Goal: Task Accomplishment & Management: Manage account settings

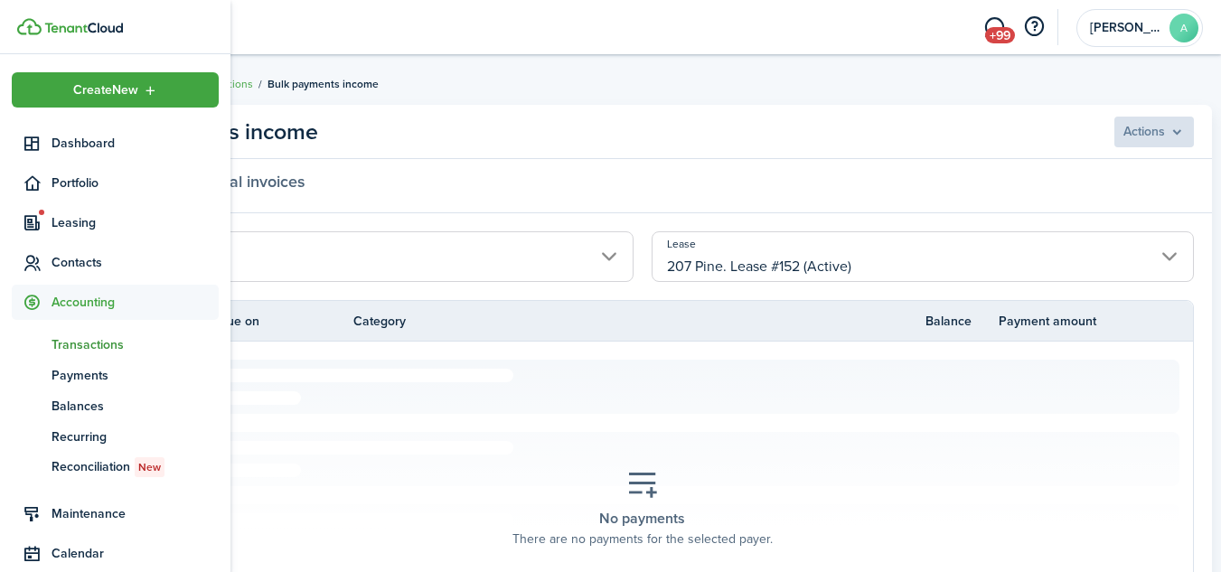
click at [89, 347] on span "Transactions" at bounding box center [134, 344] width 167 height 19
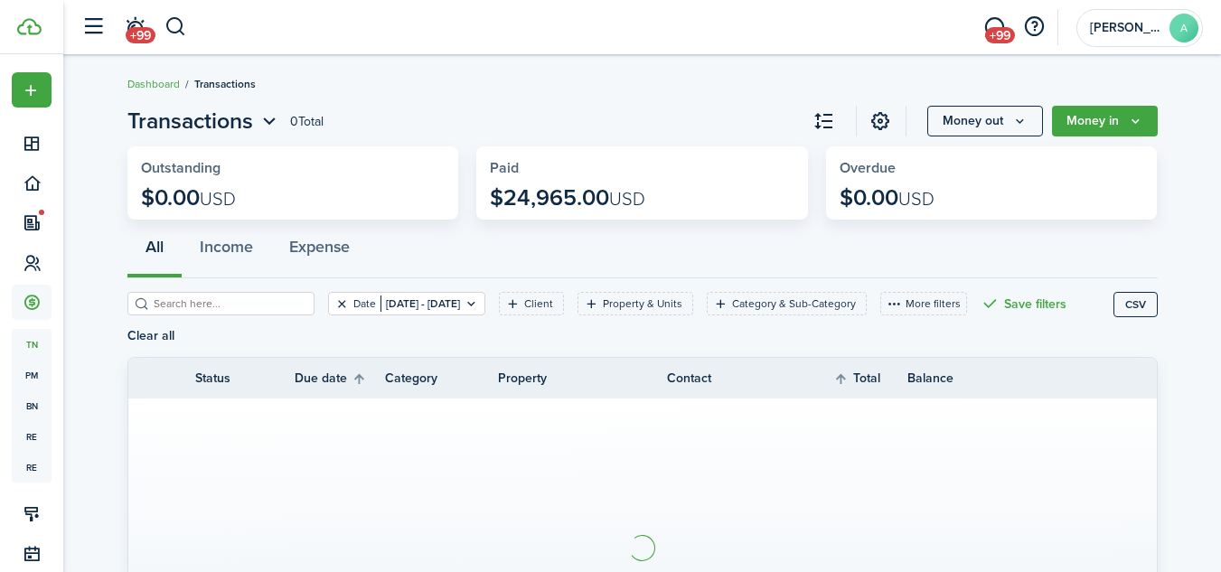
click at [334, 303] on button "Clear filter" at bounding box center [341, 303] width 15 height 14
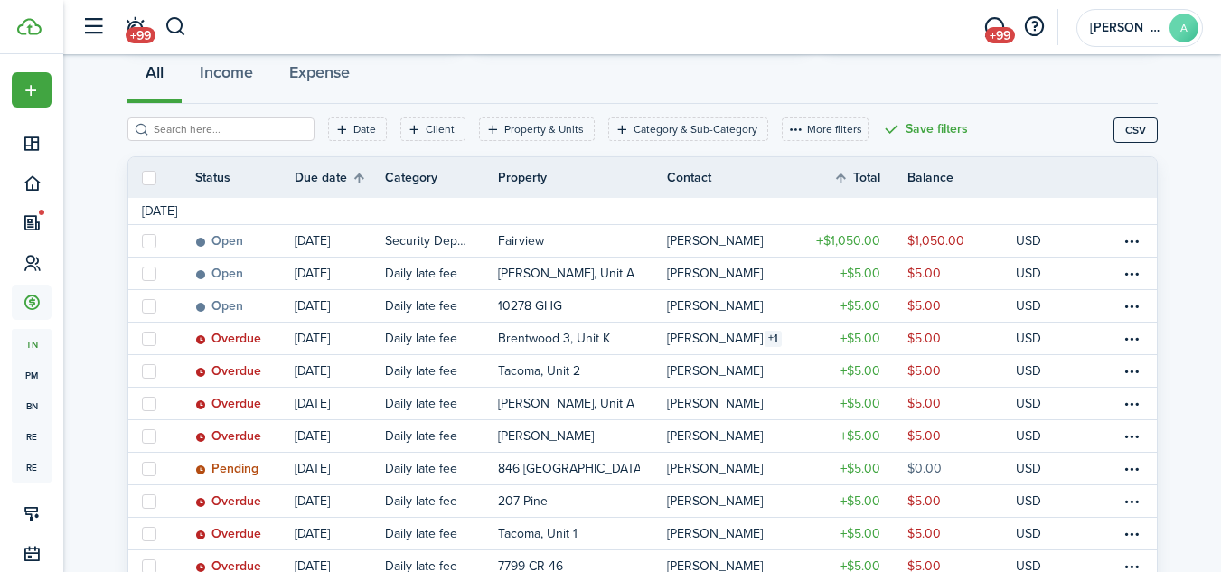
scroll to position [178, 0]
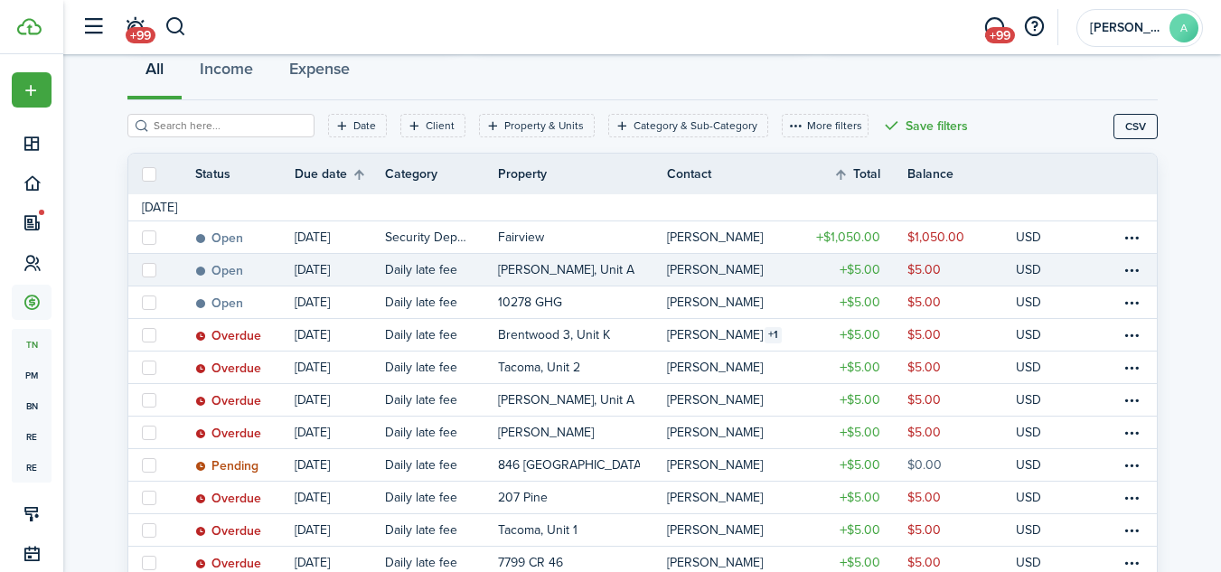
click at [698, 264] on table-profile-info-text "[PERSON_NAME]" at bounding box center [715, 270] width 96 height 14
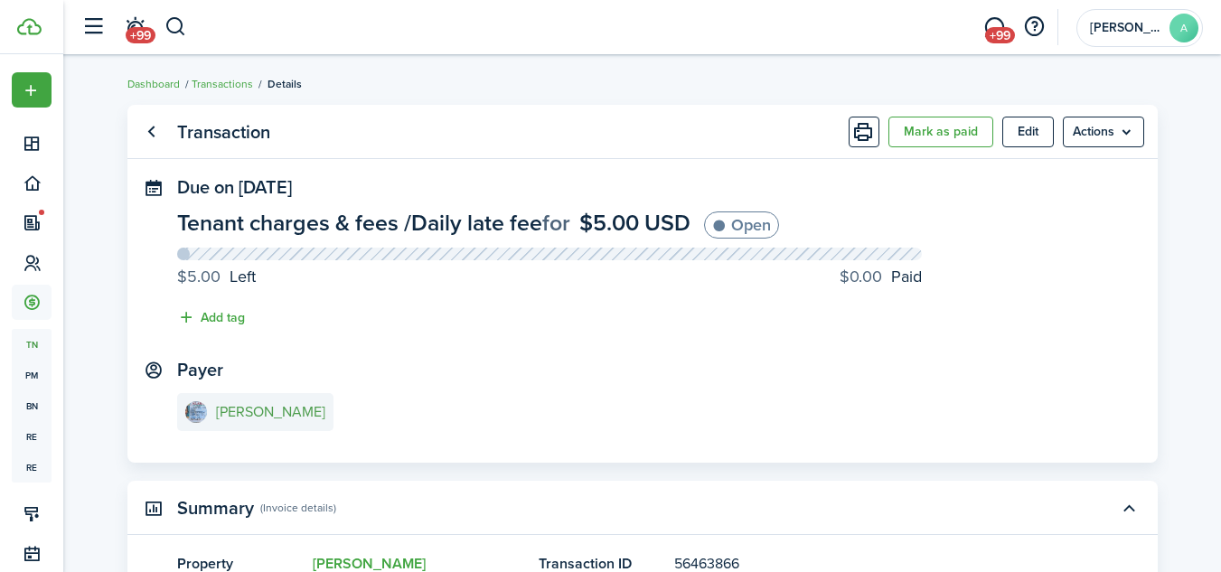
click at [268, 410] on e-details-info-title "[PERSON_NAME]" at bounding box center [270, 412] width 109 height 16
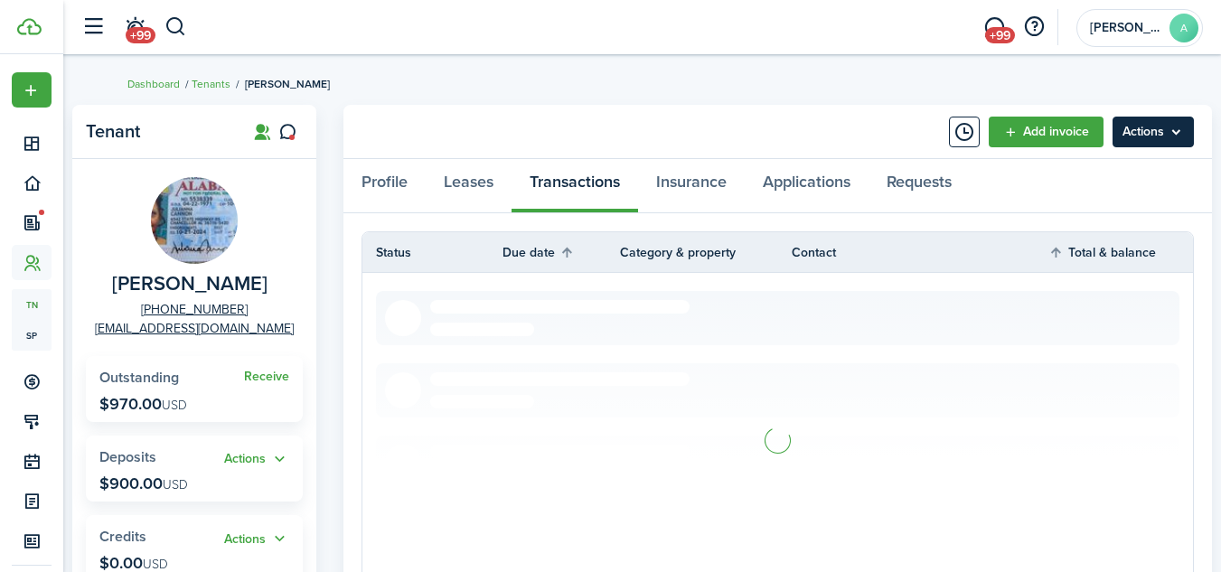
click at [1166, 135] on menu-btn "Actions" at bounding box center [1152, 132] width 81 height 31
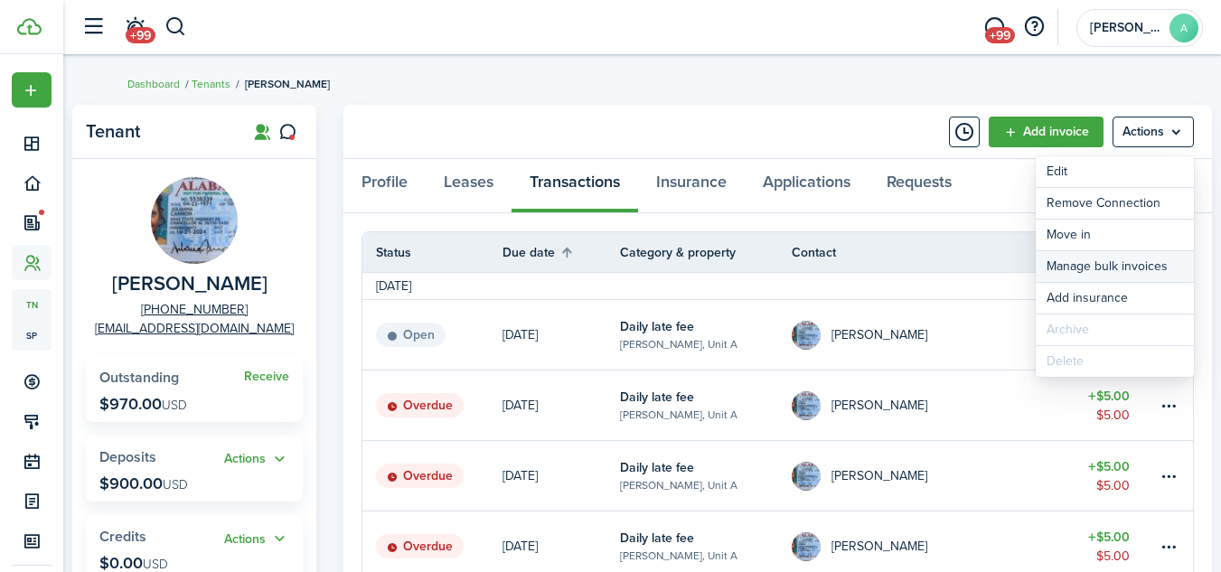
click at [1127, 262] on link "Manage bulk invoices" at bounding box center [1114, 266] width 158 height 31
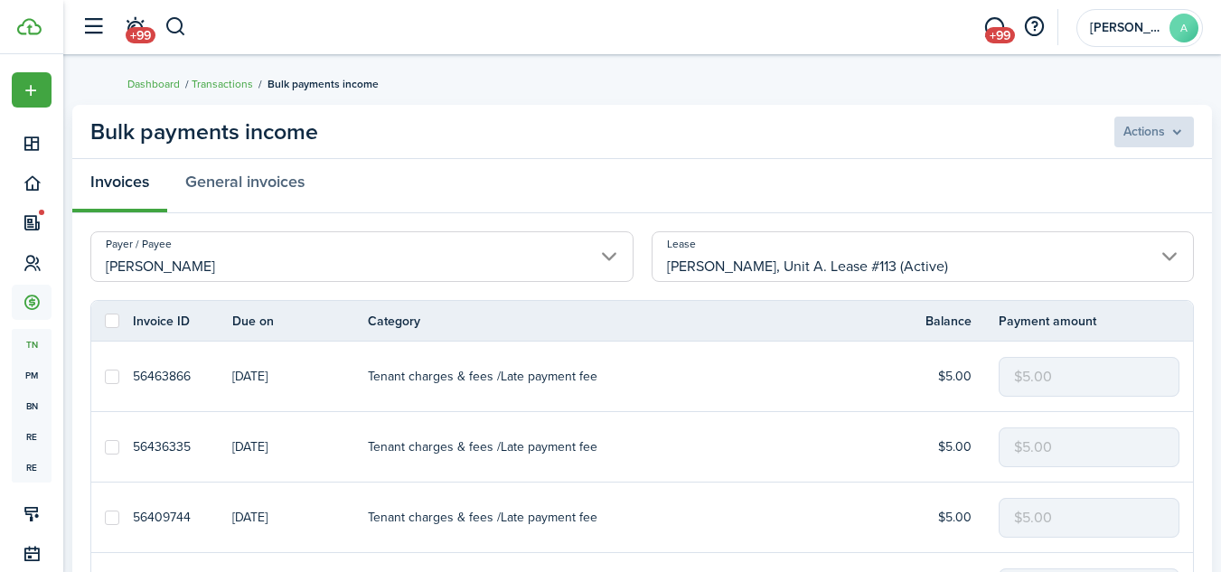
click at [108, 322] on label at bounding box center [112, 321] width 14 height 14
click at [105, 322] on input "checkbox" at bounding box center [104, 321] width 1 height 1
checkbox input "true"
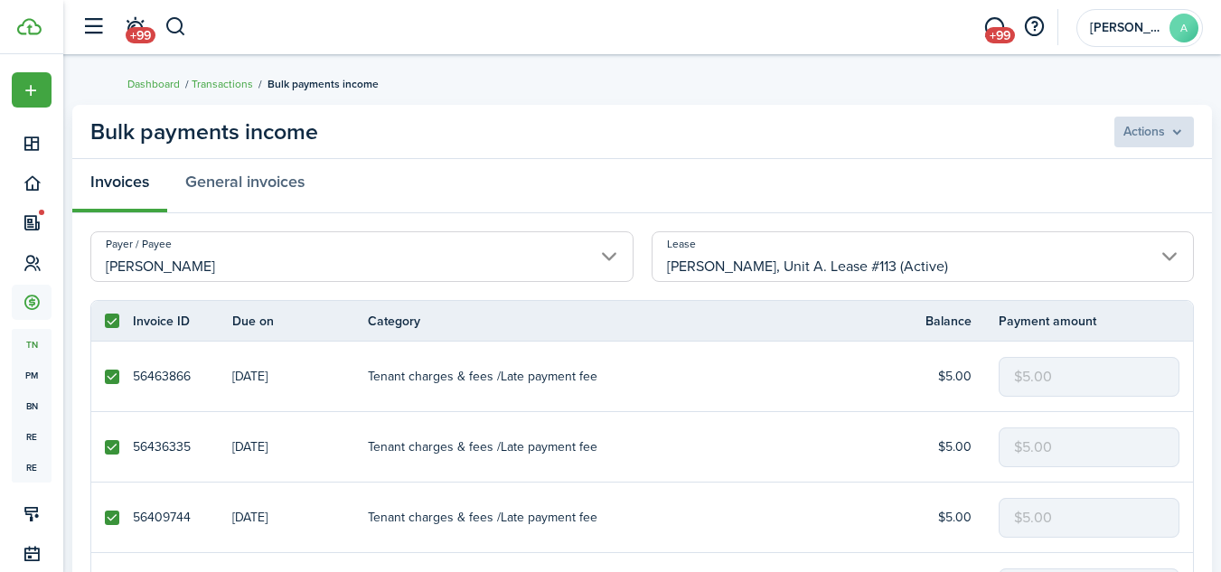
checkbox input "true"
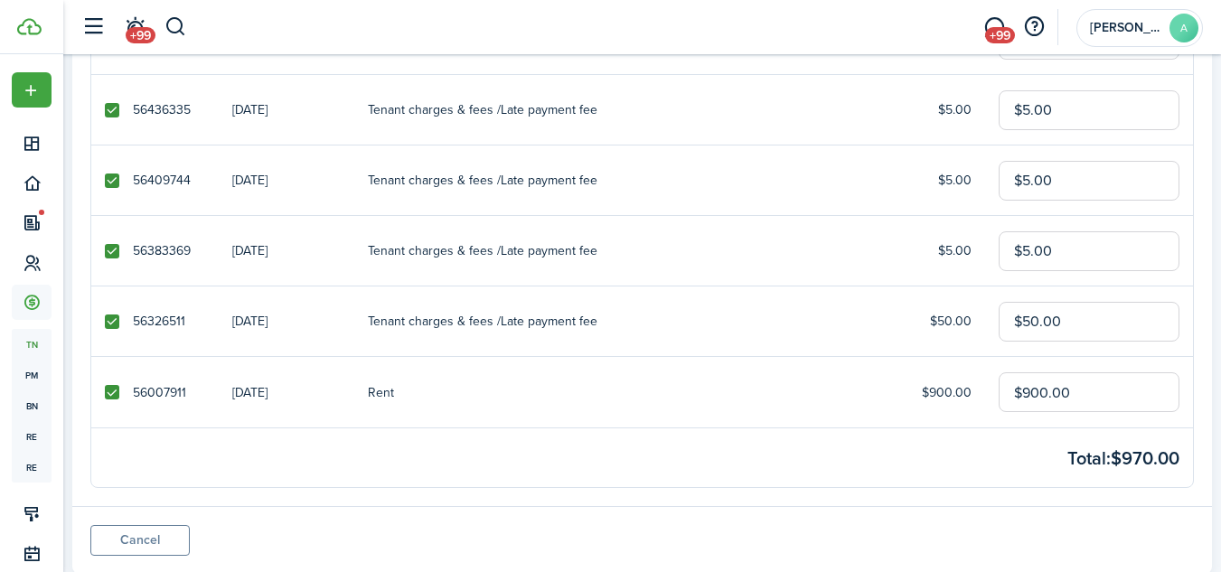
scroll to position [345, 0]
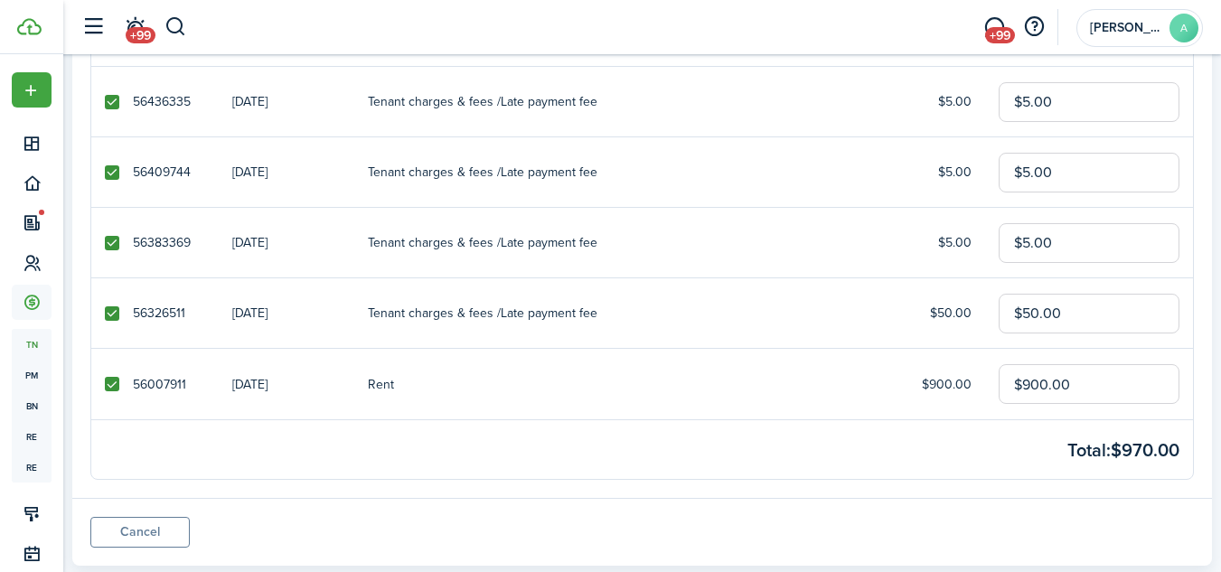
click at [103, 387] on link at bounding box center [112, 384] width 42 height 70
click at [115, 384] on label at bounding box center [112, 384] width 14 height 14
click at [105, 384] on input "checkbox" at bounding box center [104, 384] width 1 height 1
checkbox input "false"
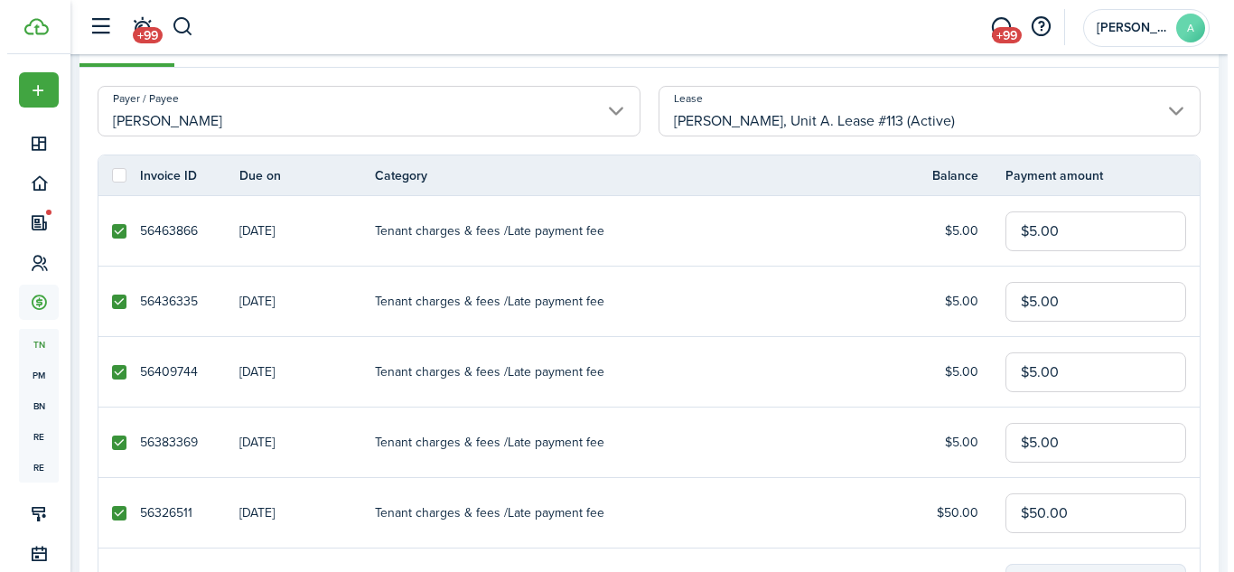
scroll to position [0, 0]
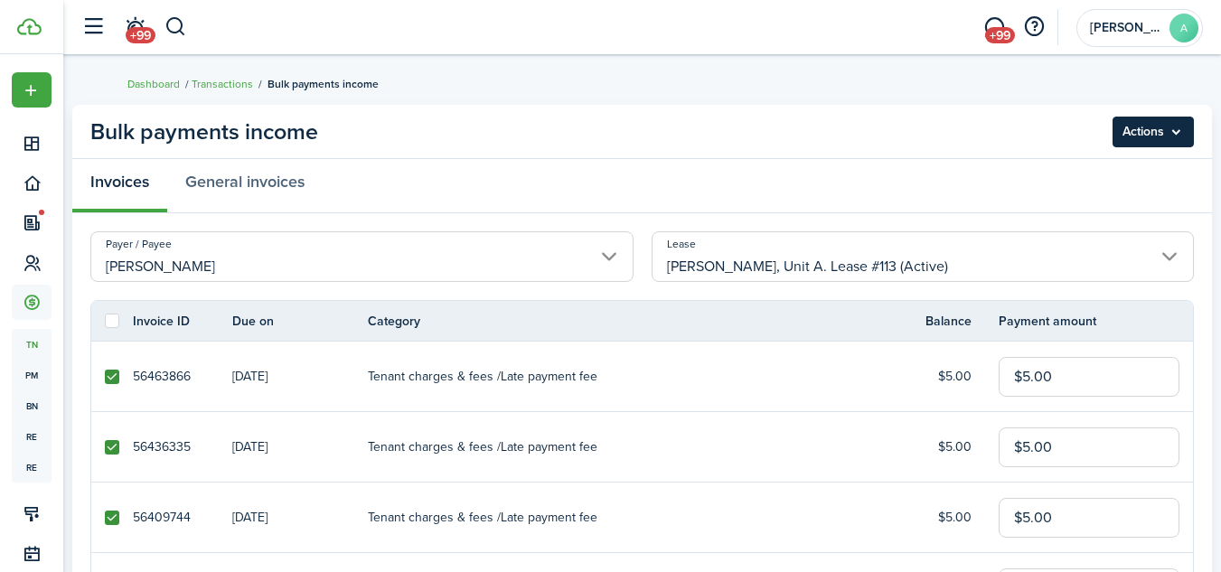
click at [1177, 130] on menu-btn "Actions" at bounding box center [1152, 132] width 81 height 31
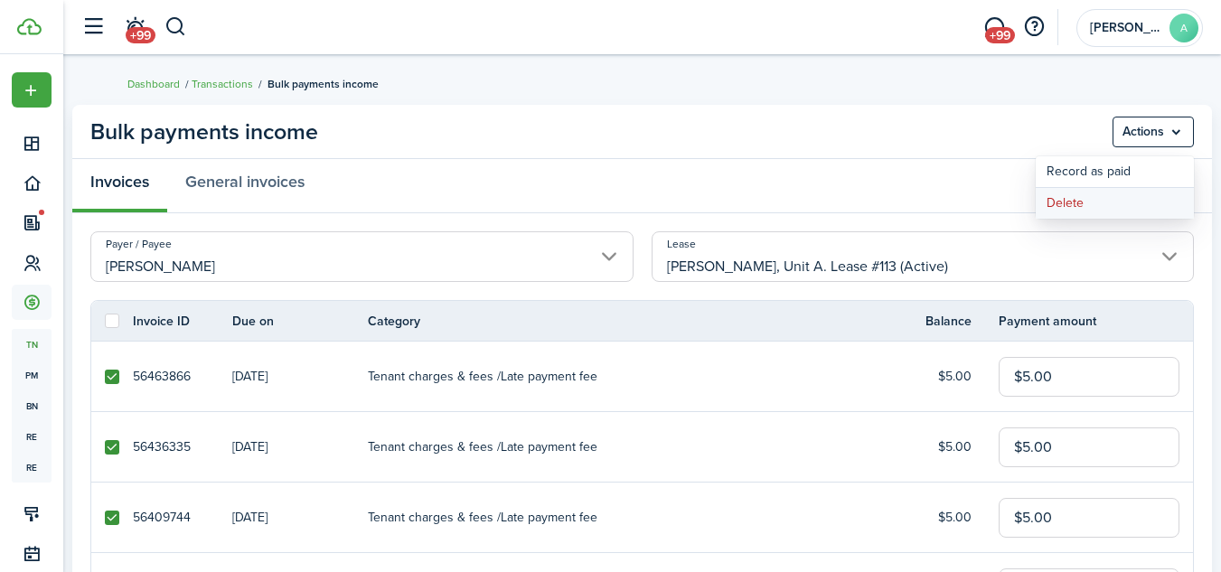
click at [1073, 199] on button "Delete" at bounding box center [1114, 203] width 158 height 31
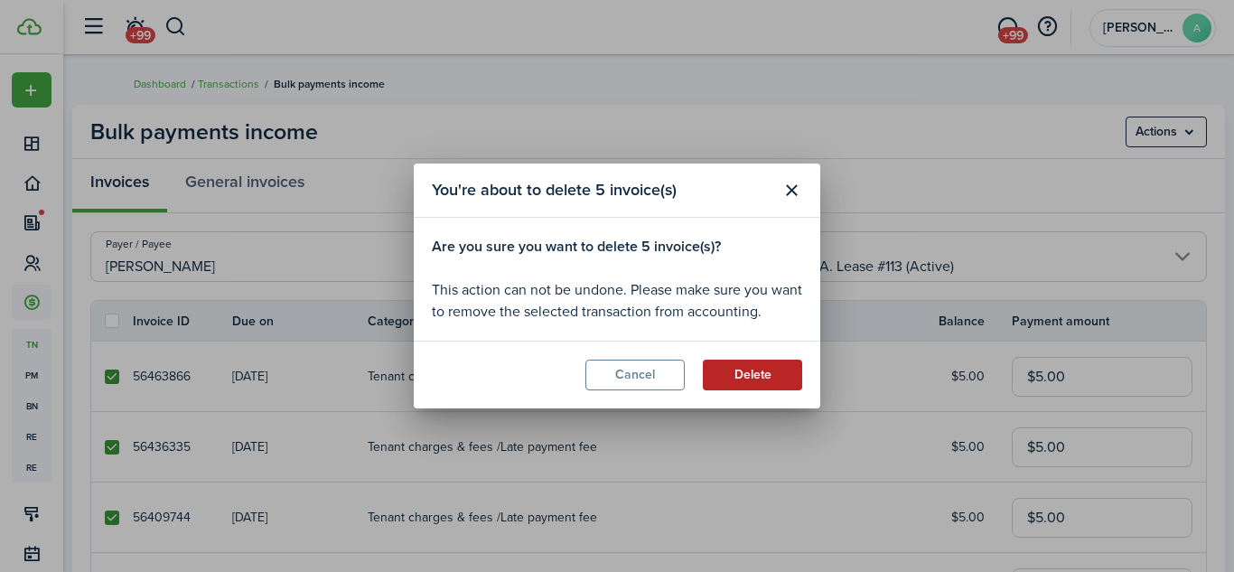
click at [741, 374] on button "Delete" at bounding box center [752, 375] width 99 height 31
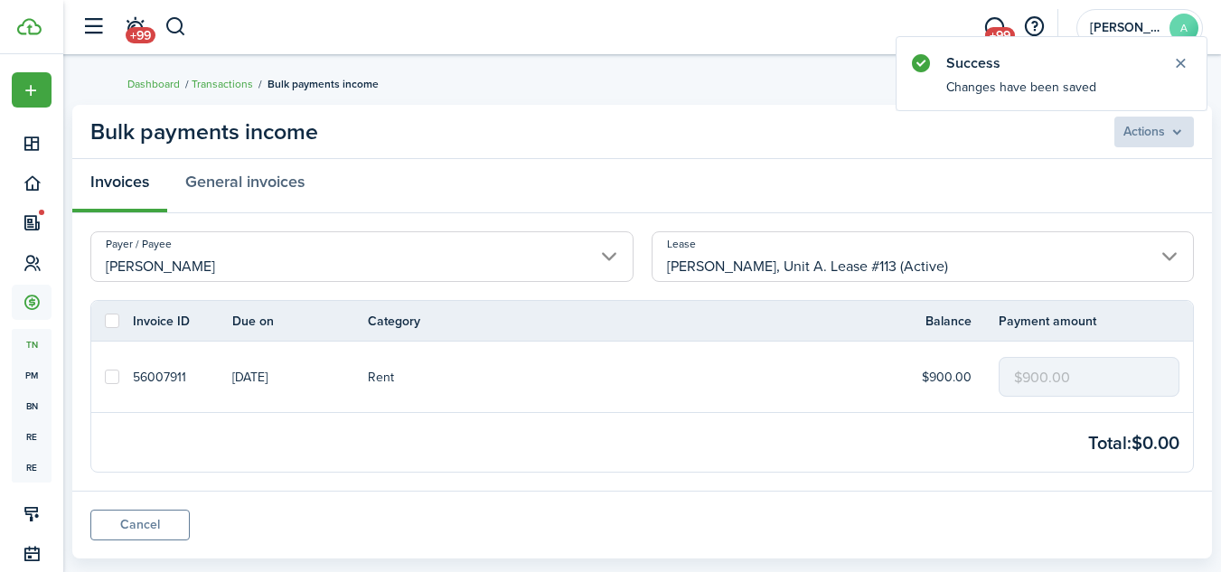
click at [113, 380] on label at bounding box center [112, 377] width 14 height 14
click at [105, 378] on input "checkbox" at bounding box center [104, 377] width 1 height 1
checkbox input "true"
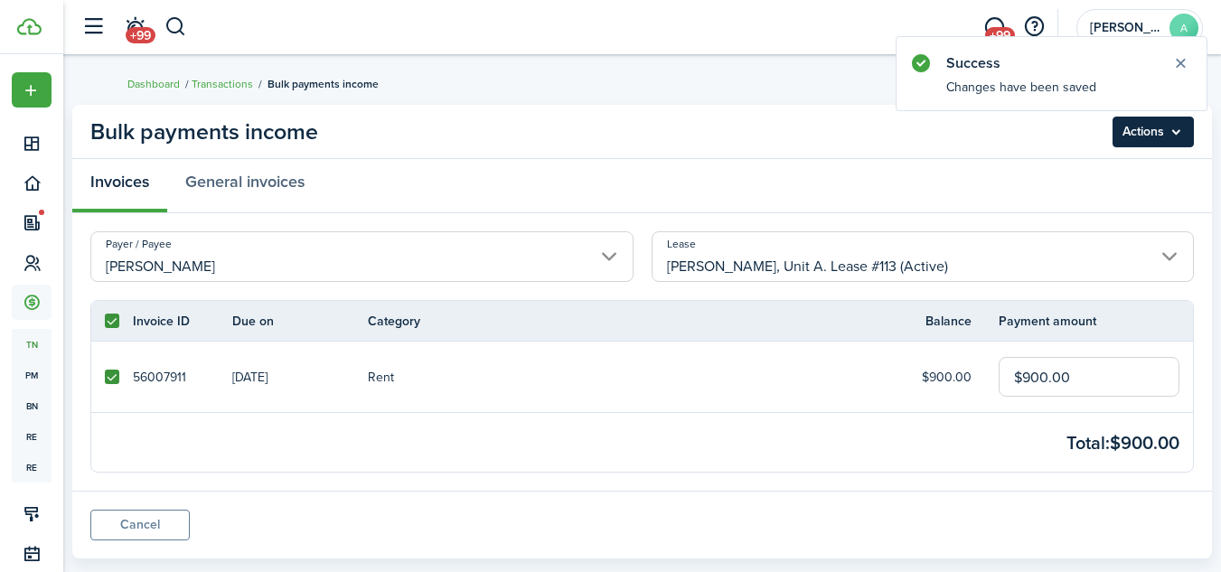
click at [1138, 132] on menu-btn "Actions" at bounding box center [1152, 132] width 81 height 31
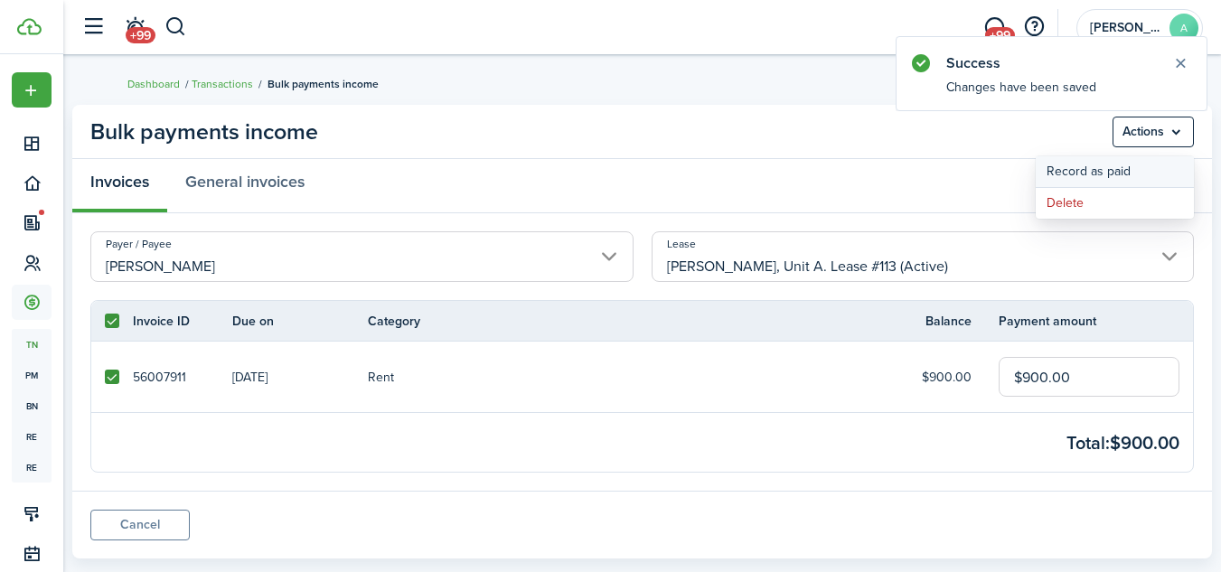
click at [1104, 162] on button "Record as paid" at bounding box center [1114, 171] width 158 height 31
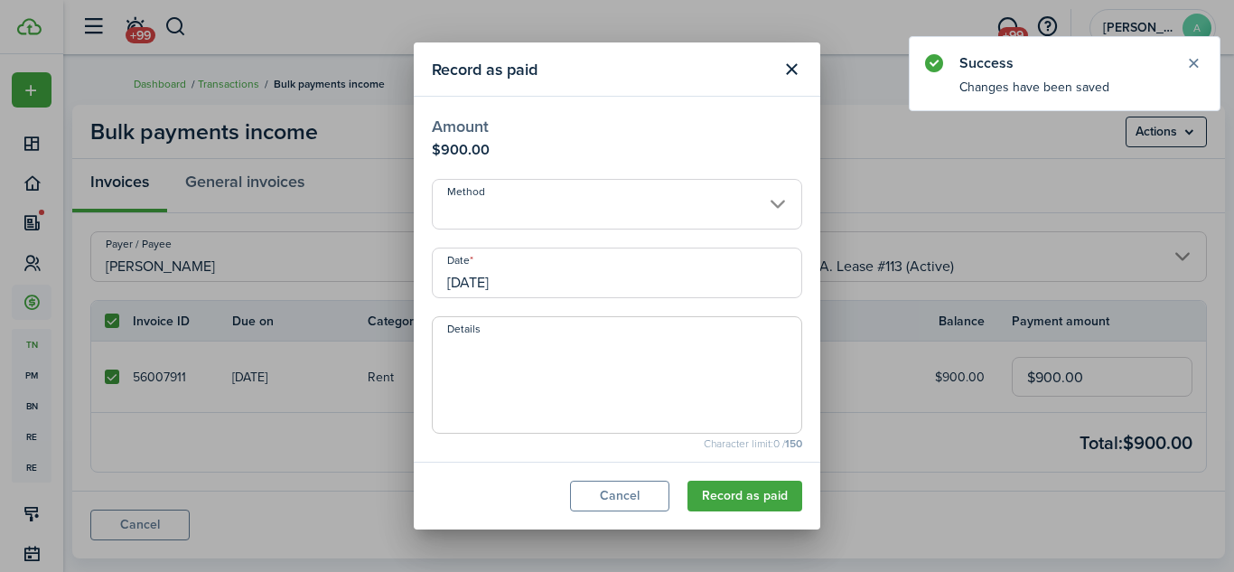
click at [689, 210] on input "Method" at bounding box center [617, 204] width 370 height 51
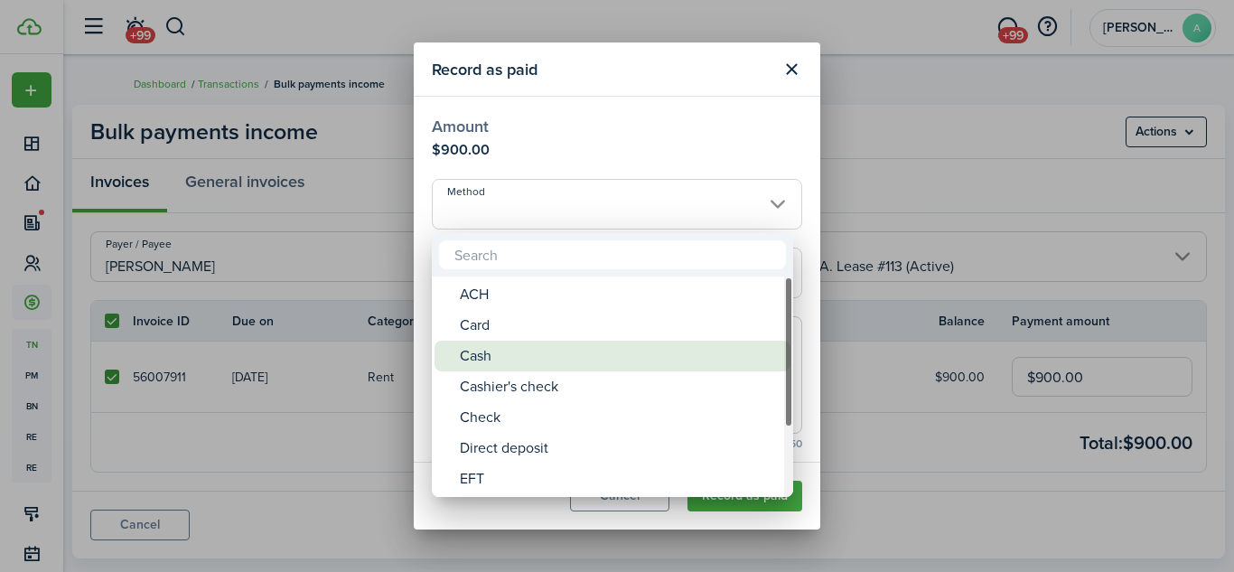
click at [645, 354] on div "Cash" at bounding box center [620, 356] width 320 height 31
type input "Cash"
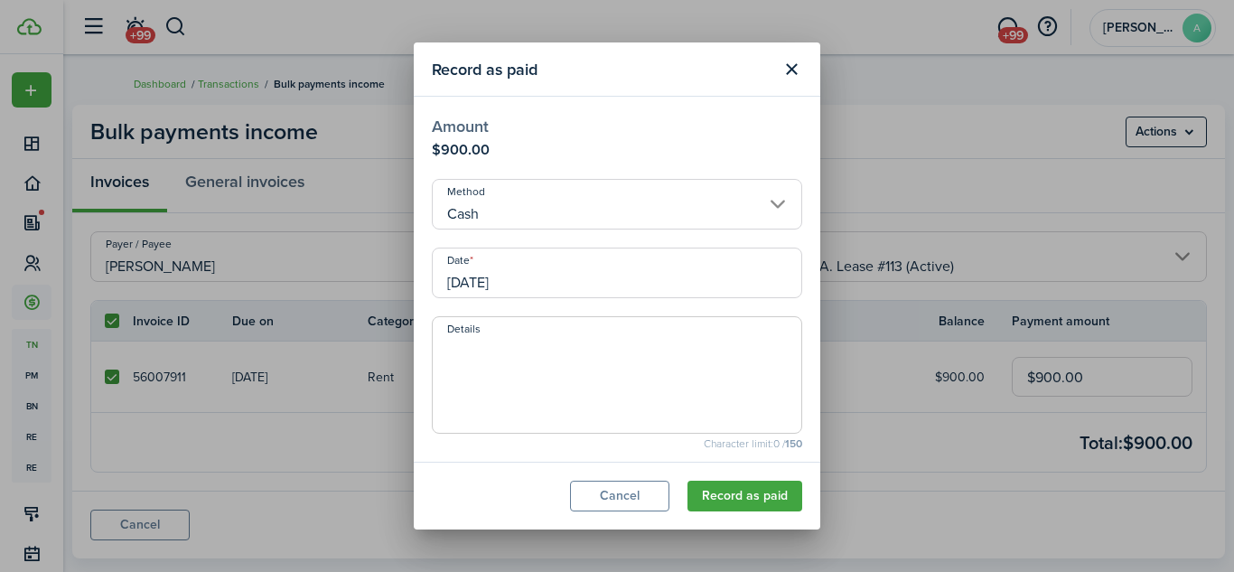
click at [694, 277] on input "[DATE]" at bounding box center [617, 273] width 370 height 51
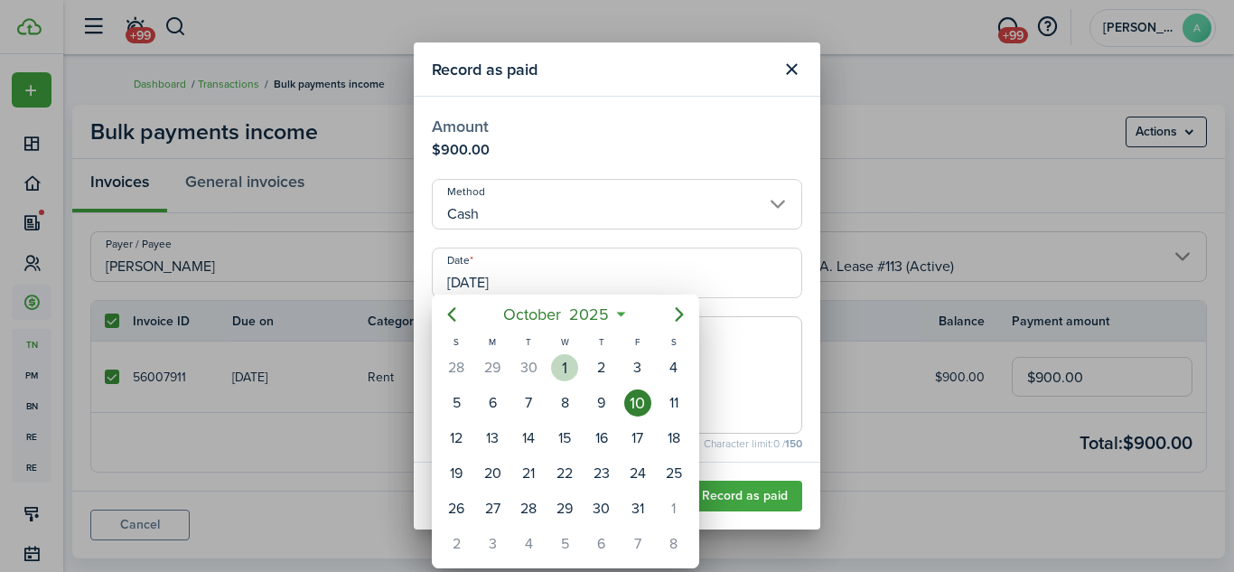
click at [574, 362] on div "1" at bounding box center [564, 367] width 27 height 27
type input "[DATE]"
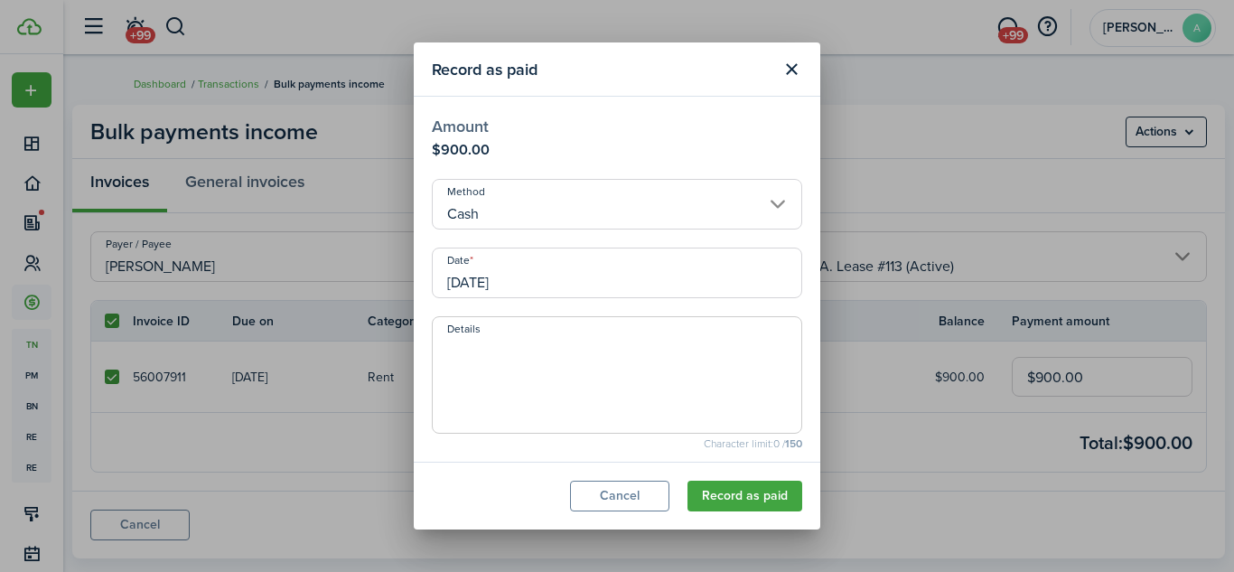
click at [579, 354] on textarea "Details" at bounding box center [617, 380] width 369 height 87
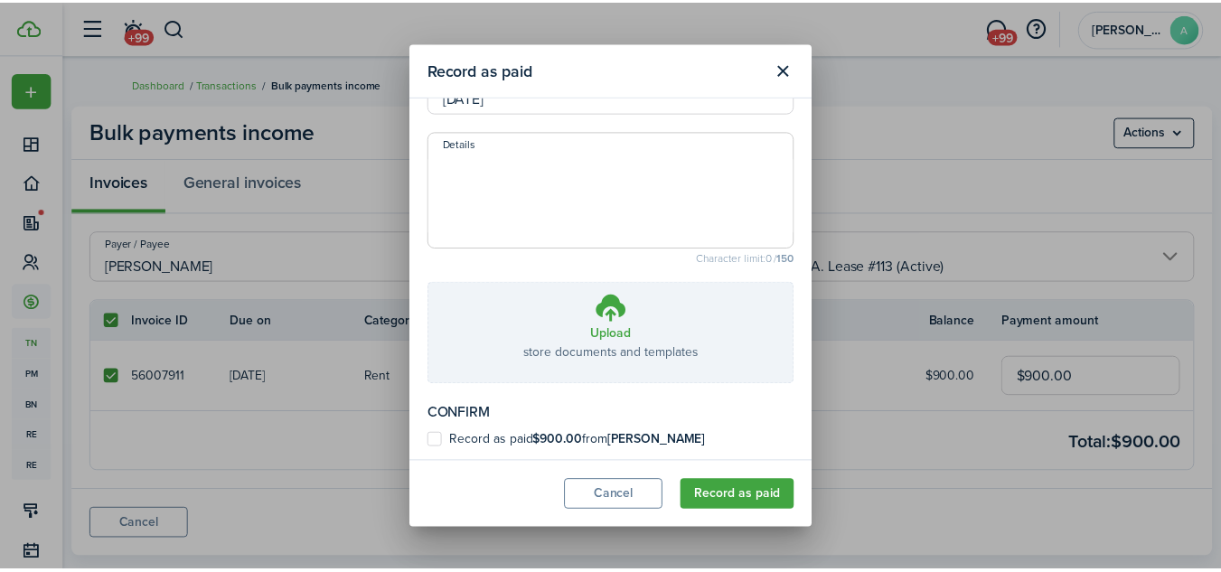
scroll to position [190, 0]
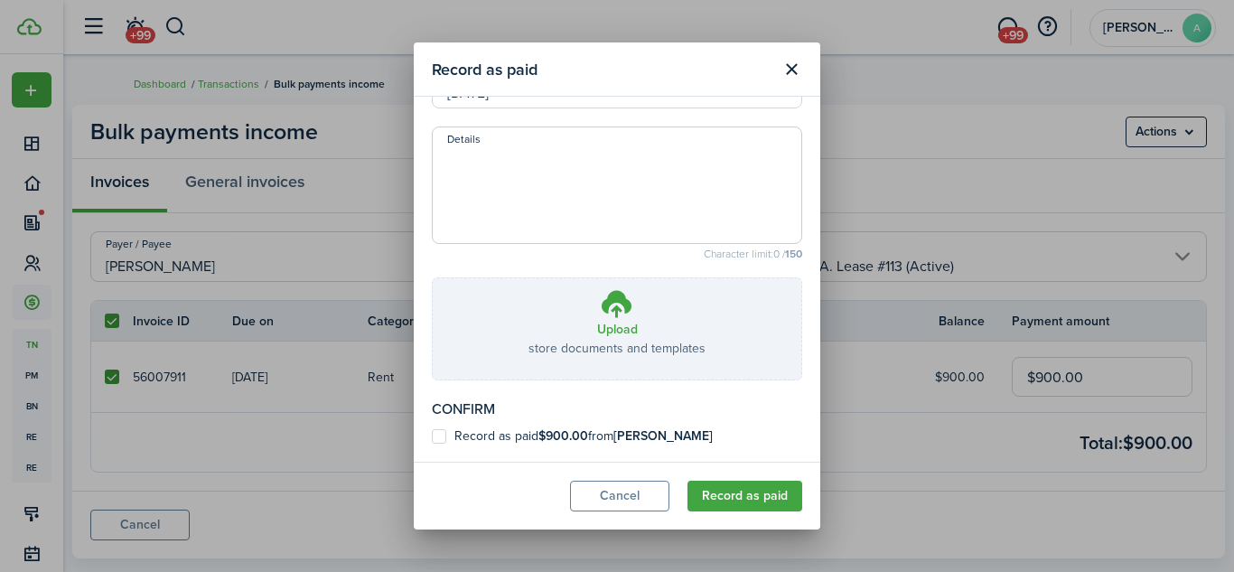
click at [668, 435] on b "[PERSON_NAME]" at bounding box center [662, 435] width 99 height 19
checkbox input "true"
click at [730, 497] on button "Record as paid" at bounding box center [745, 496] width 115 height 31
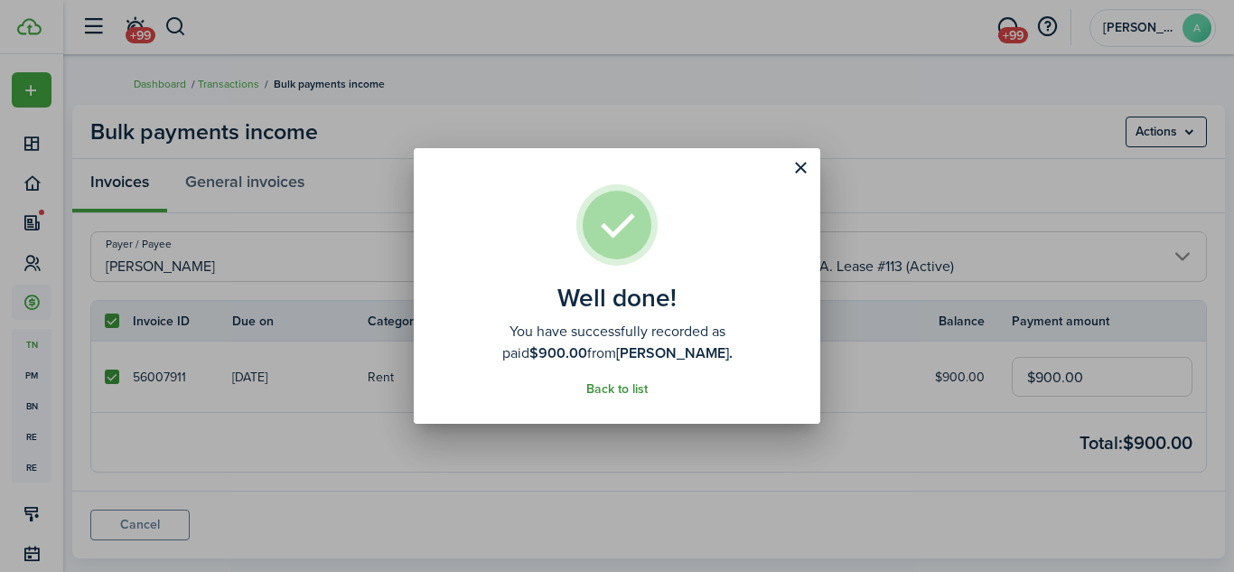
click at [620, 385] on link "Back to list" at bounding box center [616, 389] width 61 height 14
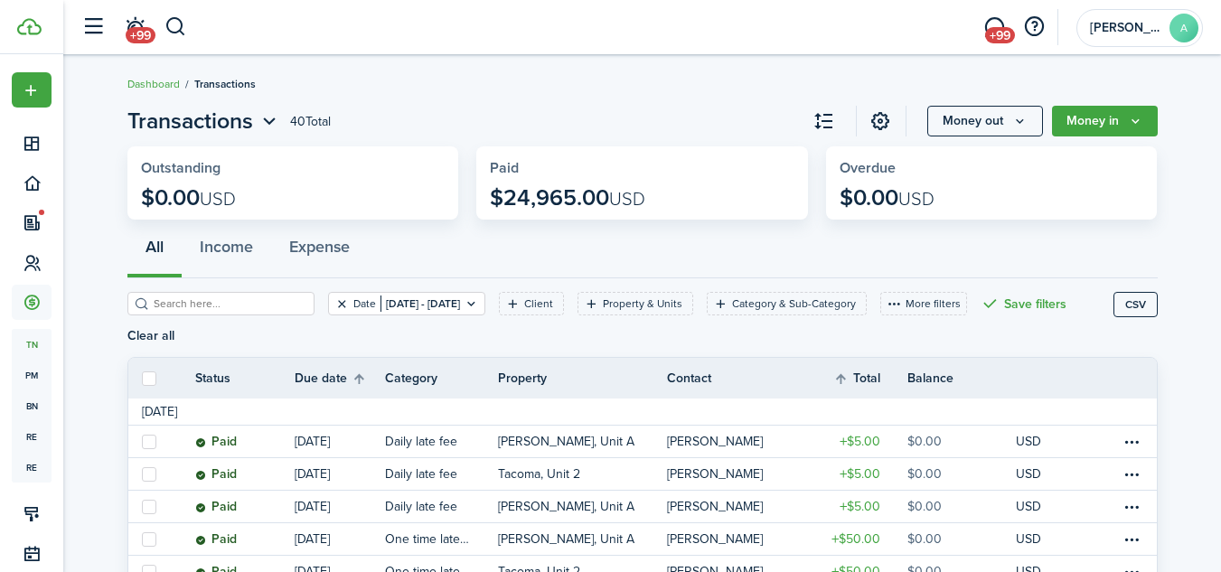
click at [334, 302] on button "Clear filter" at bounding box center [341, 303] width 15 height 14
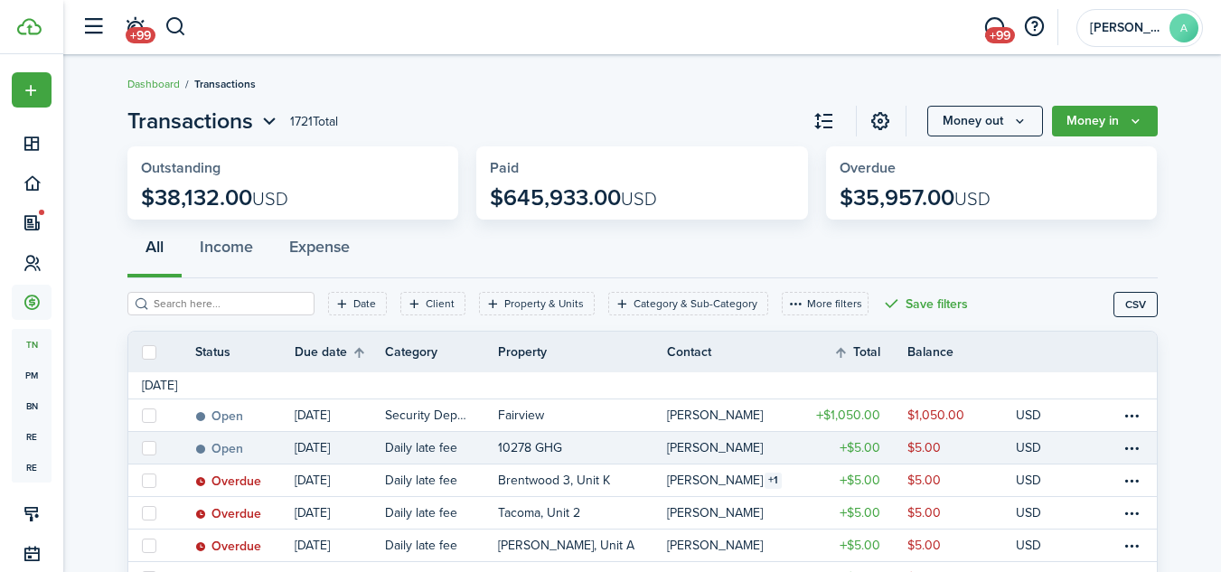
click at [729, 448] on table-profile-info-text "[PERSON_NAME]" at bounding box center [715, 448] width 96 height 14
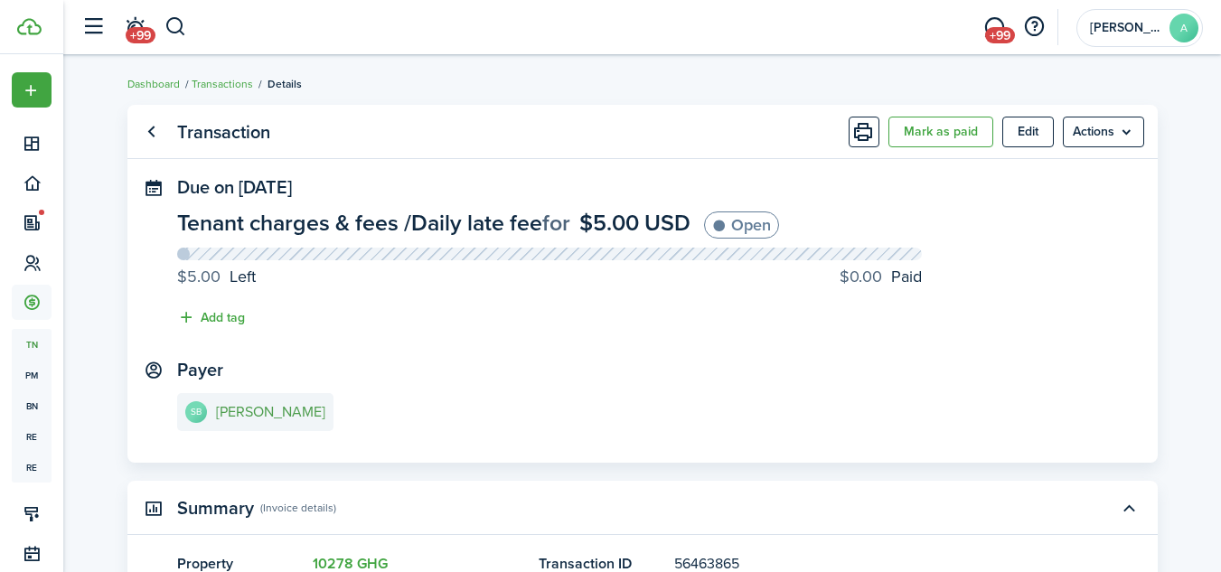
click at [262, 408] on e-details-info-title "[PERSON_NAME]" at bounding box center [270, 412] width 109 height 16
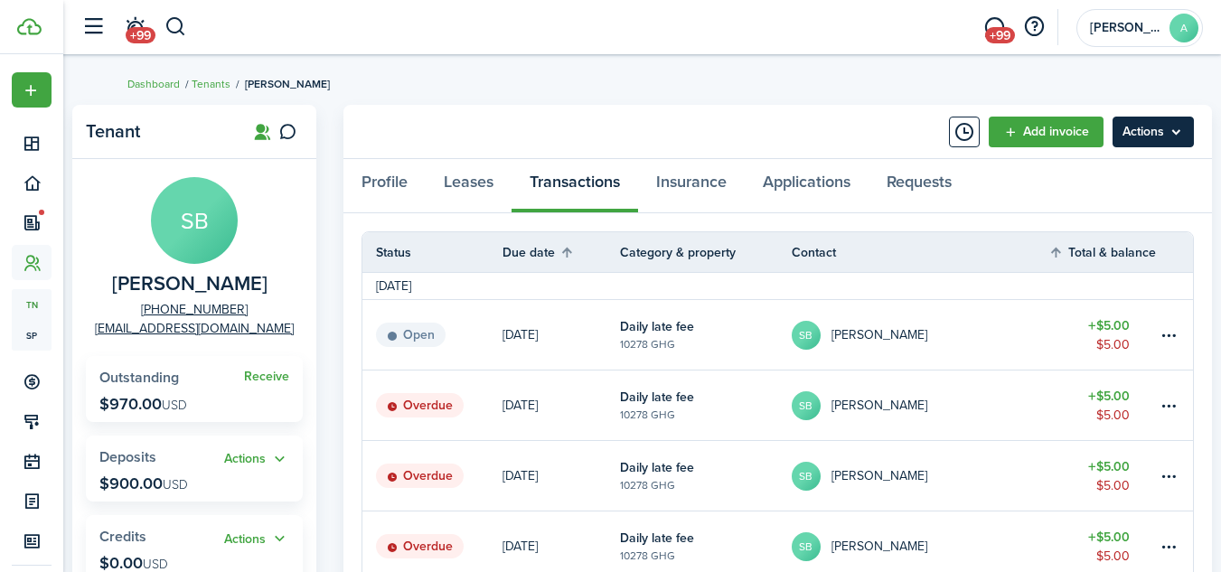
click at [1155, 134] on menu-btn "Actions" at bounding box center [1152, 132] width 81 height 31
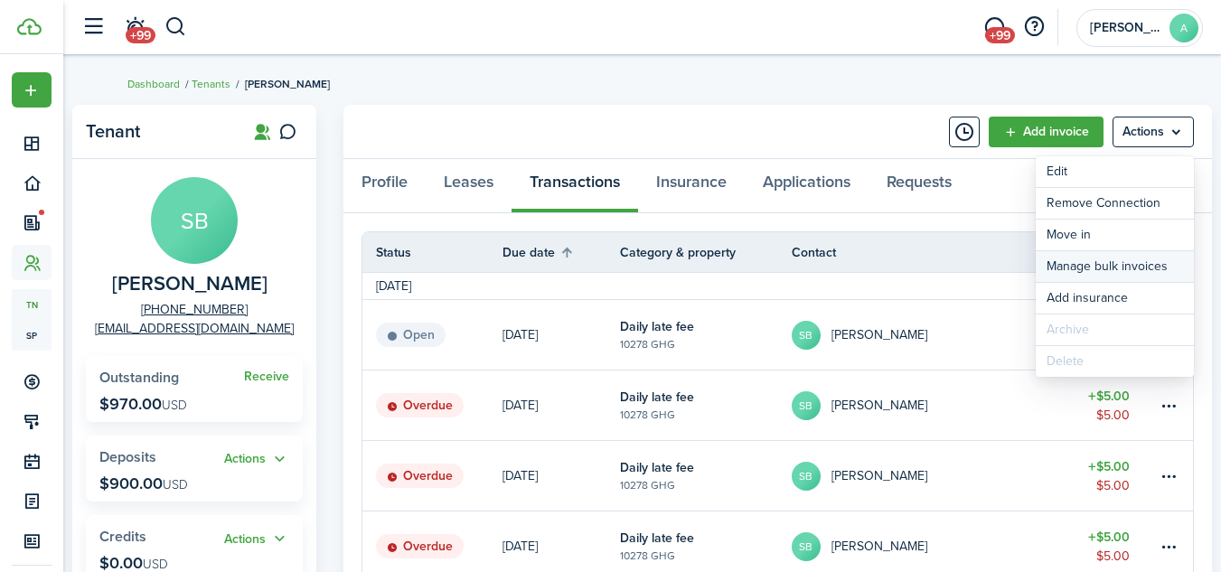
click at [1098, 262] on link "Manage bulk invoices" at bounding box center [1114, 266] width 158 height 31
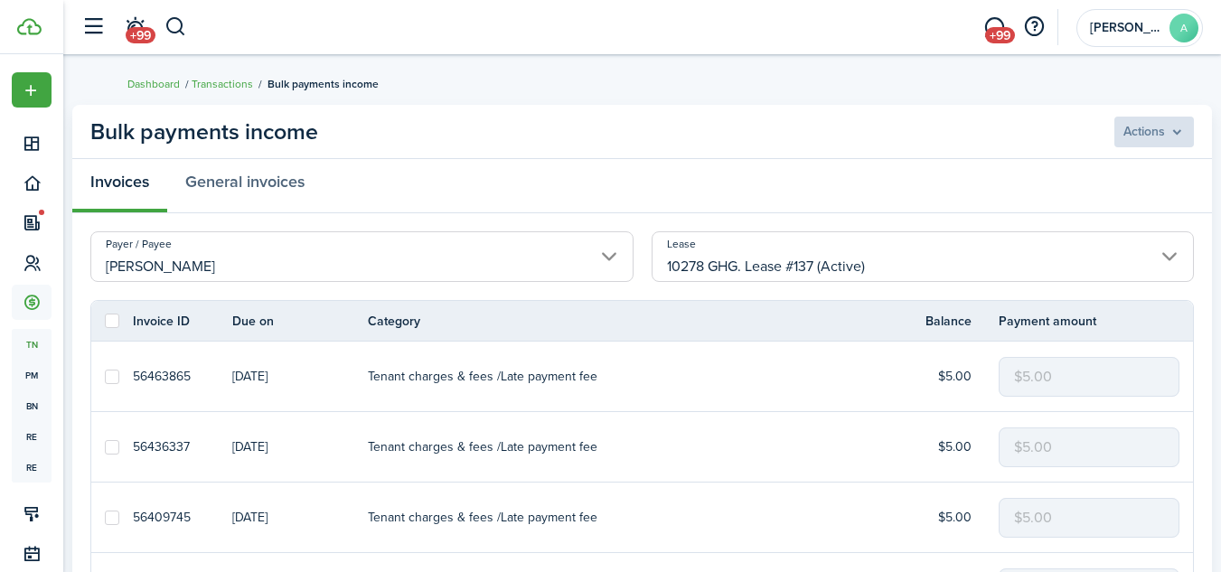
click at [112, 325] on label at bounding box center [112, 321] width 14 height 14
click at [105, 322] on input "checkbox" at bounding box center [104, 321] width 1 height 1
checkbox input "true"
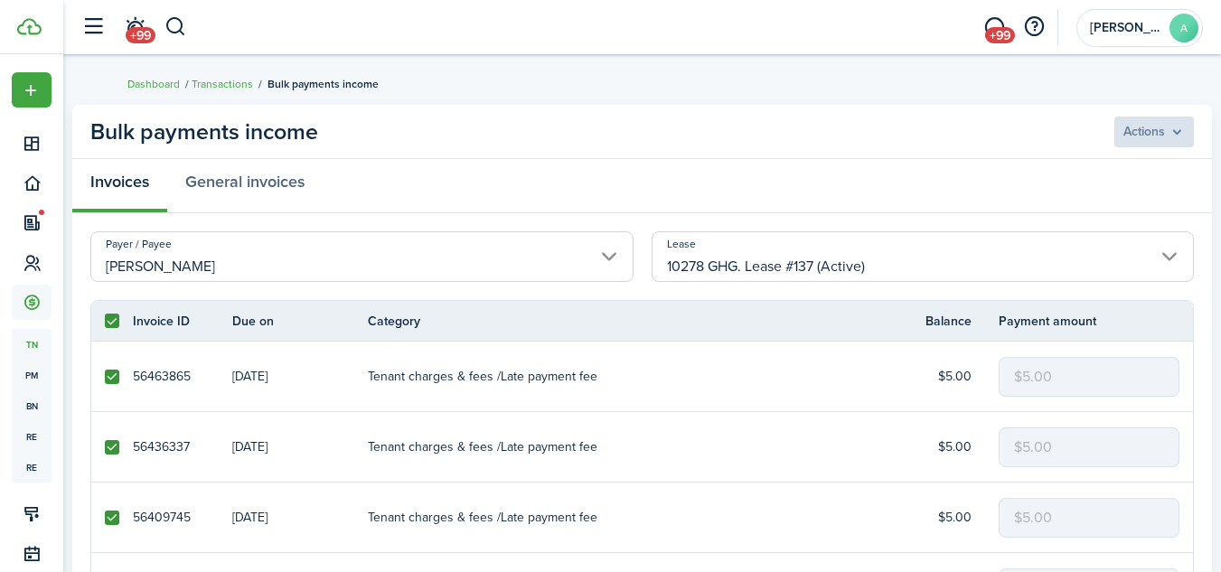
checkbox input "true"
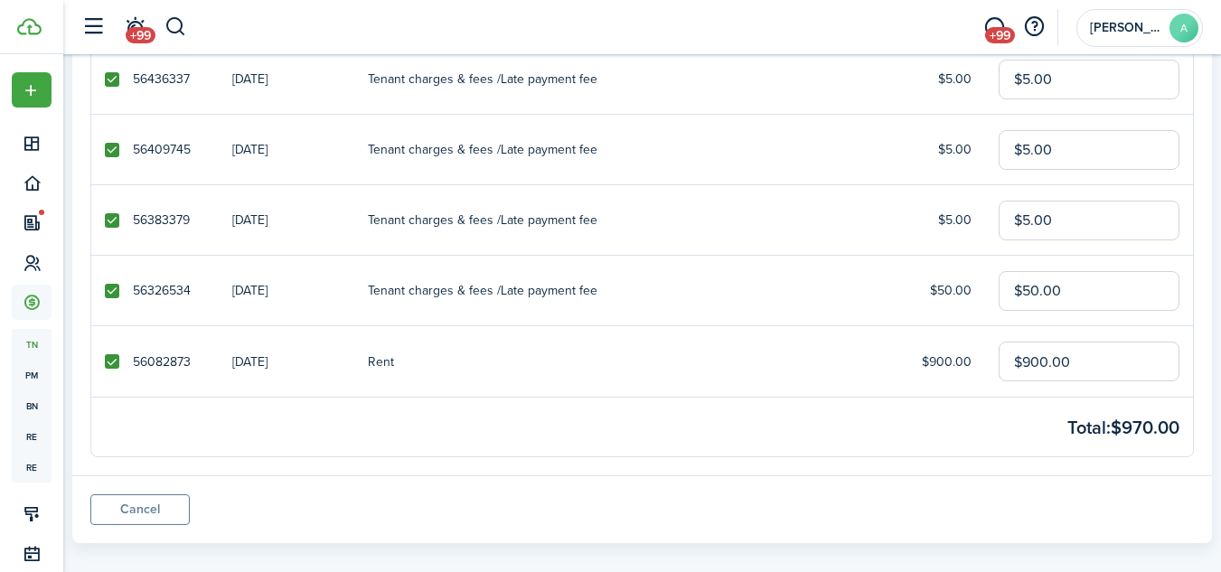
scroll to position [389, 0]
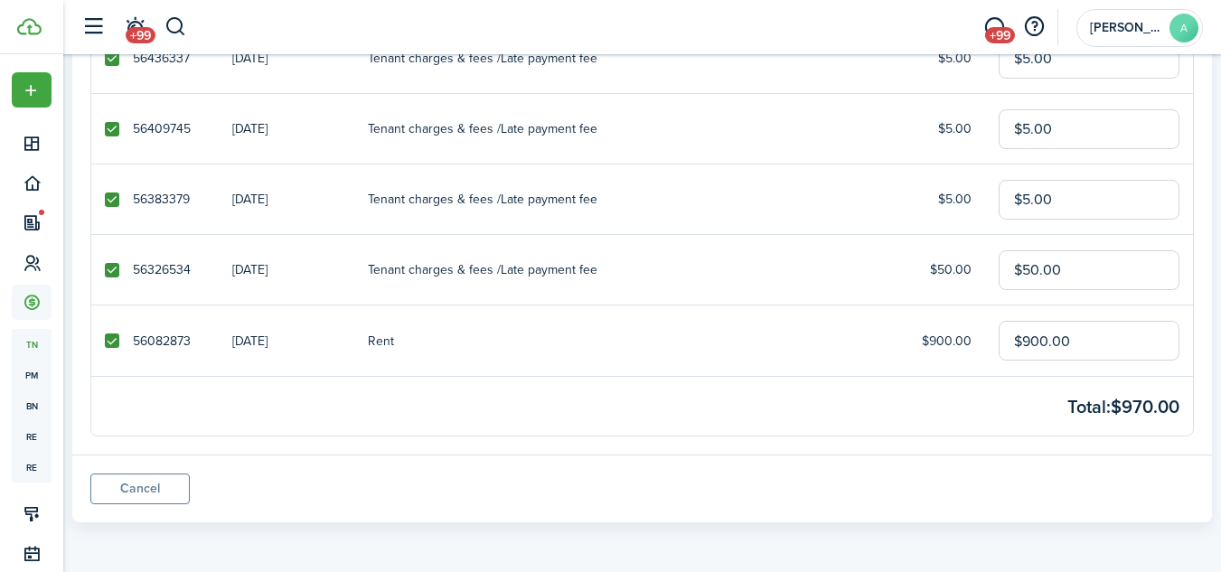
click at [110, 336] on label at bounding box center [112, 340] width 14 height 14
click at [105, 341] on input "checkbox" at bounding box center [104, 341] width 1 height 1
checkbox input "false"
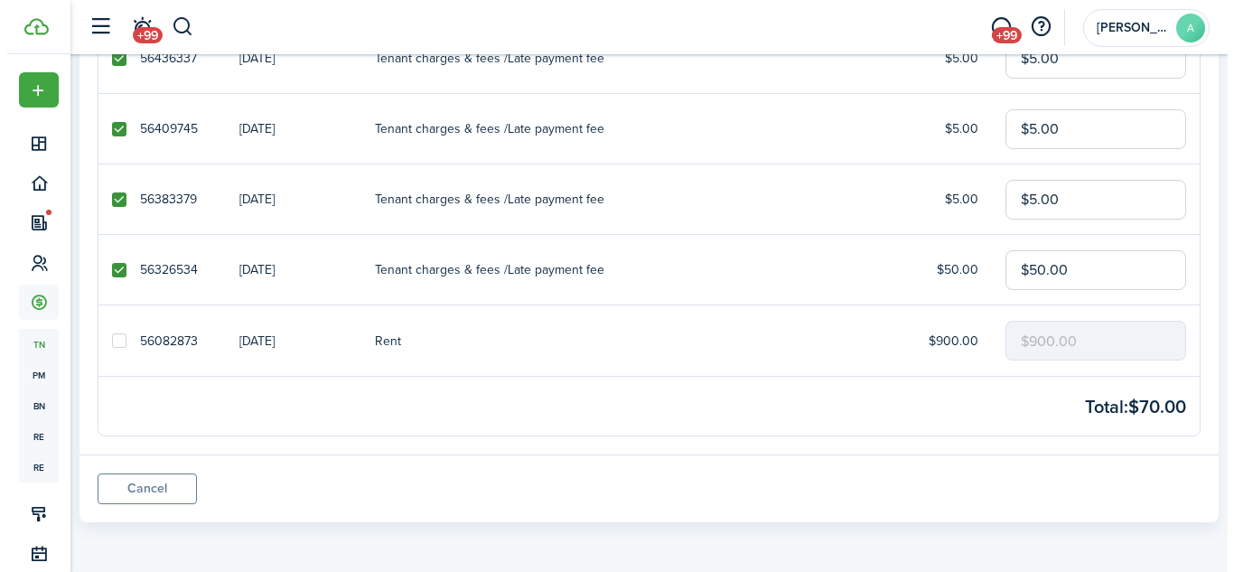
scroll to position [0, 0]
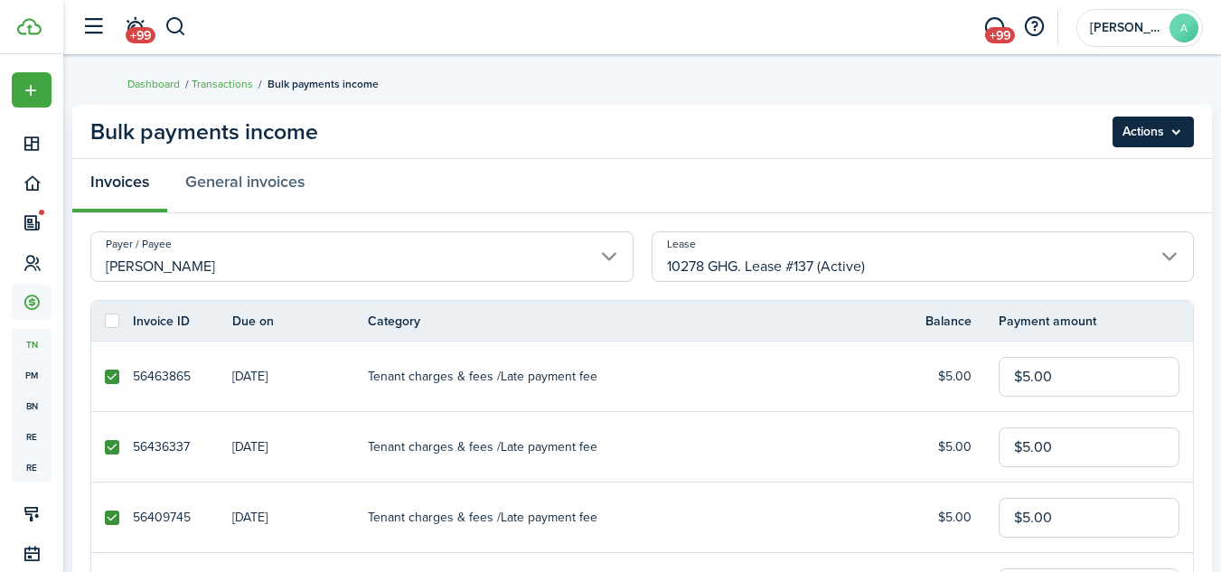
click at [1156, 135] on menu-btn "Actions" at bounding box center [1152, 132] width 81 height 31
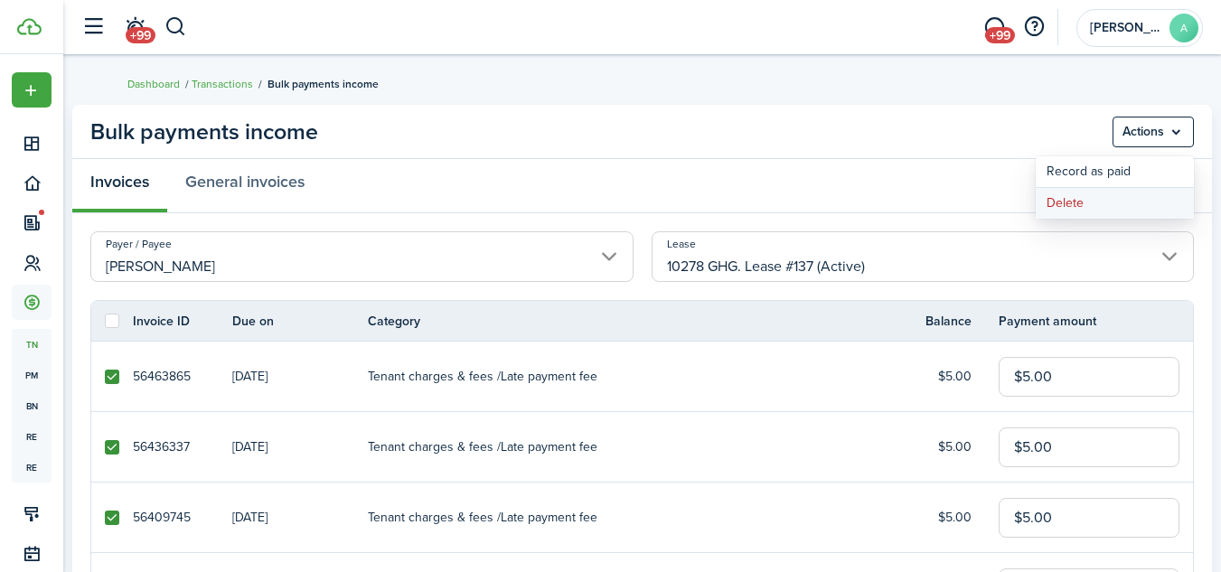
click at [1068, 199] on button "Delete" at bounding box center [1114, 203] width 158 height 31
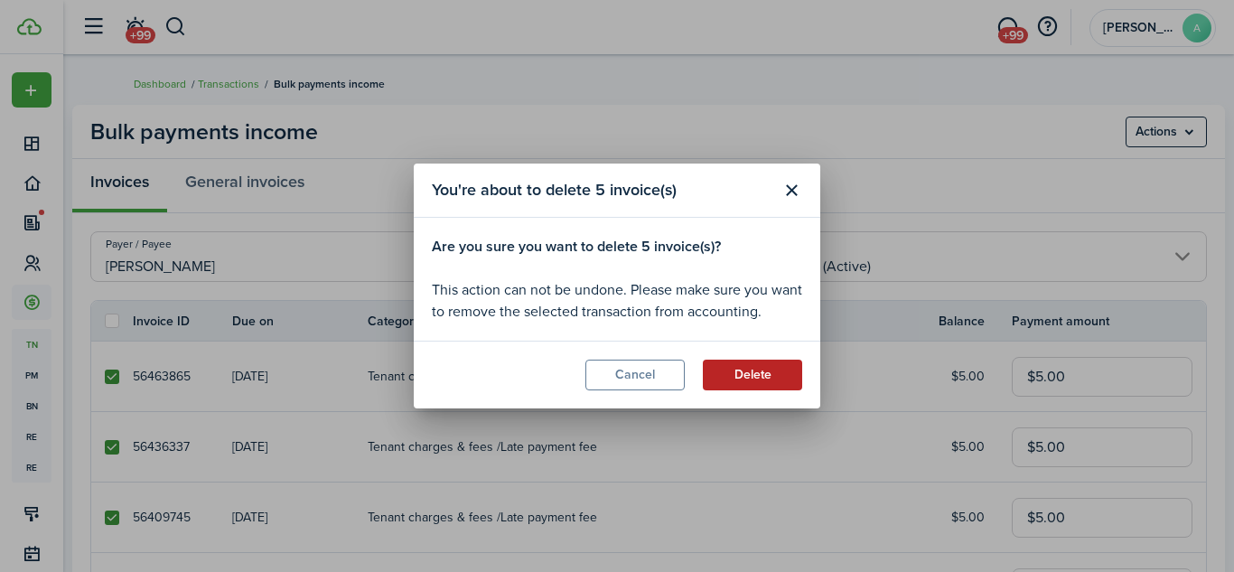
click at [740, 369] on button "Delete" at bounding box center [752, 375] width 99 height 31
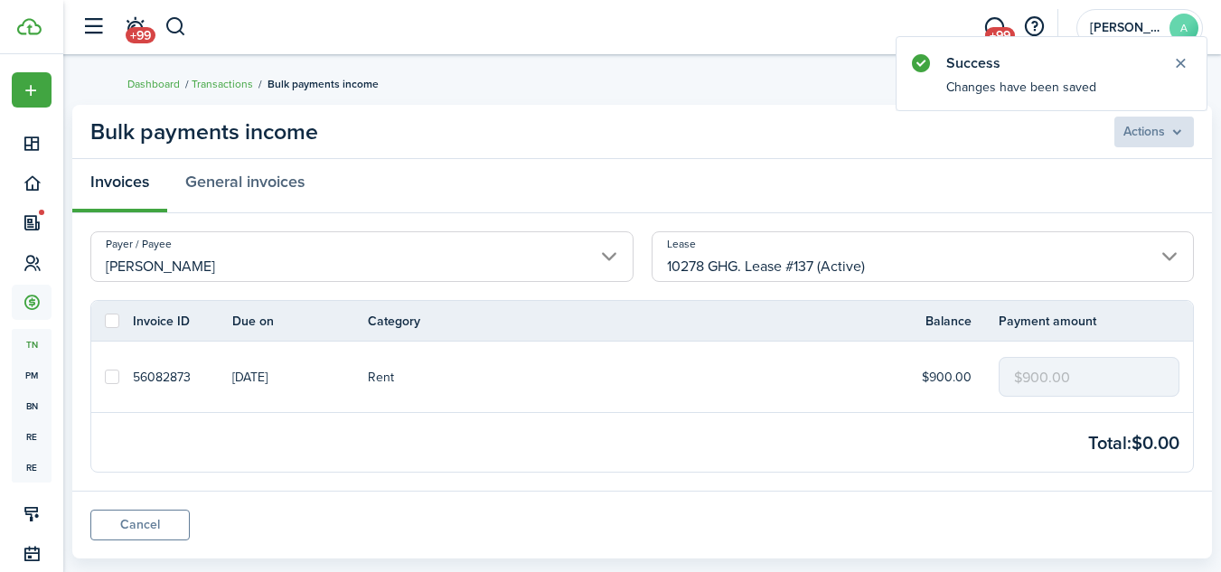
click at [109, 375] on label at bounding box center [112, 377] width 14 height 14
click at [105, 377] on input "checkbox" at bounding box center [104, 377] width 1 height 1
checkbox input "true"
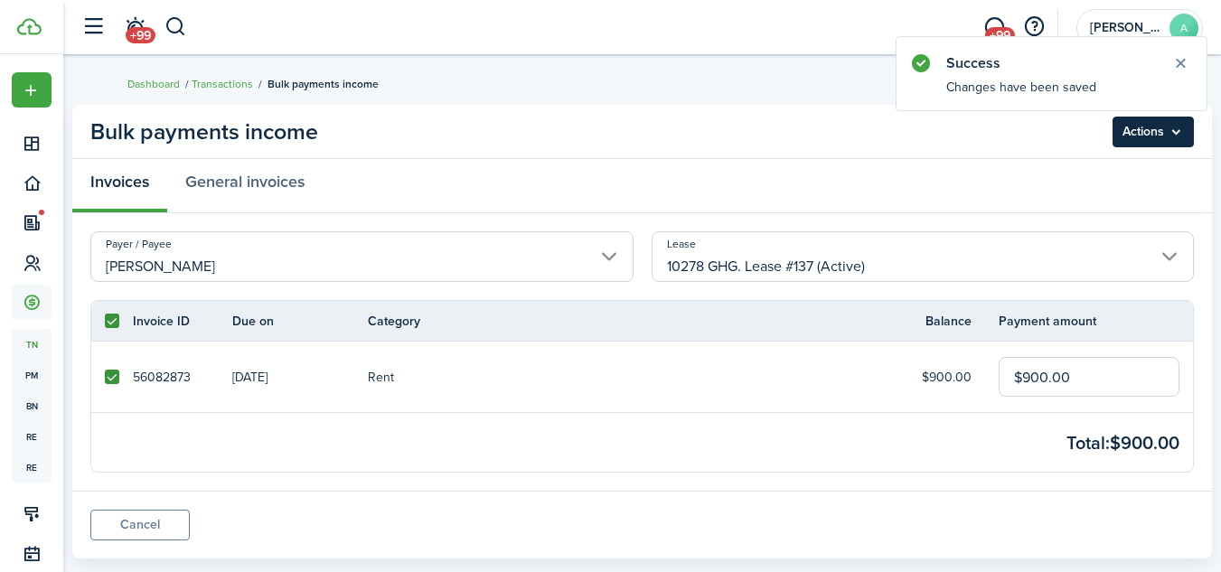
click at [1156, 126] on menu-btn "Actions" at bounding box center [1152, 132] width 81 height 31
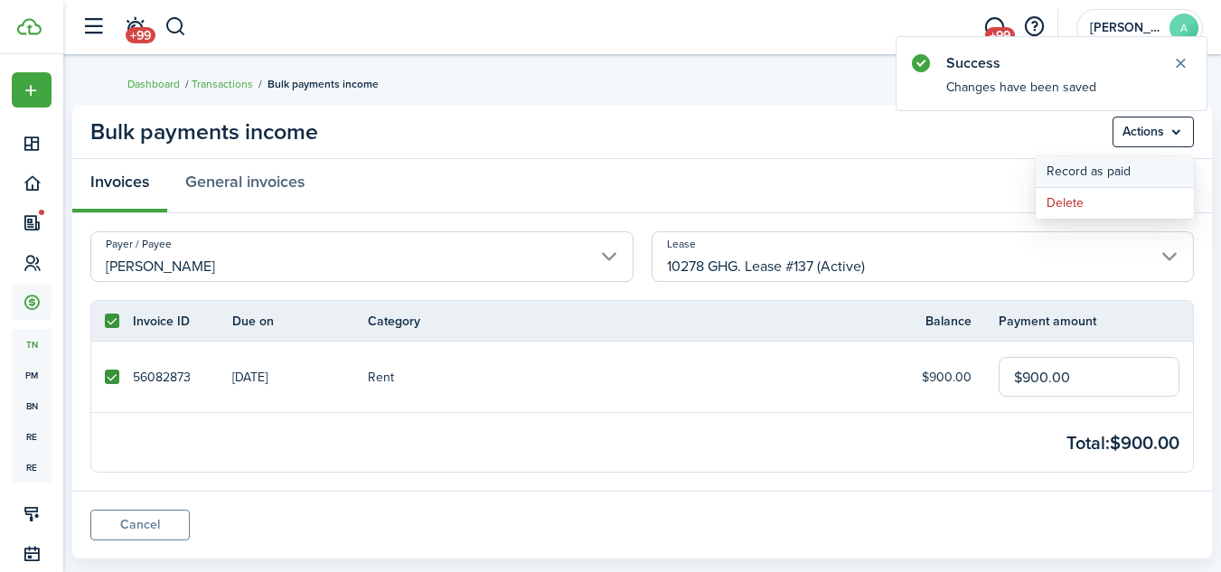
click at [1115, 170] on button "Record as paid" at bounding box center [1114, 171] width 158 height 31
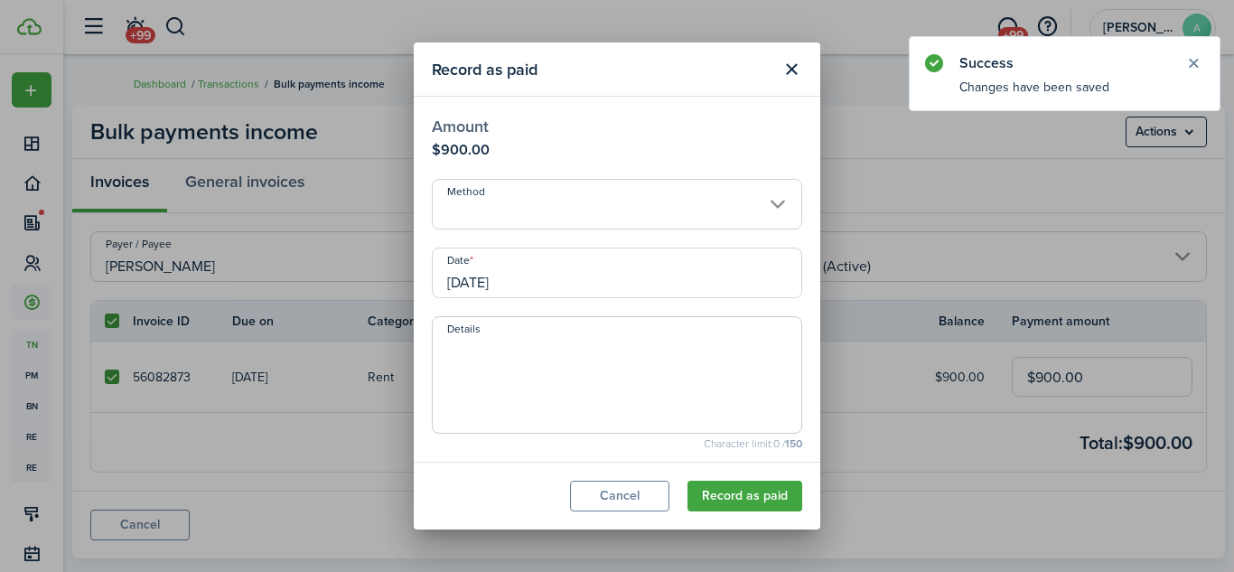
click at [698, 200] on input "Method" at bounding box center [617, 204] width 370 height 51
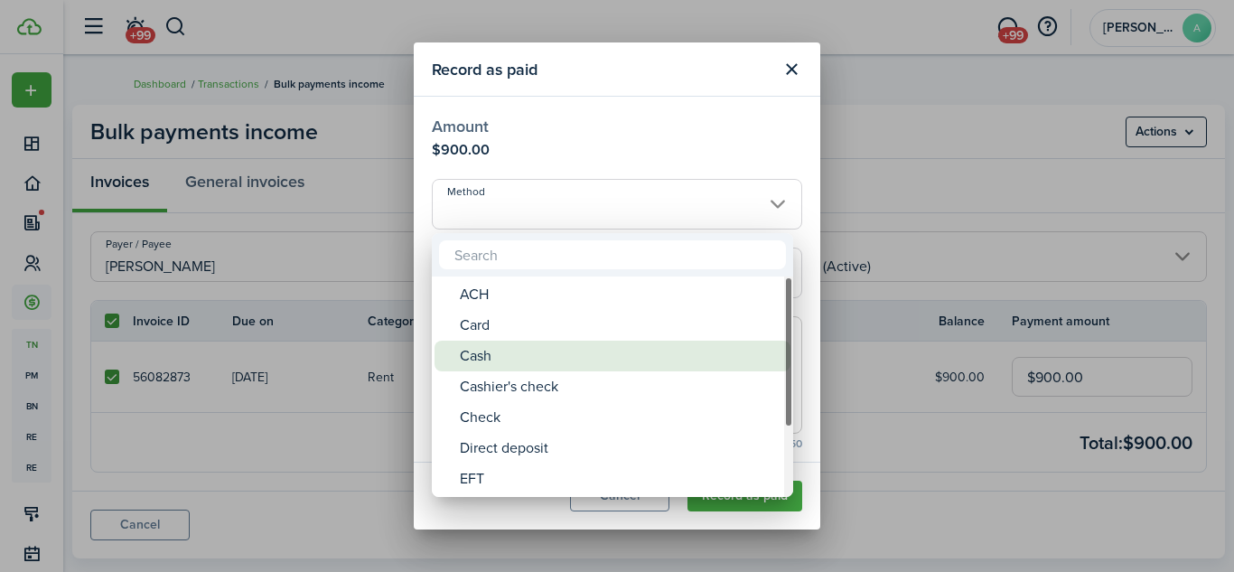
click at [494, 350] on div "Cash" at bounding box center [620, 356] width 320 height 31
type input "Cash"
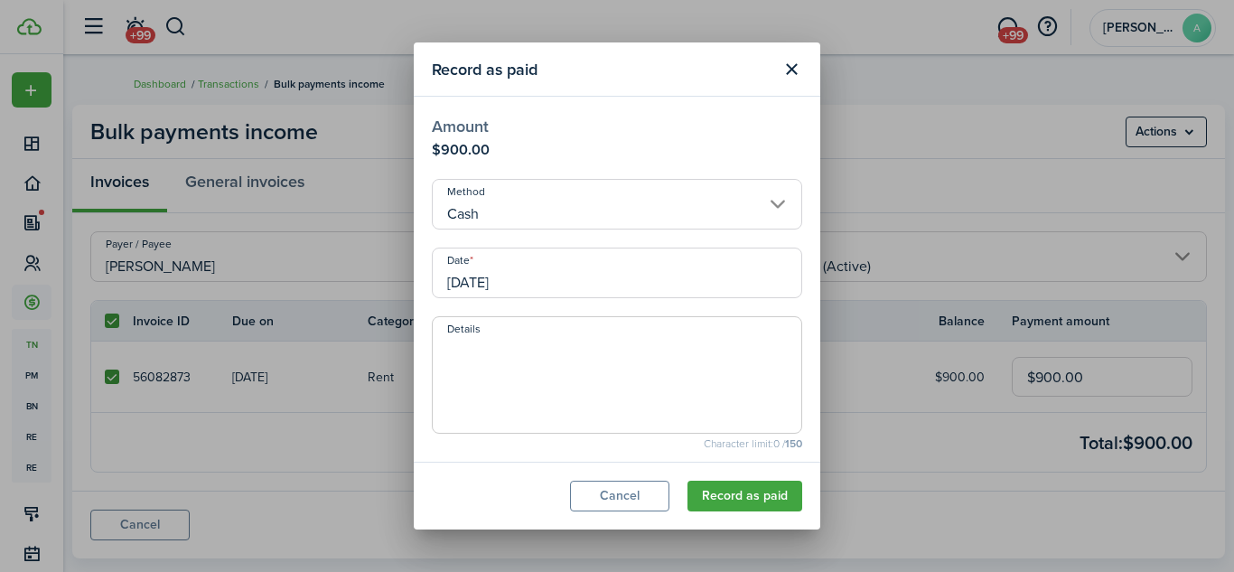
click at [557, 286] on input "[DATE]" at bounding box center [617, 273] width 370 height 51
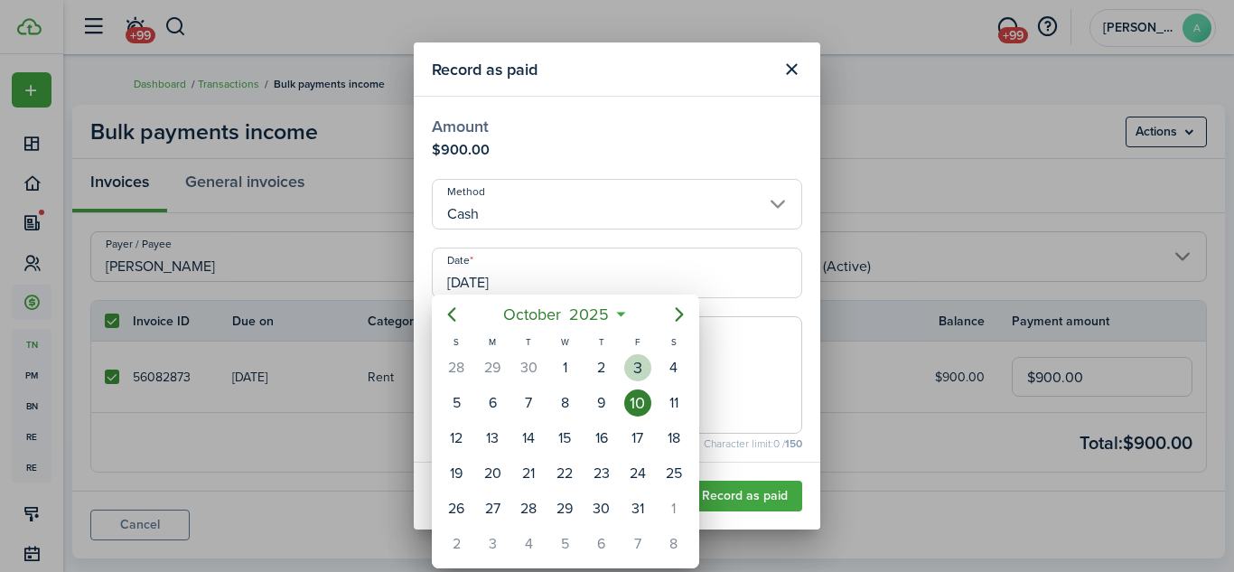
click at [637, 371] on div "3" at bounding box center [637, 367] width 27 height 27
type input "[DATE]"
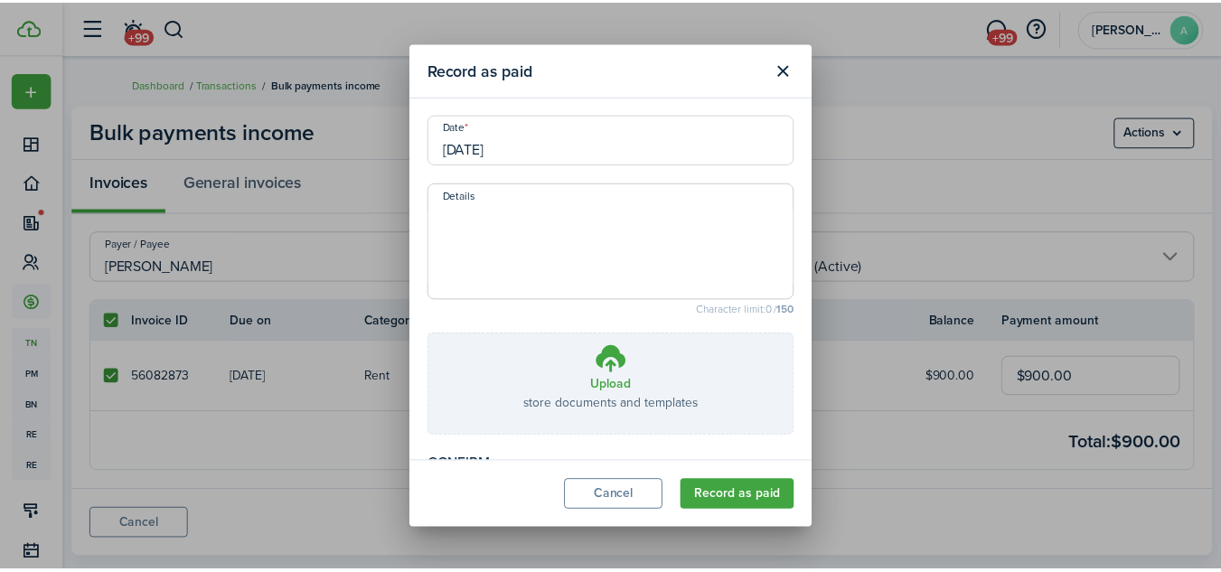
scroll to position [190, 0]
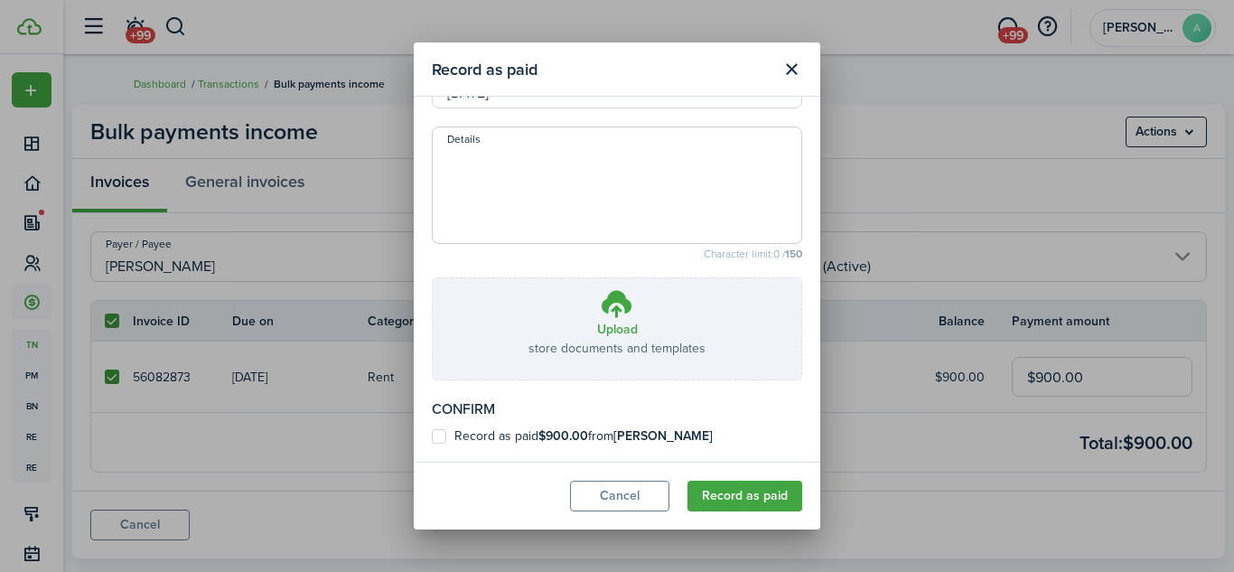
click at [645, 430] on b "[PERSON_NAME]" at bounding box center [662, 435] width 99 height 19
checkbox input "true"
click at [735, 496] on button "Record as paid" at bounding box center [745, 496] width 115 height 31
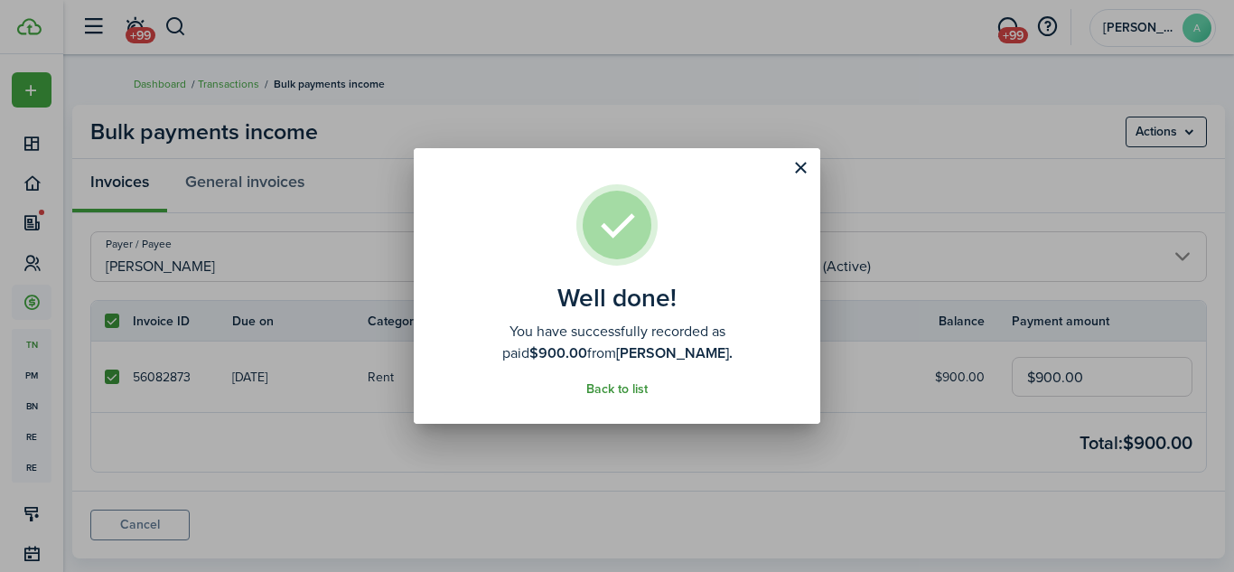
click at [631, 389] on link "Back to list" at bounding box center [616, 389] width 61 height 14
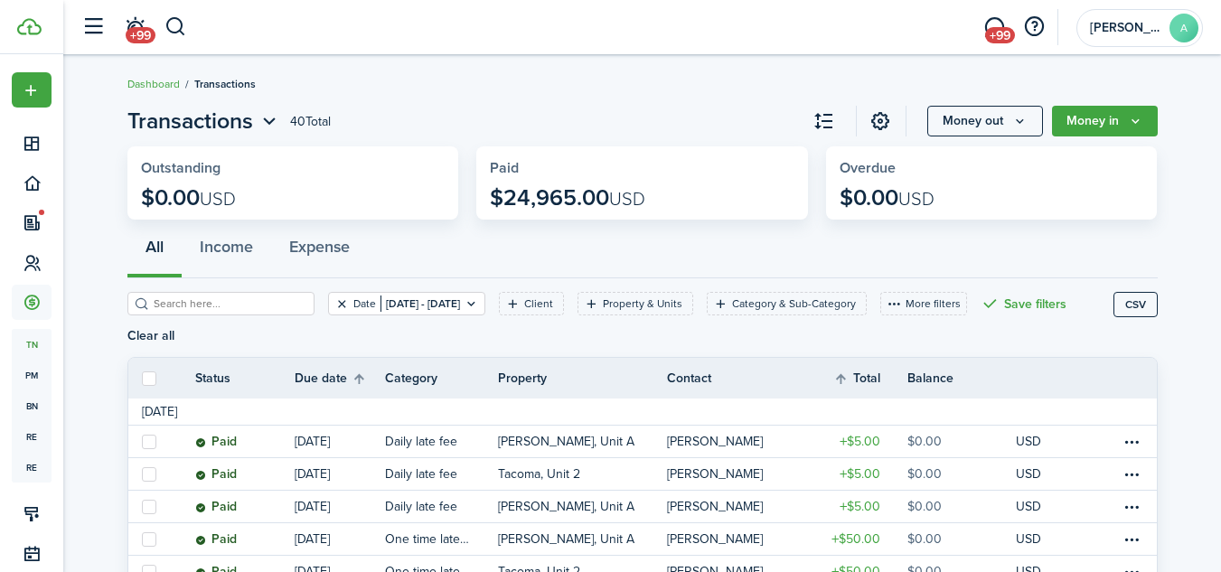
click at [334, 303] on button "Clear filter" at bounding box center [341, 303] width 15 height 14
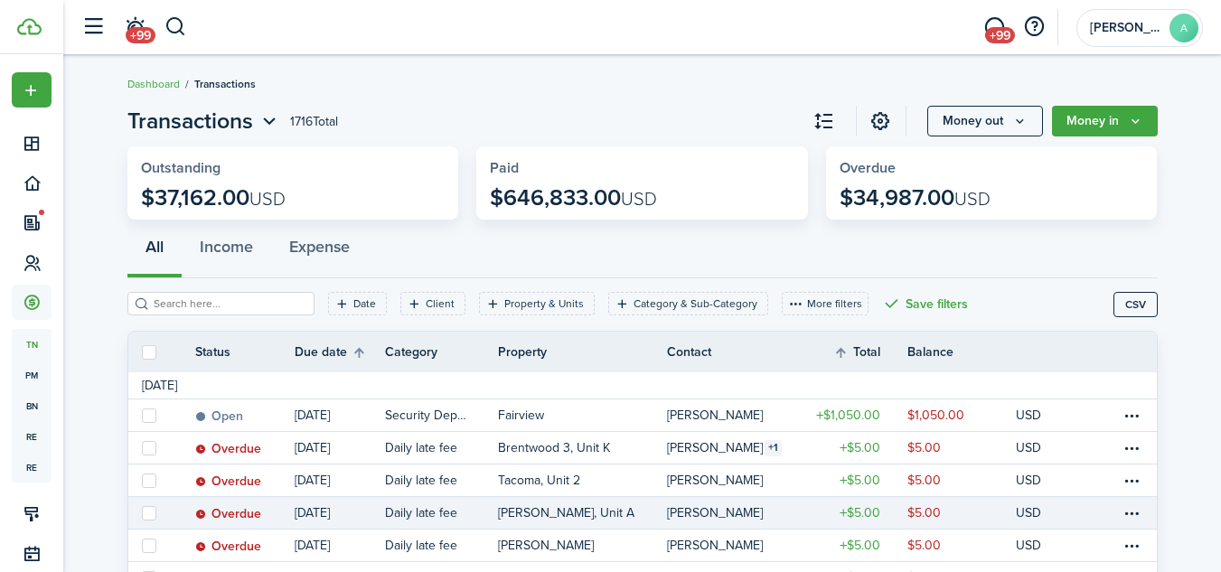
click at [716, 505] on link "[PERSON_NAME]" at bounding box center [733, 513] width 132 height 32
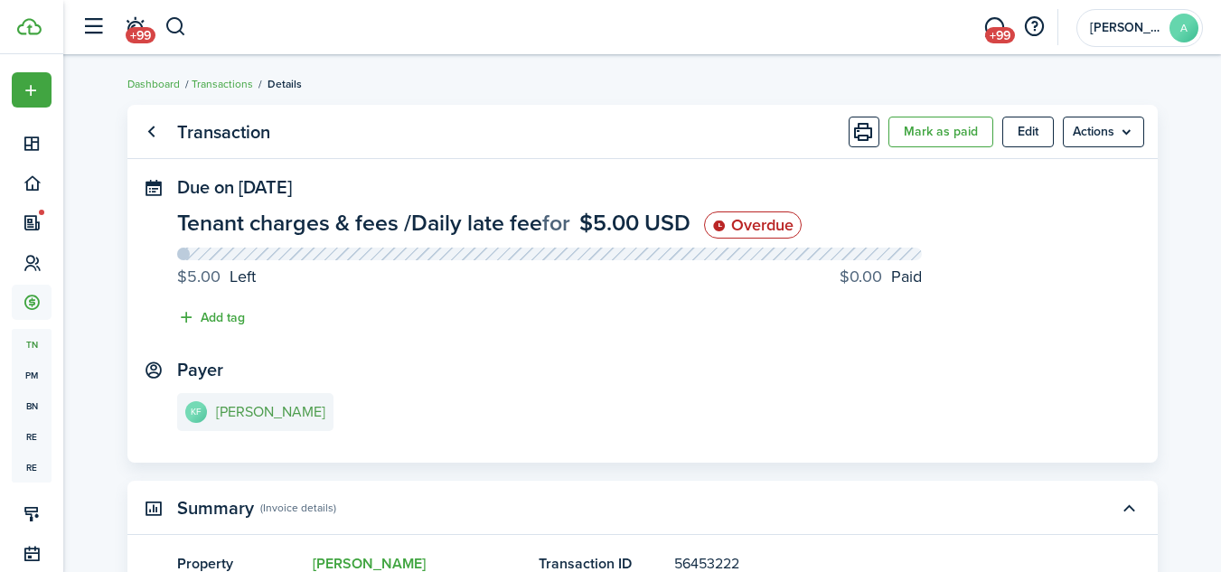
click at [254, 408] on e-details-info-title "[PERSON_NAME]" at bounding box center [270, 412] width 109 height 16
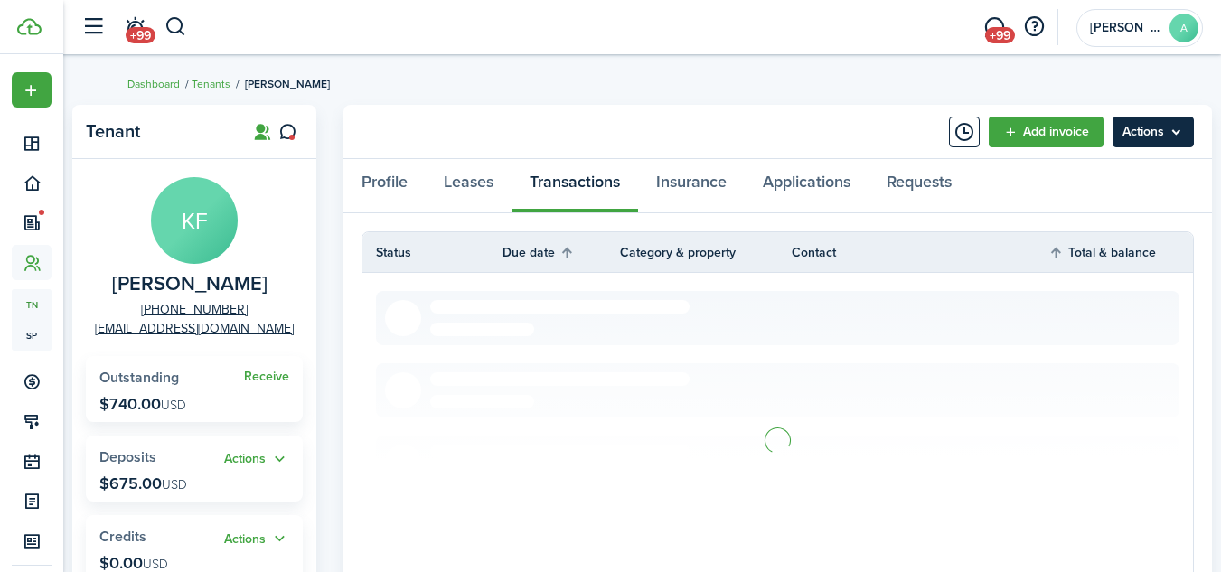
click at [1160, 133] on menu-btn "Actions" at bounding box center [1152, 132] width 81 height 31
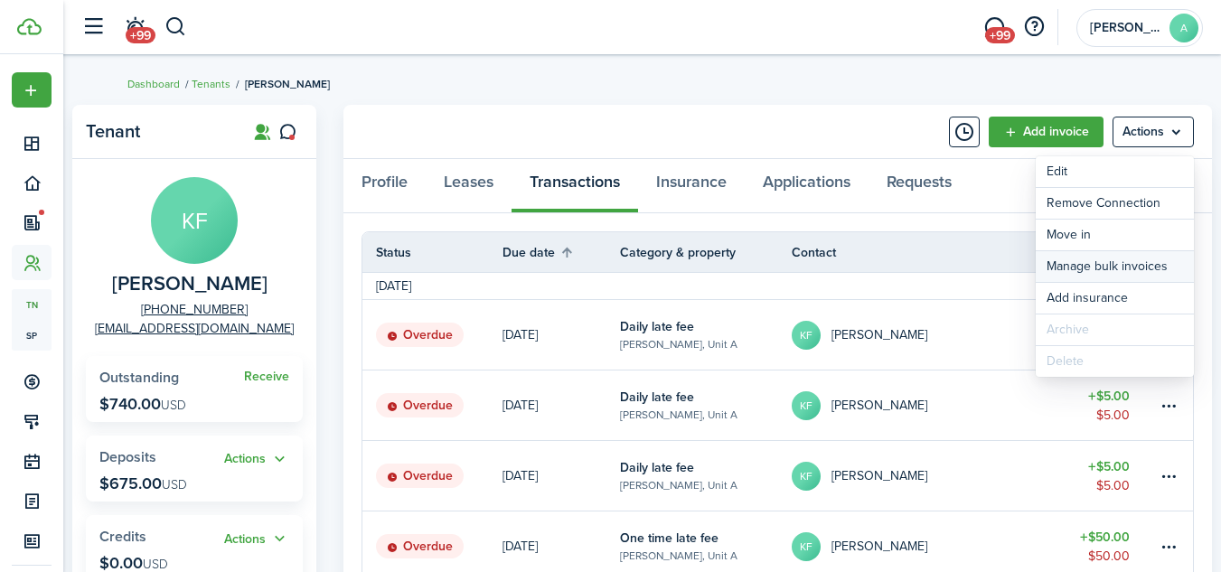
click at [1118, 266] on link "Manage bulk invoices" at bounding box center [1114, 266] width 158 height 31
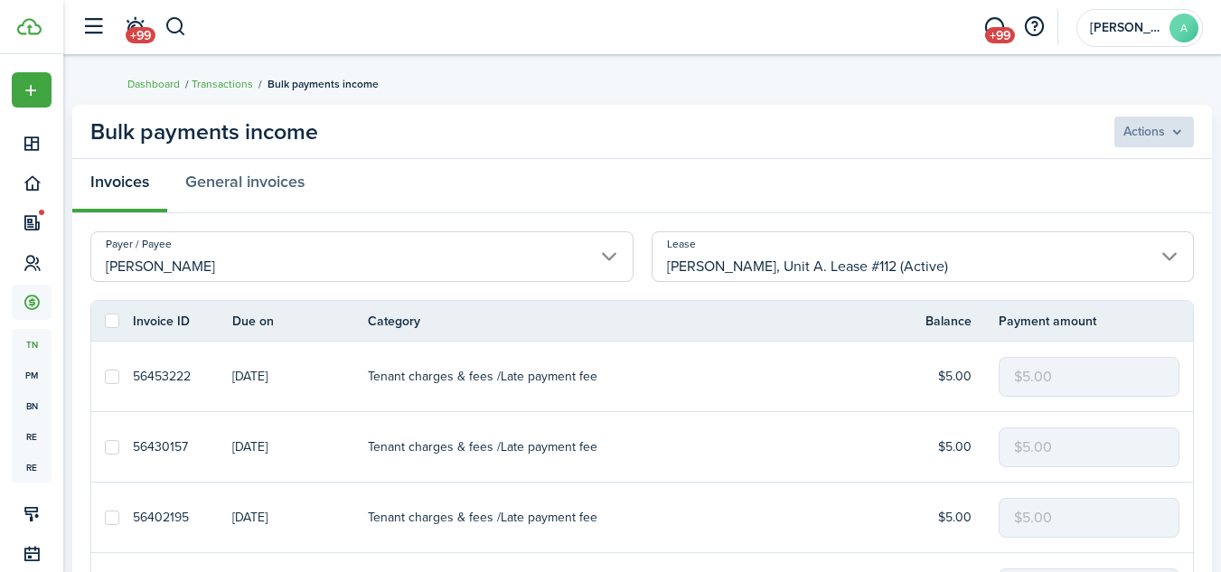
click at [118, 319] on label at bounding box center [112, 321] width 14 height 14
click at [105, 321] on input "checkbox" at bounding box center [104, 321] width 1 height 1
checkbox input "true"
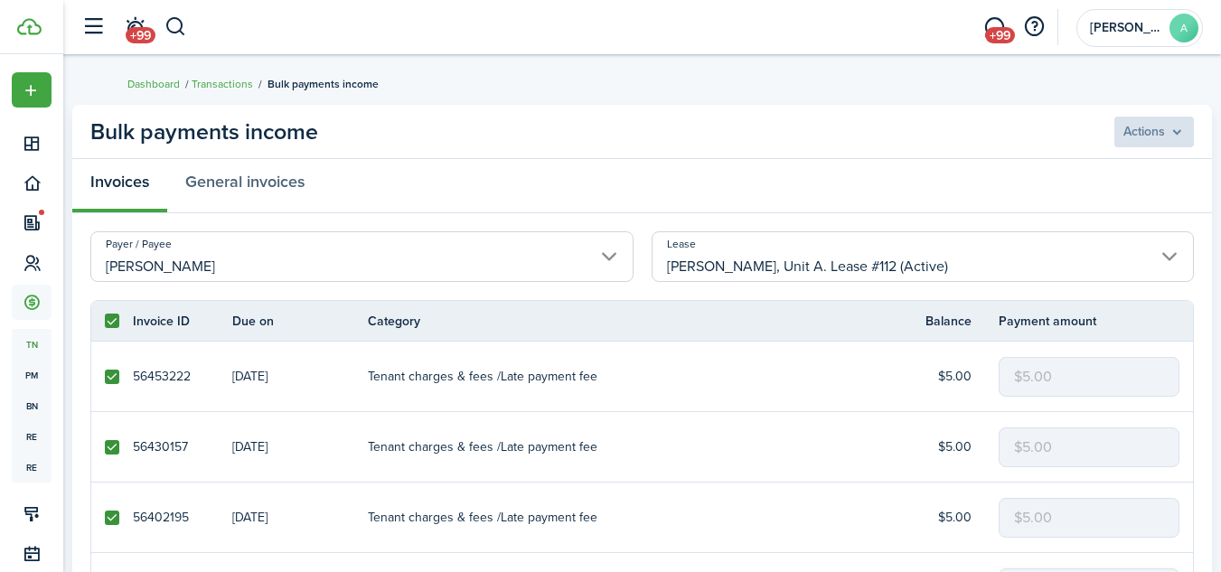
checkbox input "true"
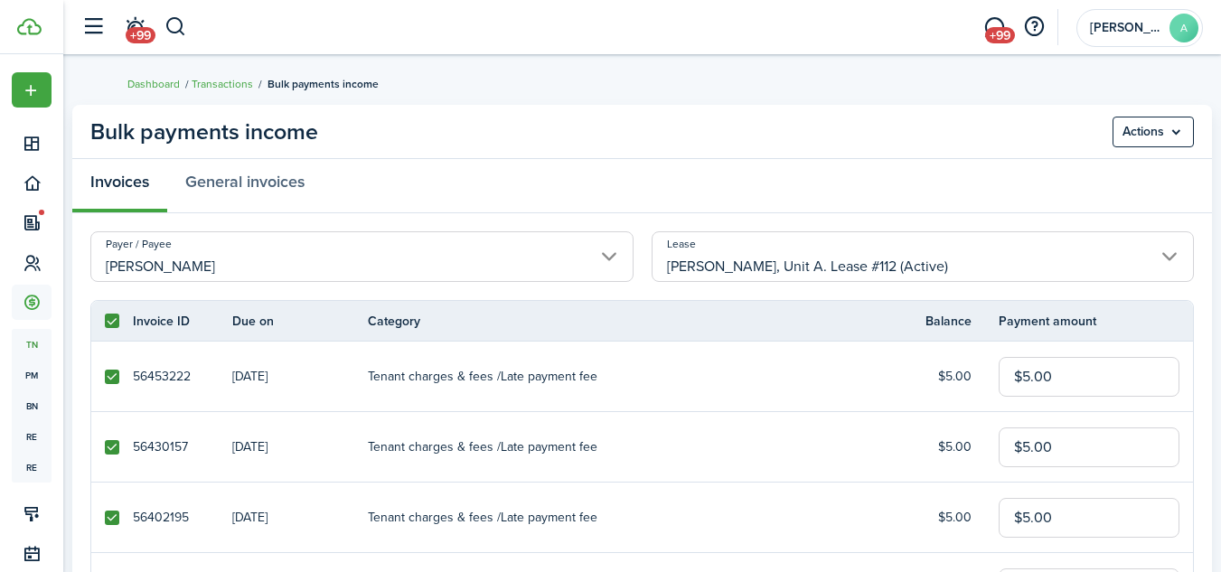
scroll to position [318, 0]
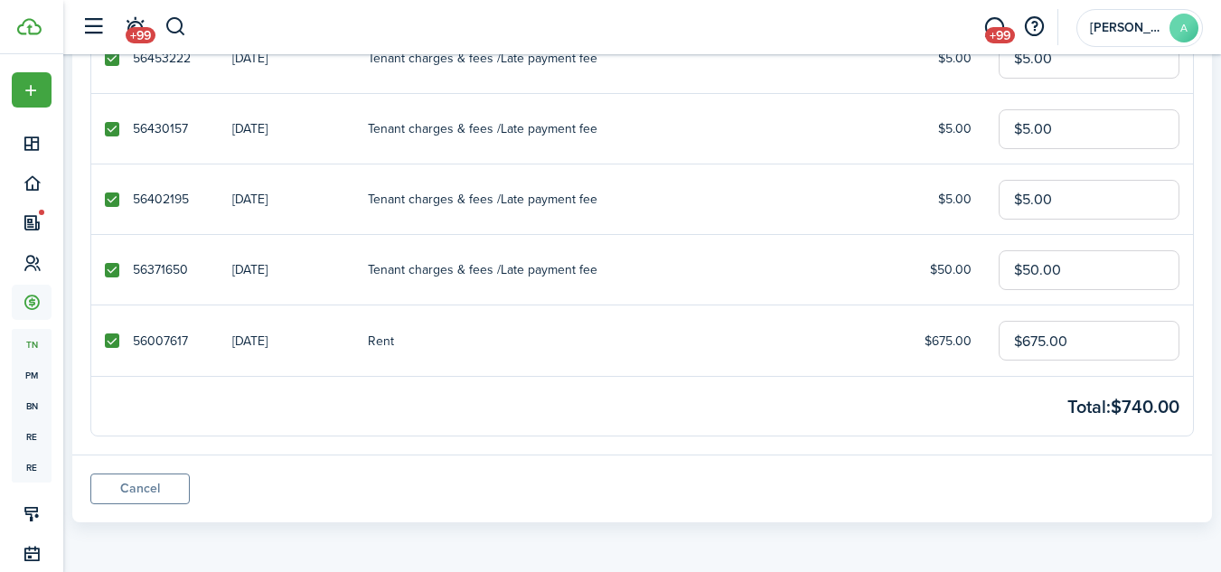
click at [108, 342] on label at bounding box center [112, 340] width 14 height 14
click at [105, 342] on input "checkbox" at bounding box center [104, 341] width 1 height 1
checkbox input "false"
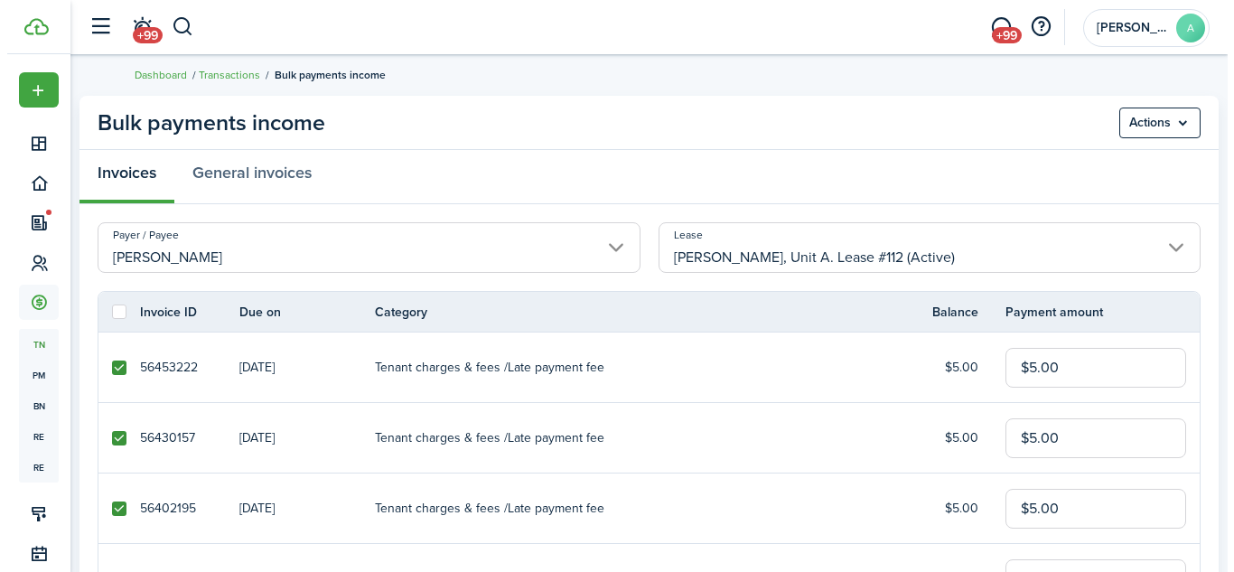
scroll to position [0, 0]
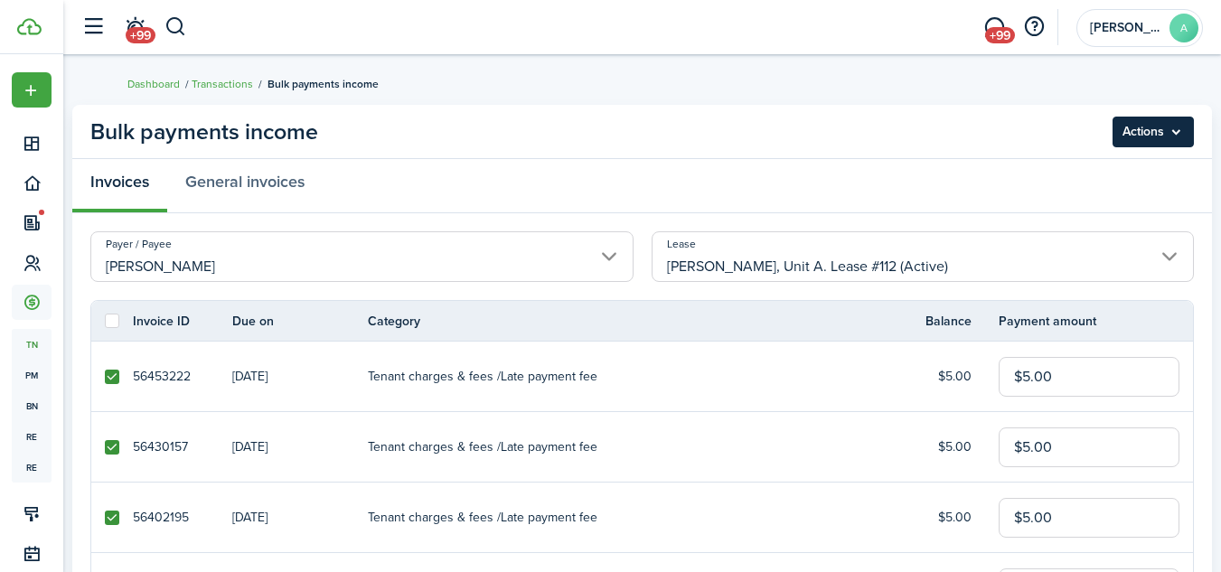
click at [1171, 130] on menu-btn "Actions" at bounding box center [1152, 132] width 81 height 31
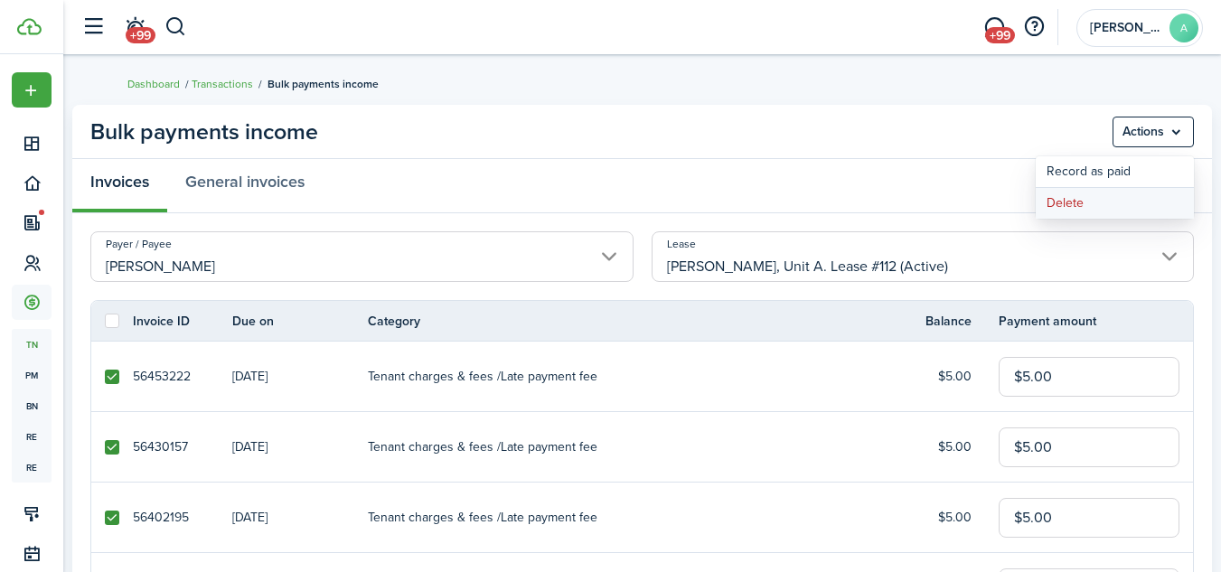
click at [1080, 191] on button "Delete" at bounding box center [1114, 203] width 158 height 31
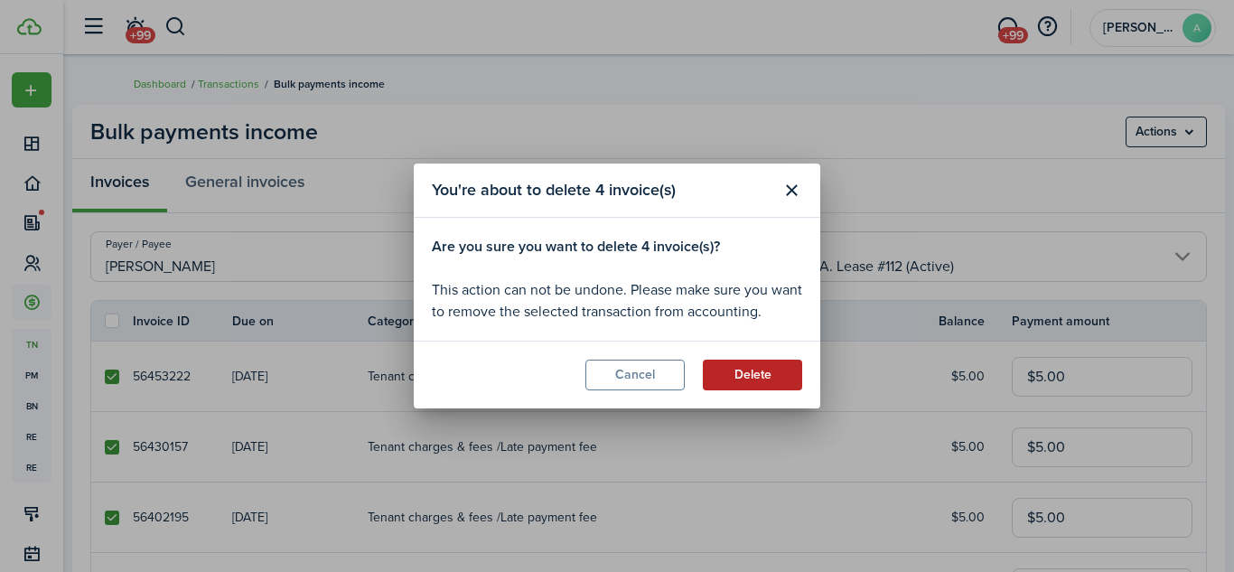
click at [760, 367] on button "Delete" at bounding box center [752, 375] width 99 height 31
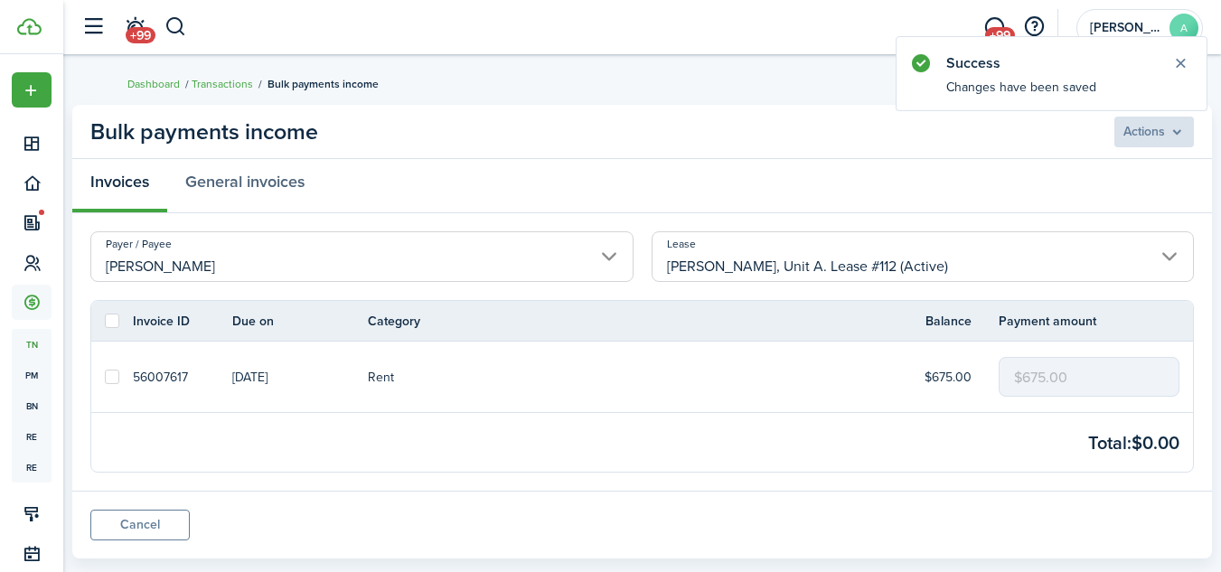
click at [105, 377] on label at bounding box center [112, 377] width 14 height 14
click at [105, 377] on input "checkbox" at bounding box center [104, 377] width 1 height 1
checkbox input "true"
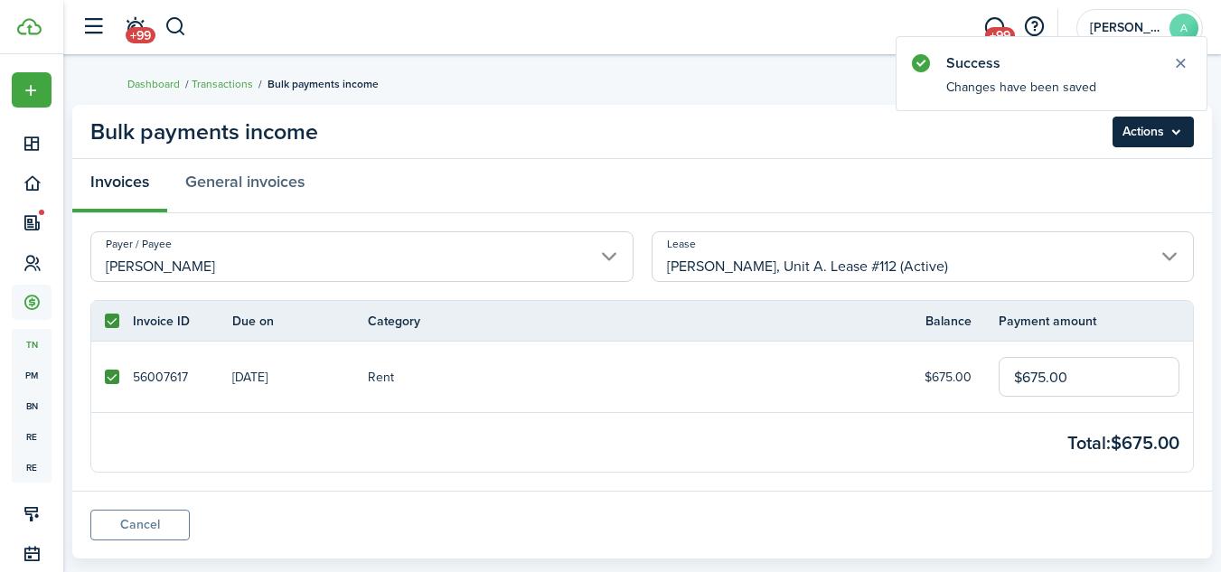
click at [1153, 133] on menu-btn "Actions" at bounding box center [1152, 132] width 81 height 31
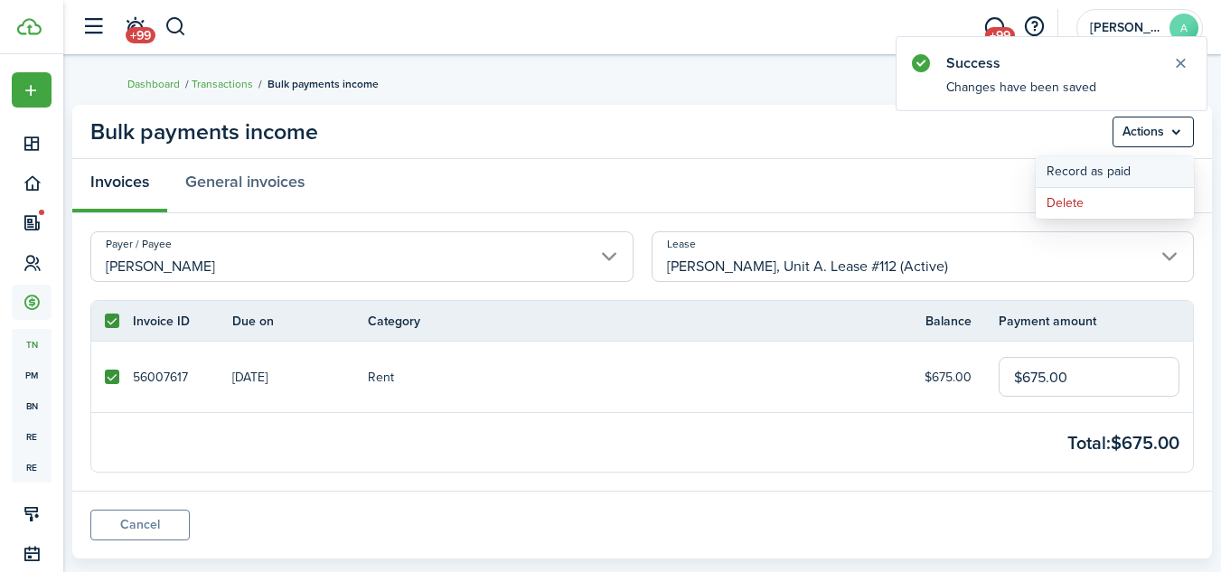
click at [1116, 165] on button "Record as paid" at bounding box center [1114, 171] width 158 height 31
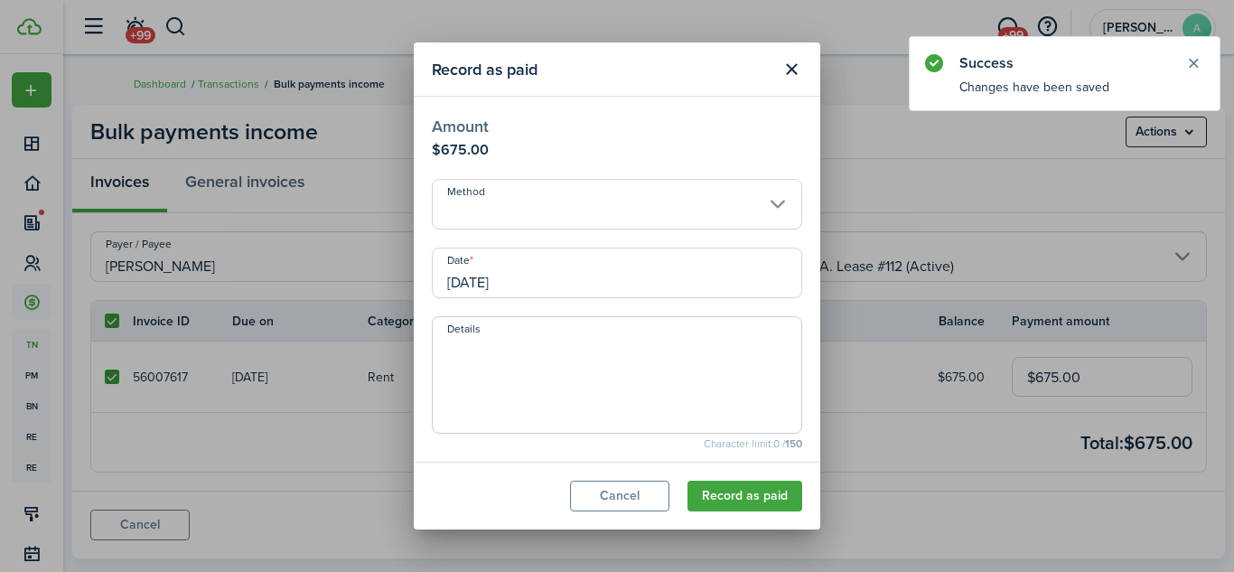
click at [765, 202] on input "Method" at bounding box center [617, 204] width 370 height 51
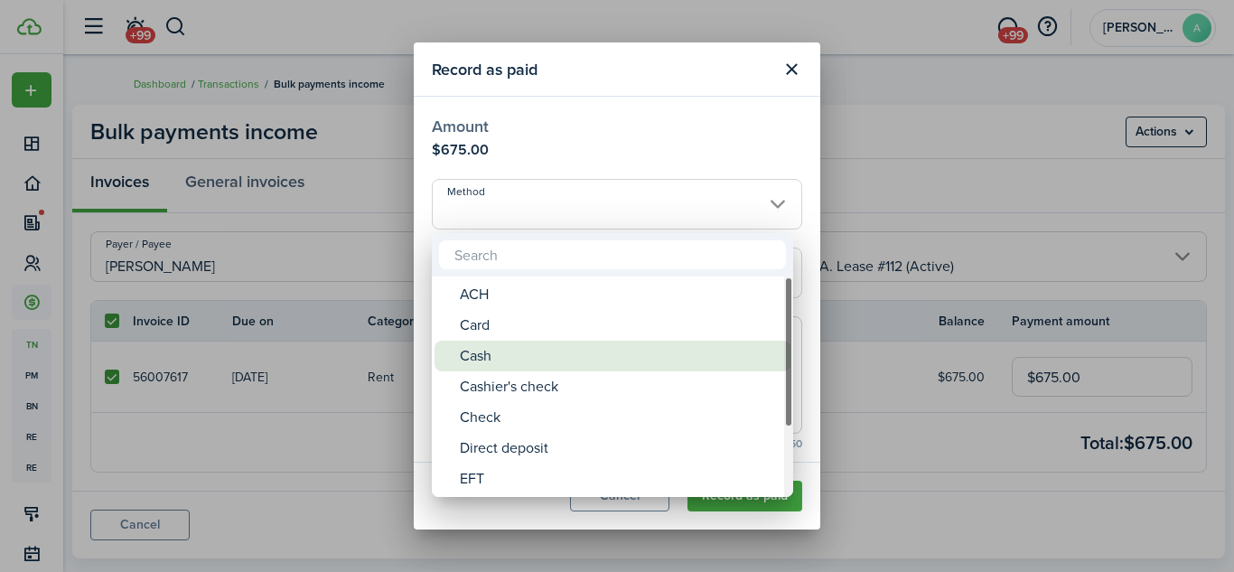
click at [611, 343] on div "Cash" at bounding box center [620, 356] width 320 height 31
type input "Cash"
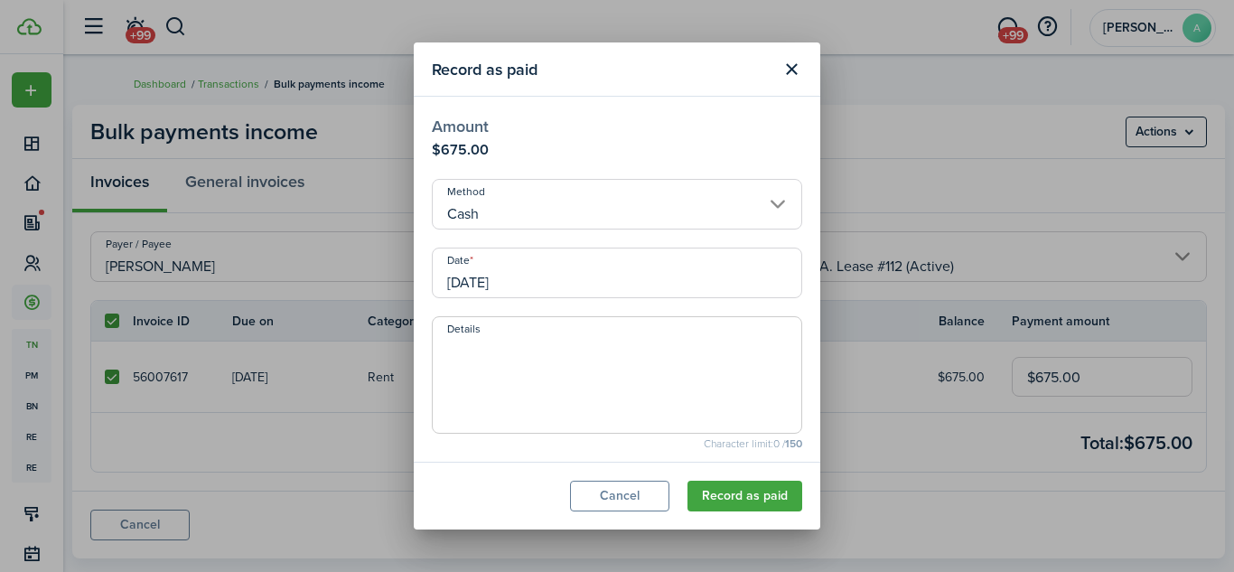
click at [676, 286] on input "[DATE]" at bounding box center [617, 273] width 370 height 51
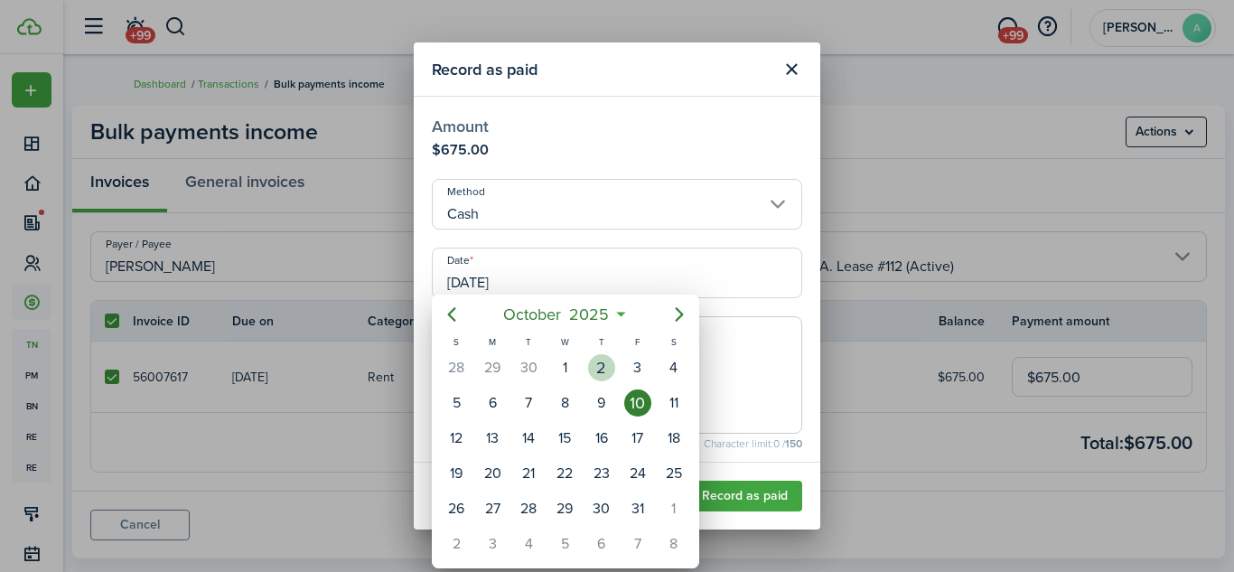
click at [602, 365] on div "2" at bounding box center [601, 367] width 27 height 27
type input "[DATE]"
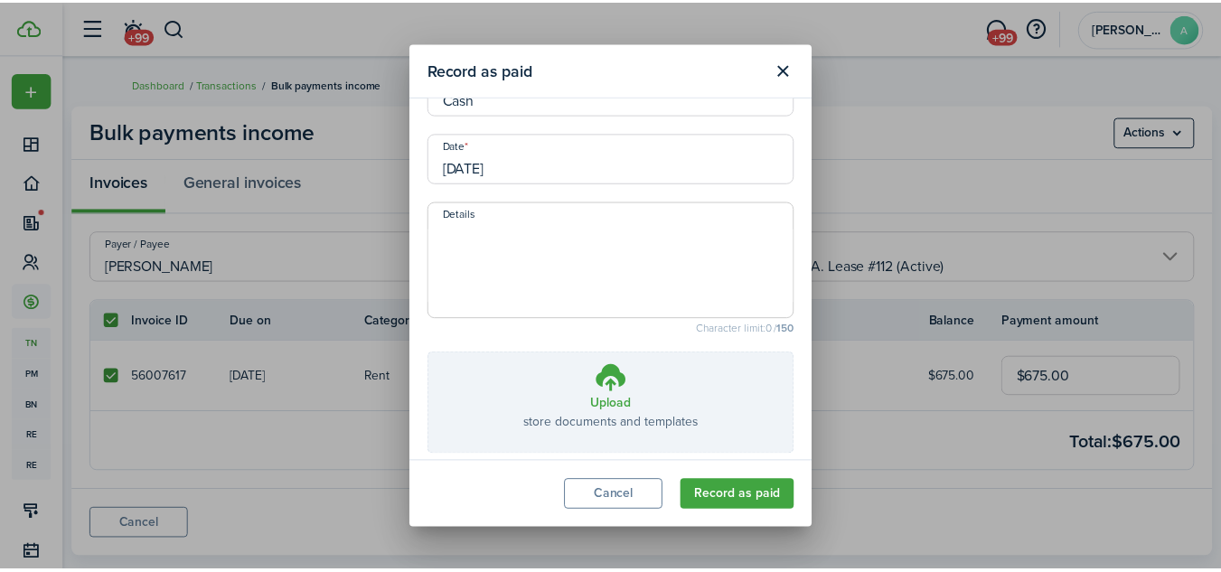
scroll to position [190, 0]
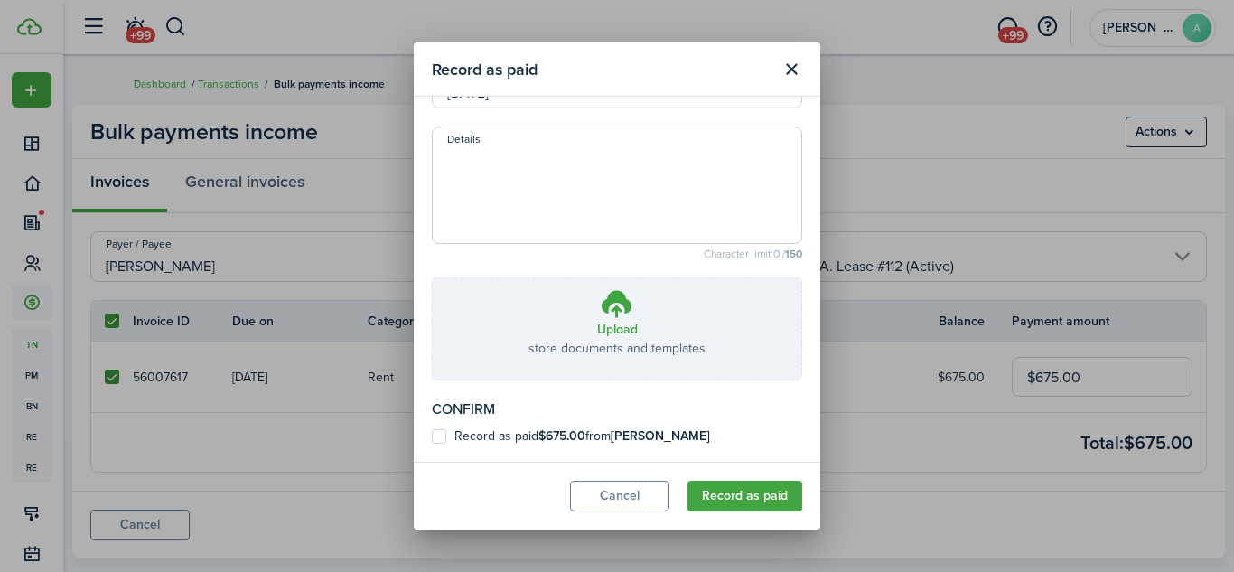
click at [671, 434] on b "[PERSON_NAME]" at bounding box center [660, 435] width 99 height 19
checkbox input "true"
click at [756, 492] on button "Record as paid" at bounding box center [745, 496] width 115 height 31
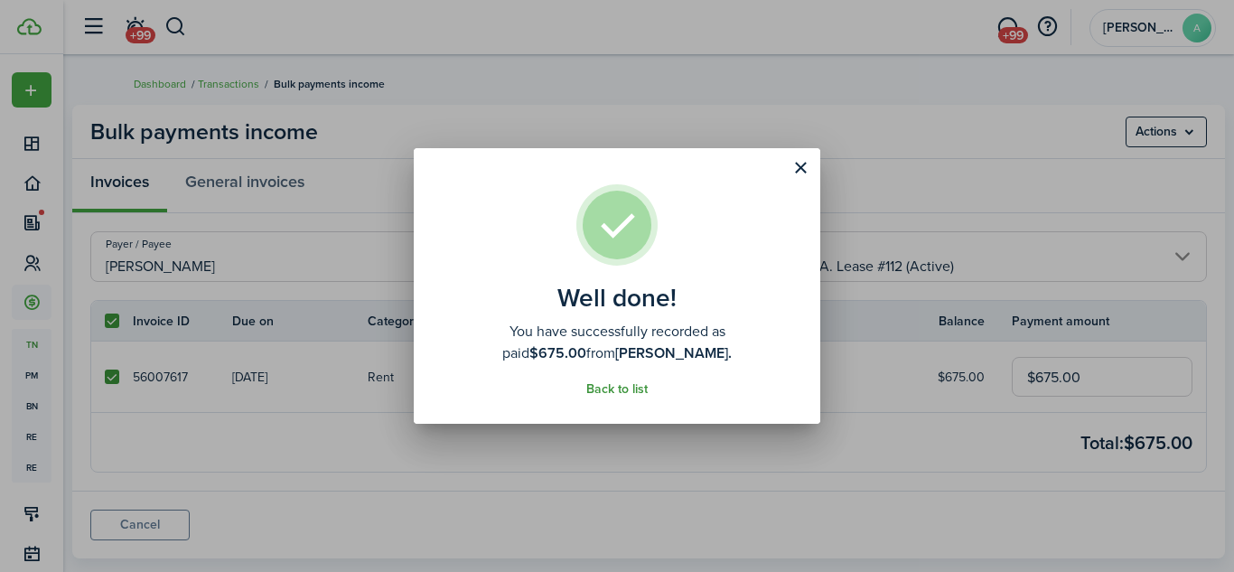
click at [612, 389] on link "Back to list" at bounding box center [616, 389] width 61 height 14
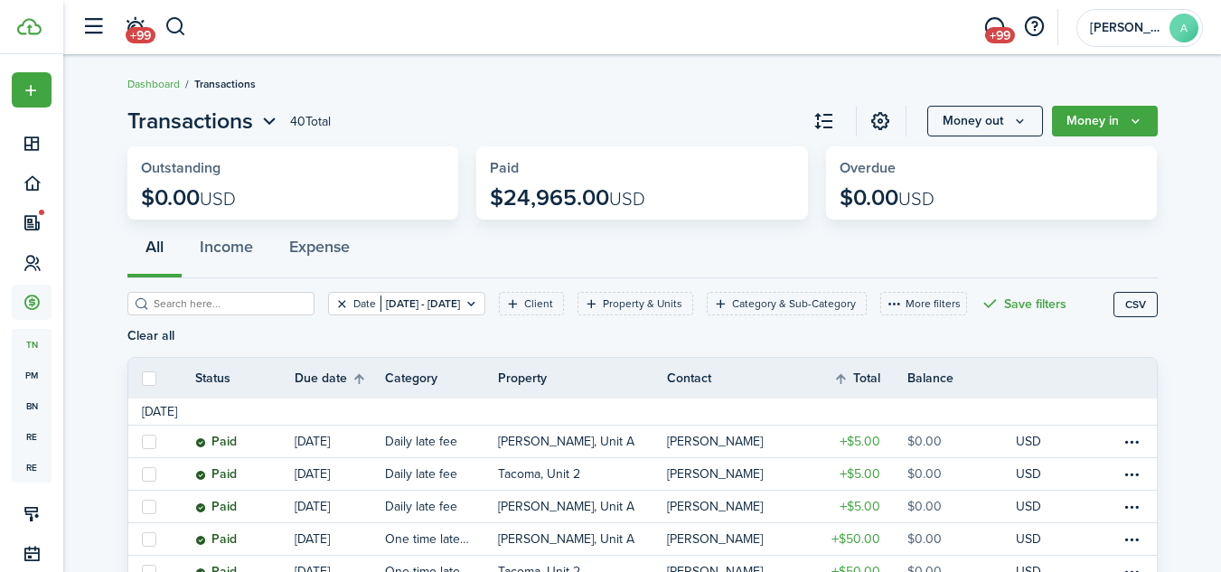
click at [334, 302] on button "Clear filter" at bounding box center [341, 303] width 15 height 14
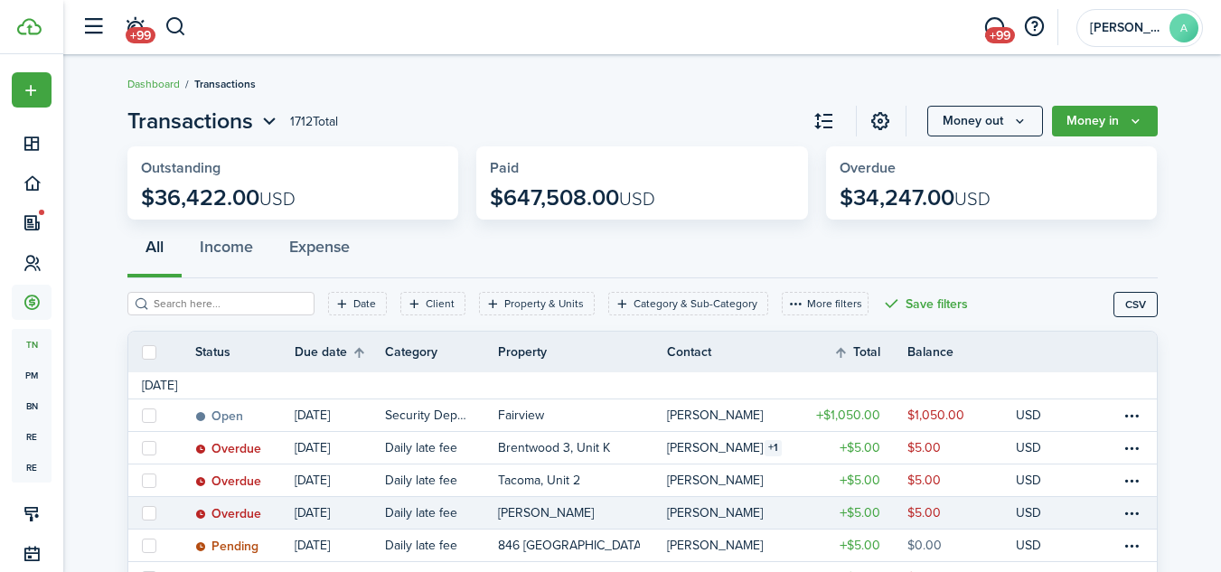
click at [700, 510] on table-profile-info-text "[PERSON_NAME]" at bounding box center [715, 513] width 96 height 14
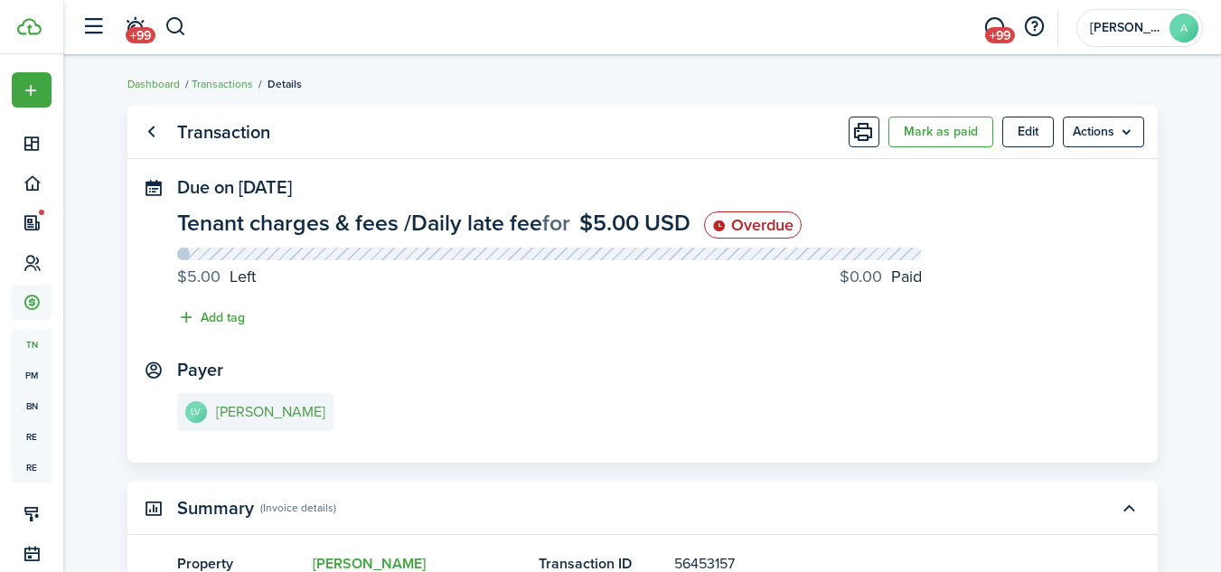
click at [259, 411] on e-details-info-title "[PERSON_NAME]" at bounding box center [270, 412] width 109 height 16
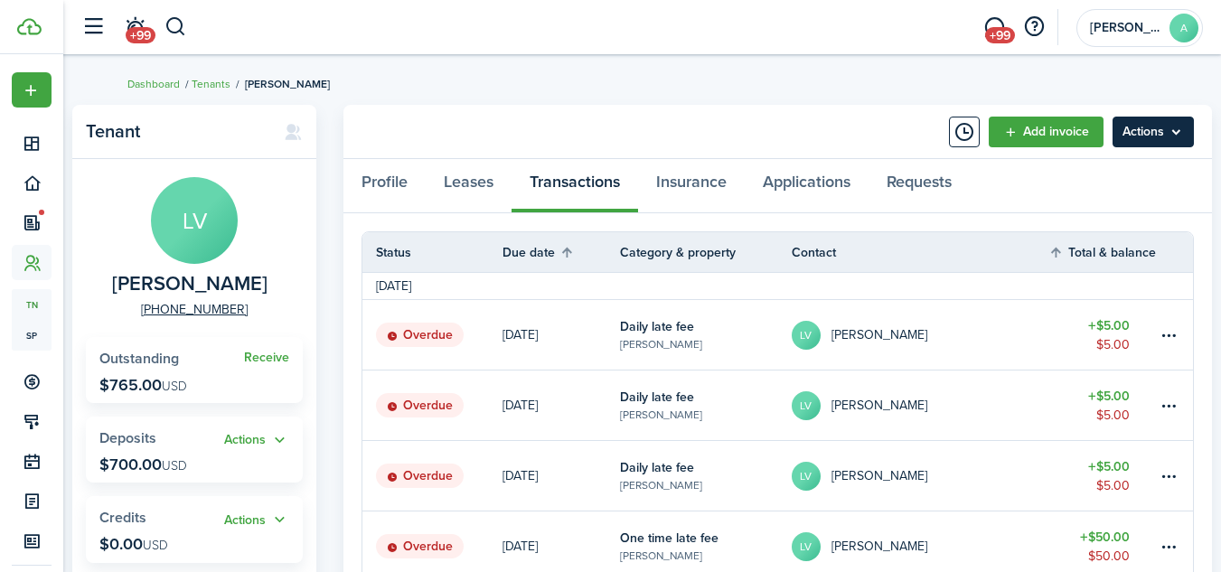
click at [1172, 129] on menu-btn "Actions" at bounding box center [1152, 132] width 81 height 31
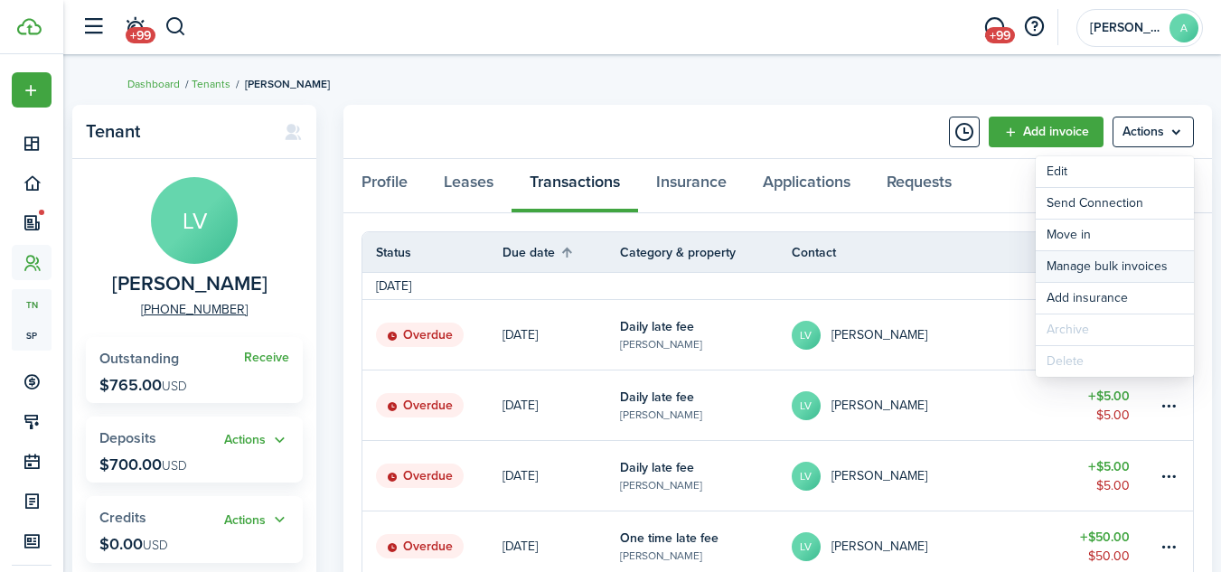
click at [1101, 262] on link "Manage bulk invoices" at bounding box center [1114, 266] width 158 height 31
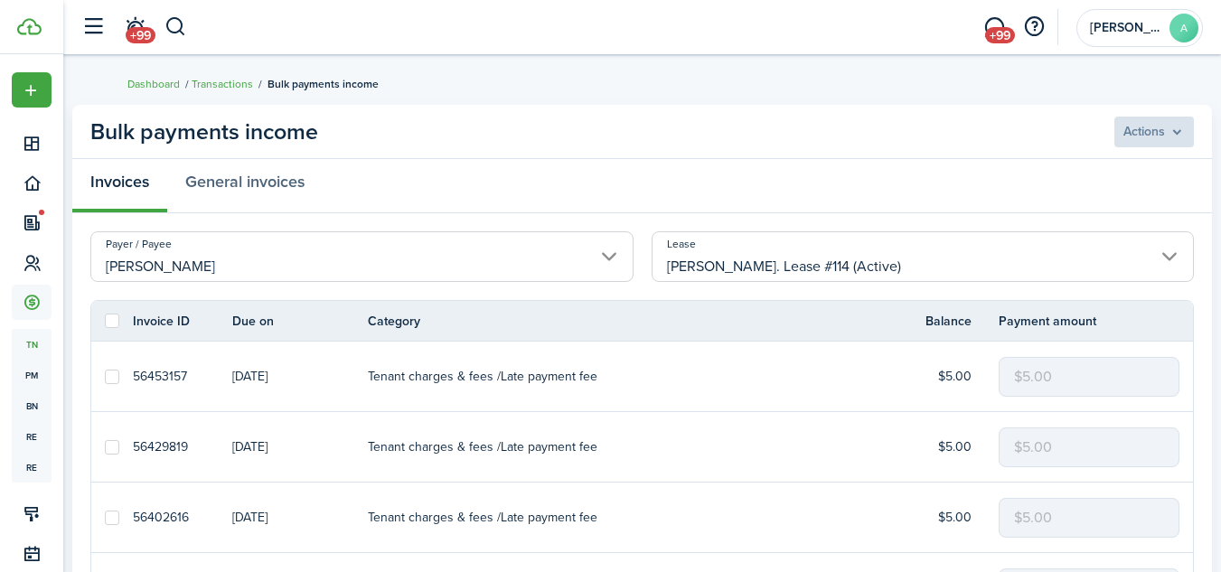
click at [110, 321] on label at bounding box center [112, 321] width 14 height 14
click at [105, 321] on input "checkbox" at bounding box center [104, 321] width 1 height 1
checkbox input "true"
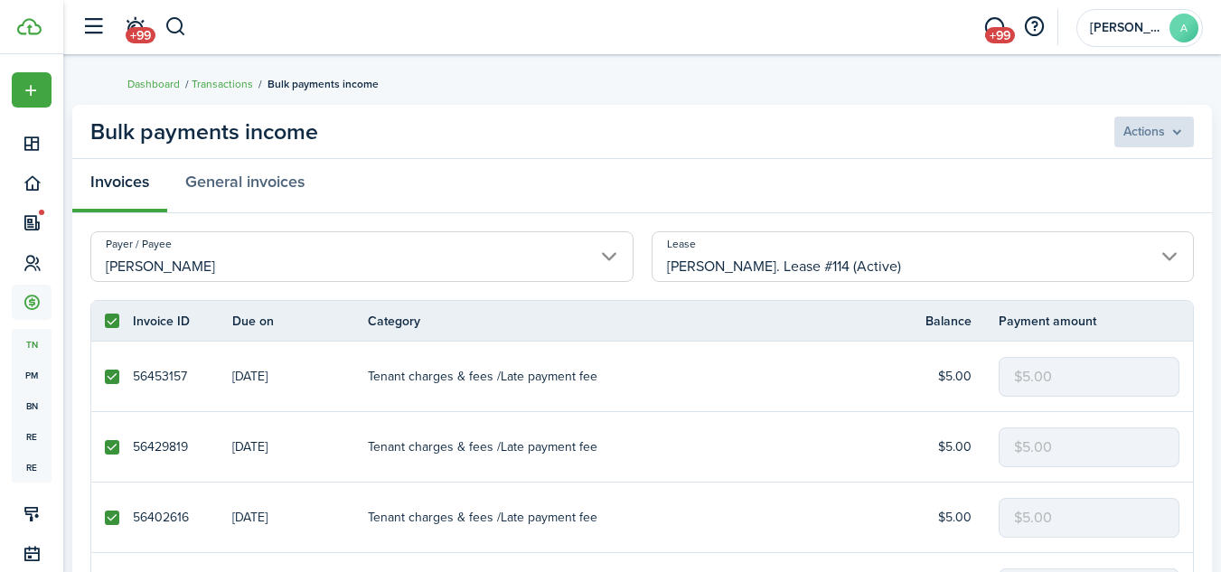
checkbox input "true"
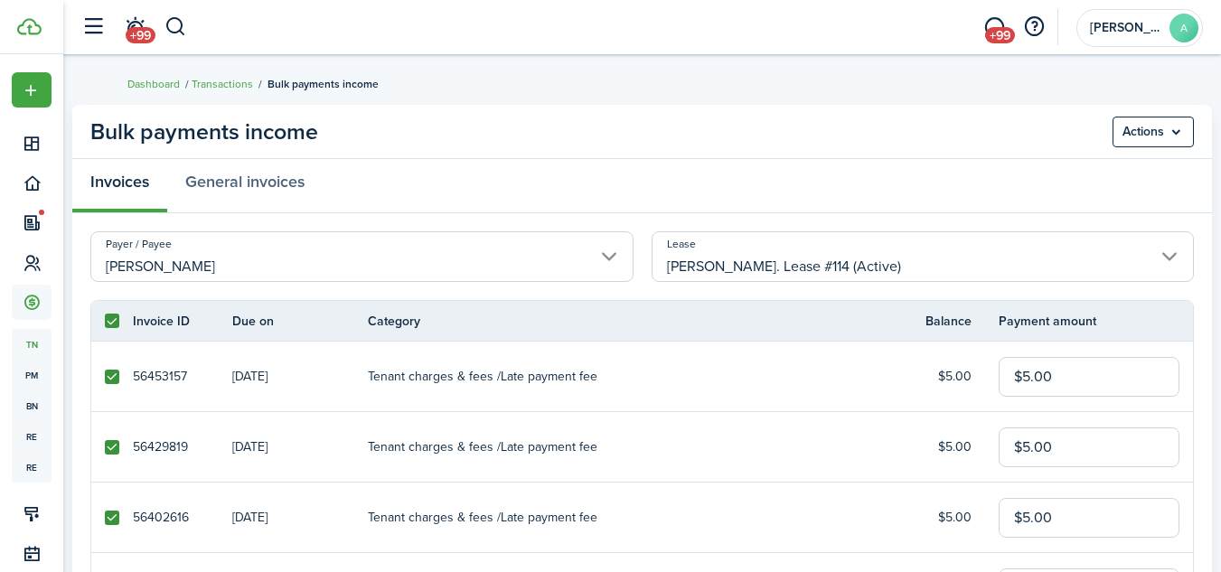
scroll to position [318, 0]
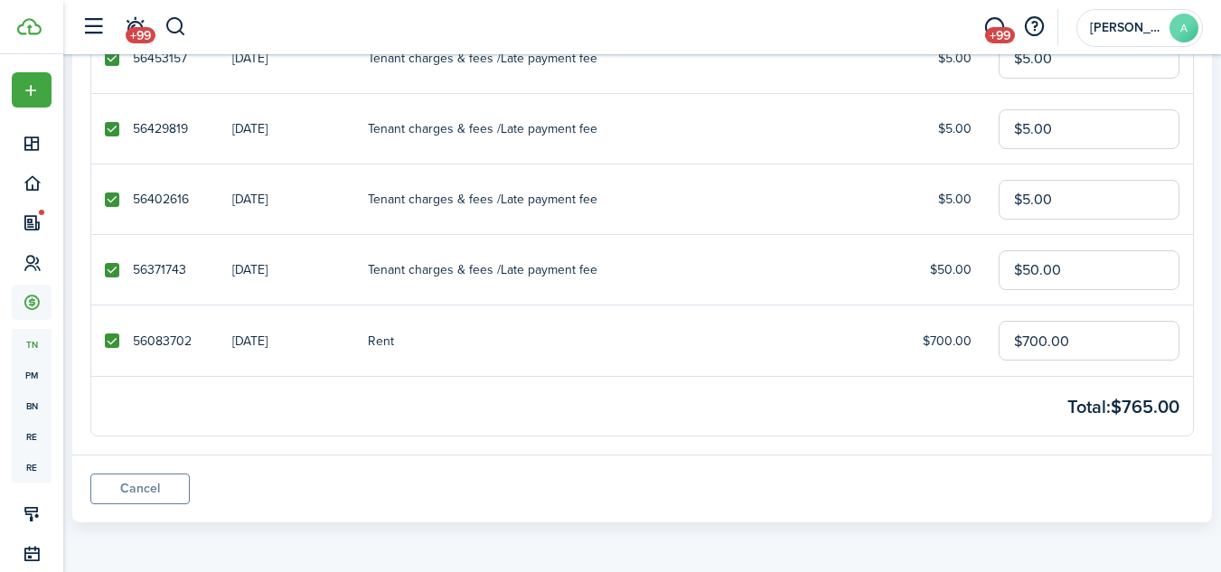
click at [109, 339] on label at bounding box center [112, 340] width 14 height 14
click at [105, 341] on input "checkbox" at bounding box center [104, 341] width 1 height 1
checkbox input "false"
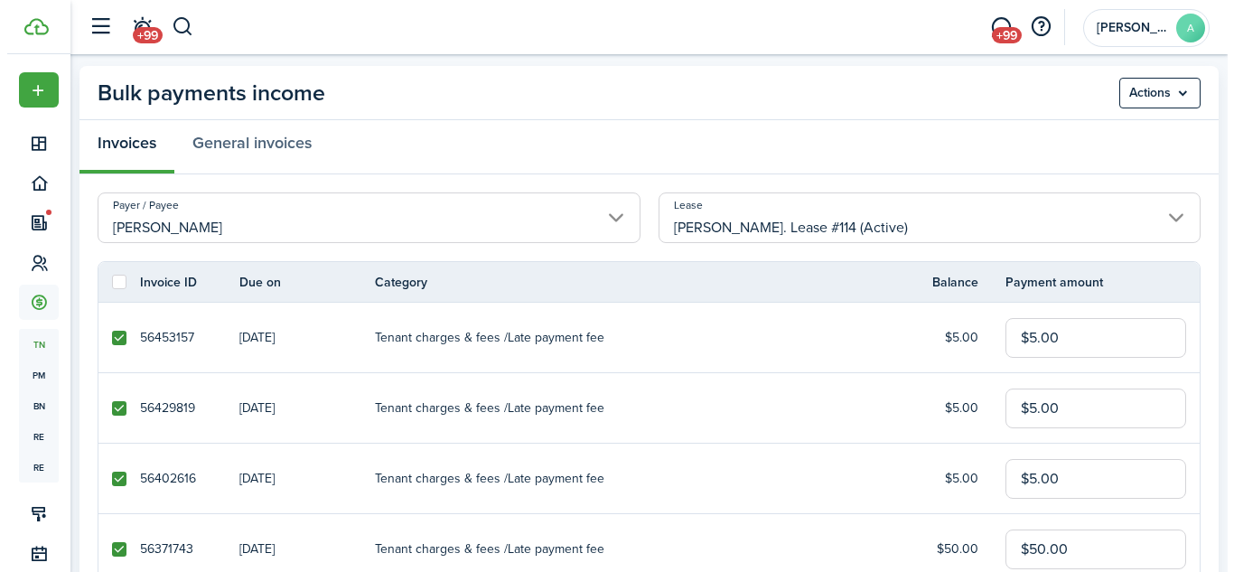
scroll to position [11, 0]
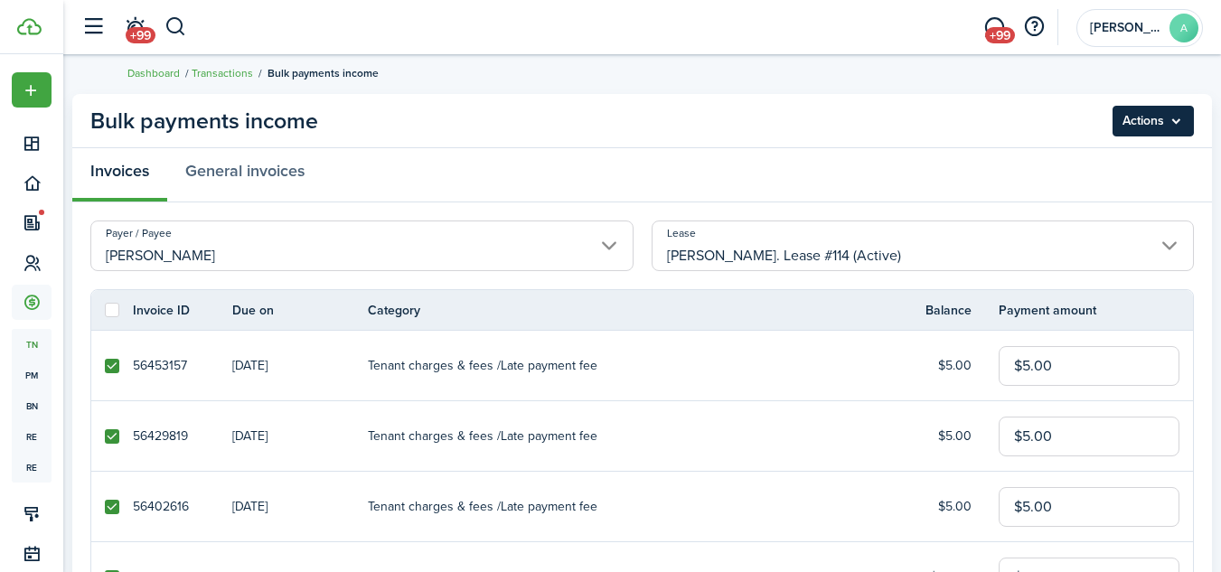
click at [1175, 128] on menu-btn "Actions" at bounding box center [1152, 121] width 81 height 31
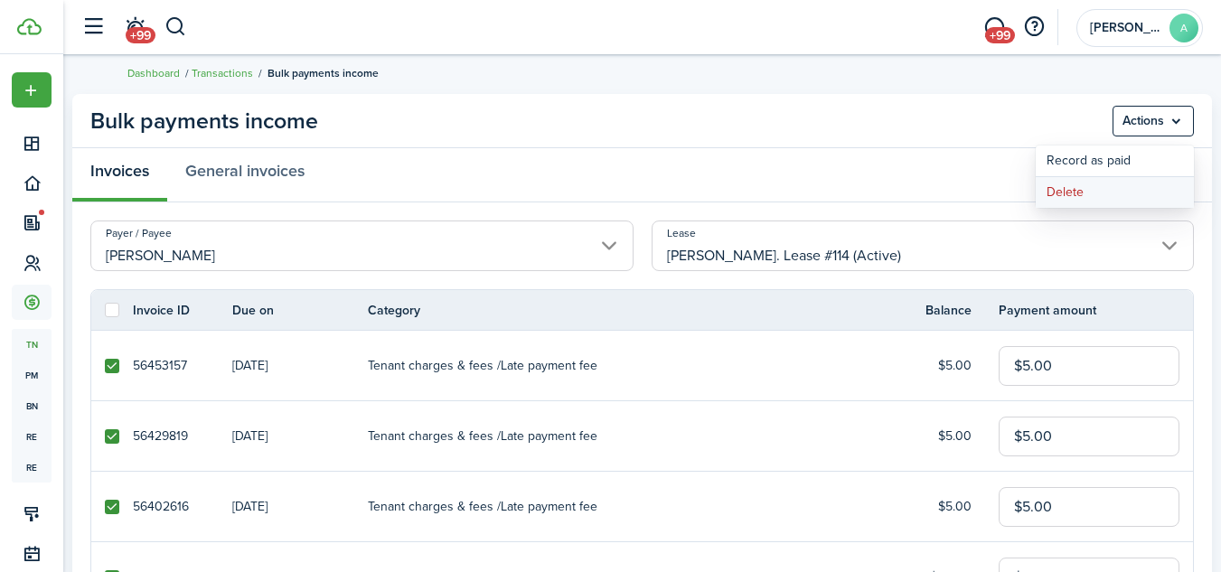
click at [1091, 185] on button "Delete" at bounding box center [1114, 192] width 158 height 31
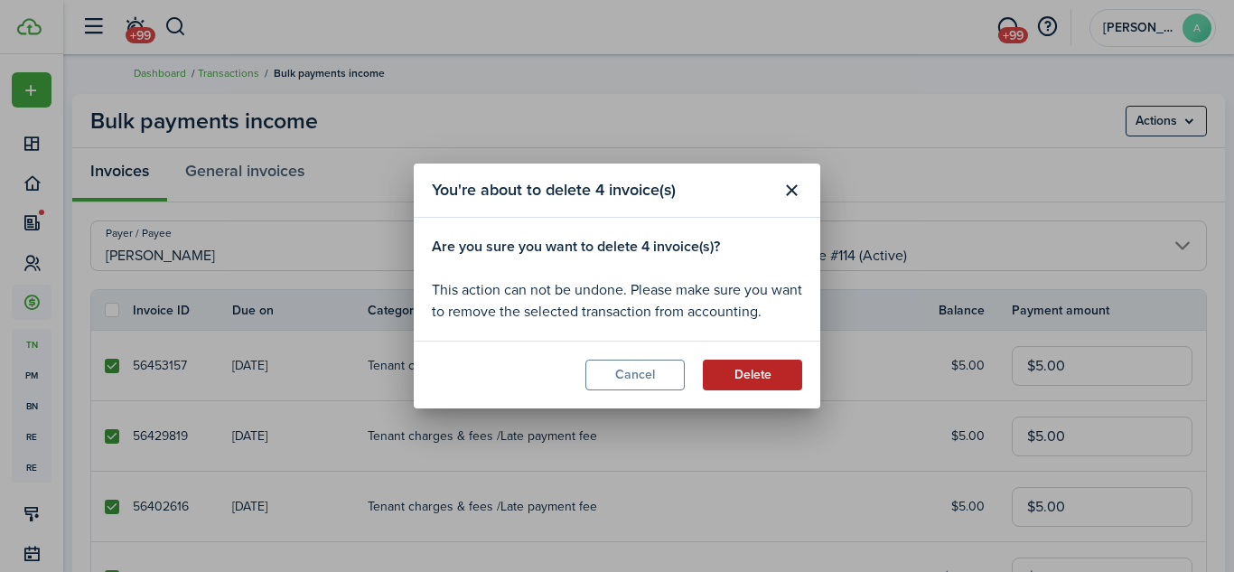
click at [744, 370] on button "Delete" at bounding box center [752, 375] width 99 height 31
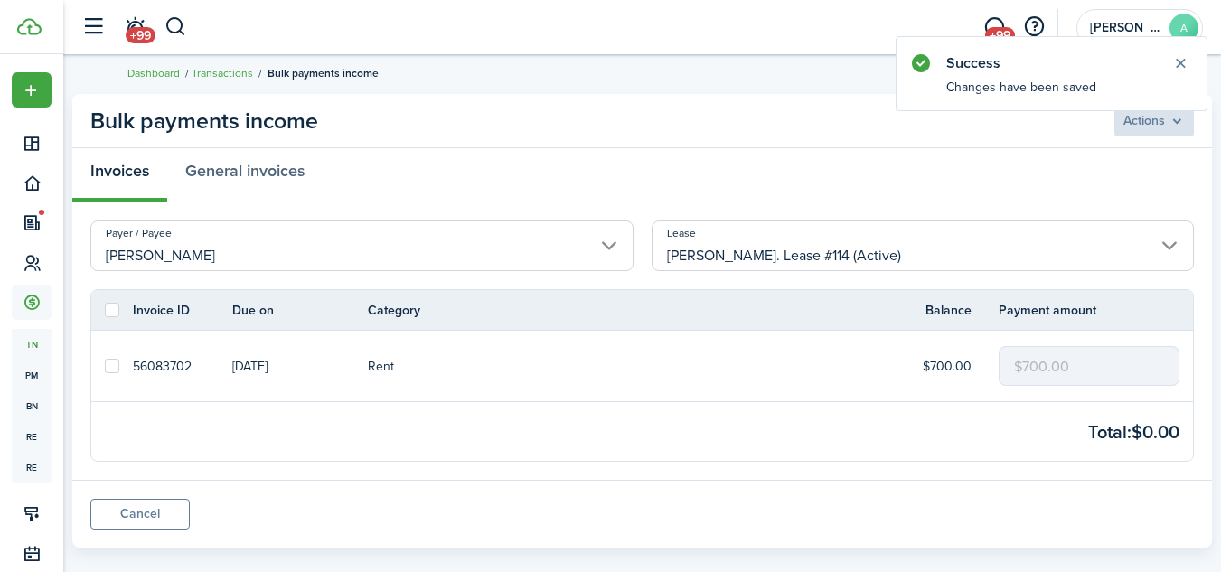
click at [115, 362] on label at bounding box center [112, 366] width 14 height 14
click at [105, 366] on input "checkbox" at bounding box center [104, 366] width 1 height 1
checkbox input "true"
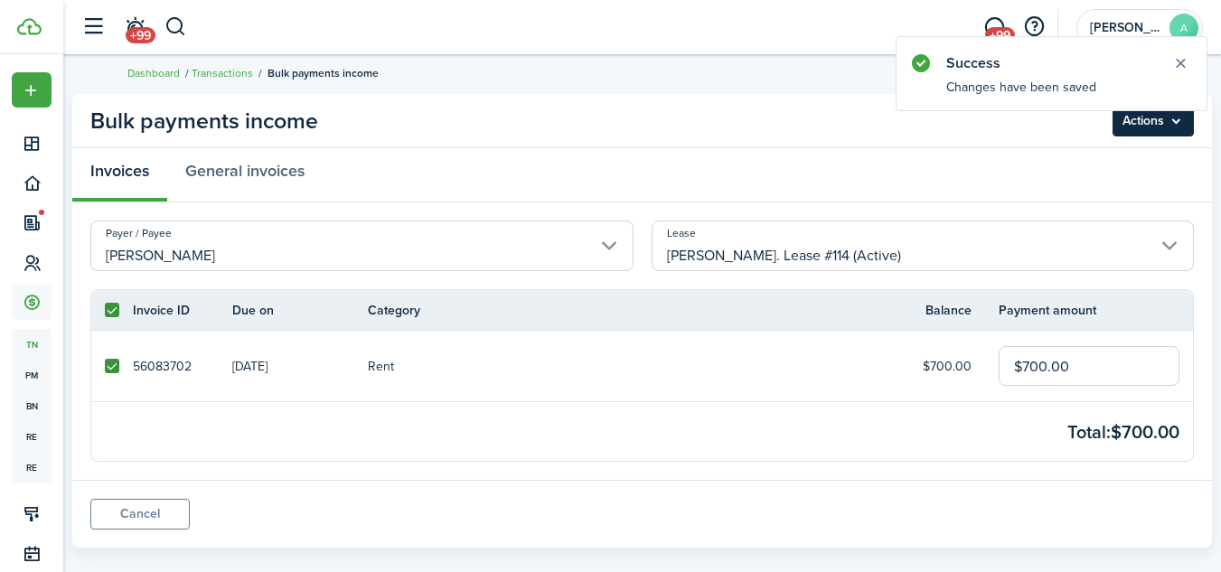
click at [1155, 121] on menu-btn "Actions" at bounding box center [1152, 121] width 81 height 31
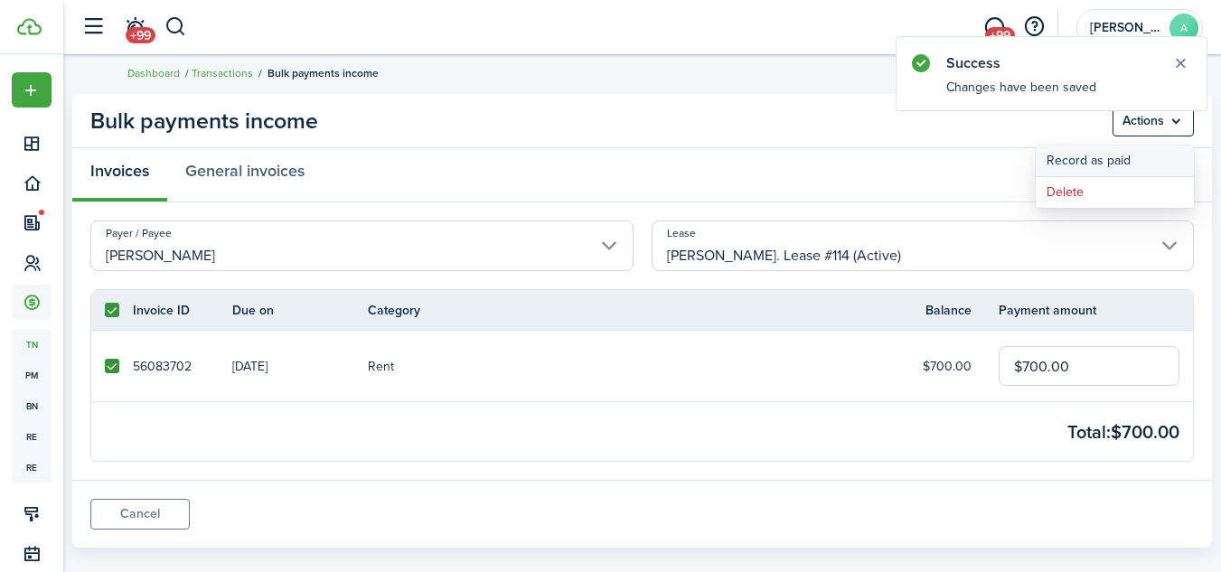
click at [1106, 164] on button "Record as paid" at bounding box center [1114, 160] width 158 height 31
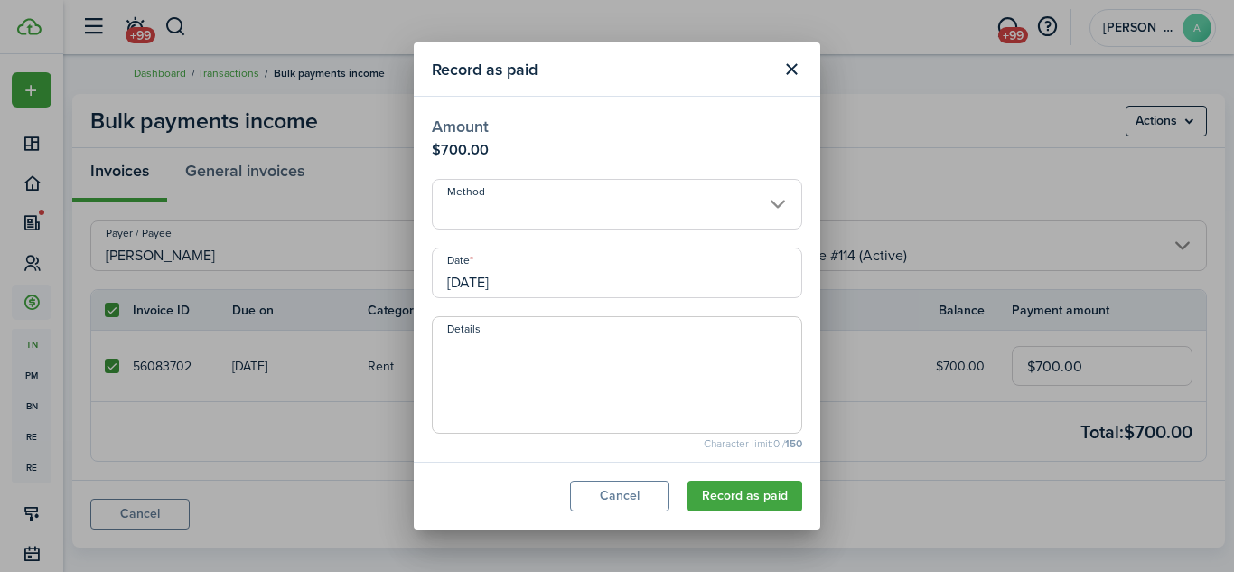
click at [743, 211] on input "Method" at bounding box center [617, 204] width 370 height 51
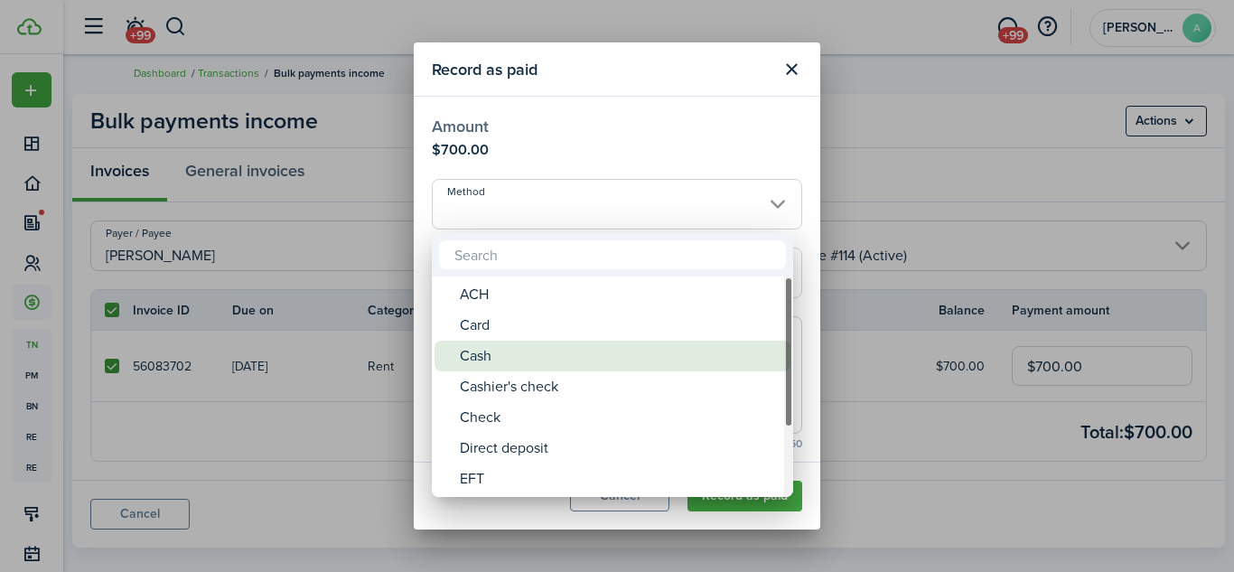
click at [629, 345] on div "Cash" at bounding box center [620, 356] width 320 height 31
type input "Cash"
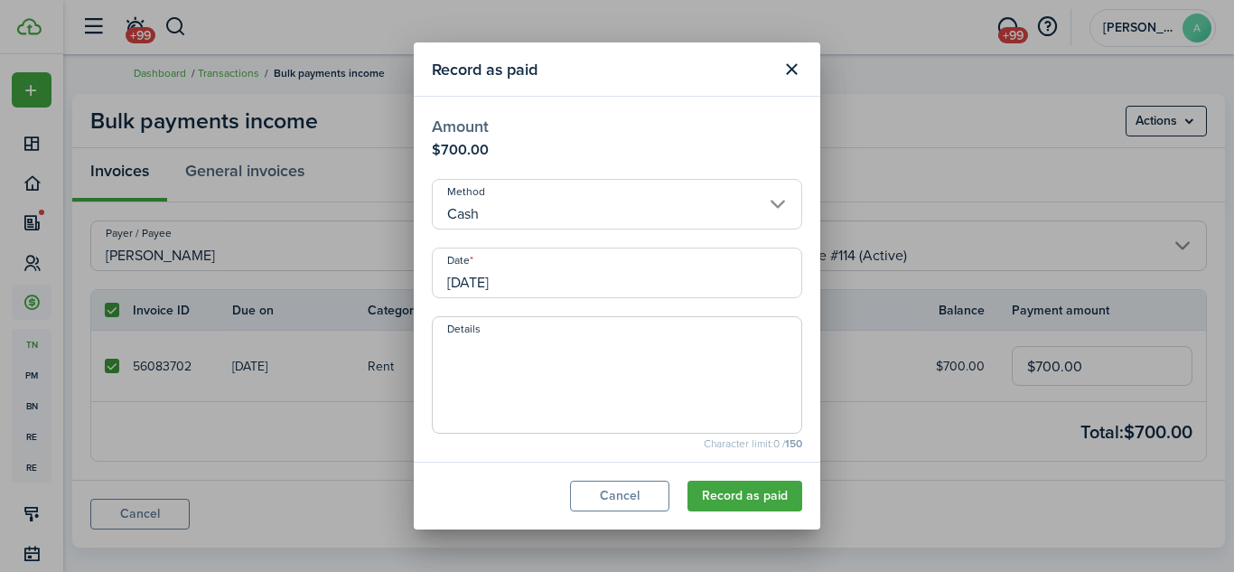
click at [761, 277] on input "[DATE]" at bounding box center [617, 273] width 370 height 51
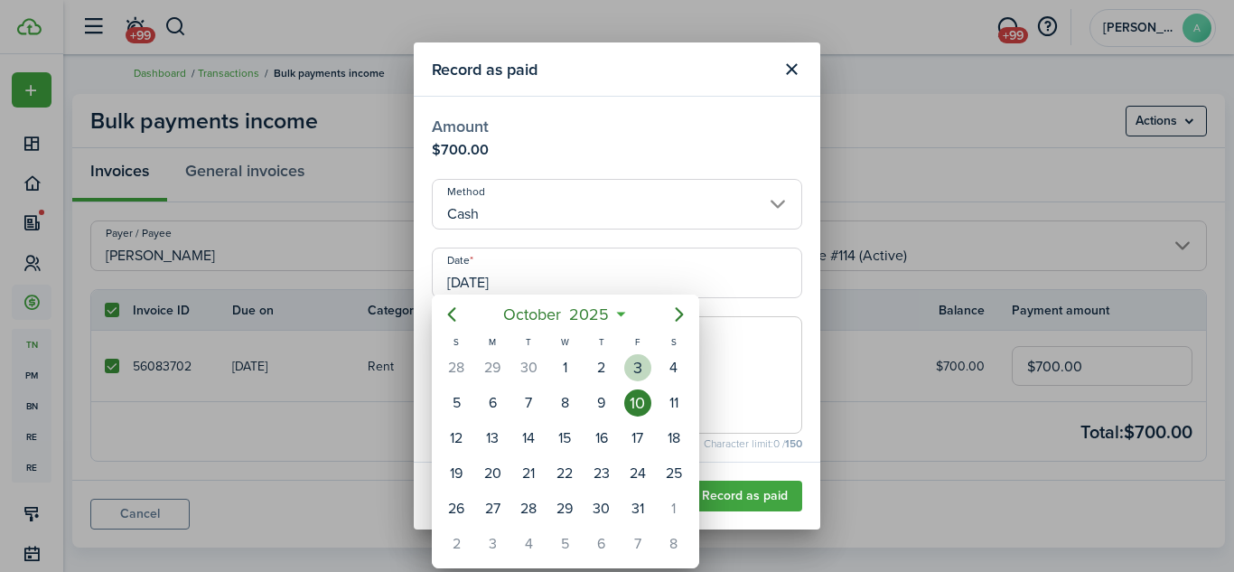
click at [640, 366] on div "3" at bounding box center [637, 367] width 27 height 27
type input "[DATE]"
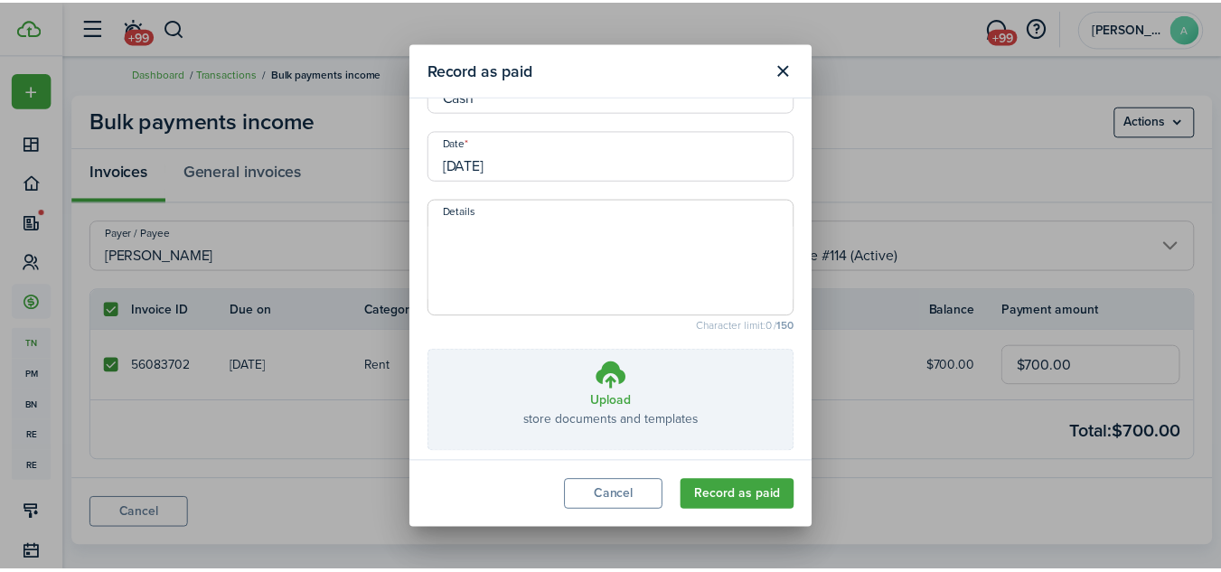
scroll to position [190, 0]
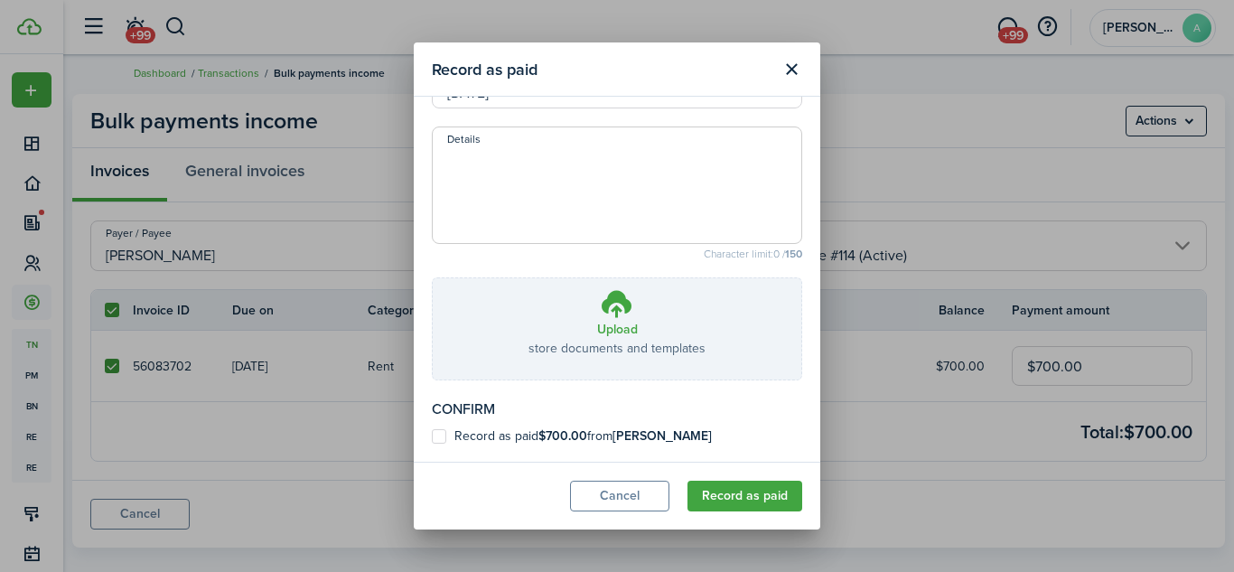
click at [632, 431] on b "[PERSON_NAME]" at bounding box center [662, 435] width 99 height 19
checkbox input "true"
click at [723, 492] on button "Record as paid" at bounding box center [745, 496] width 115 height 31
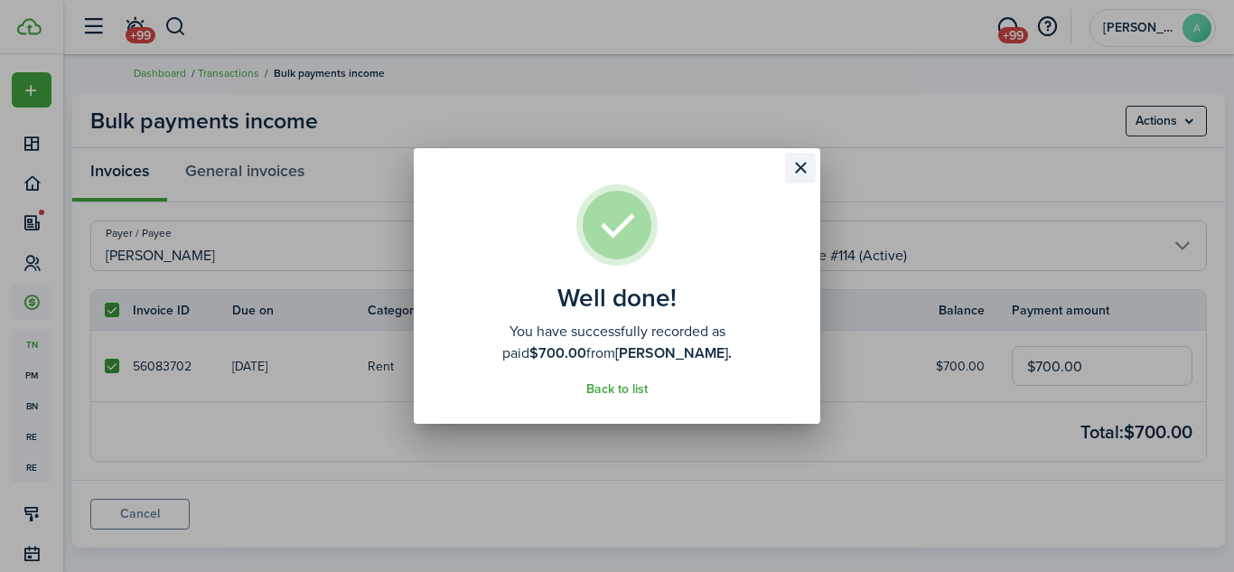
click at [806, 168] on button "Close modal" at bounding box center [800, 168] width 31 height 31
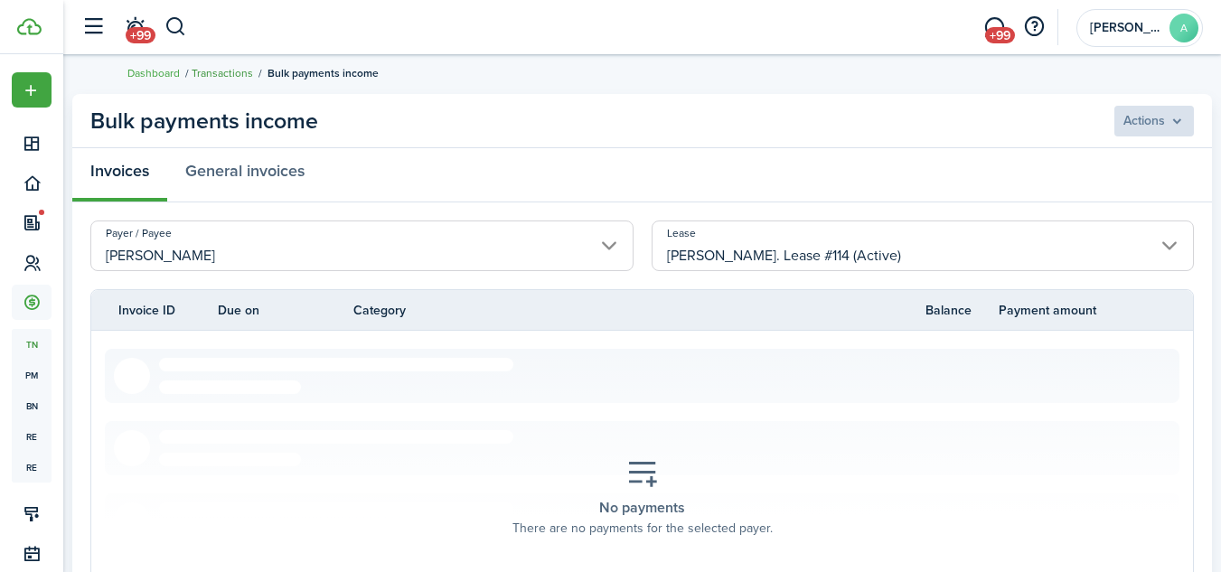
click at [230, 71] on link "Transactions" at bounding box center [222, 73] width 61 height 16
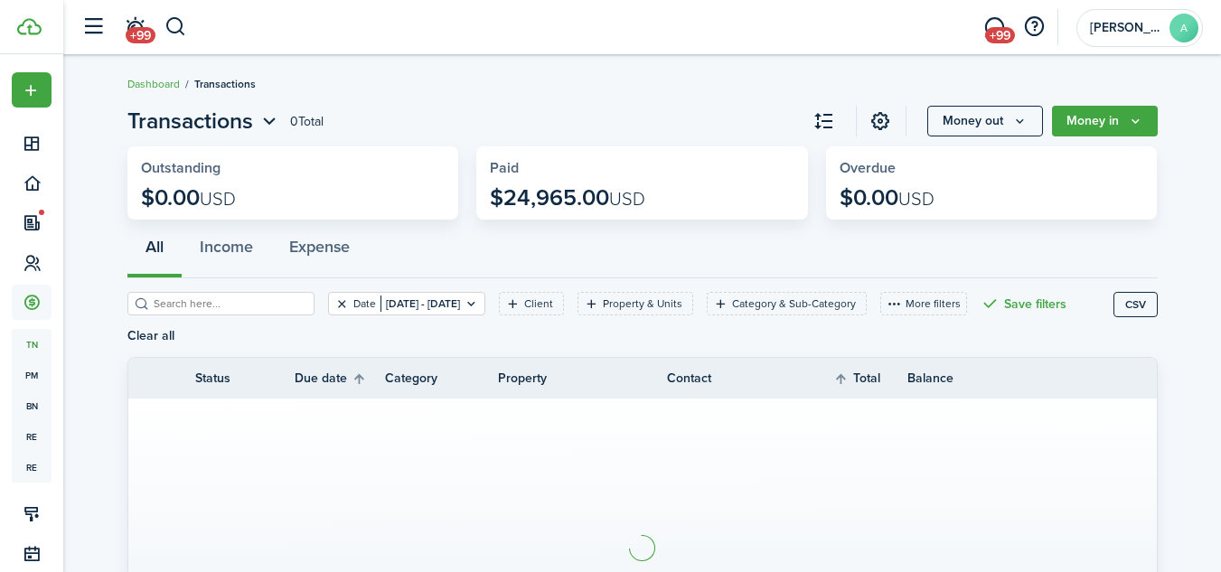
click at [334, 301] on button "Clear filter" at bounding box center [341, 303] width 15 height 14
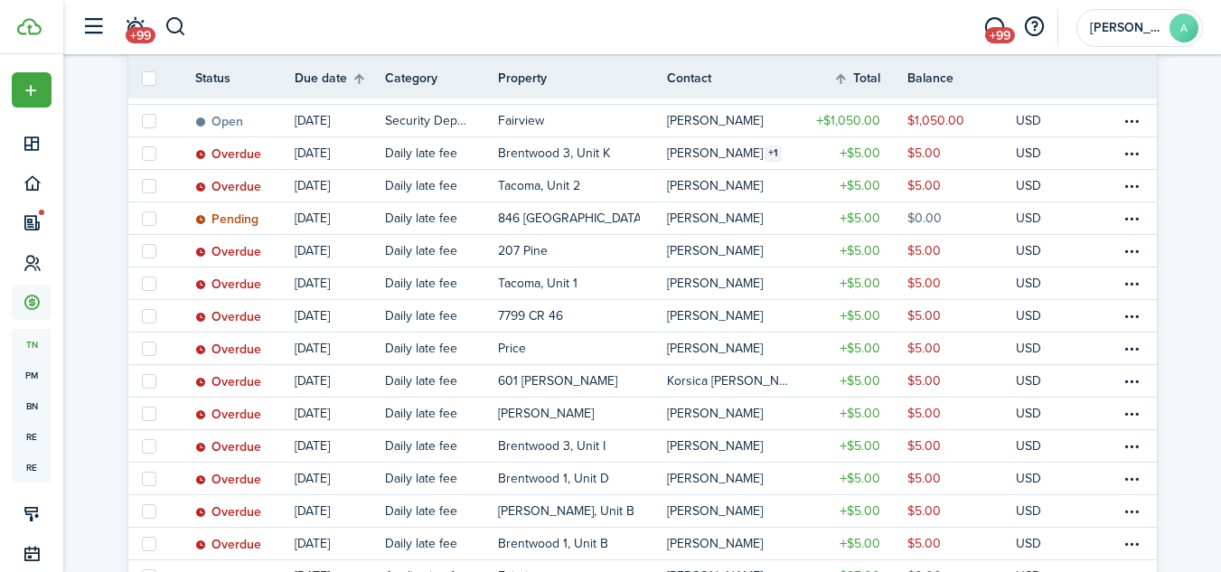
scroll to position [298, 0]
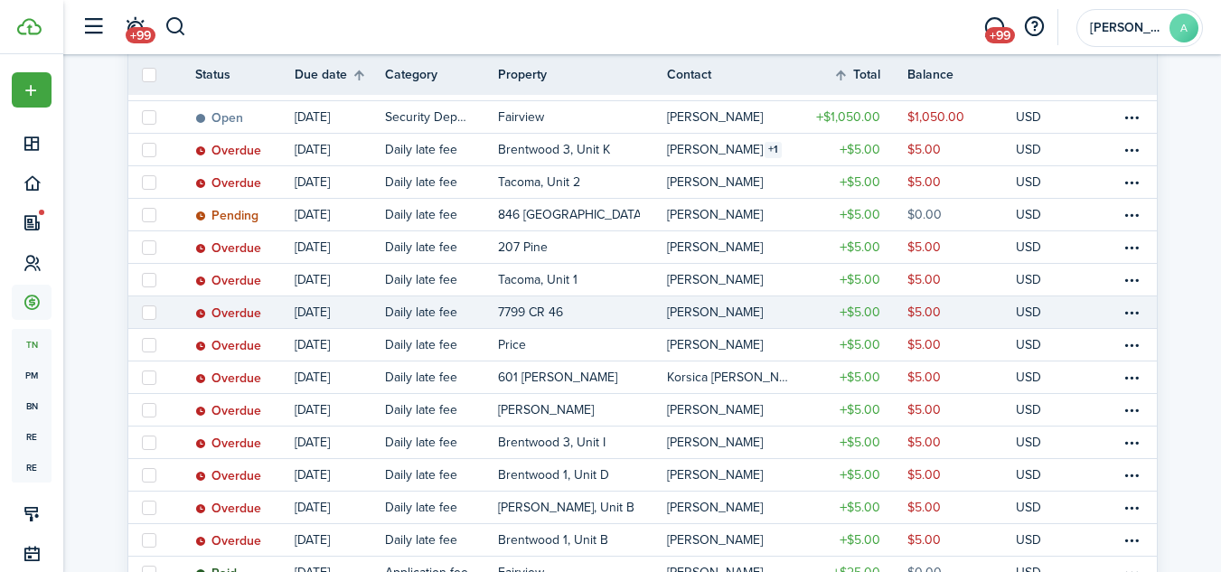
click at [732, 309] on table-profile-info-text "[PERSON_NAME]" at bounding box center [715, 312] width 96 height 14
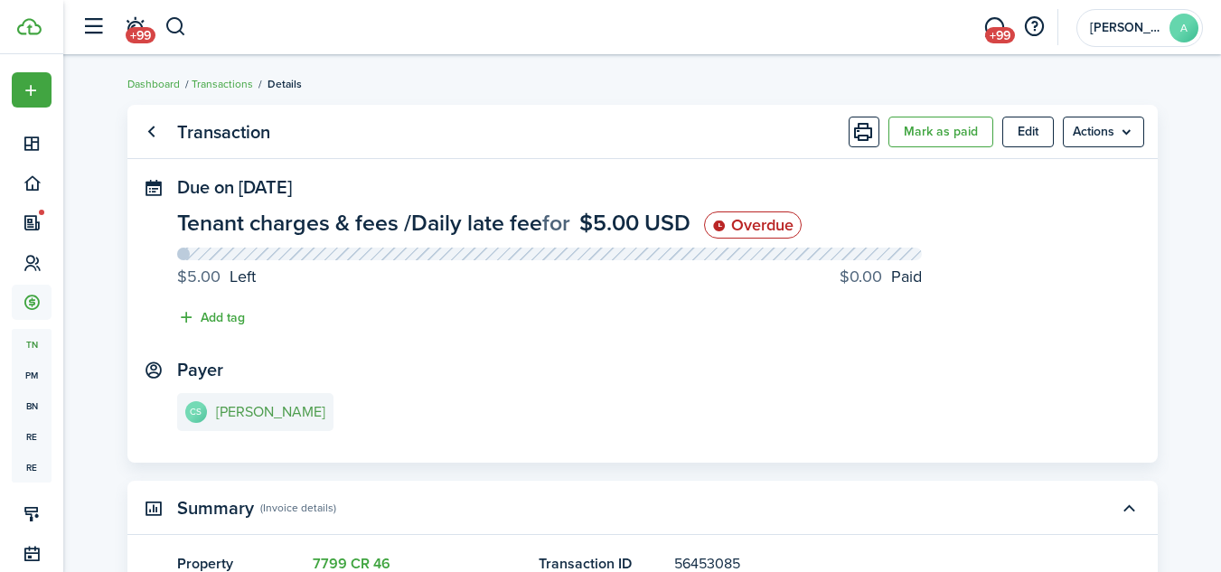
click at [279, 405] on e-details-info-title "[PERSON_NAME]" at bounding box center [270, 412] width 109 height 16
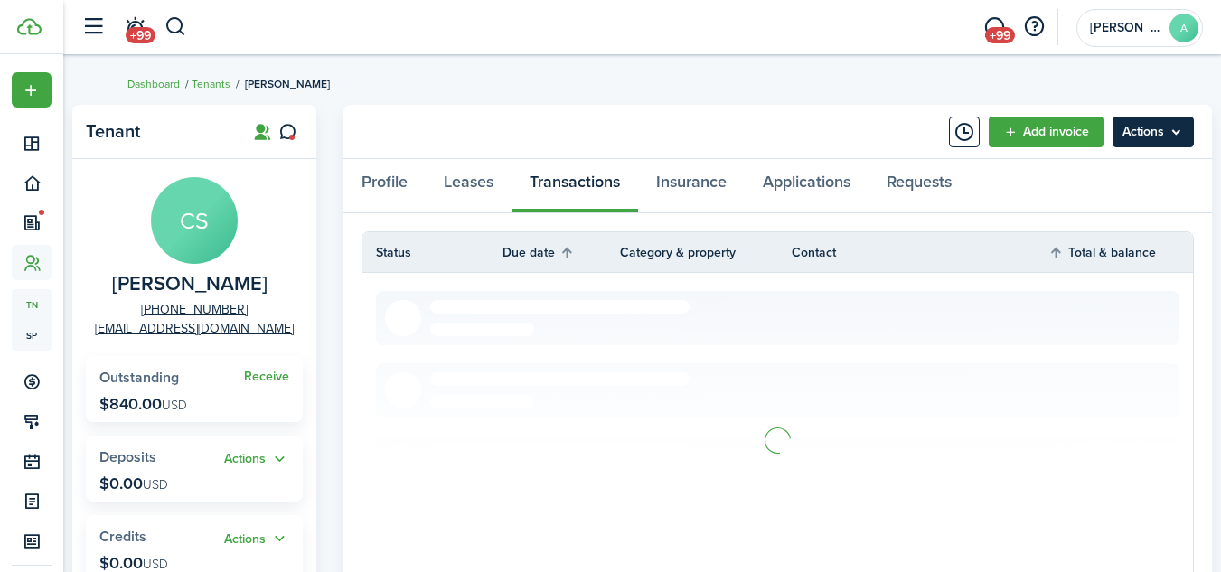
click at [1142, 139] on menu-btn "Actions" at bounding box center [1152, 132] width 81 height 31
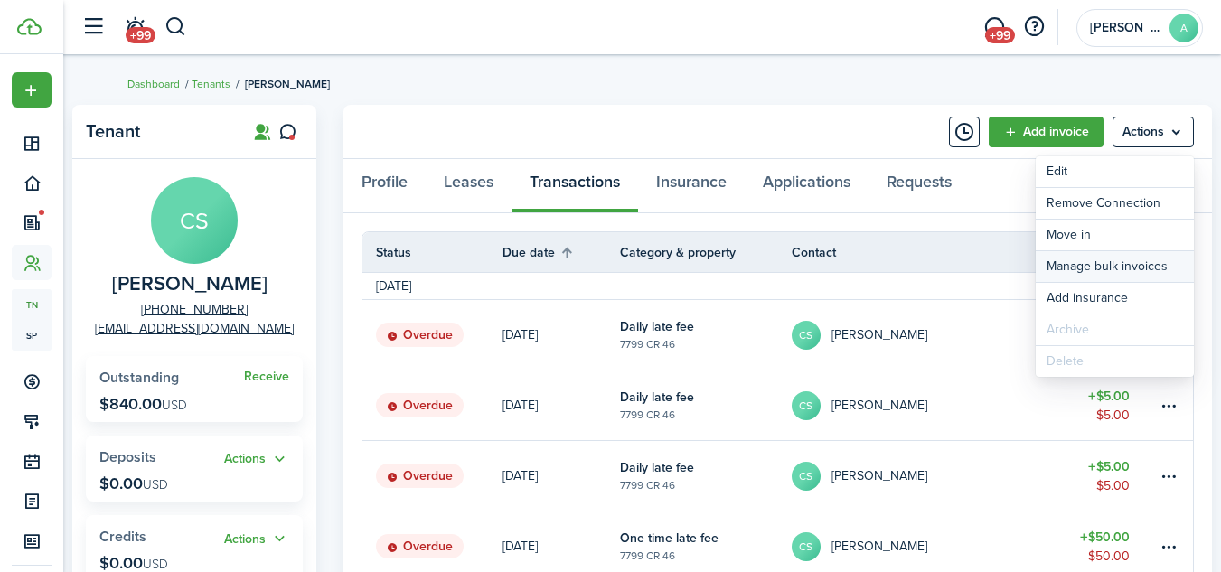
click at [1112, 262] on link "Manage bulk invoices" at bounding box center [1114, 266] width 158 height 31
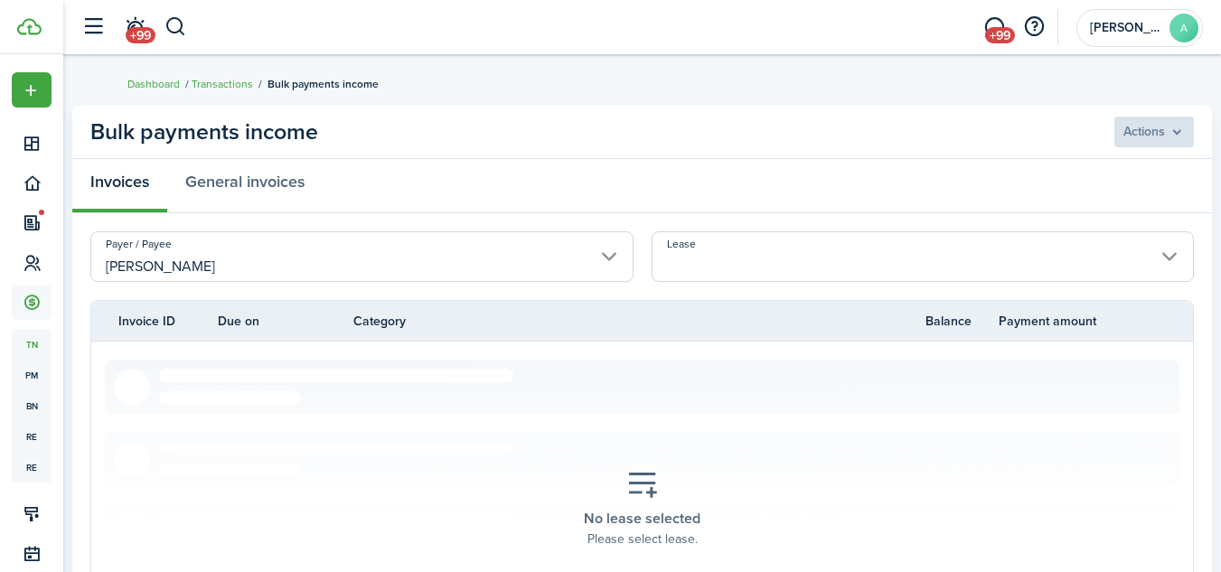
click at [979, 268] on input "Lease" at bounding box center [922, 256] width 543 height 51
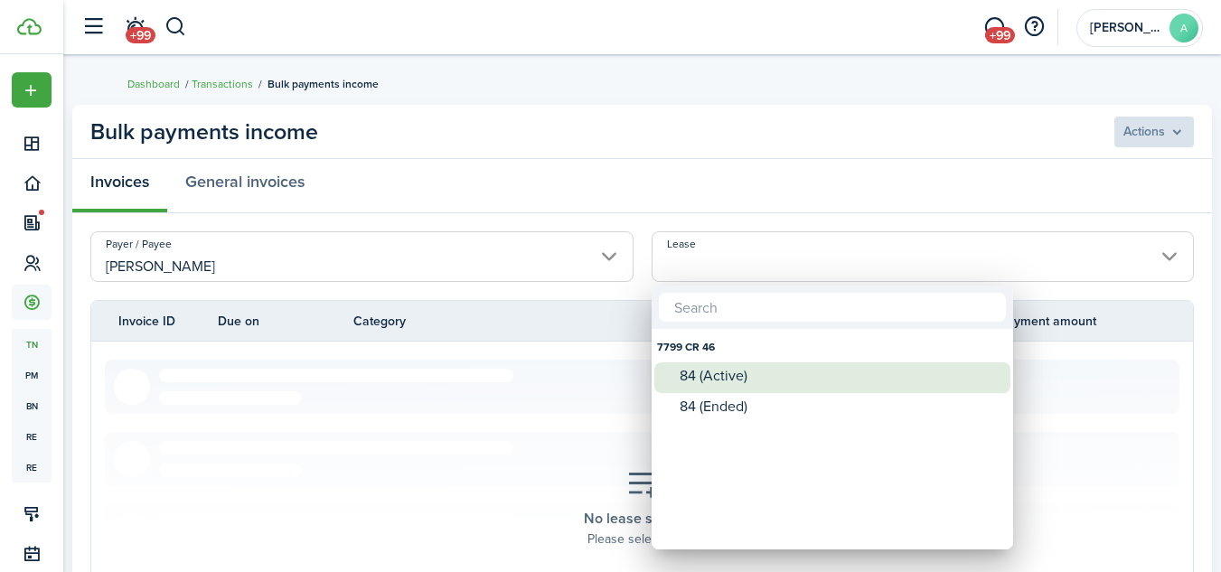
click at [839, 374] on div "84 (Active)" at bounding box center [839, 376] width 320 height 16
type input "7799 CR 46. Lease #84 (Active)"
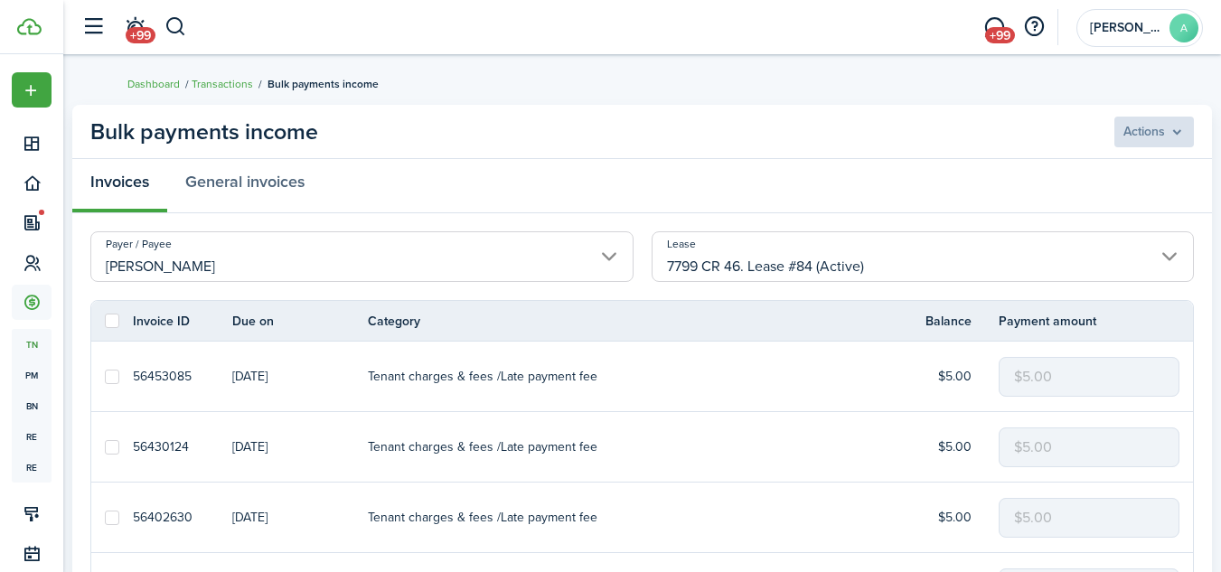
click at [112, 317] on label at bounding box center [112, 321] width 14 height 14
click at [105, 321] on input "checkbox" at bounding box center [104, 321] width 1 height 1
checkbox input "true"
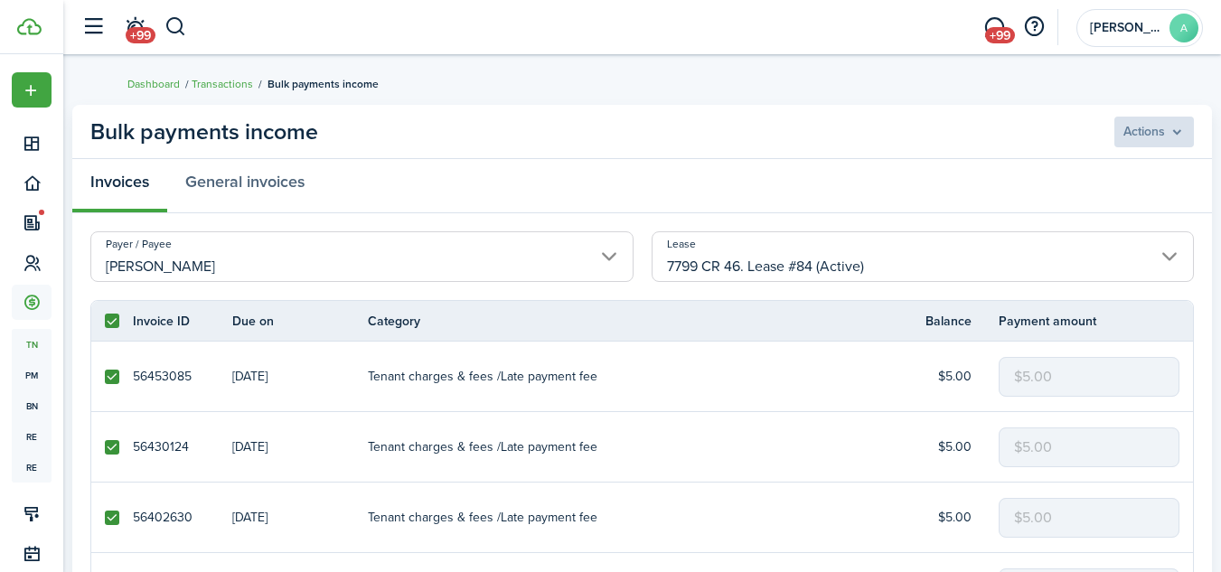
checkbox input "true"
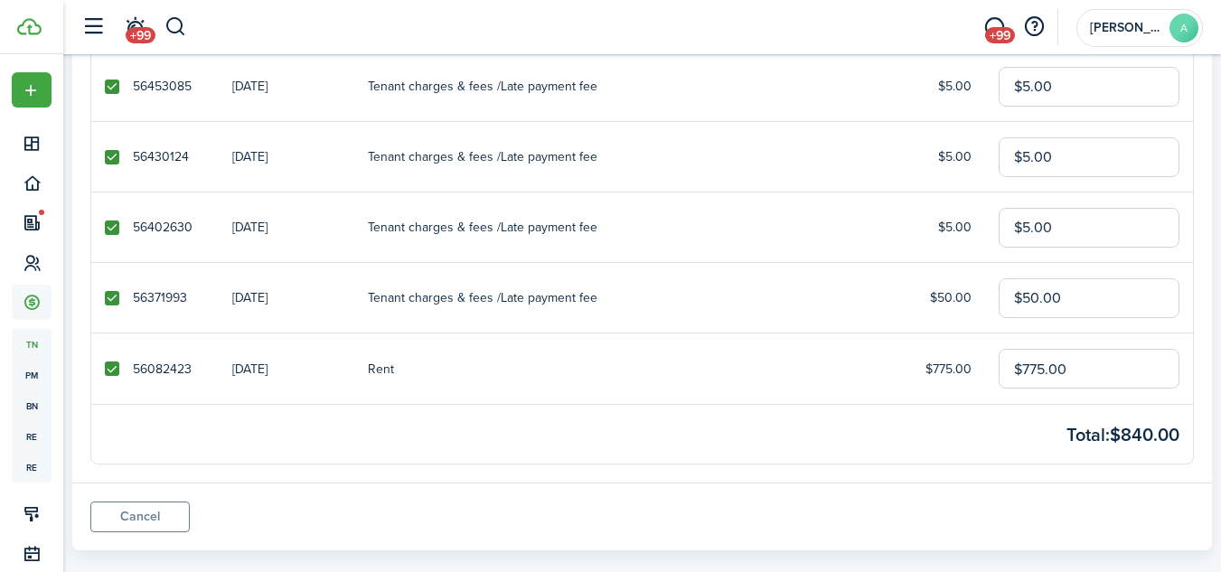
scroll to position [318, 0]
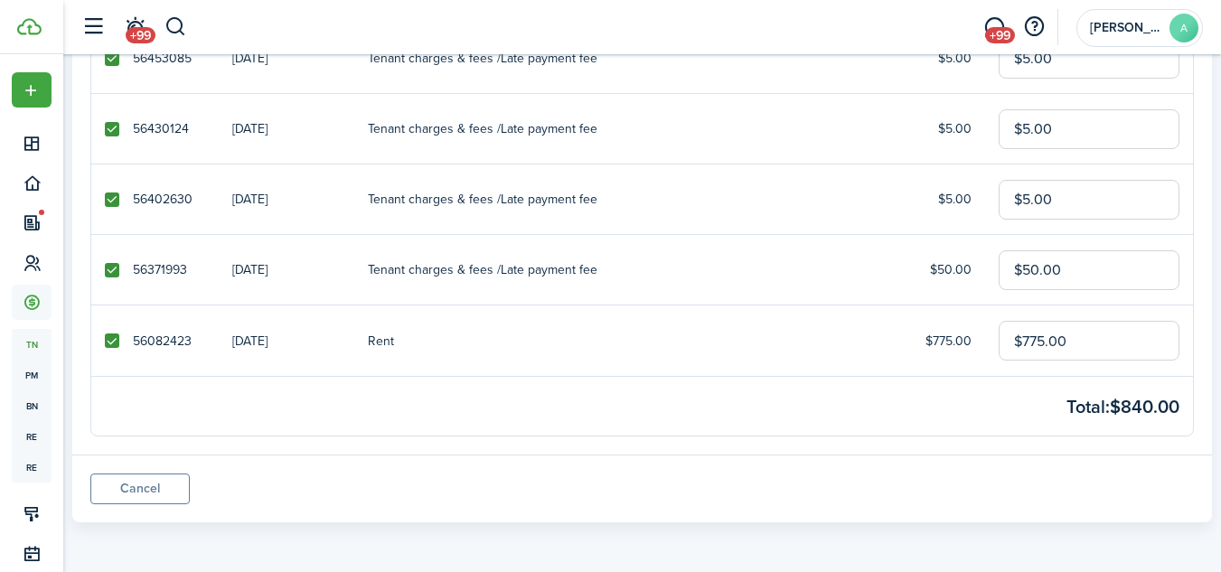
click at [115, 335] on label at bounding box center [112, 340] width 14 height 14
click at [105, 341] on input "checkbox" at bounding box center [104, 341] width 1 height 1
checkbox input "false"
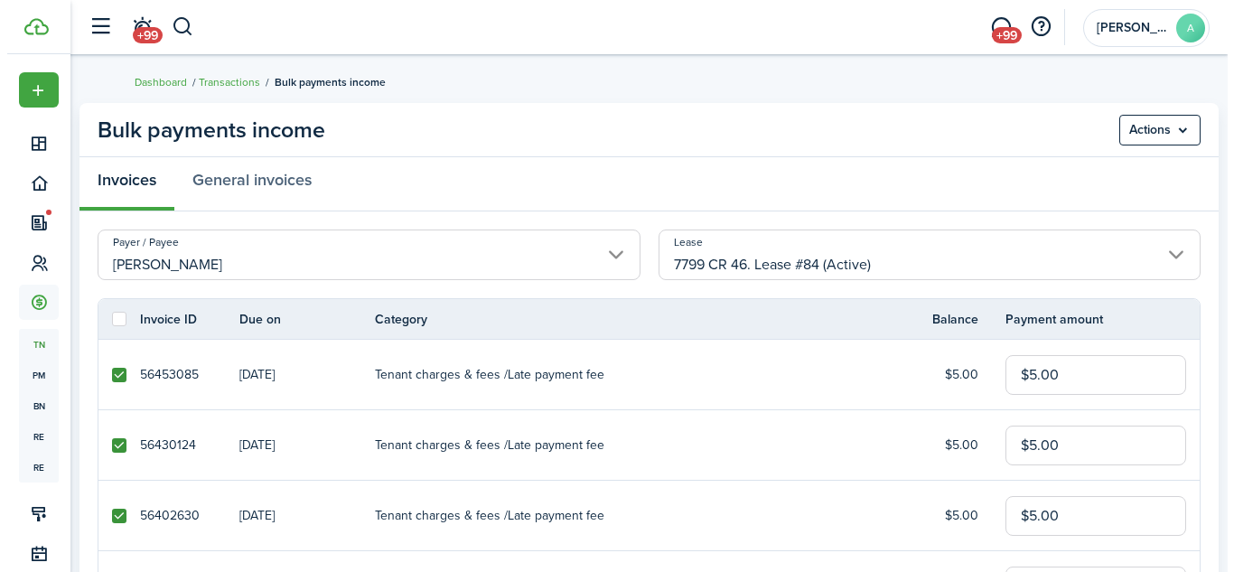
scroll to position [0, 0]
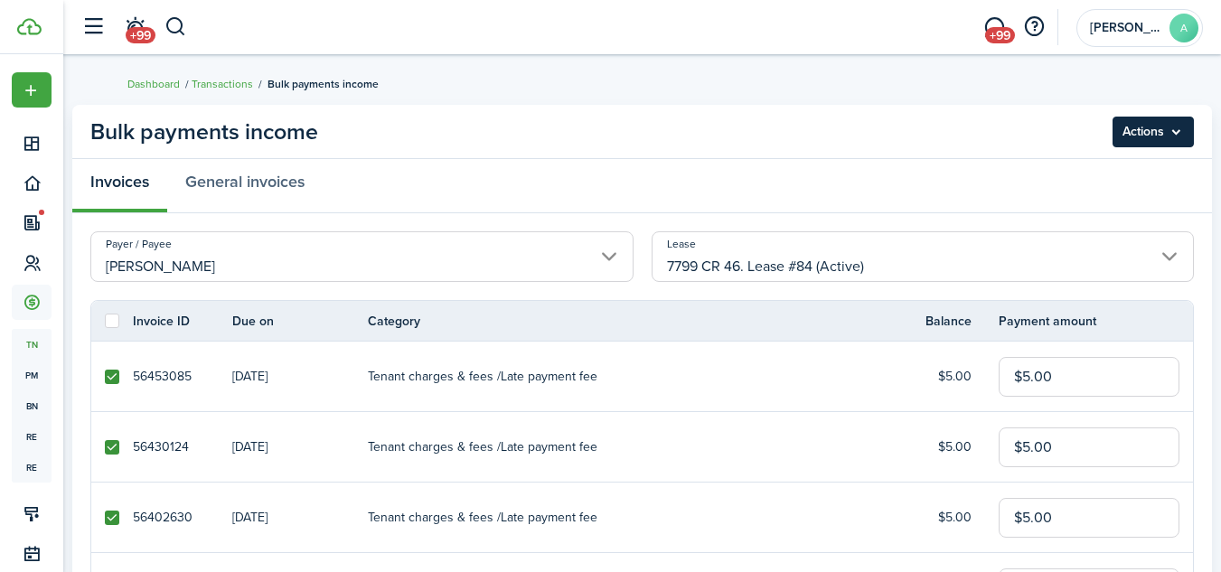
click at [1171, 128] on menu-btn "Actions" at bounding box center [1152, 132] width 81 height 31
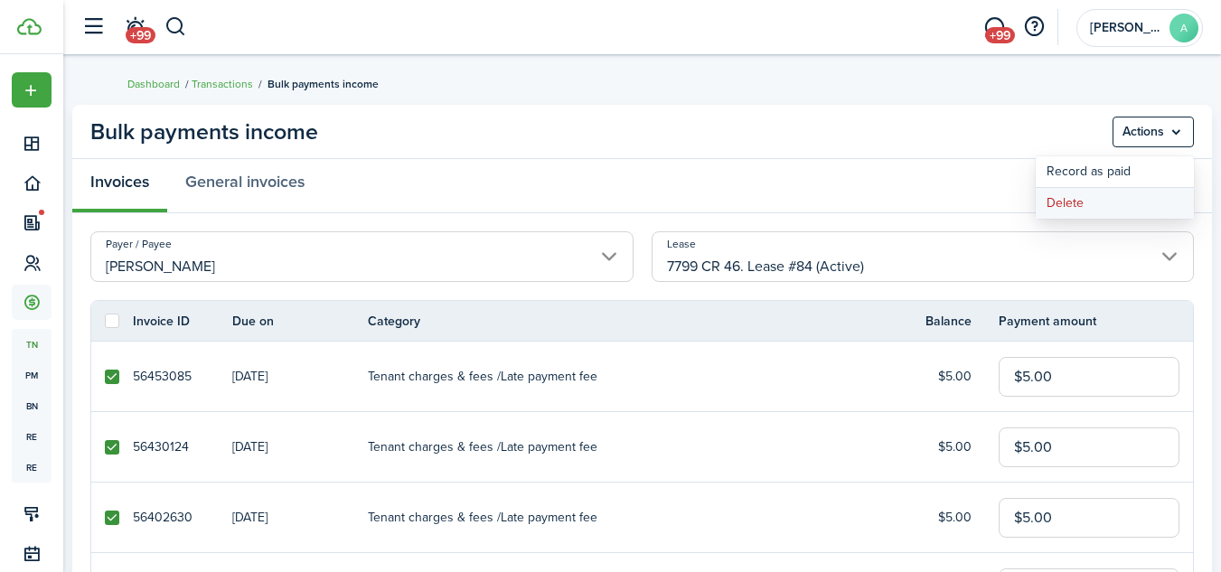
click at [1063, 200] on button "Delete" at bounding box center [1114, 203] width 158 height 31
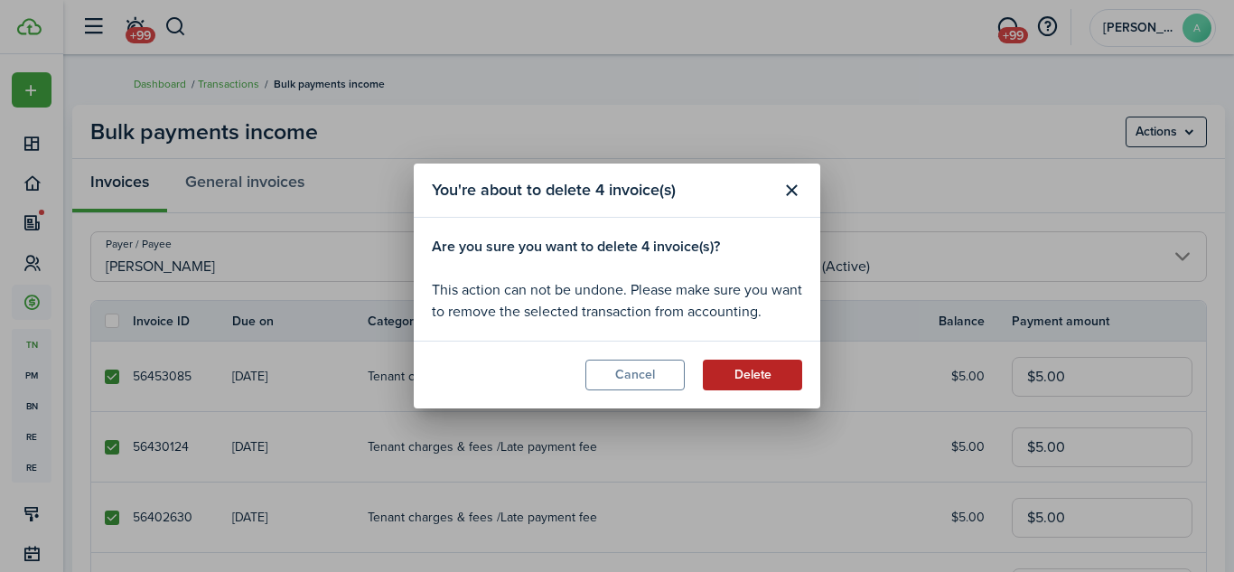
click at [772, 377] on button "Delete" at bounding box center [752, 375] width 99 height 31
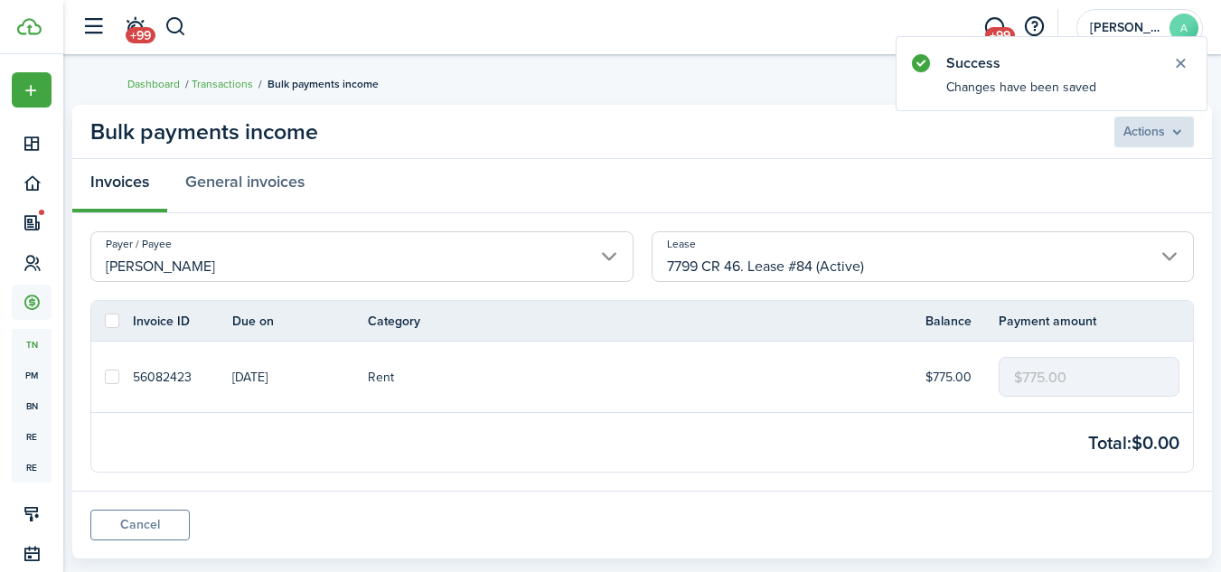
click at [115, 378] on label at bounding box center [112, 377] width 14 height 14
click at [105, 378] on input "checkbox" at bounding box center [104, 377] width 1 height 1
checkbox input "true"
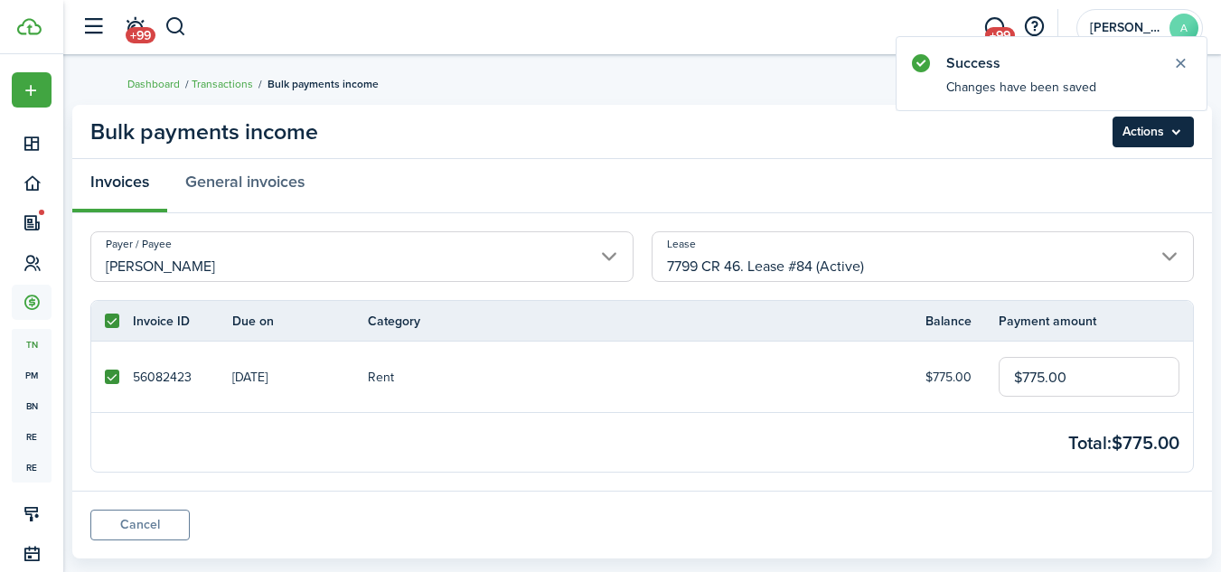
click at [1160, 133] on menu-btn "Actions" at bounding box center [1152, 132] width 81 height 31
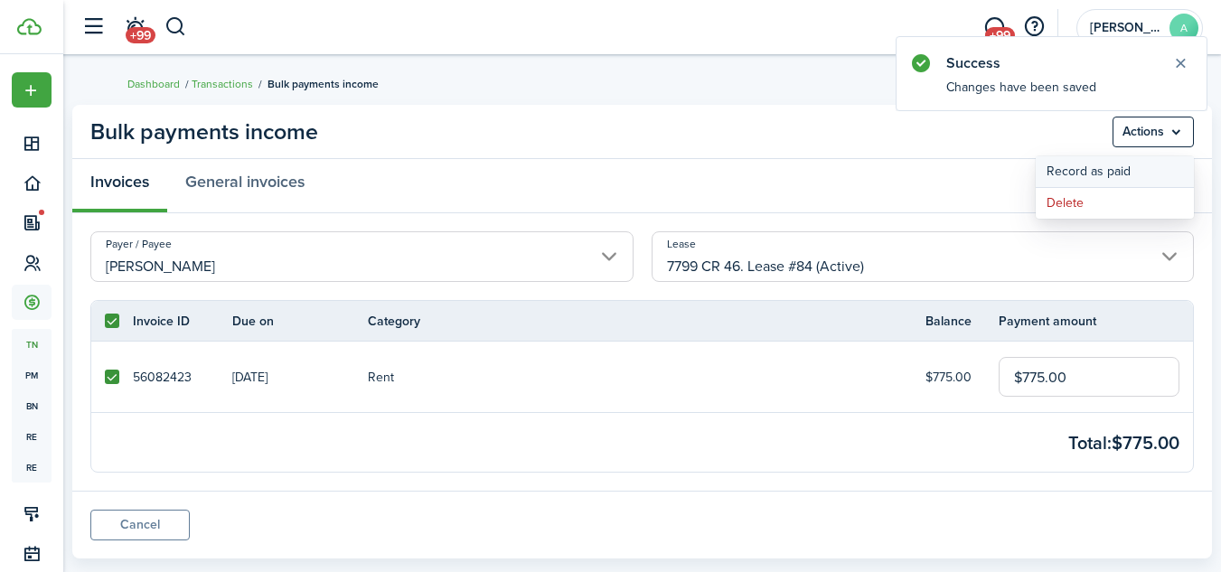
click at [1109, 170] on button "Record as paid" at bounding box center [1114, 171] width 158 height 31
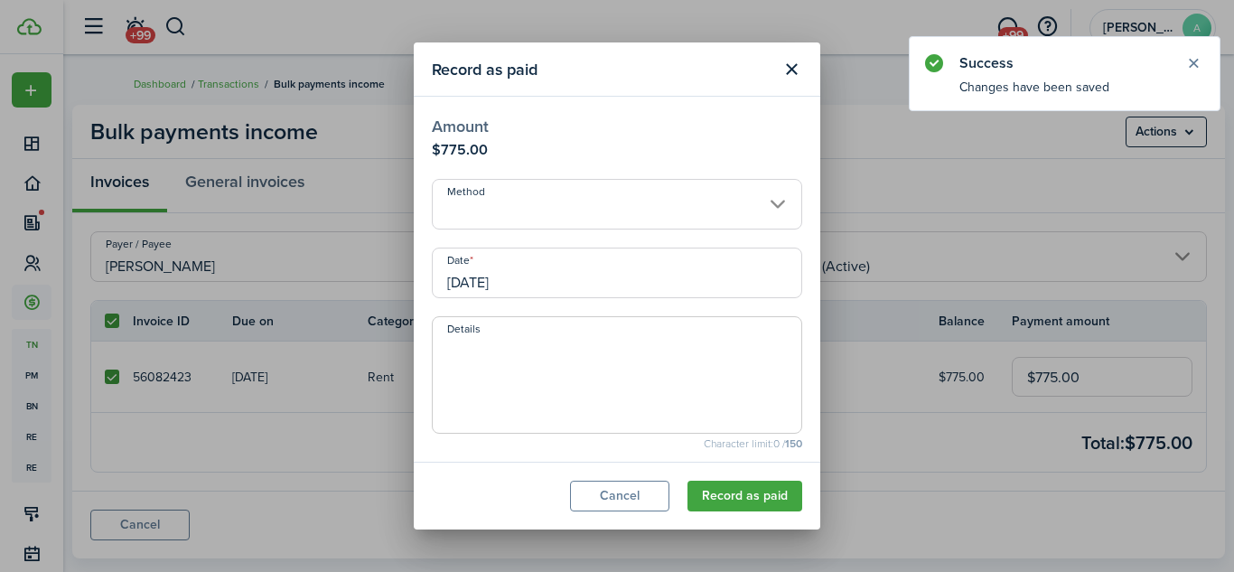
click at [687, 202] on input "Method" at bounding box center [617, 204] width 370 height 51
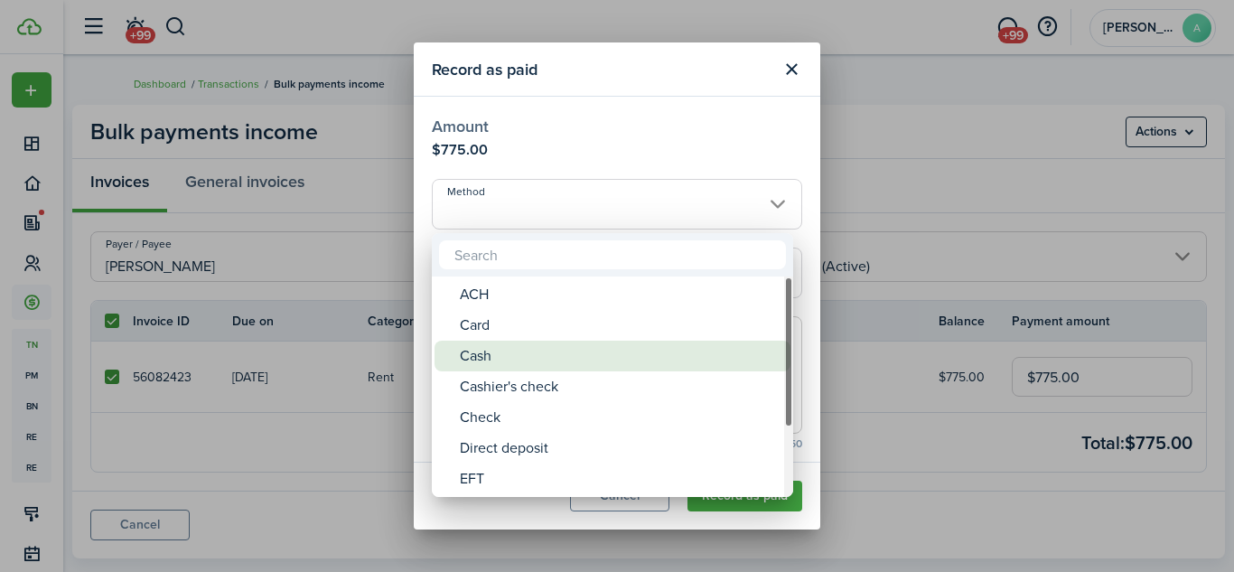
click at [566, 355] on div "Cash" at bounding box center [620, 356] width 320 height 31
type input "Cash"
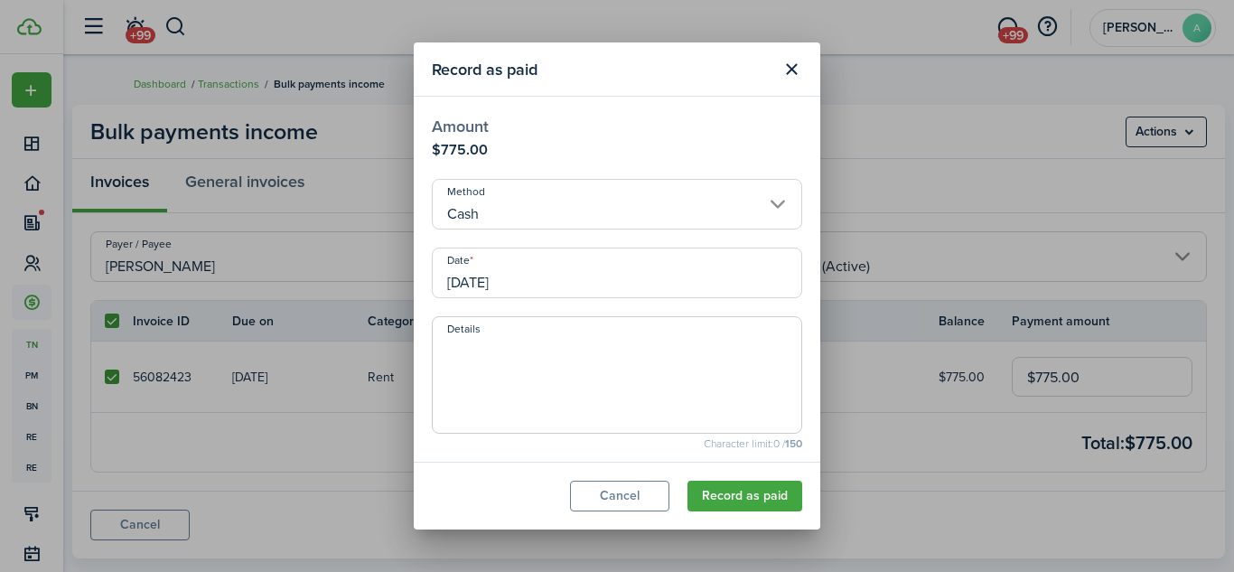
click at [737, 272] on input "[DATE]" at bounding box center [617, 273] width 370 height 51
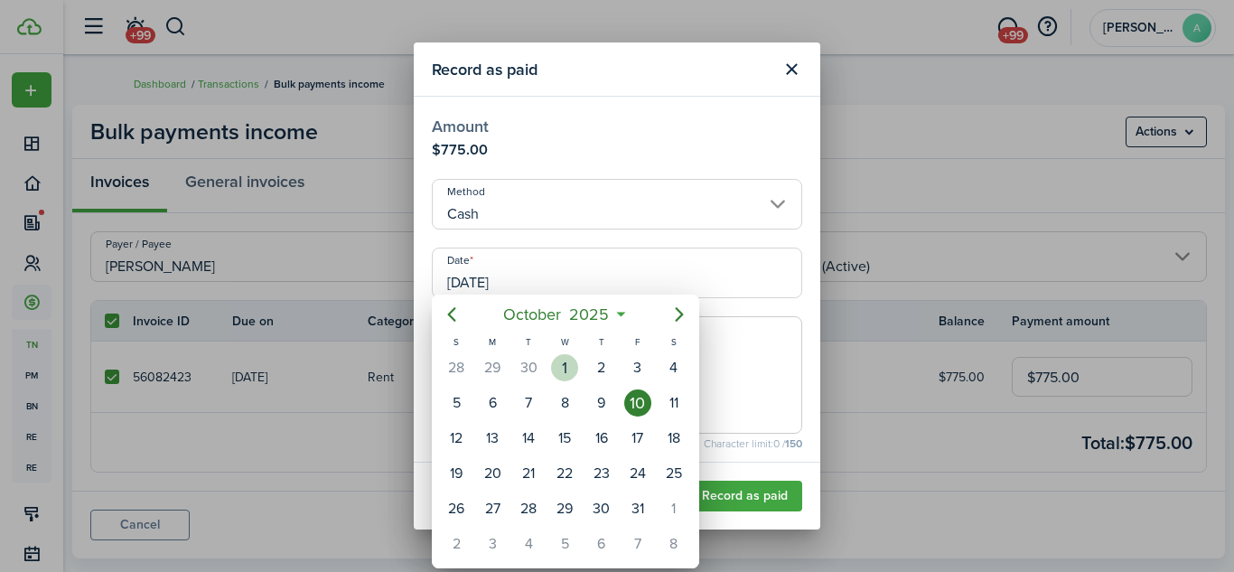
click at [570, 365] on div "1" at bounding box center [564, 367] width 27 height 27
type input "[DATE]"
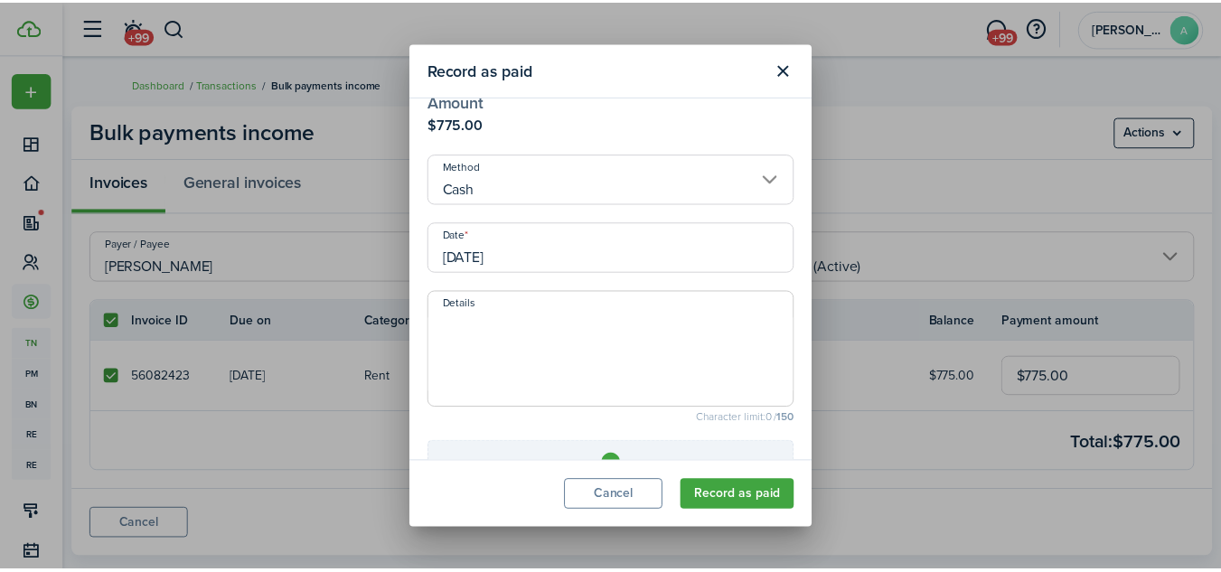
scroll to position [190, 0]
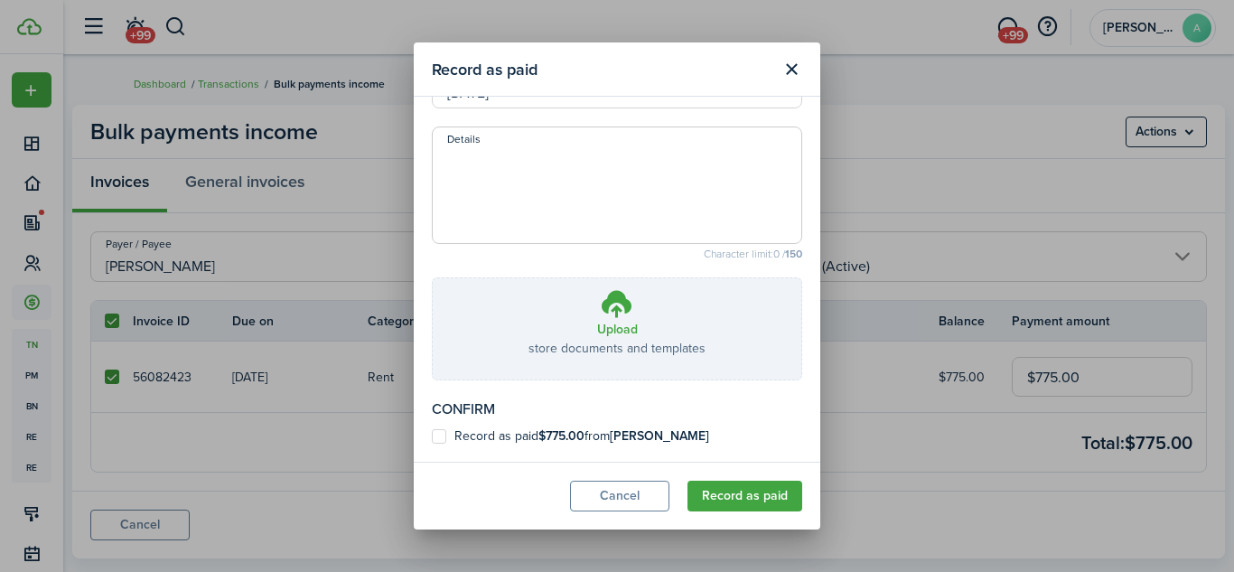
click at [569, 430] on b "$775.00" at bounding box center [561, 435] width 46 height 19
checkbox input "true"
click at [731, 492] on button "Record as paid" at bounding box center [745, 496] width 115 height 31
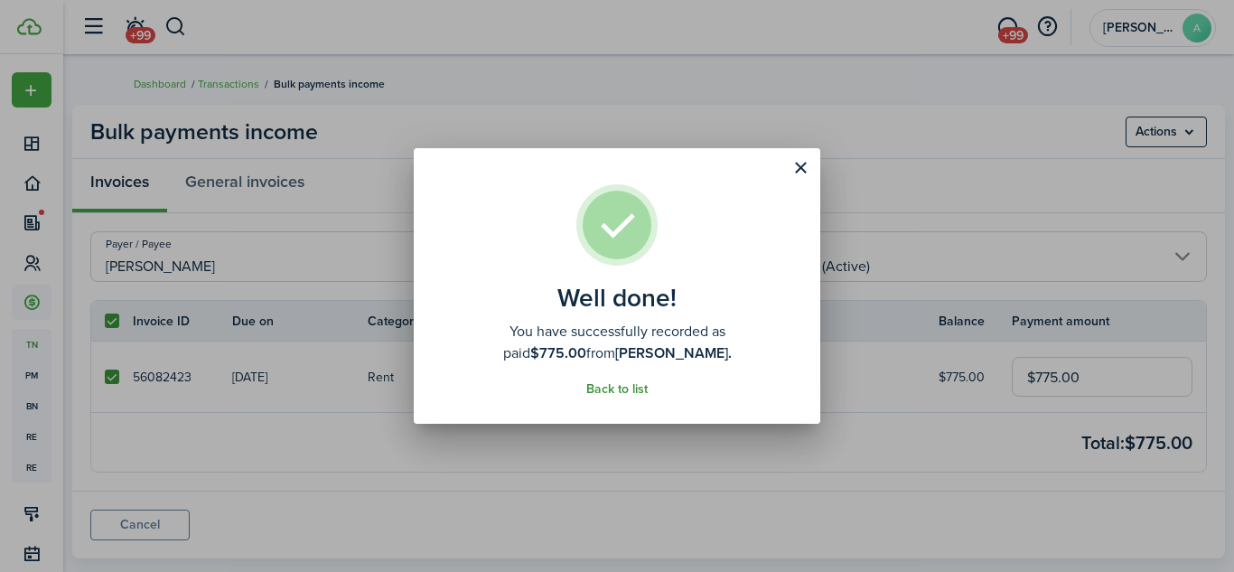
click at [630, 391] on link "Back to list" at bounding box center [616, 389] width 61 height 14
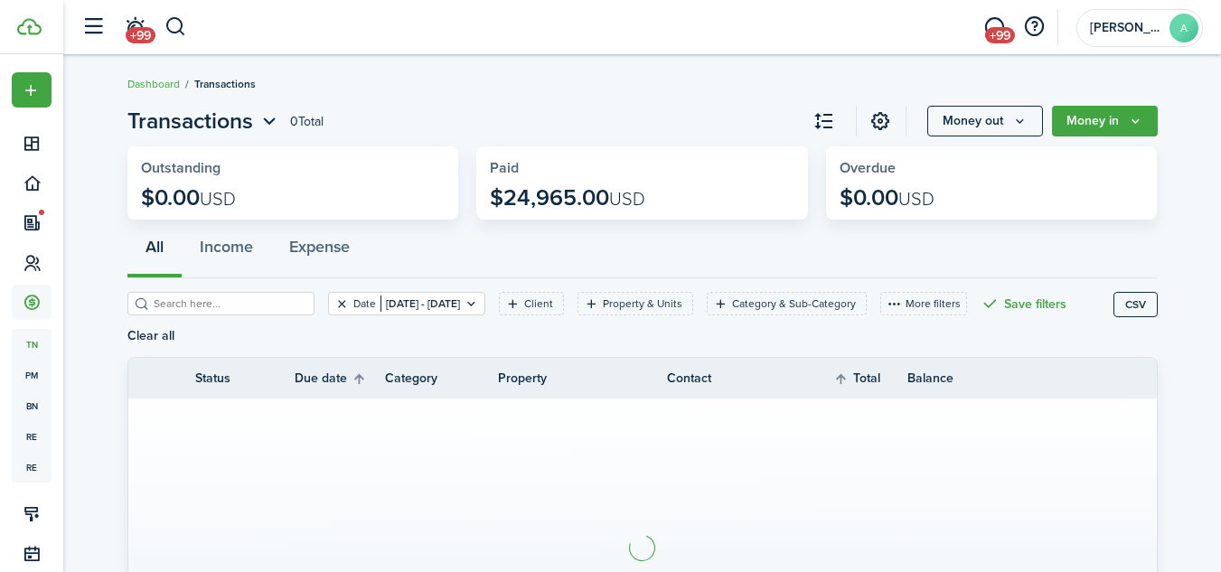
click at [334, 300] on button "Clear filter" at bounding box center [341, 303] width 15 height 14
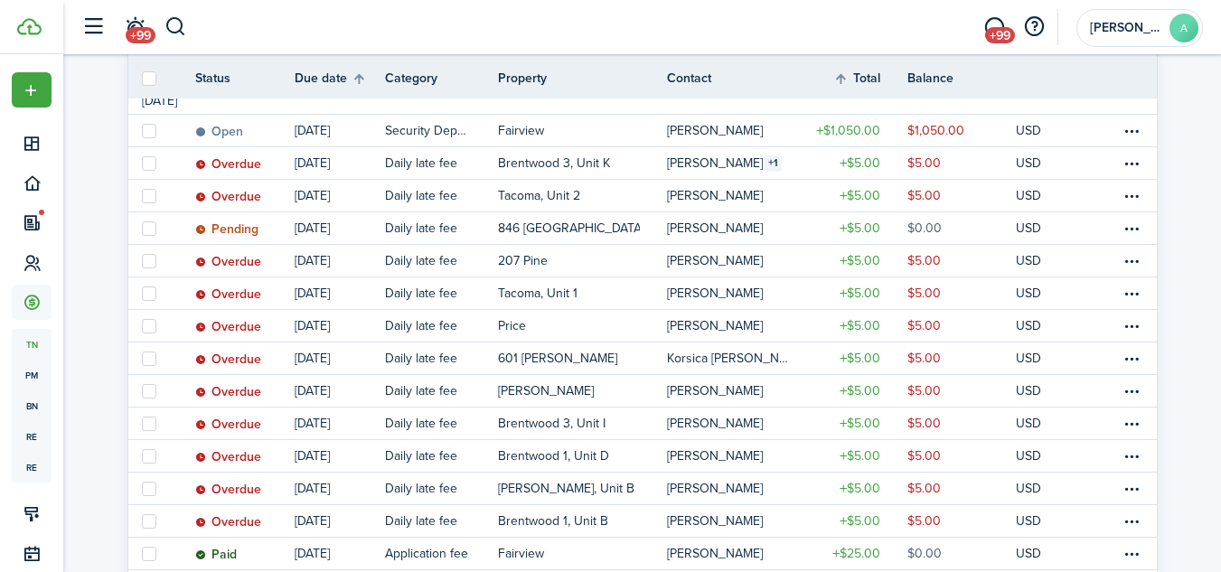
scroll to position [288, 0]
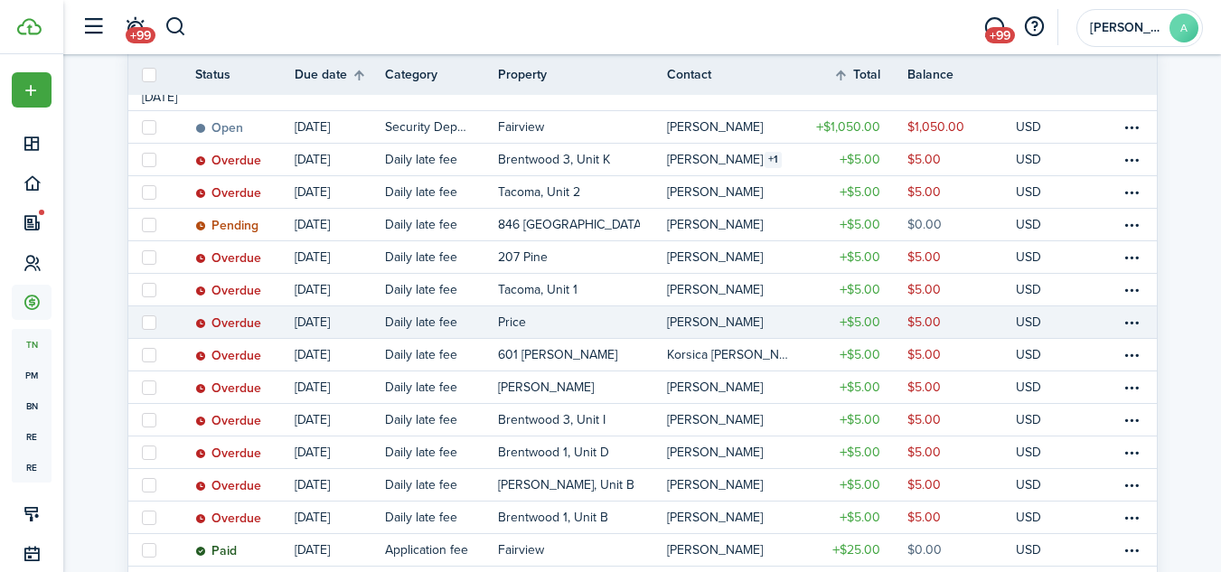
click at [699, 319] on table-profile-info-text "[PERSON_NAME]" at bounding box center [715, 322] width 96 height 14
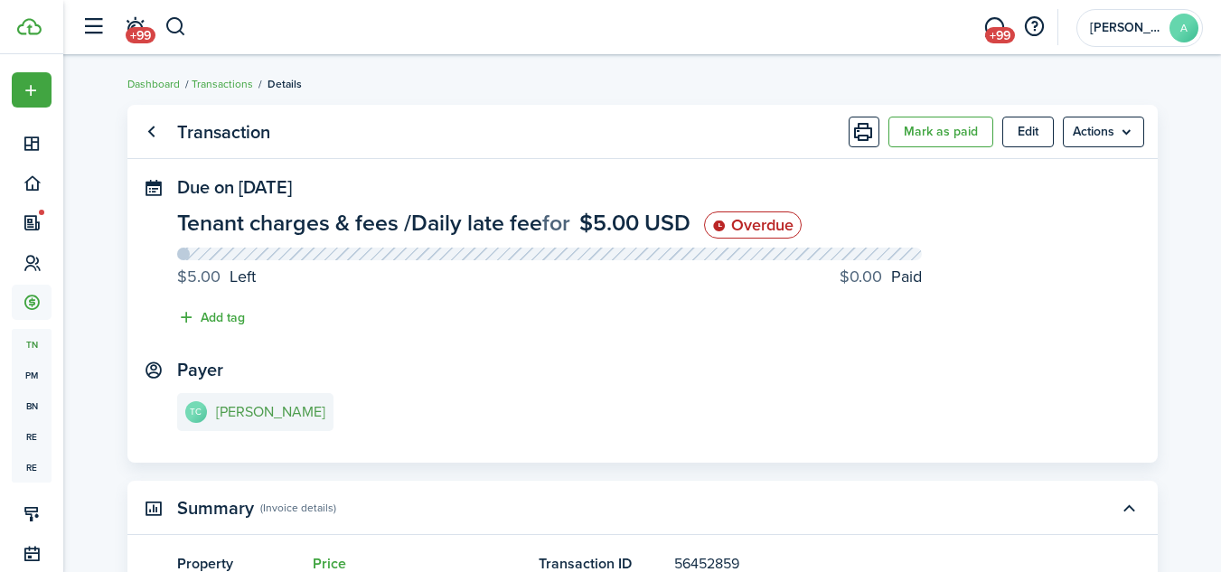
click at [292, 404] on e-details-info-title "[PERSON_NAME]" at bounding box center [270, 412] width 109 height 16
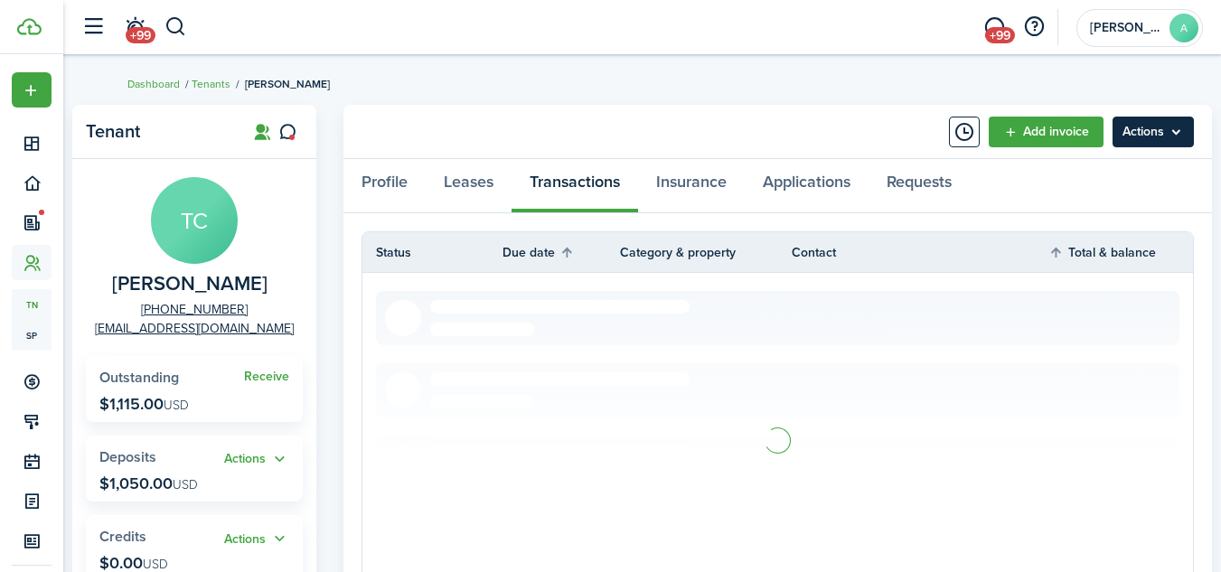
click at [1151, 132] on menu-btn "Actions" at bounding box center [1152, 132] width 81 height 31
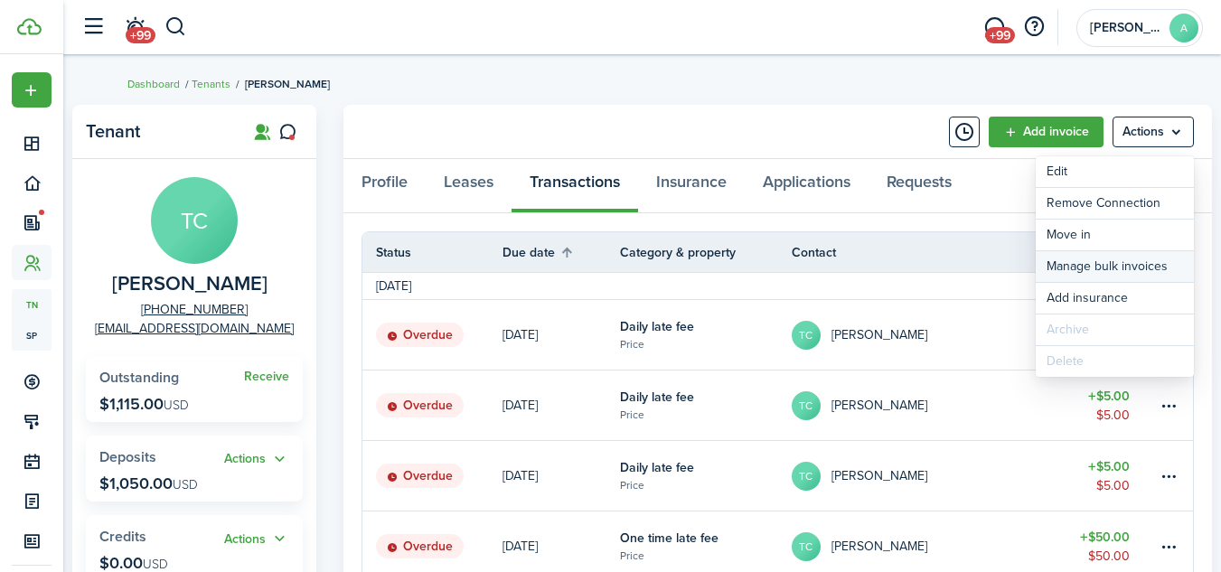
click at [1117, 258] on link "Manage bulk invoices" at bounding box center [1114, 266] width 158 height 31
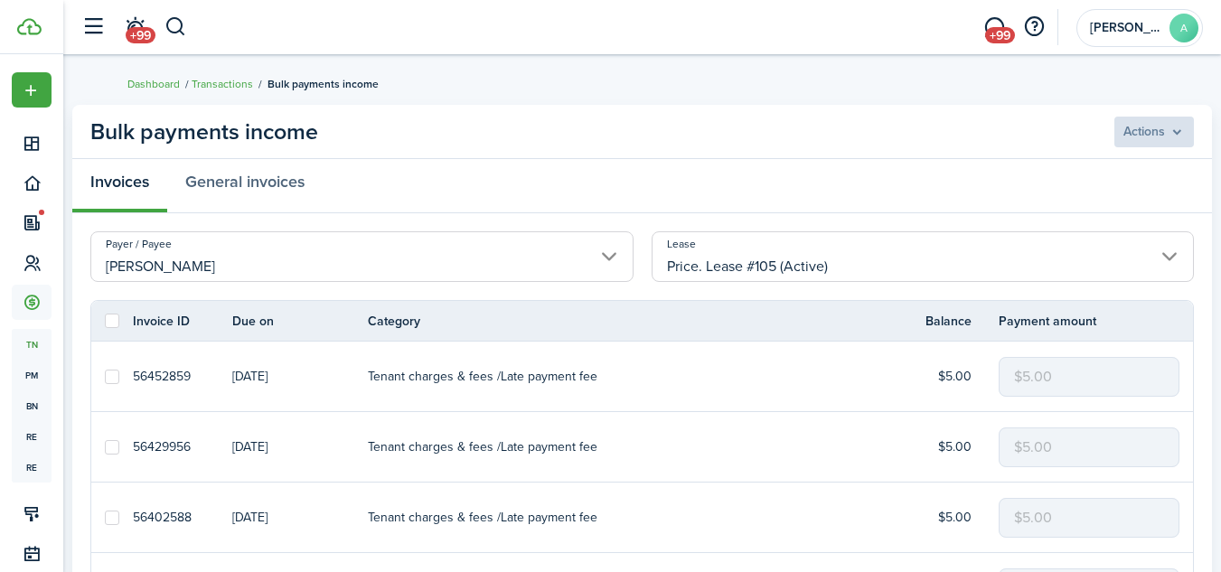
click at [108, 323] on label at bounding box center [112, 321] width 14 height 14
click at [105, 322] on input "checkbox" at bounding box center [104, 321] width 1 height 1
checkbox input "true"
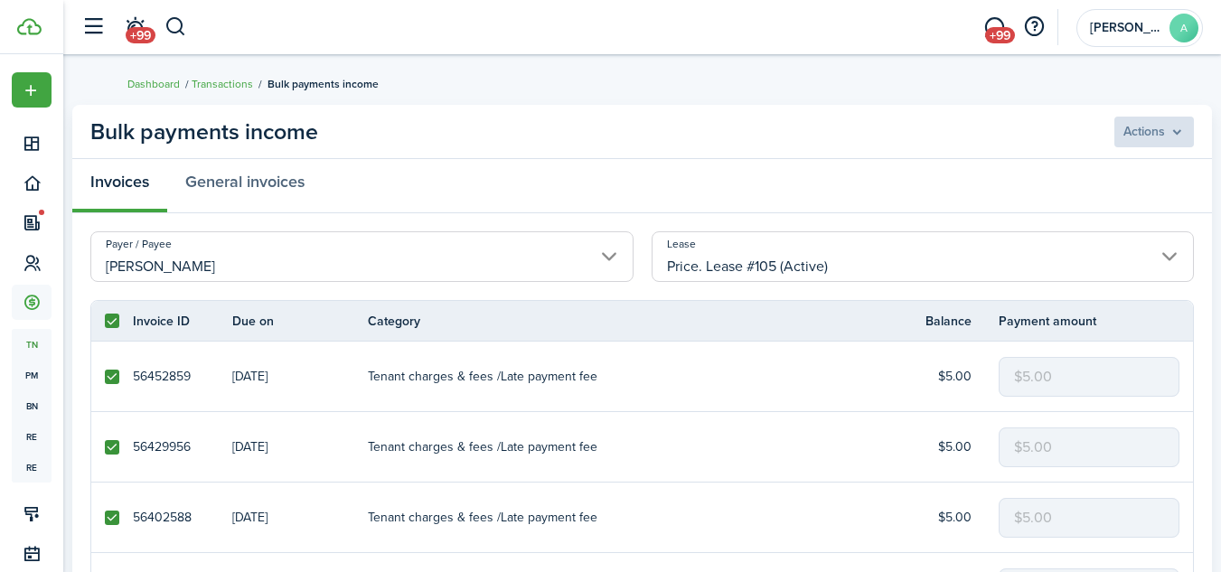
checkbox input "true"
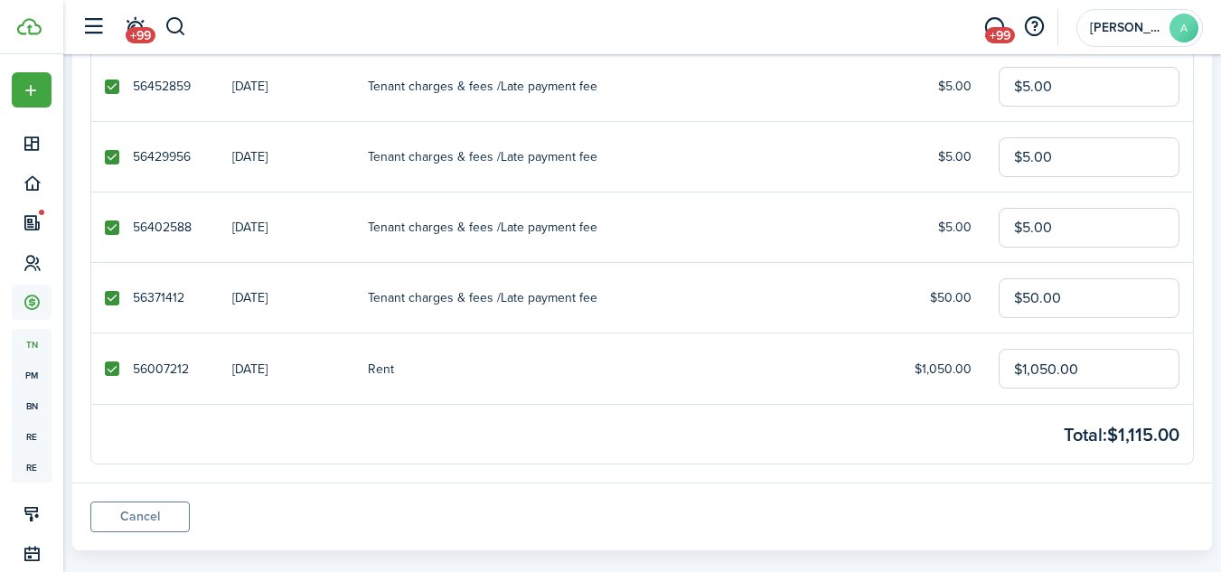
scroll to position [318, 0]
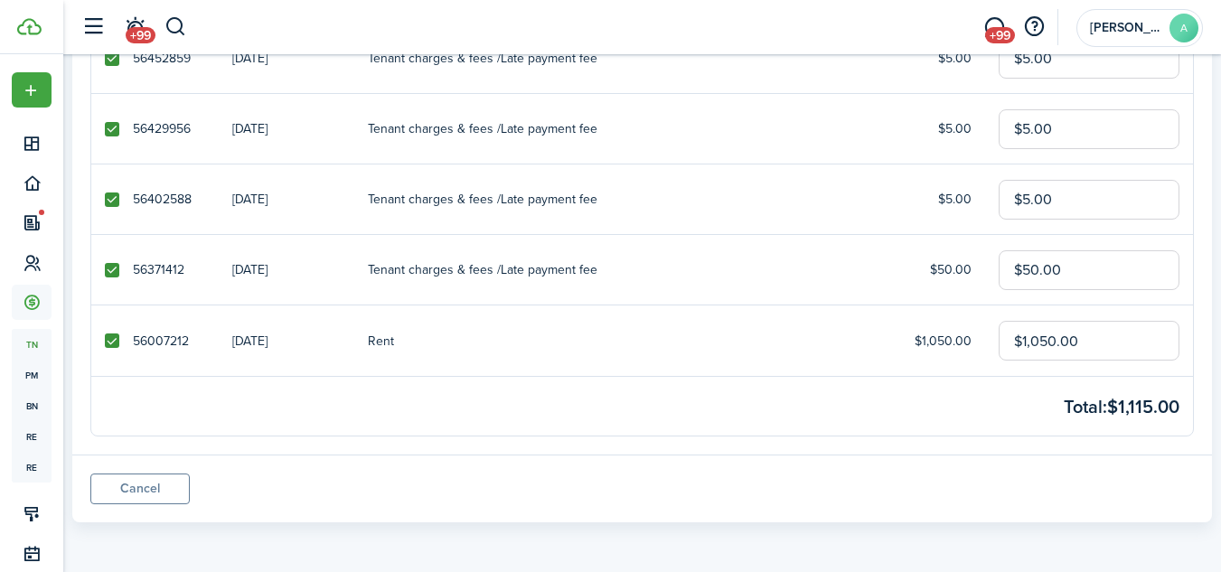
click at [111, 339] on label at bounding box center [112, 340] width 14 height 14
click at [105, 341] on input "checkbox" at bounding box center [104, 341] width 1 height 1
checkbox input "false"
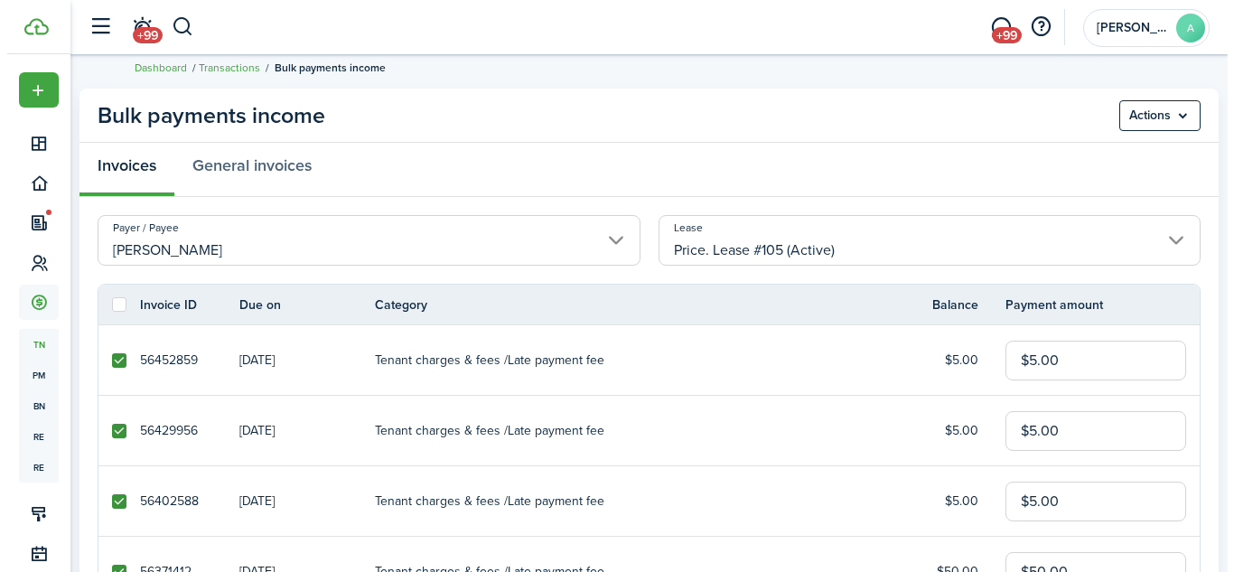
scroll to position [0, 0]
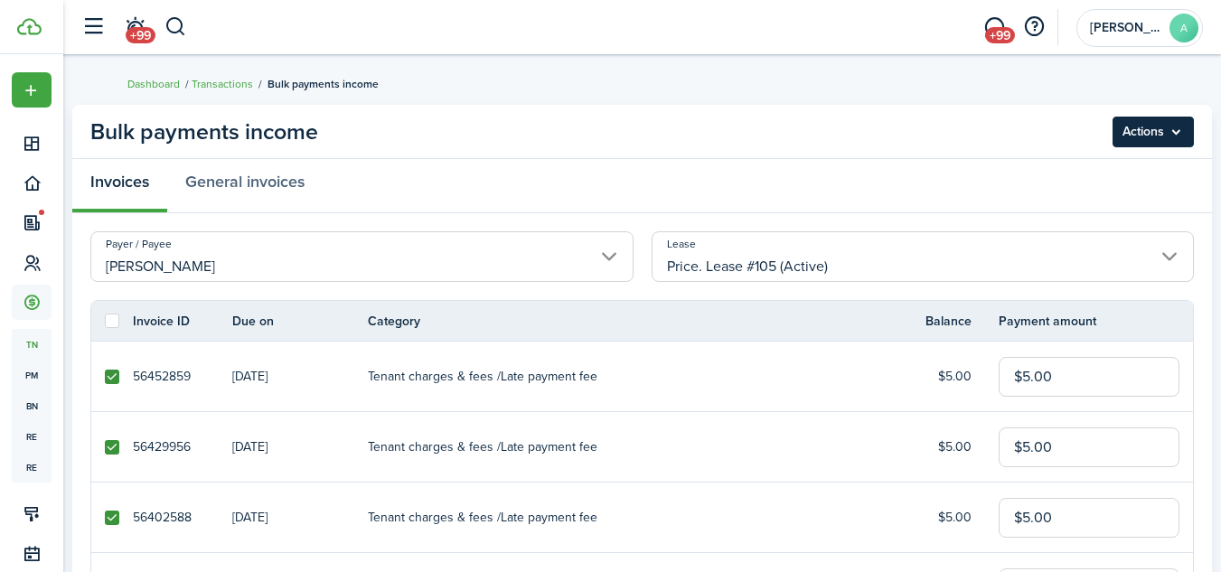
click at [1161, 128] on menu-btn "Actions" at bounding box center [1152, 132] width 81 height 31
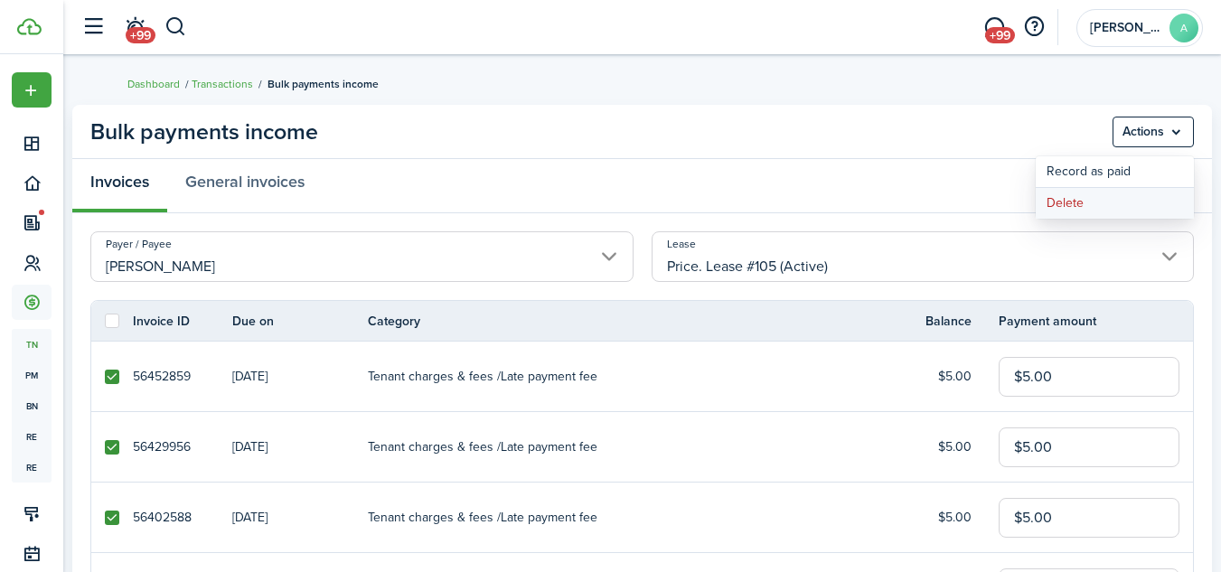
click at [1078, 197] on button "Delete" at bounding box center [1114, 203] width 158 height 31
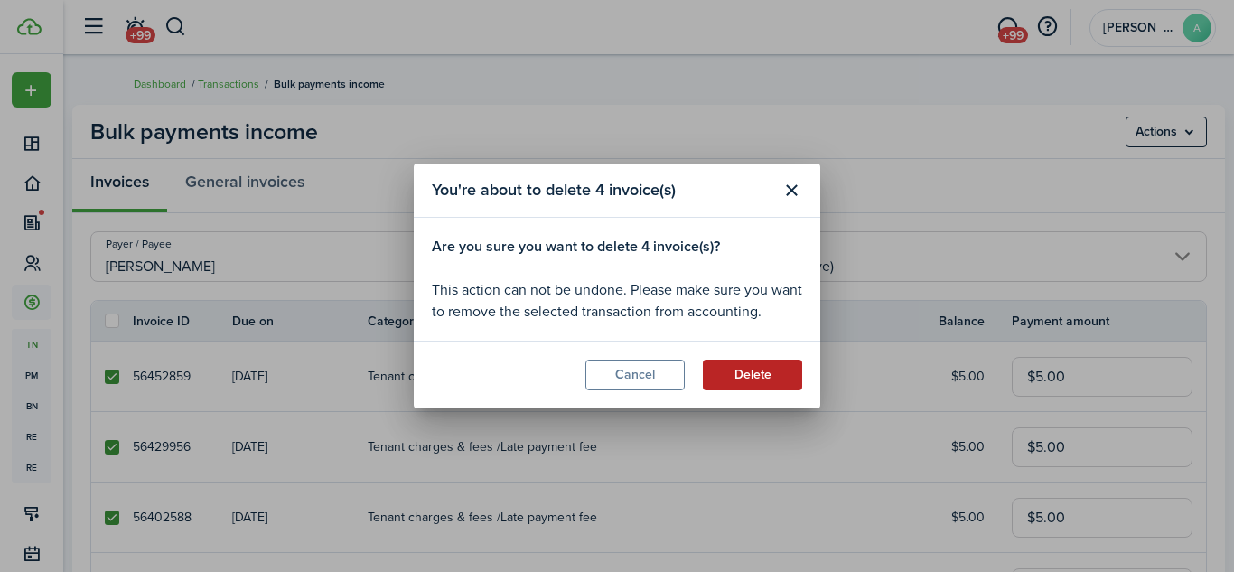
click at [744, 376] on button "Delete" at bounding box center [752, 375] width 99 height 31
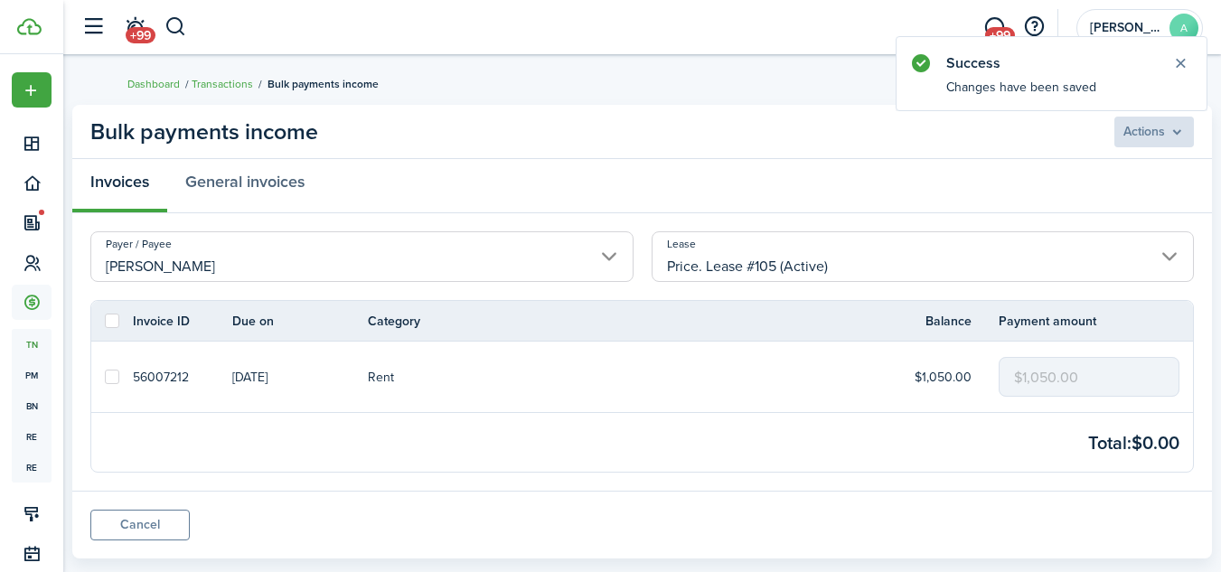
click at [111, 379] on label at bounding box center [112, 377] width 14 height 14
click at [105, 378] on input "checkbox" at bounding box center [104, 377] width 1 height 1
checkbox input "true"
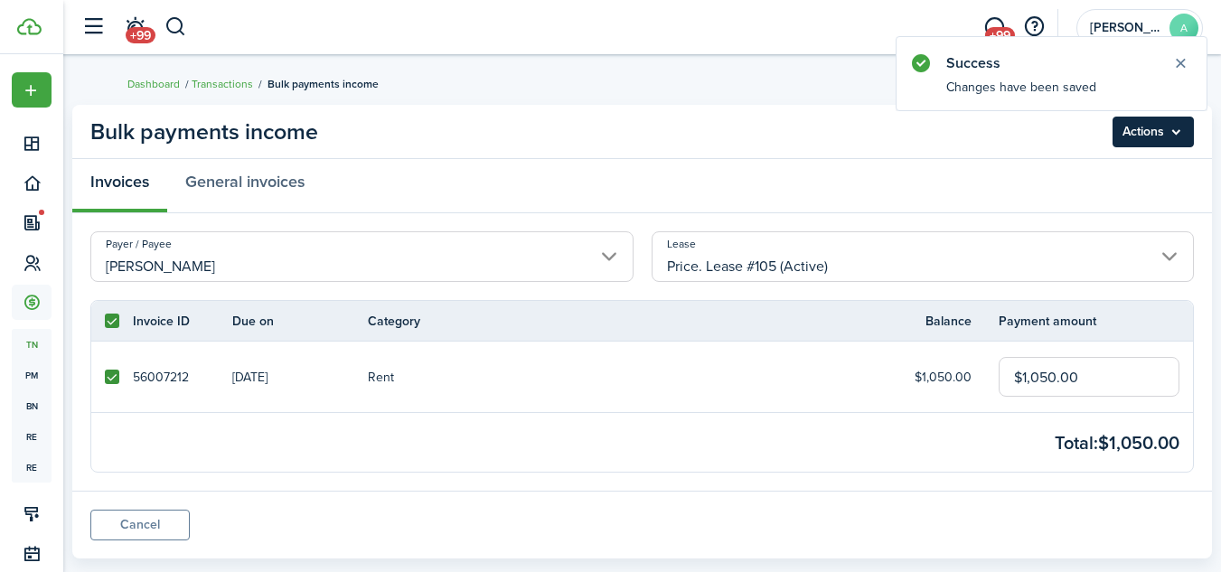
click at [1169, 126] on menu-btn "Actions" at bounding box center [1152, 132] width 81 height 31
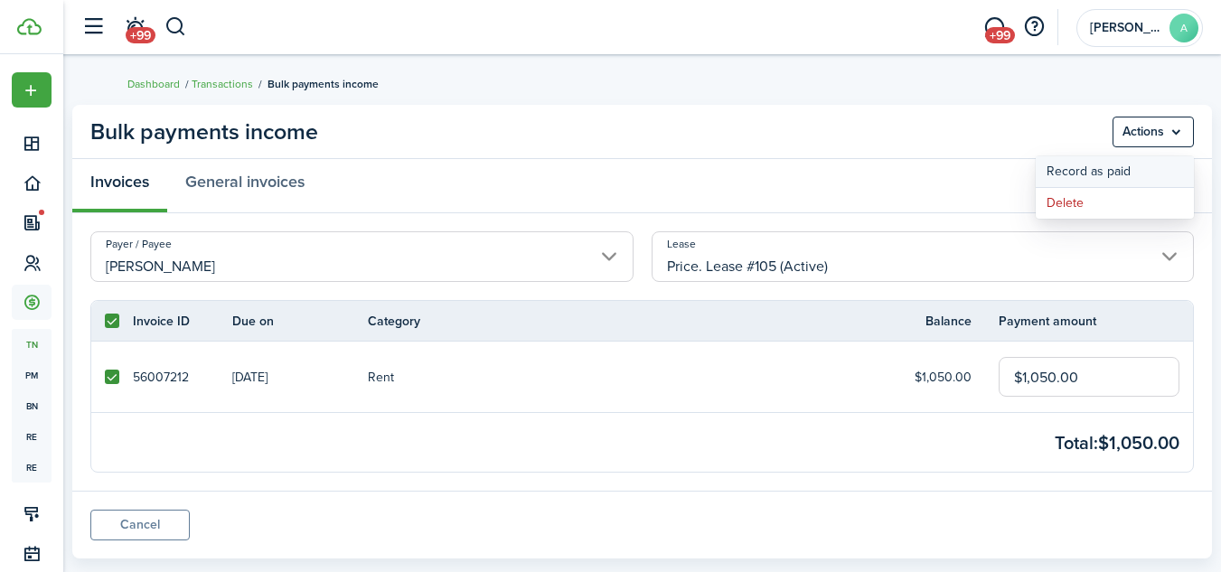
click at [1113, 171] on button "Record as paid" at bounding box center [1114, 171] width 158 height 31
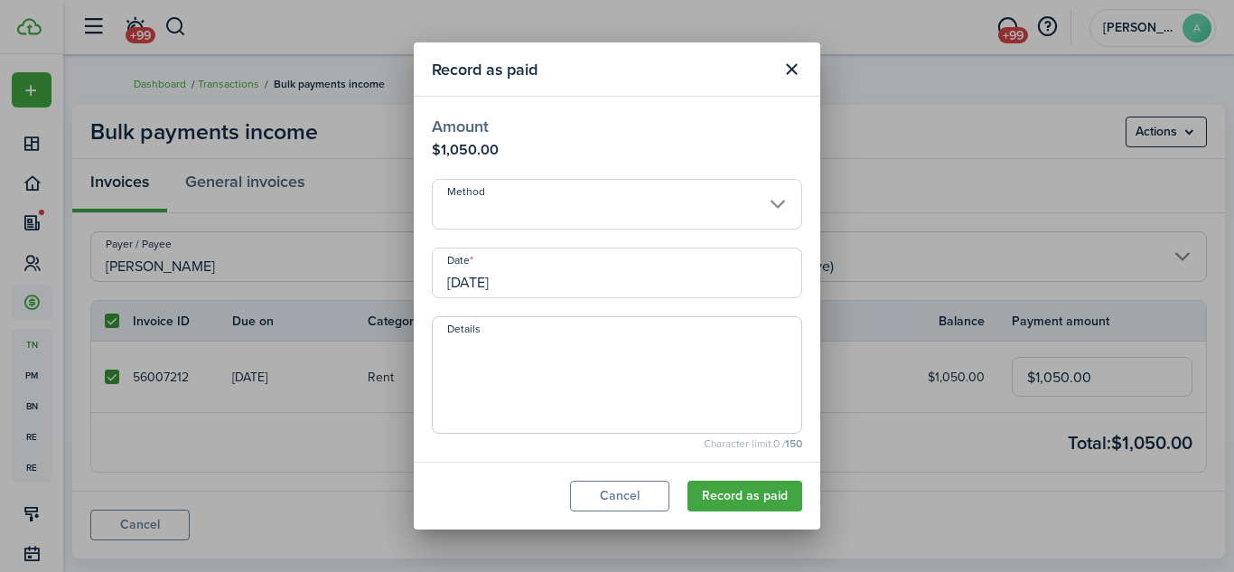
click at [653, 204] on input "Method" at bounding box center [617, 204] width 370 height 51
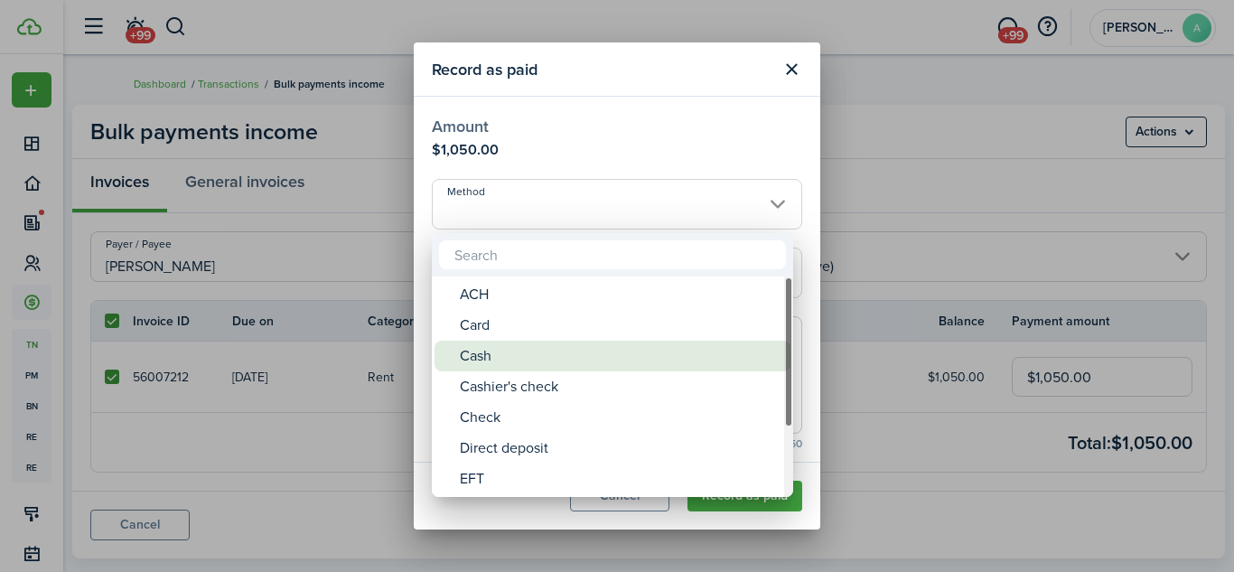
click at [548, 355] on div "Cash" at bounding box center [620, 356] width 320 height 31
type input "Cash"
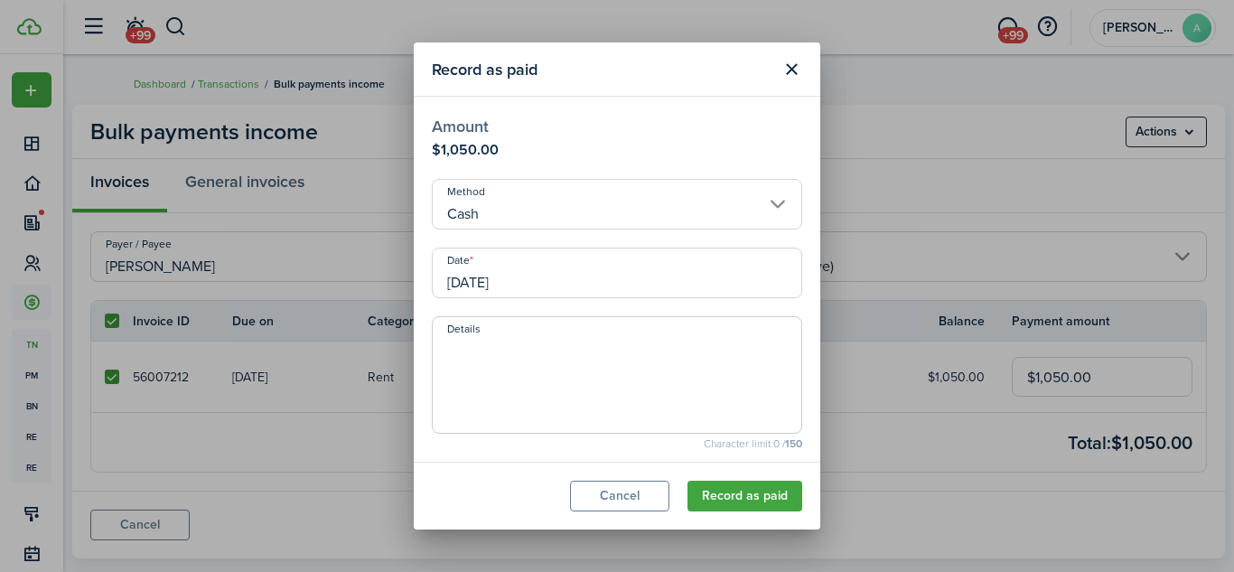
click at [633, 284] on input "[DATE]" at bounding box center [617, 273] width 370 height 51
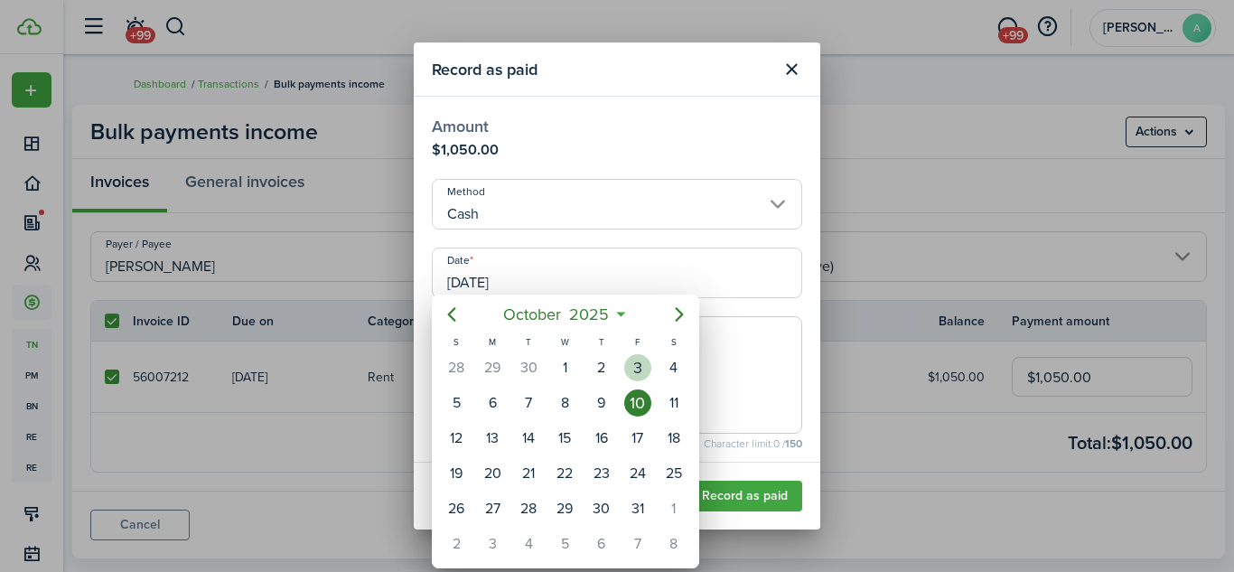
click at [636, 366] on div "3" at bounding box center [637, 367] width 27 height 27
type input "[DATE]"
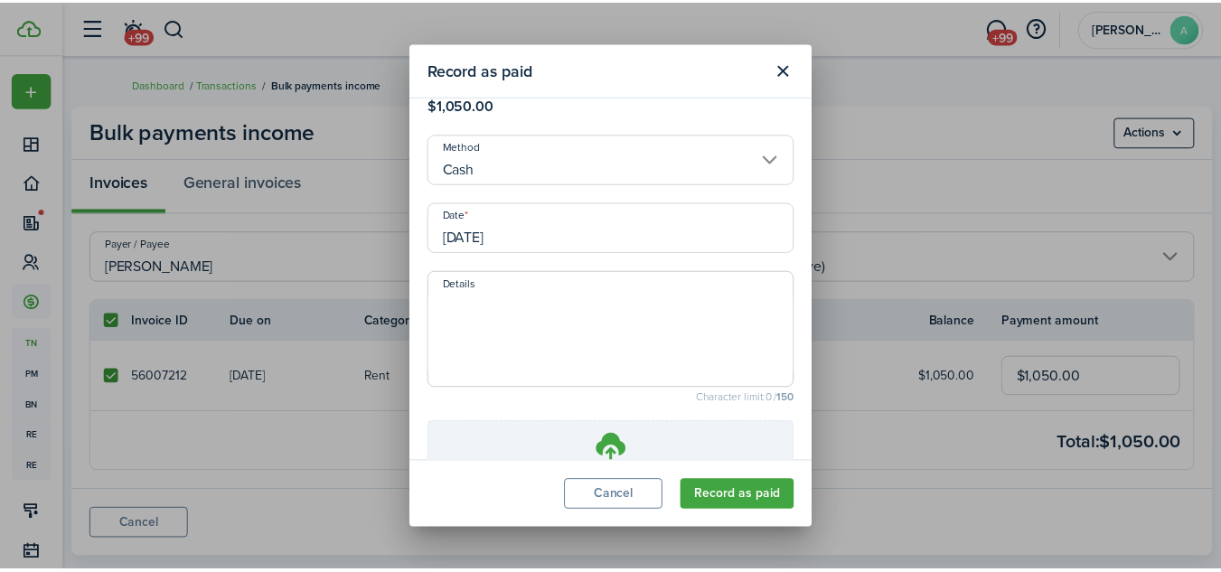
scroll to position [190, 0]
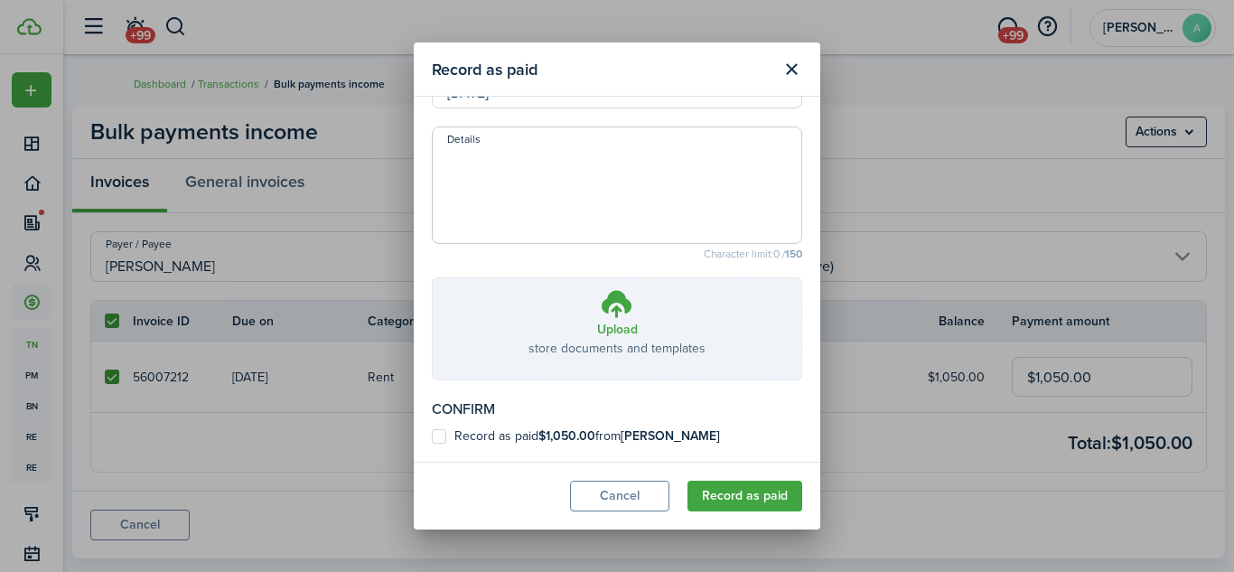
click at [673, 437] on b "[PERSON_NAME]" at bounding box center [670, 435] width 99 height 19
checkbox input "true"
click at [717, 491] on button "Record as paid" at bounding box center [745, 496] width 115 height 31
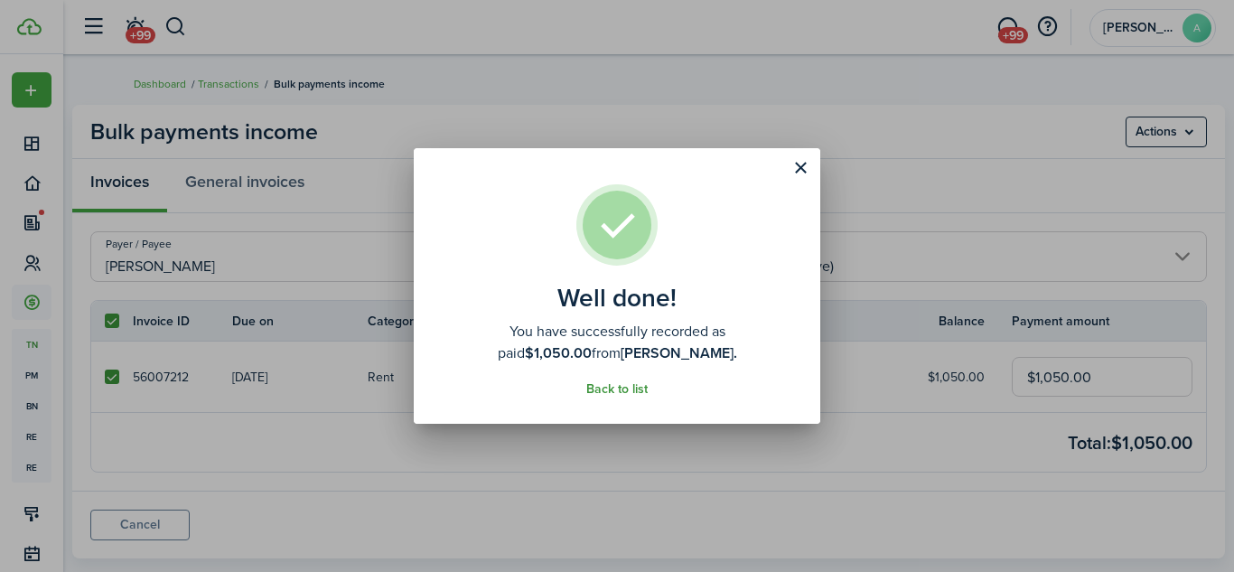
click at [630, 388] on link "Back to list" at bounding box center [616, 389] width 61 height 14
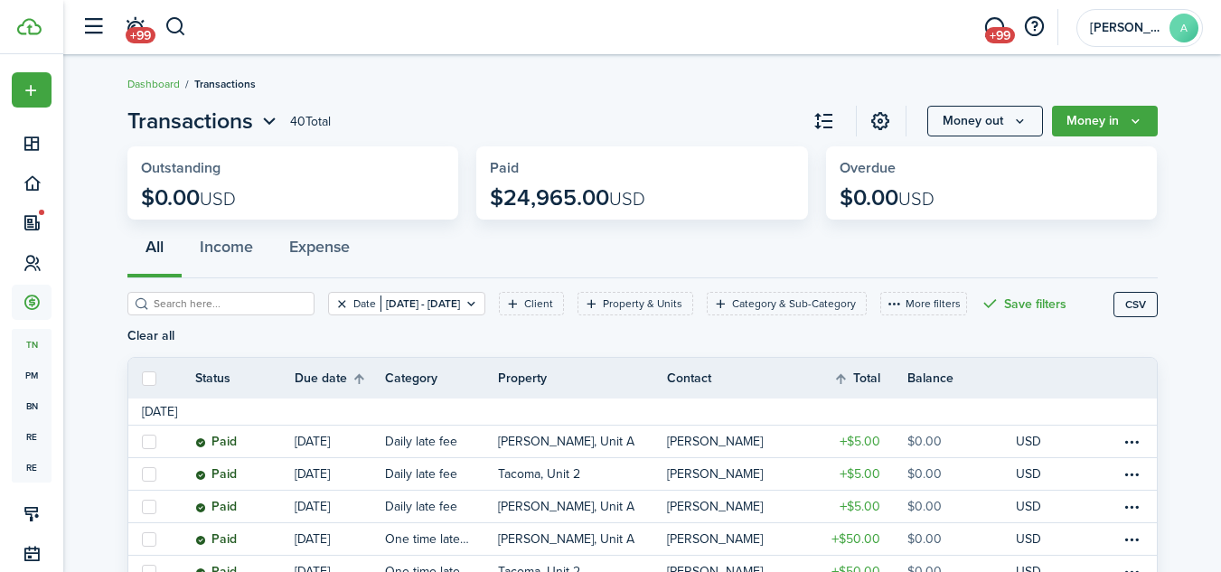
click at [334, 301] on button "Clear filter" at bounding box center [341, 303] width 15 height 14
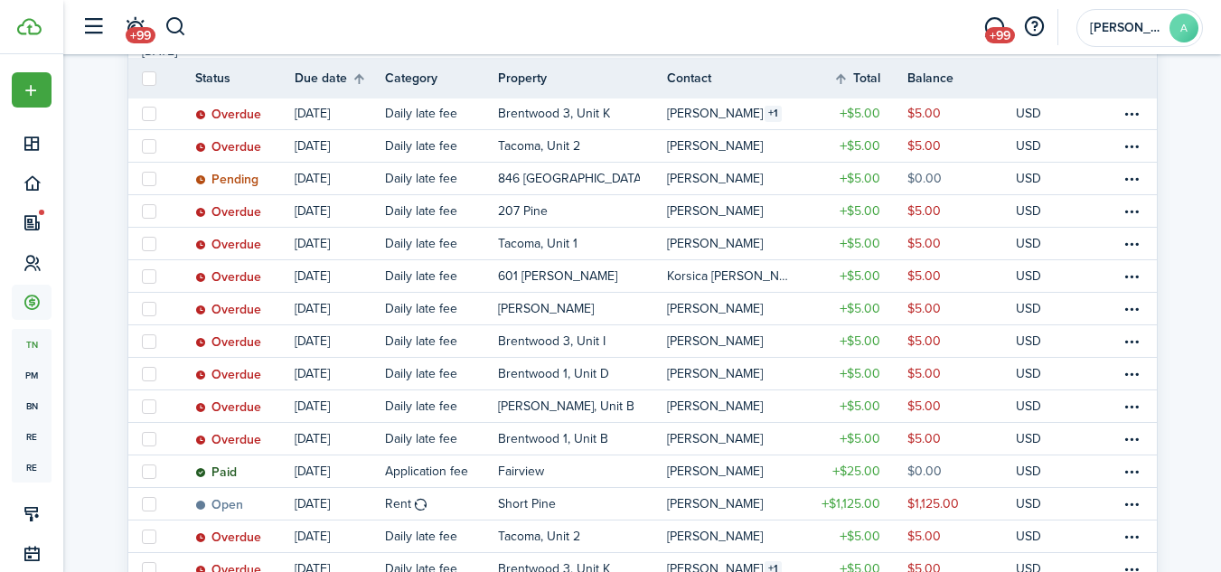
scroll to position [338, 0]
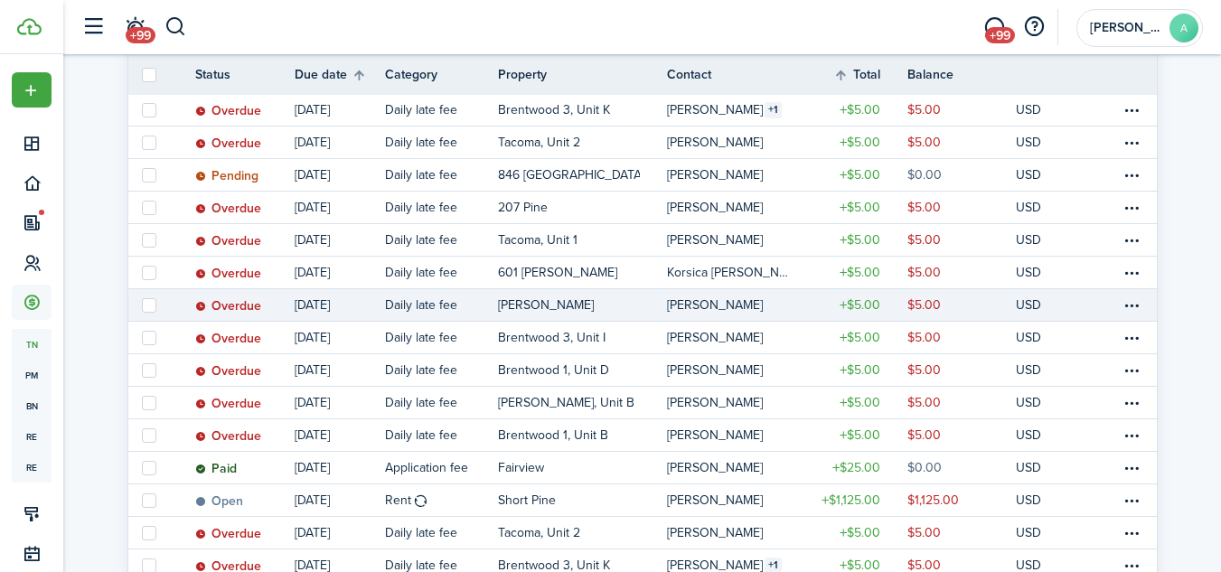
click at [711, 300] on table-profile-info-text "[PERSON_NAME]" at bounding box center [715, 305] width 96 height 14
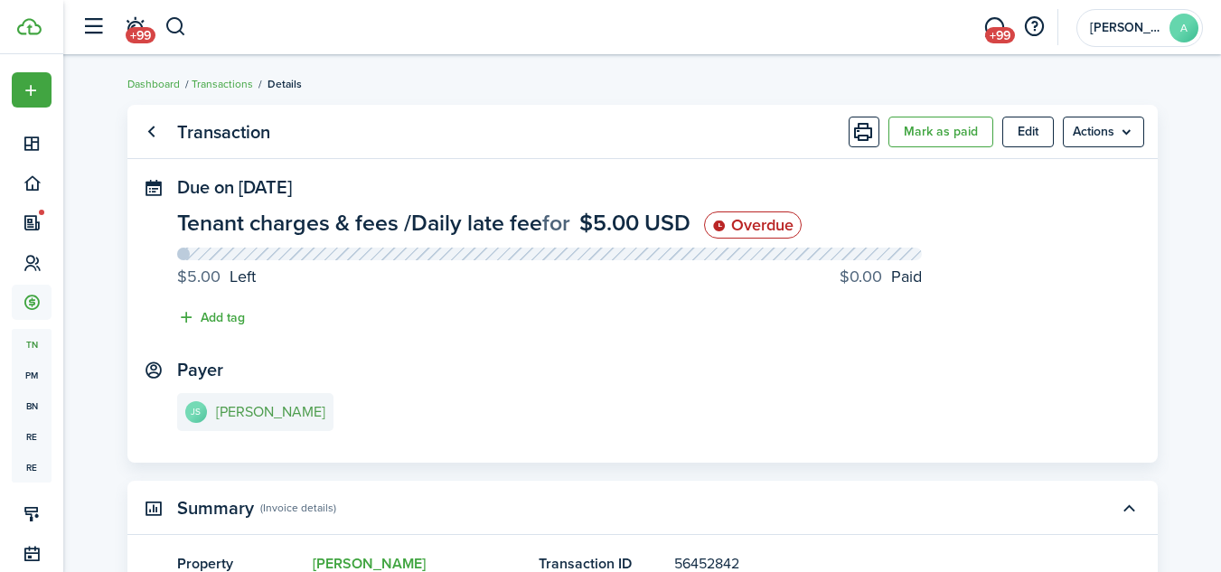
click at [240, 410] on e-details-info-title "[PERSON_NAME]" at bounding box center [270, 412] width 109 height 16
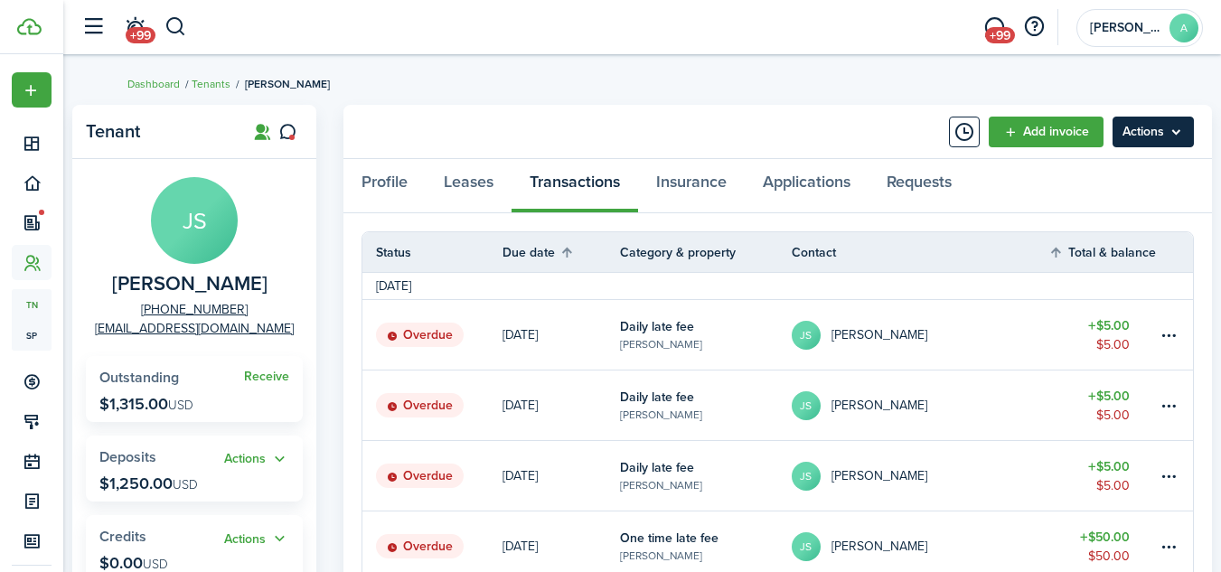
click at [1165, 138] on menu-btn "Actions" at bounding box center [1152, 132] width 81 height 31
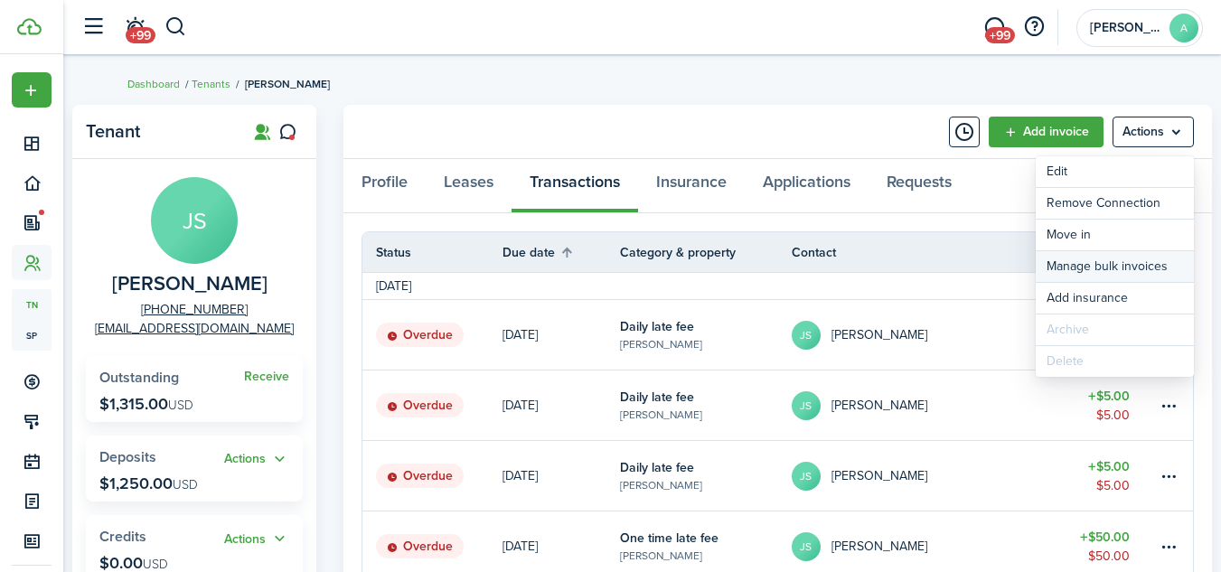
click at [1096, 259] on link "Manage bulk invoices" at bounding box center [1114, 266] width 158 height 31
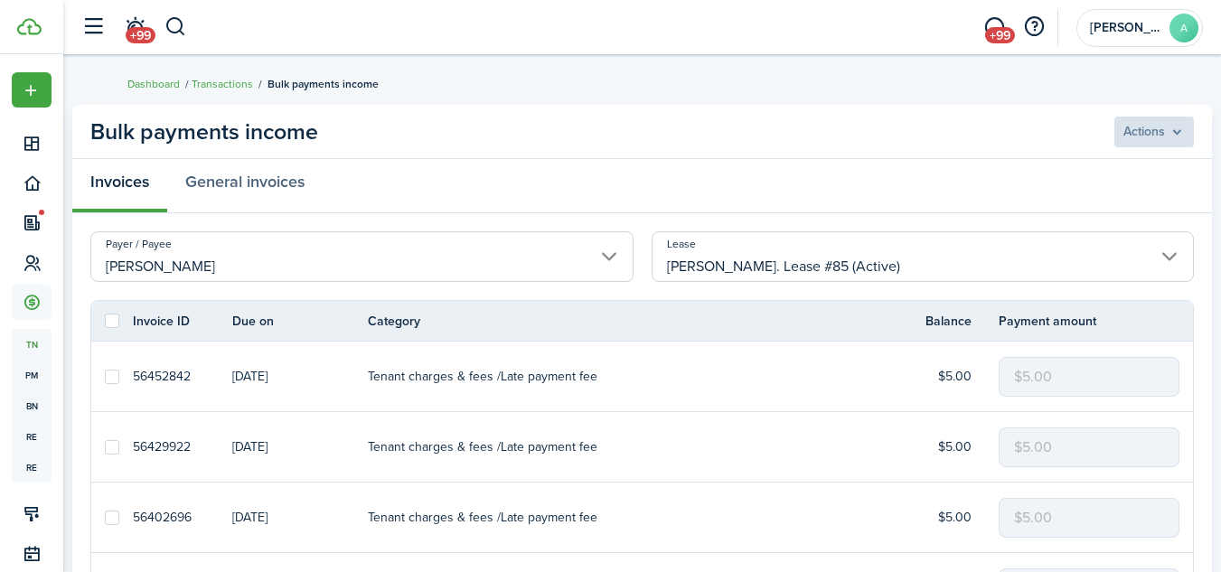
click at [108, 321] on label at bounding box center [112, 321] width 14 height 14
click at [105, 321] on input "checkbox" at bounding box center [104, 321] width 1 height 1
checkbox input "true"
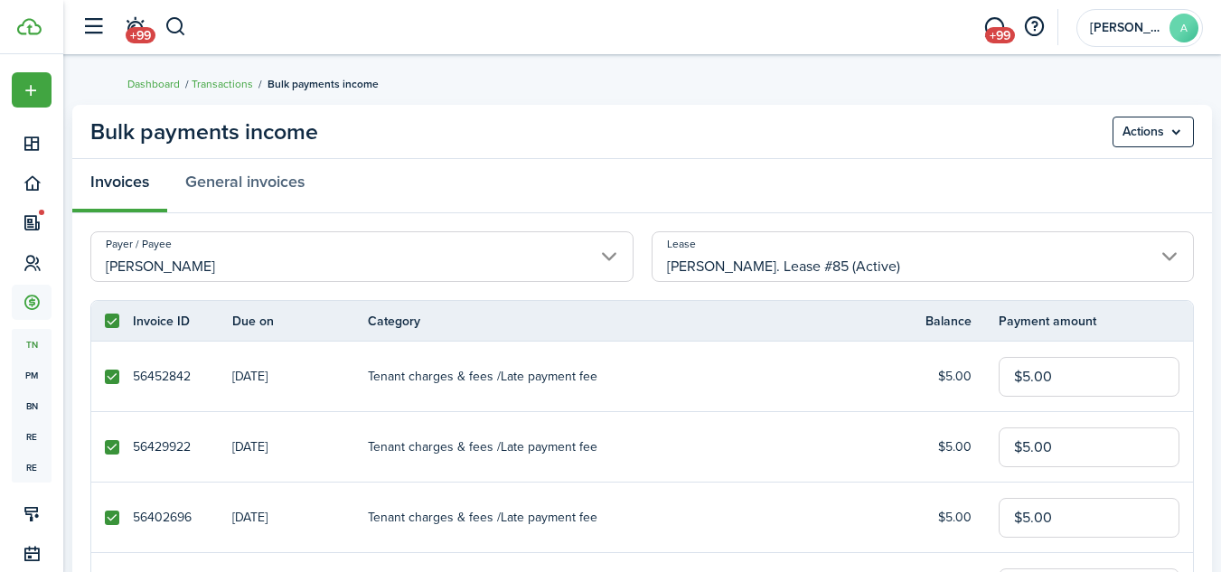
checkbox input "true"
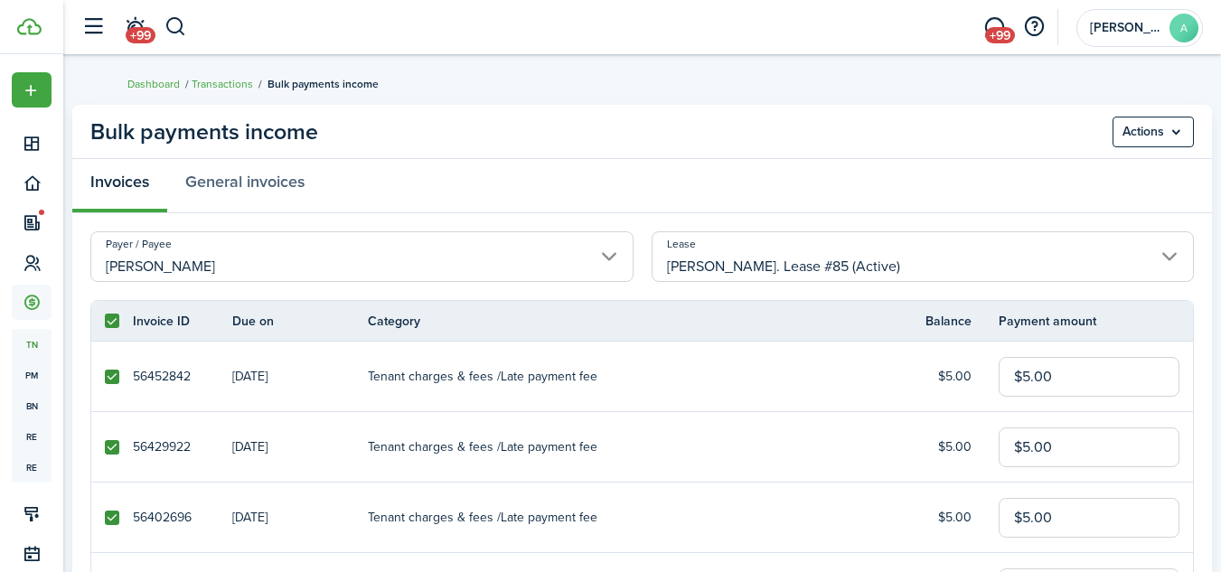
checkbox input "true"
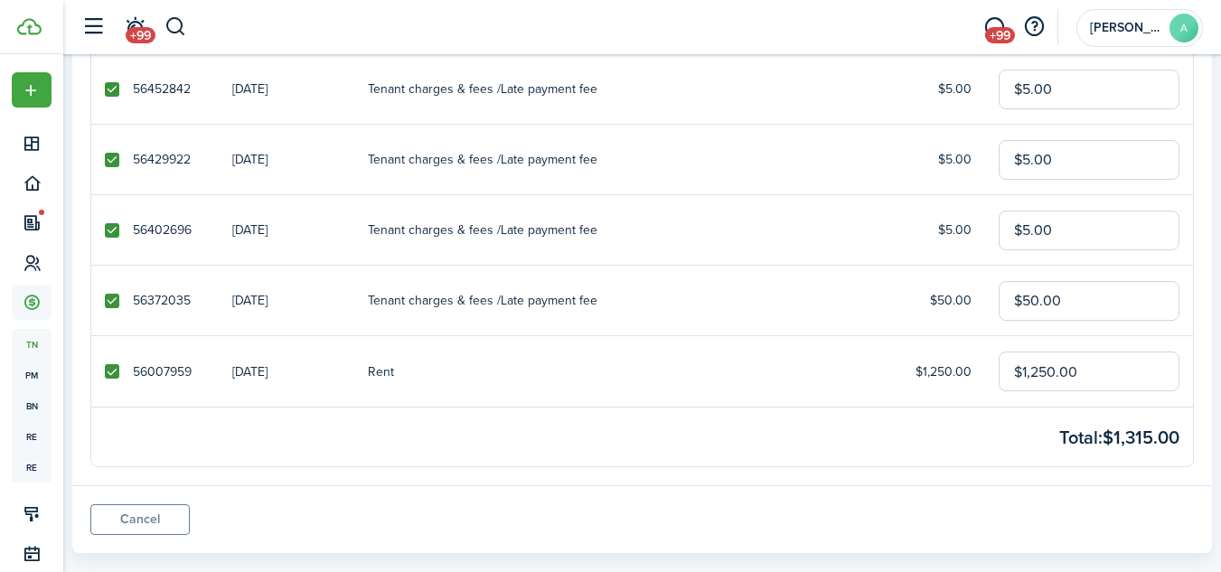
scroll to position [295, 0]
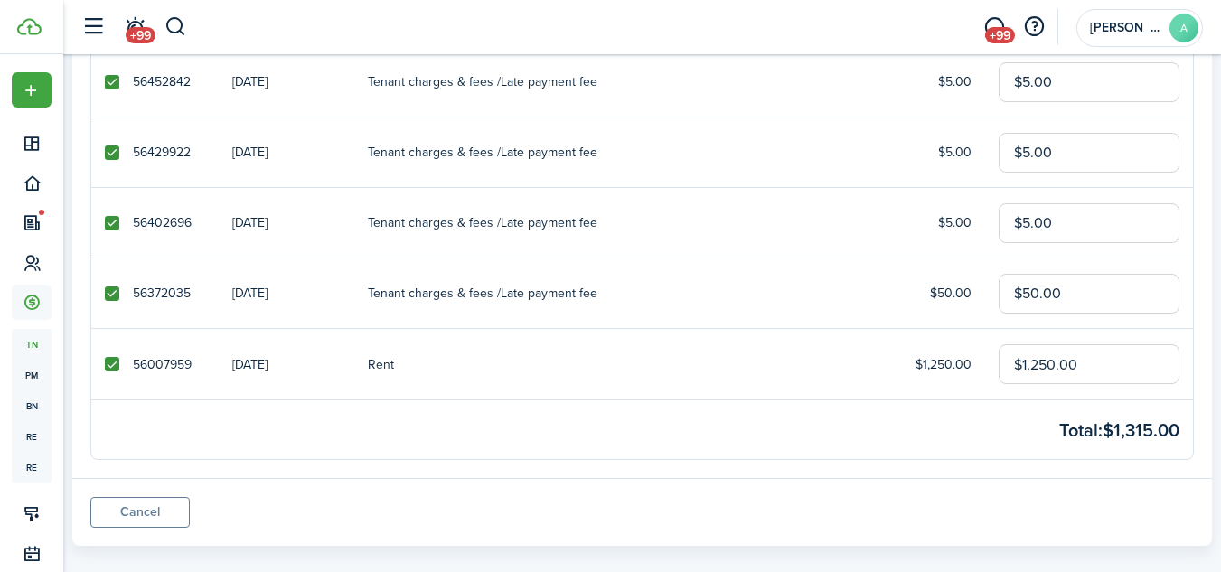
click at [110, 363] on label at bounding box center [112, 364] width 14 height 14
click at [105, 364] on input "checkbox" at bounding box center [104, 364] width 1 height 1
checkbox input "false"
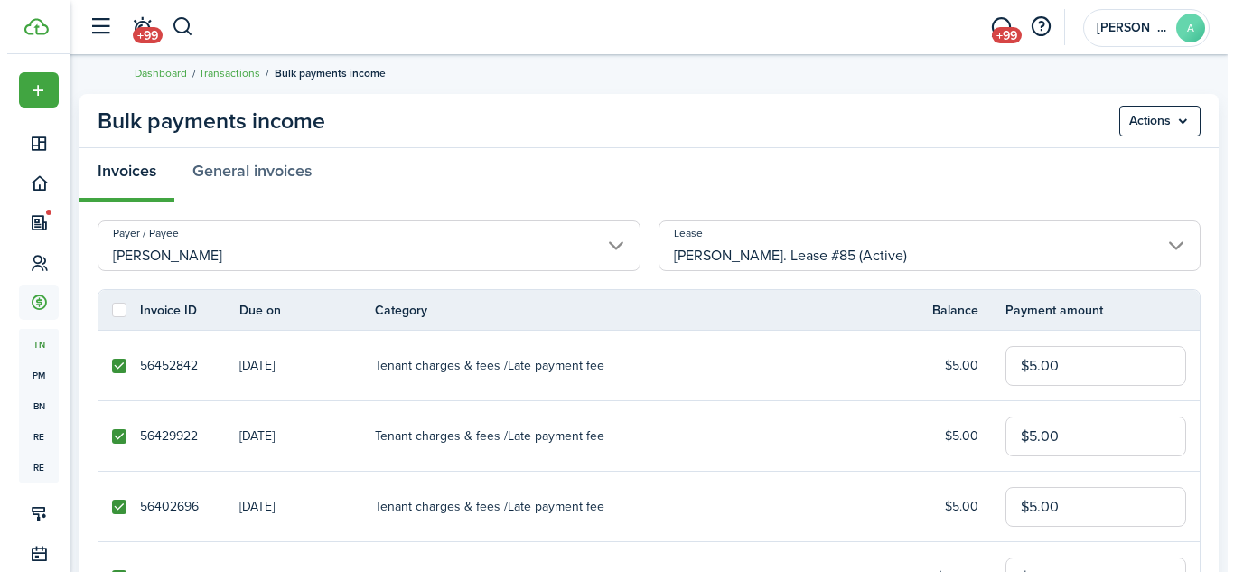
scroll to position [0, 0]
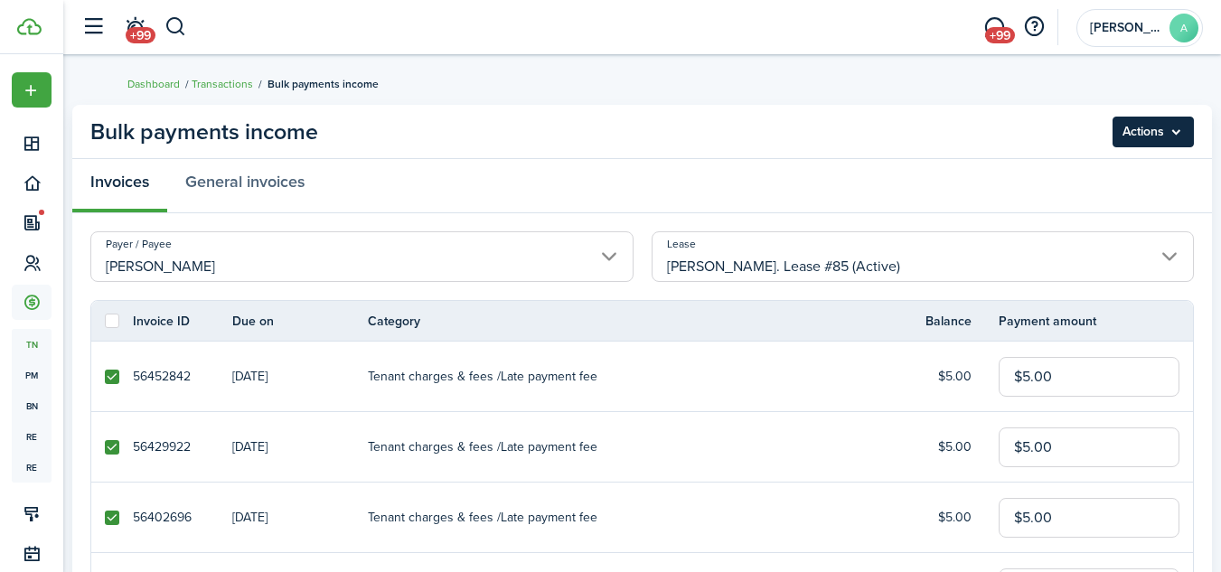
click at [1160, 132] on menu-btn "Actions" at bounding box center [1152, 132] width 81 height 31
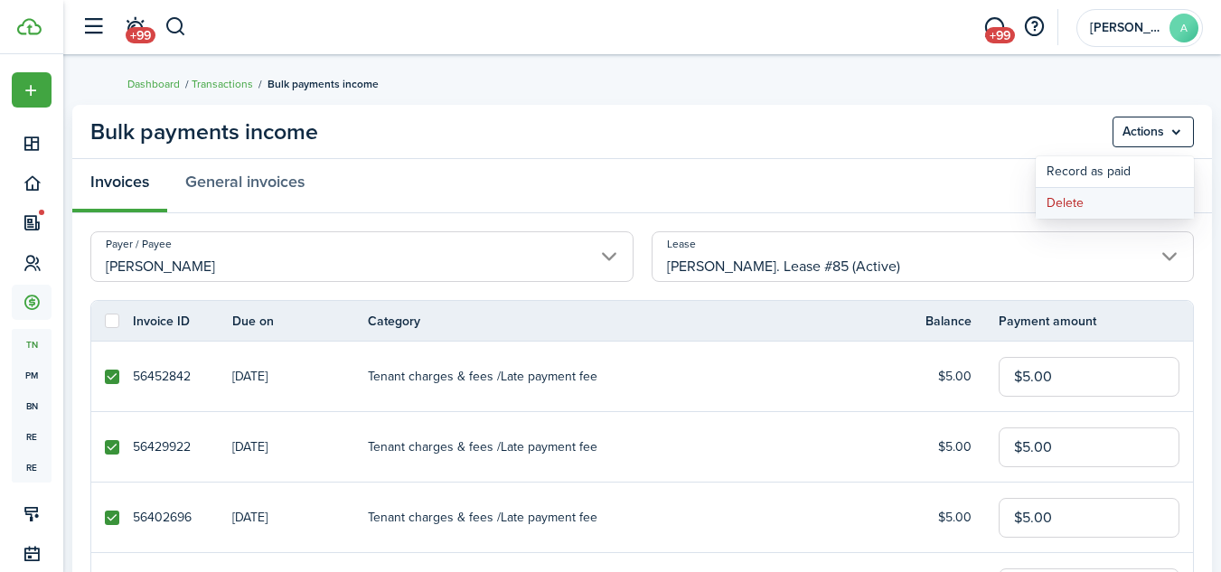
click at [1091, 196] on button "Delete" at bounding box center [1114, 203] width 158 height 31
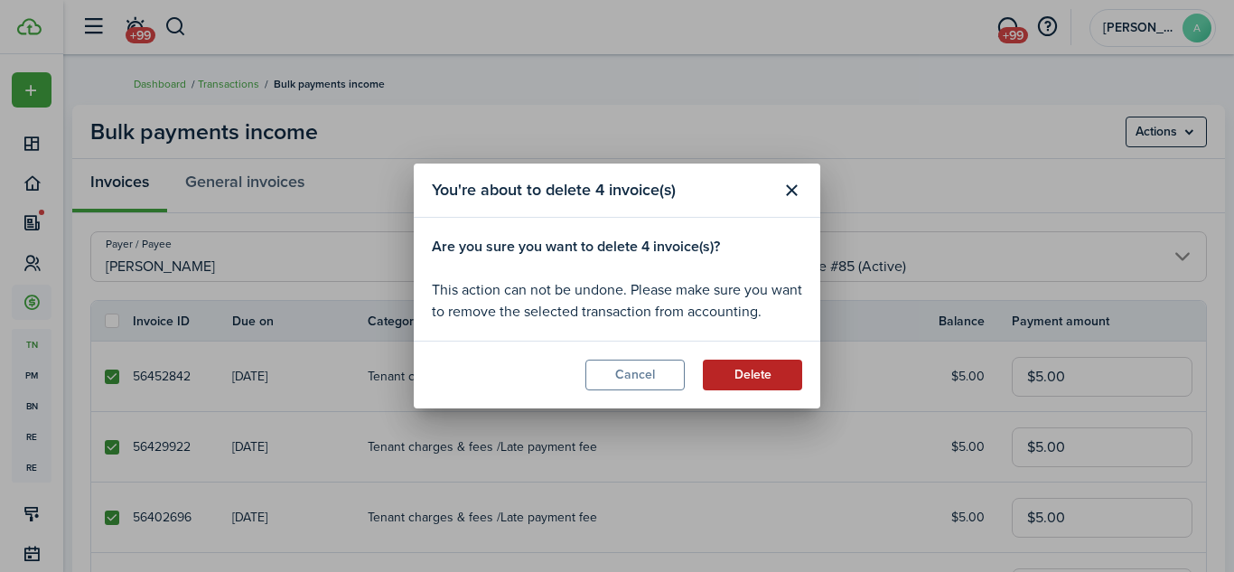
click at [772, 374] on button "Delete" at bounding box center [752, 375] width 99 height 31
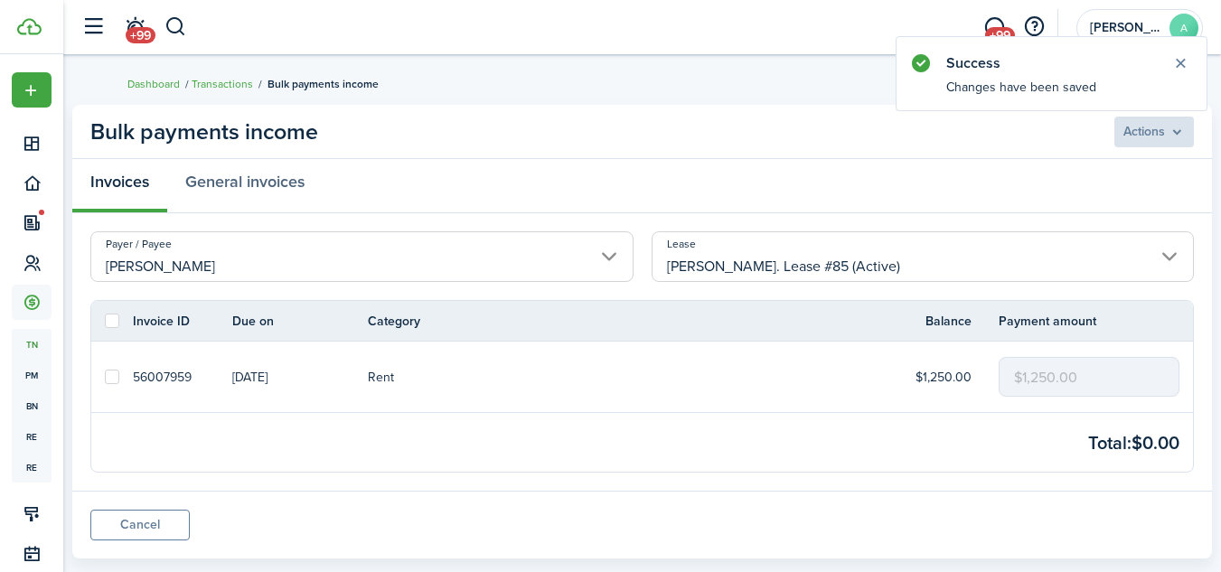
click at [112, 371] on label at bounding box center [112, 377] width 14 height 14
click at [105, 377] on input "checkbox" at bounding box center [104, 377] width 1 height 1
checkbox input "true"
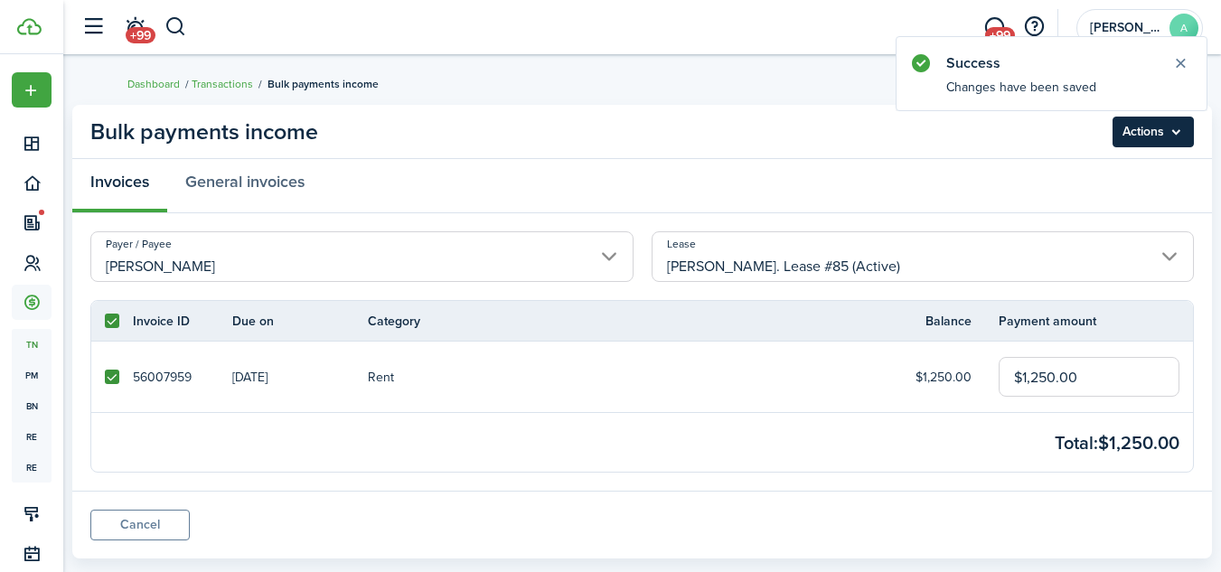
click at [1141, 129] on menu-btn "Actions" at bounding box center [1152, 132] width 81 height 31
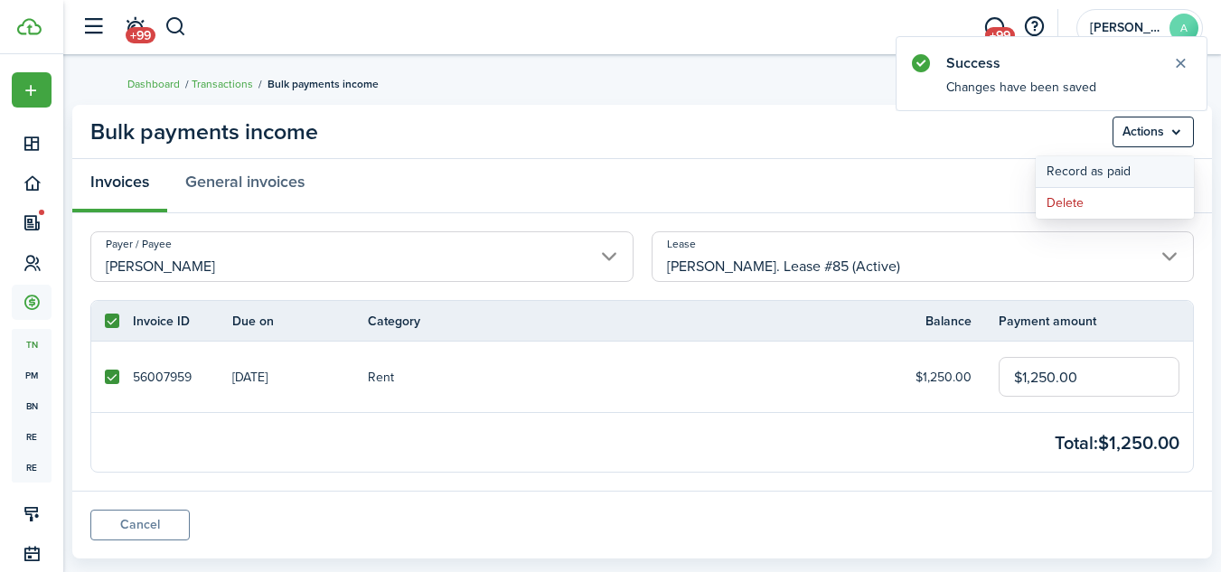
click at [1086, 172] on button "Record as paid" at bounding box center [1114, 171] width 158 height 31
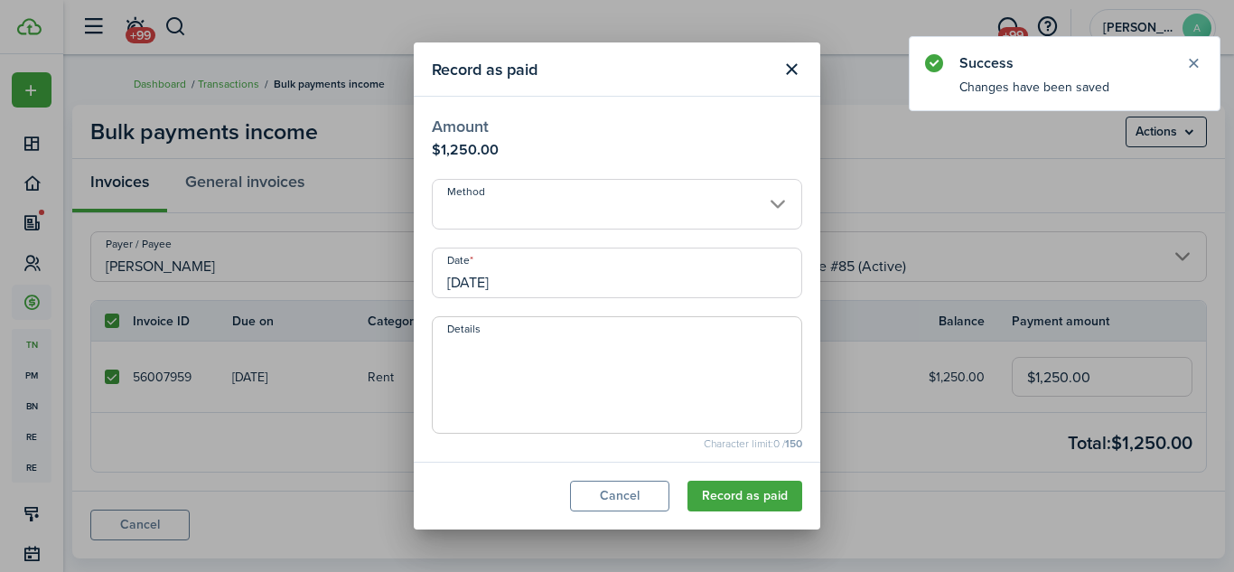
click at [712, 204] on input "Method" at bounding box center [617, 204] width 370 height 51
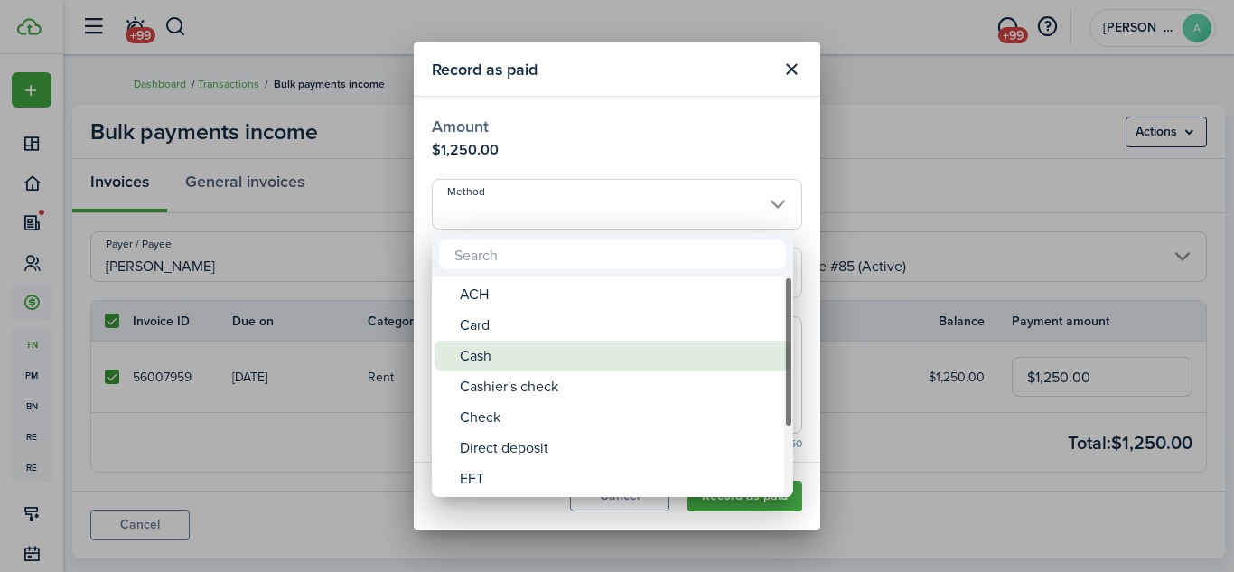
click at [588, 345] on div "Cash" at bounding box center [620, 356] width 320 height 31
type input "Cash"
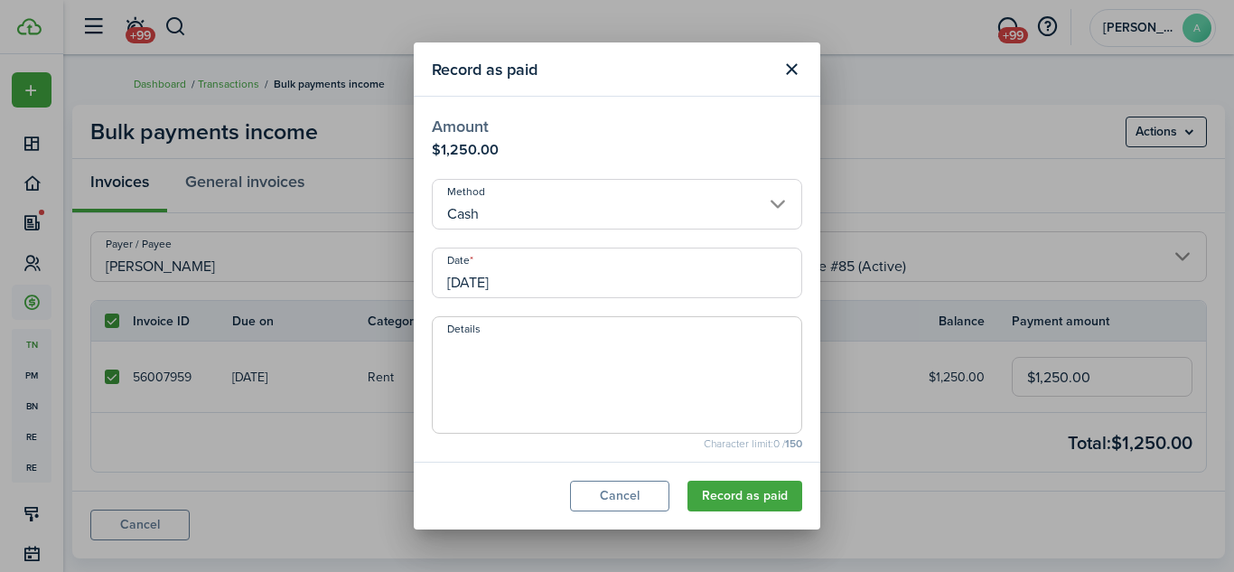
click at [685, 276] on input "[DATE]" at bounding box center [617, 273] width 370 height 51
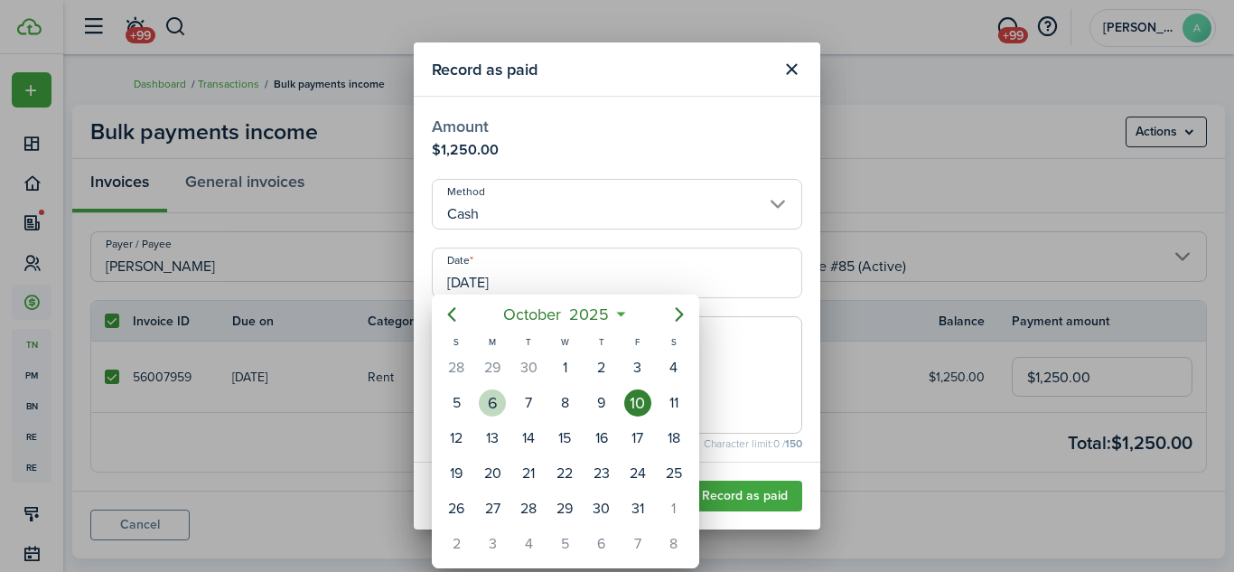
click at [492, 404] on div "6" at bounding box center [492, 402] width 27 height 27
type input "[DATE]"
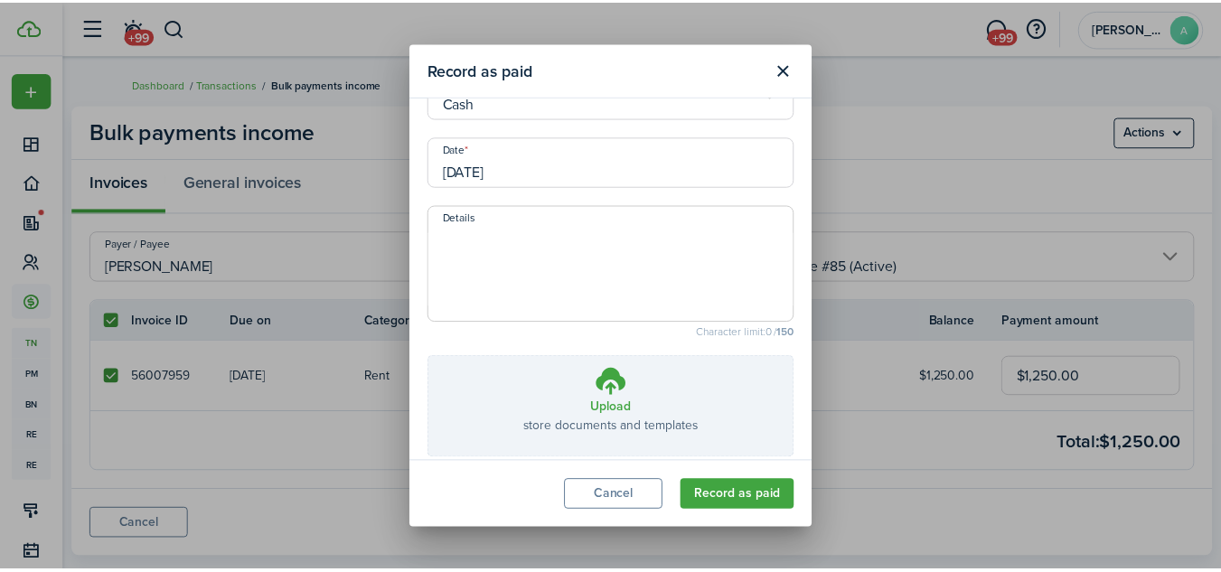
scroll to position [190, 0]
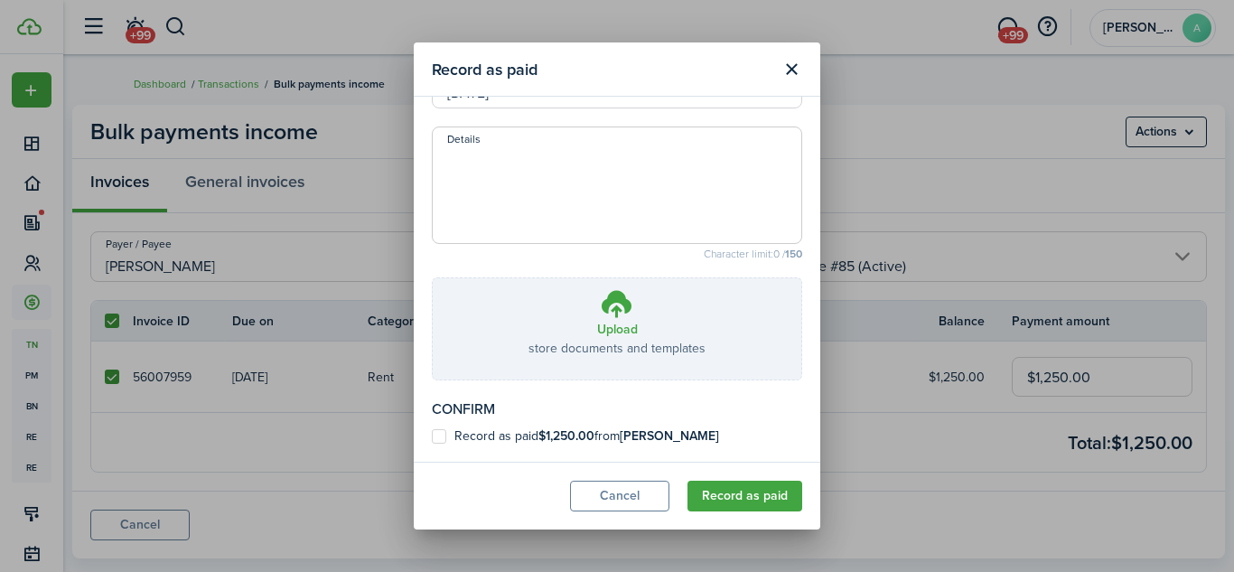
click at [678, 434] on b "[PERSON_NAME]" at bounding box center [669, 435] width 99 height 19
checkbox input "true"
click at [737, 492] on button "Record as paid" at bounding box center [745, 496] width 115 height 31
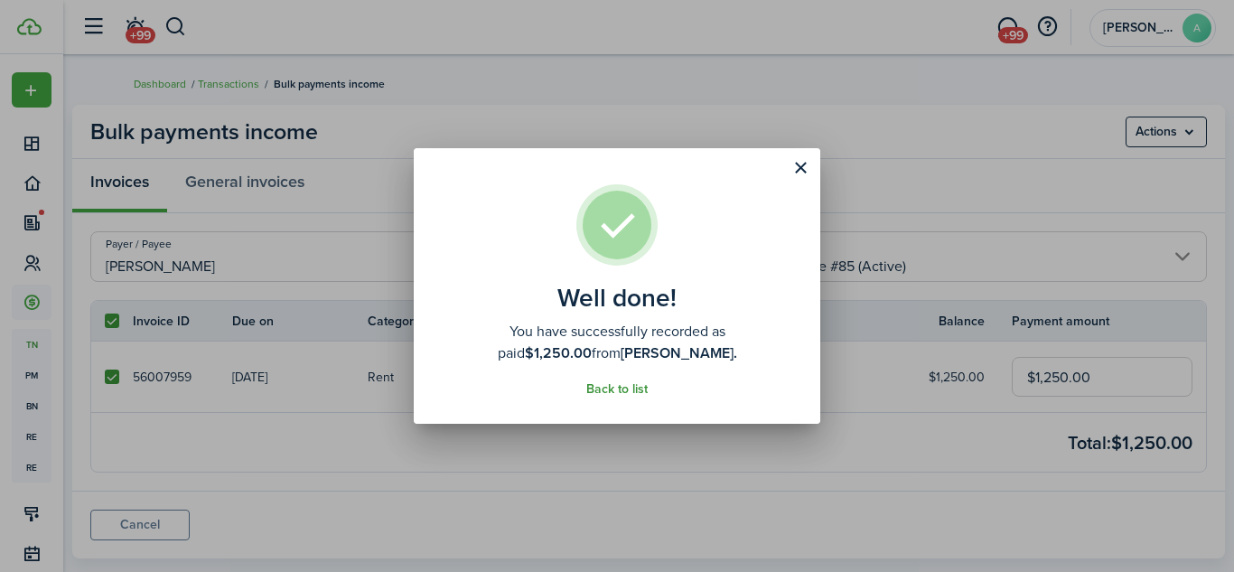
click at [627, 384] on link "Back to list" at bounding box center [616, 389] width 61 height 14
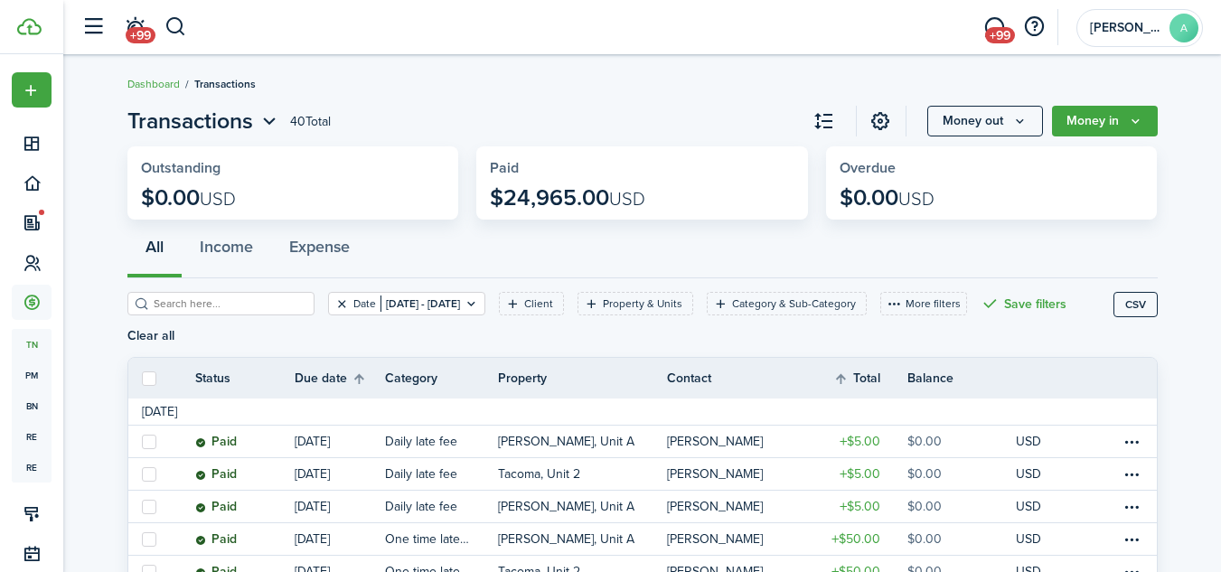
click at [334, 304] on button "Clear filter" at bounding box center [341, 303] width 15 height 14
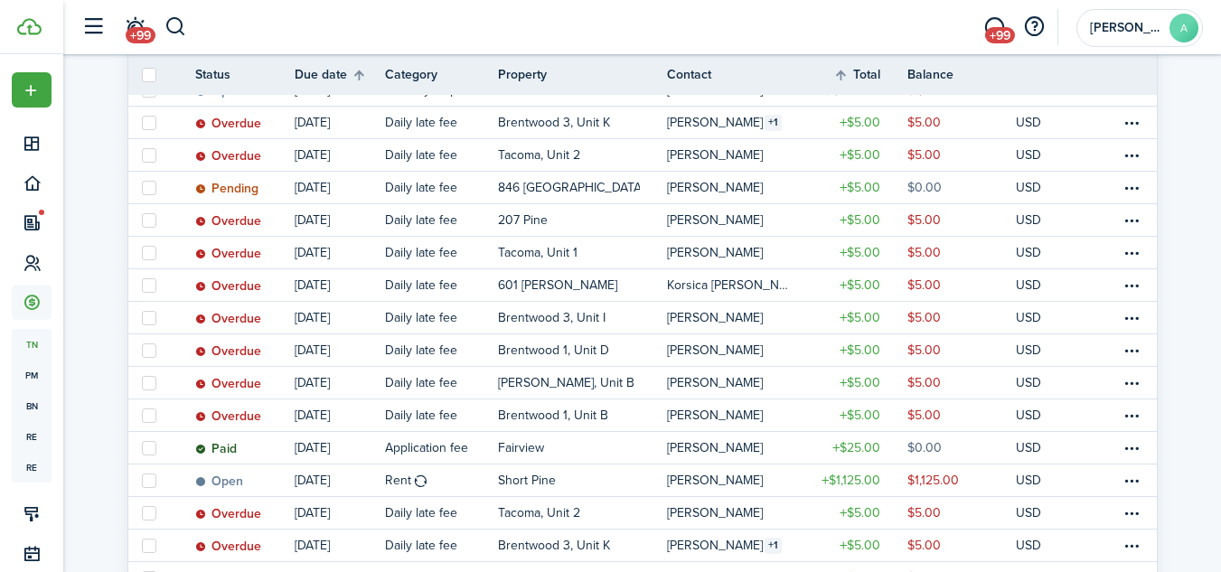
scroll to position [332, 0]
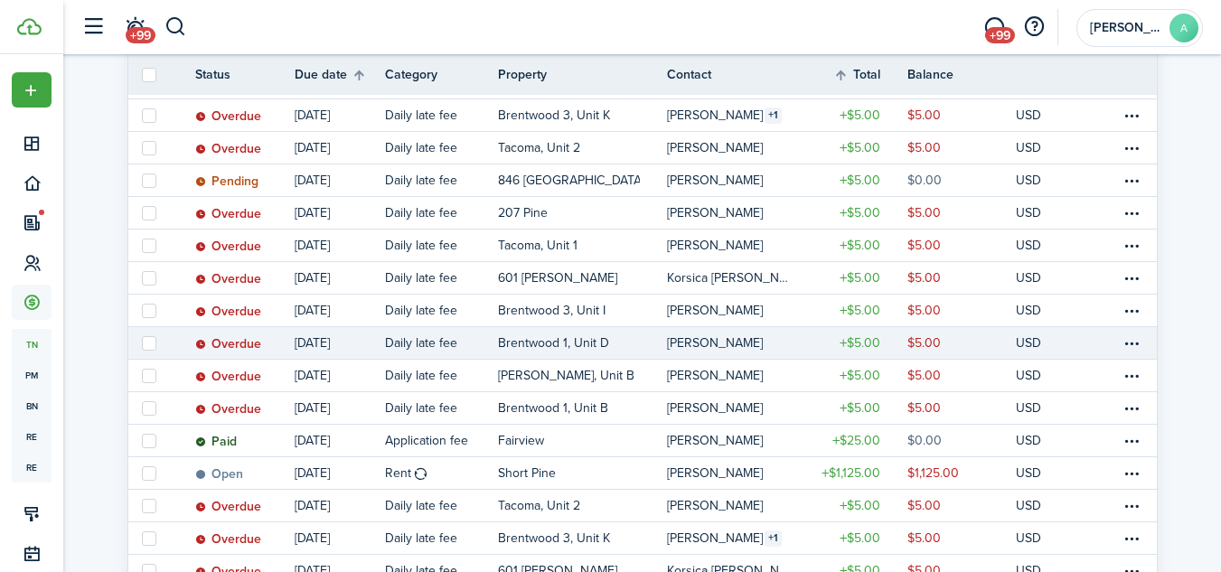
click at [726, 342] on table-profile-info-text "[PERSON_NAME]" at bounding box center [715, 343] width 96 height 14
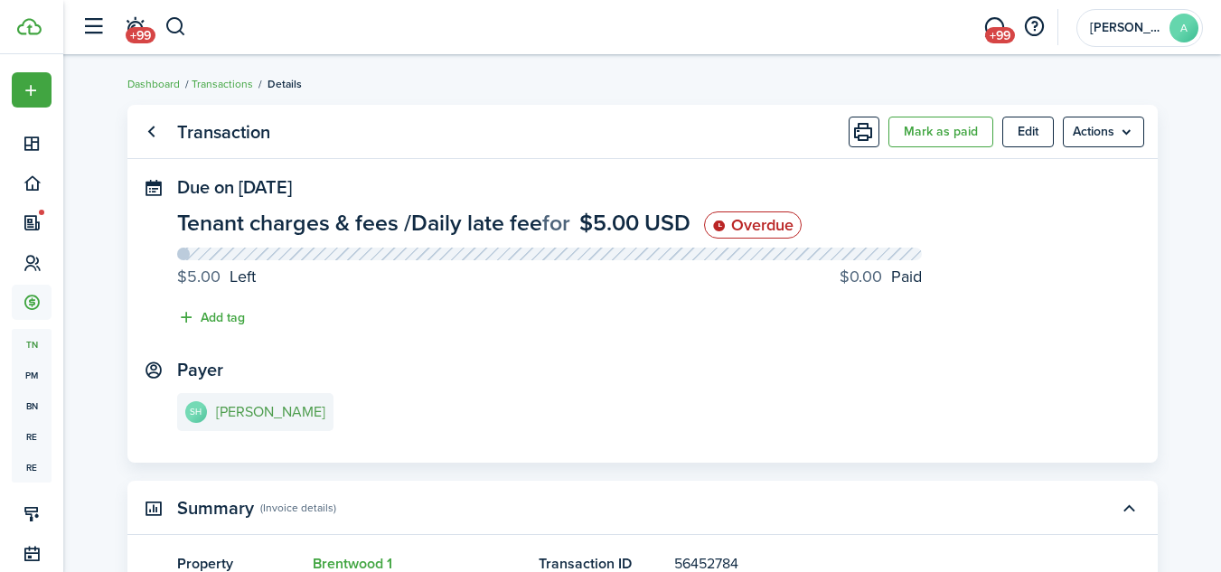
click at [286, 411] on e-details-info-title "[PERSON_NAME]" at bounding box center [270, 412] width 109 height 16
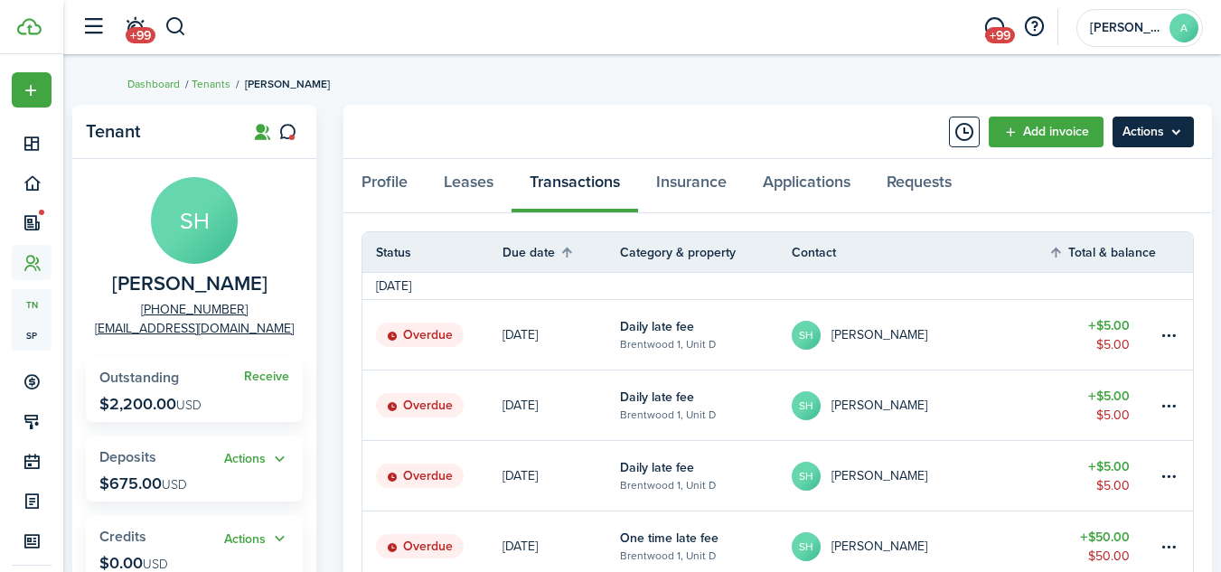
click at [1156, 129] on menu-btn "Actions" at bounding box center [1152, 132] width 81 height 31
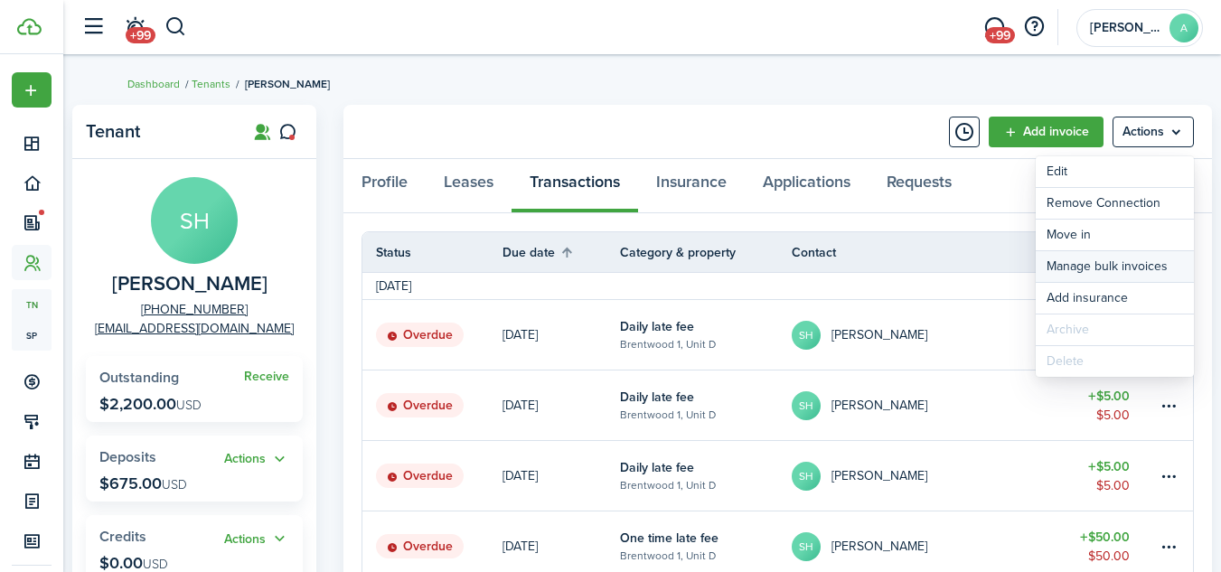
click at [1093, 259] on link "Manage bulk invoices" at bounding box center [1114, 266] width 158 height 31
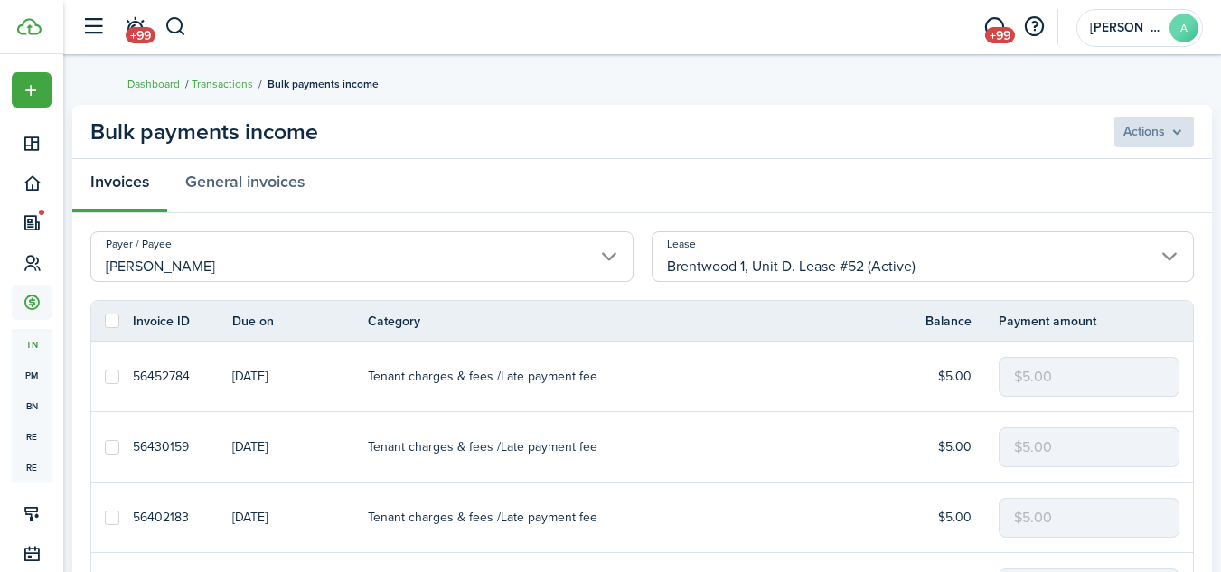
click at [113, 321] on label at bounding box center [112, 321] width 14 height 14
click at [105, 321] on input "checkbox" at bounding box center [104, 321] width 1 height 1
checkbox input "true"
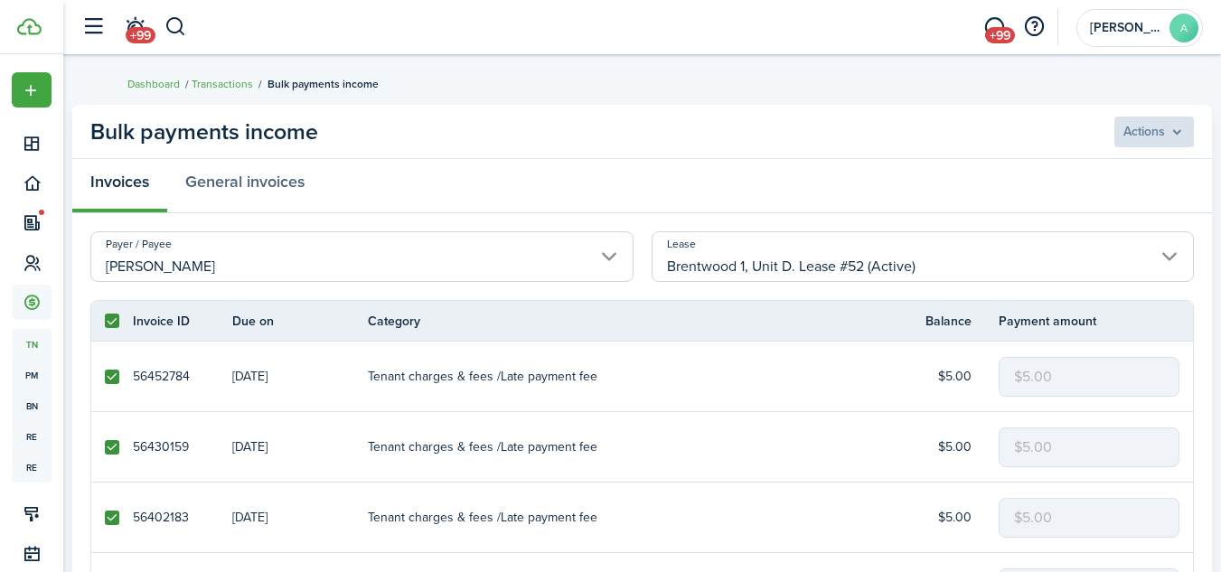
checkbox input "true"
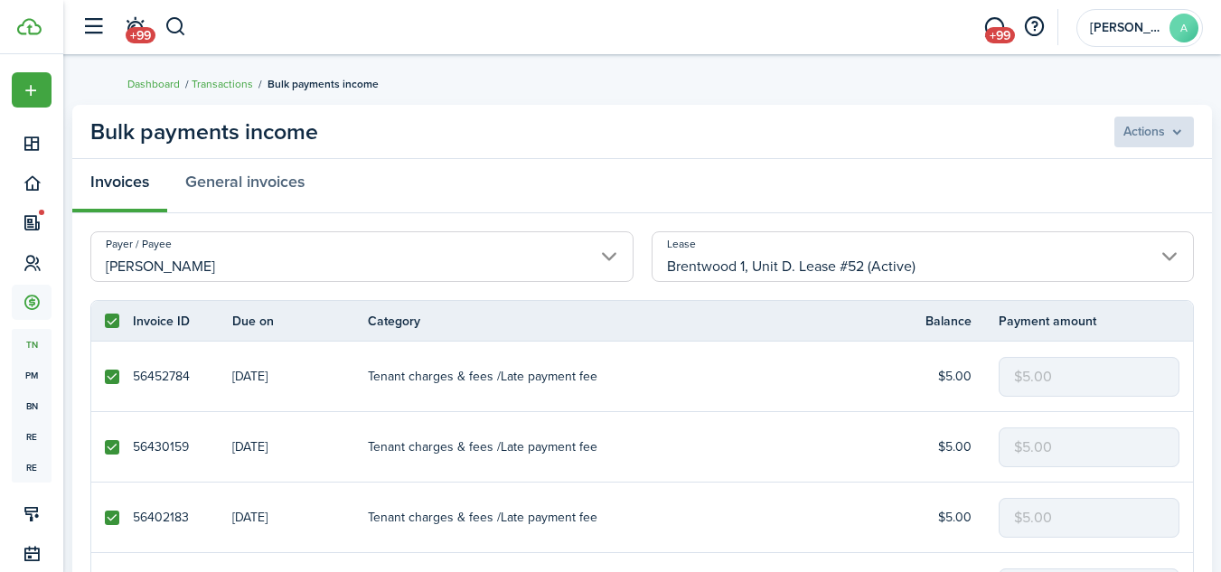
checkbox input "true"
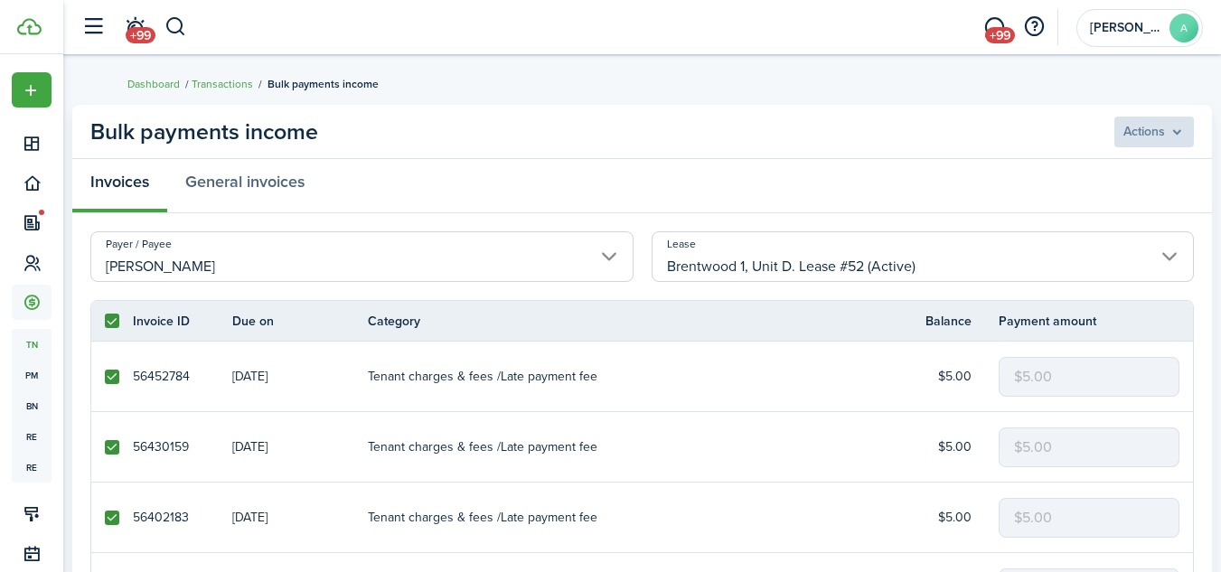
checkbox input "true"
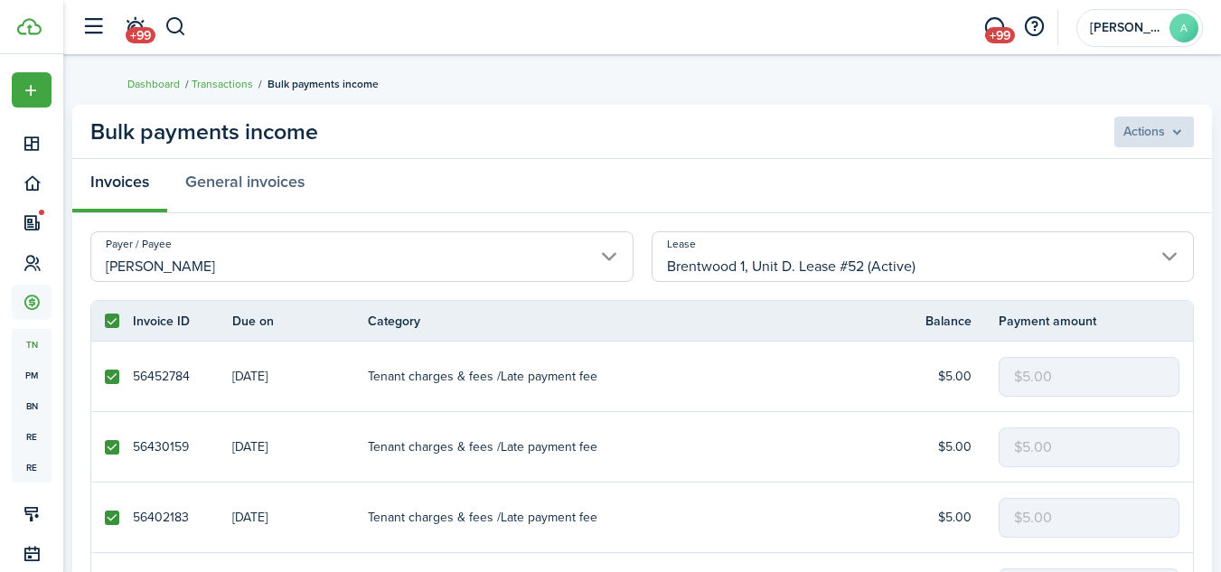
checkbox input "true"
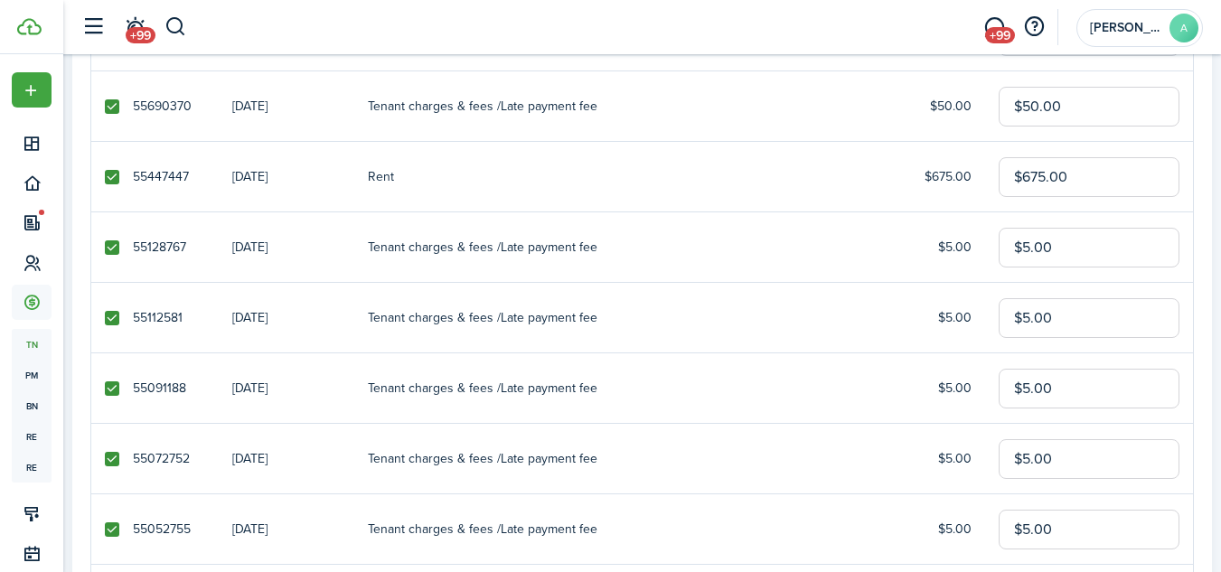
scroll to position [838, 0]
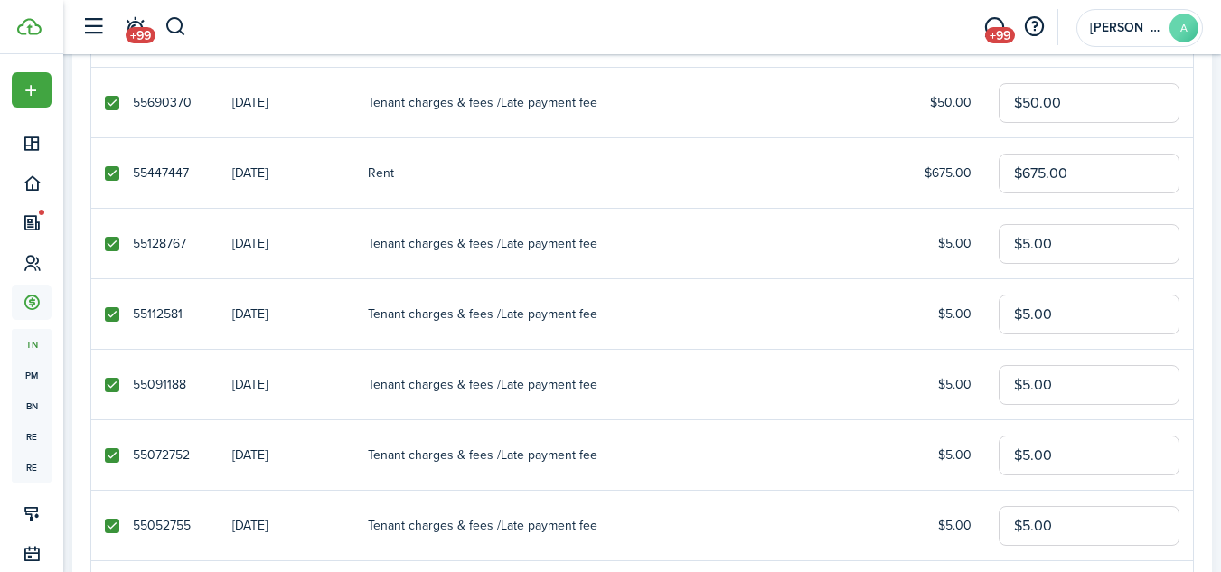
click at [107, 172] on label at bounding box center [112, 173] width 14 height 14
click at [105, 173] on input "checkbox" at bounding box center [104, 173] width 1 height 1
checkbox input "false"
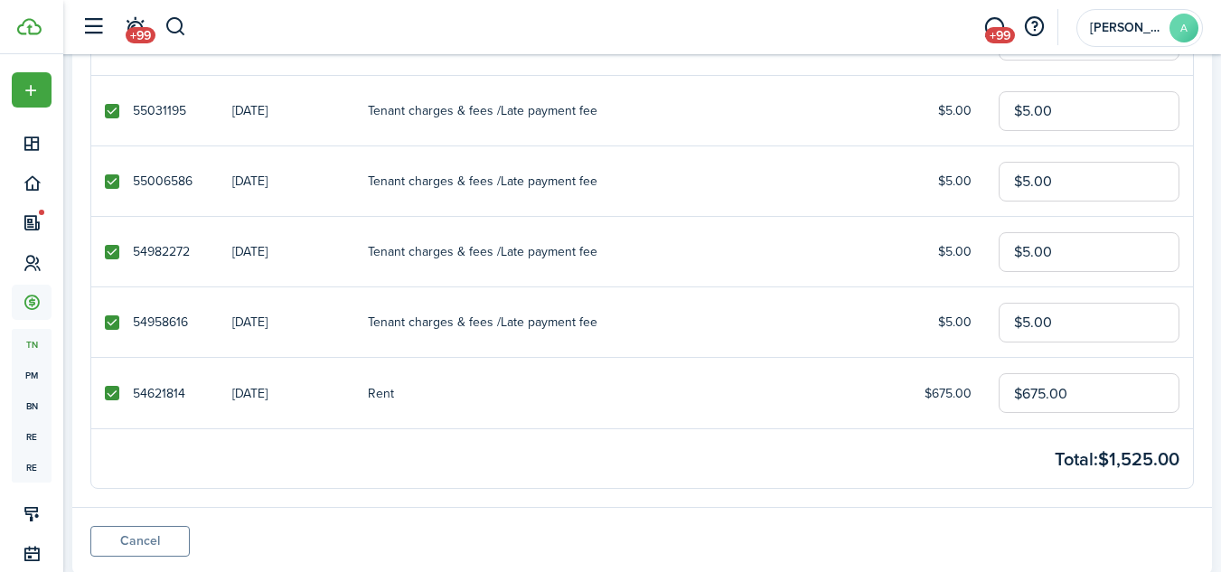
scroll to position [1375, 0]
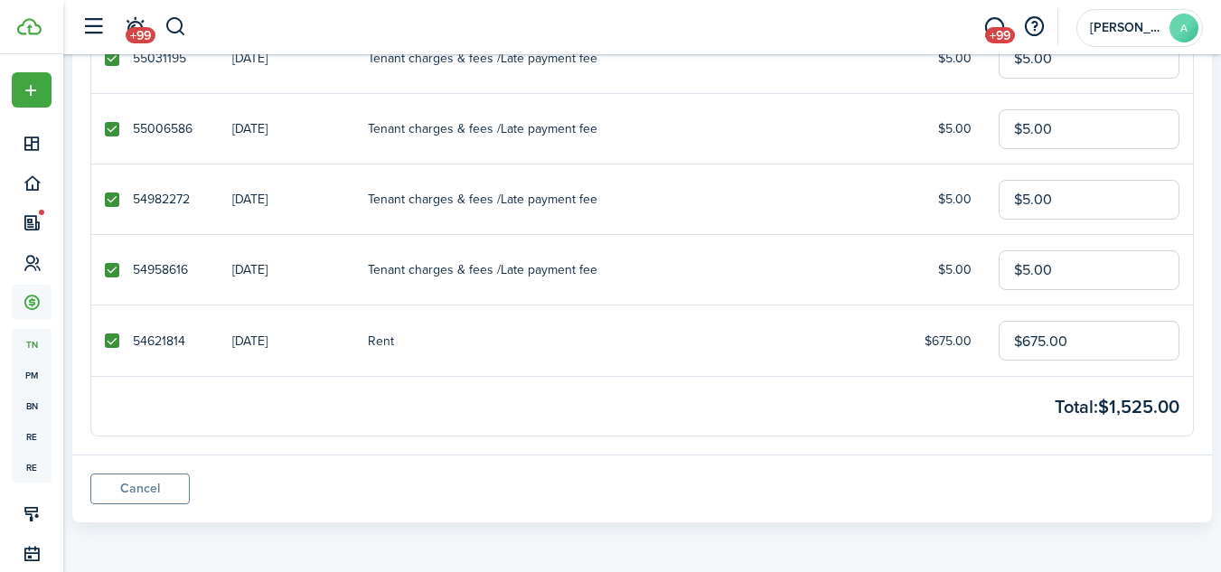
click at [109, 337] on label at bounding box center [112, 340] width 14 height 14
click at [105, 341] on input "checkbox" at bounding box center [104, 341] width 1 height 1
checkbox input "false"
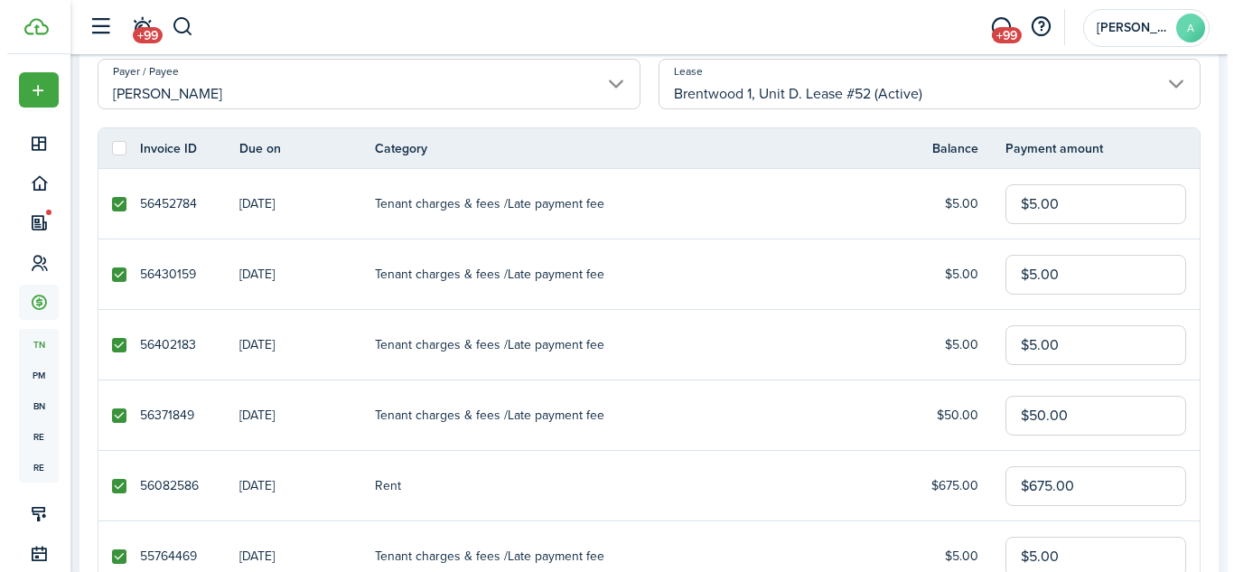
scroll to position [0, 0]
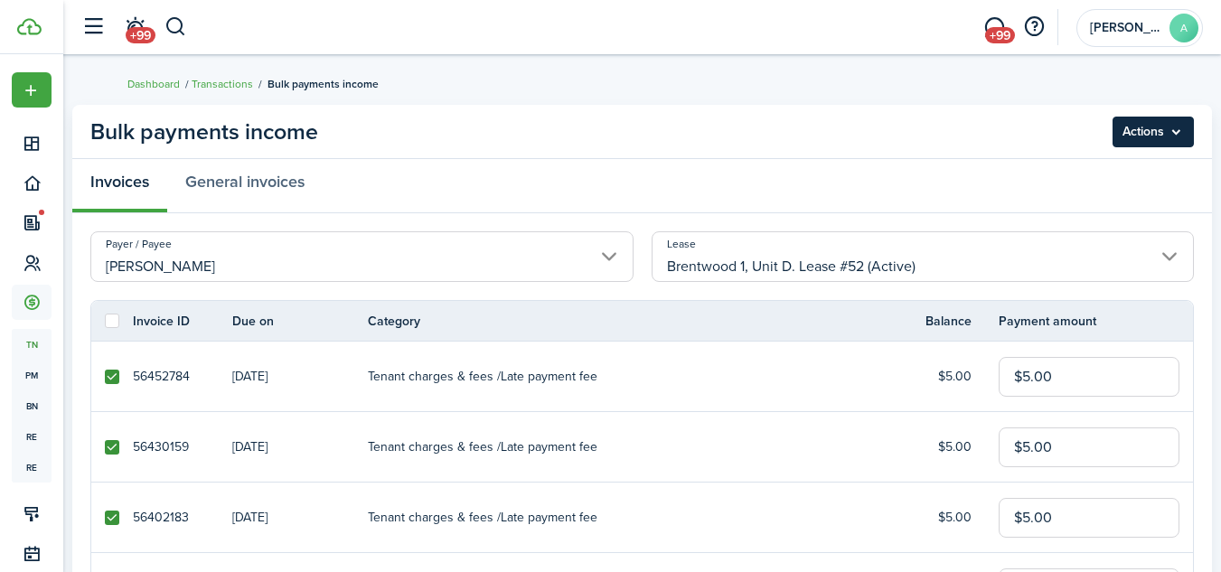
click at [1165, 132] on menu-btn "Actions" at bounding box center [1152, 132] width 81 height 31
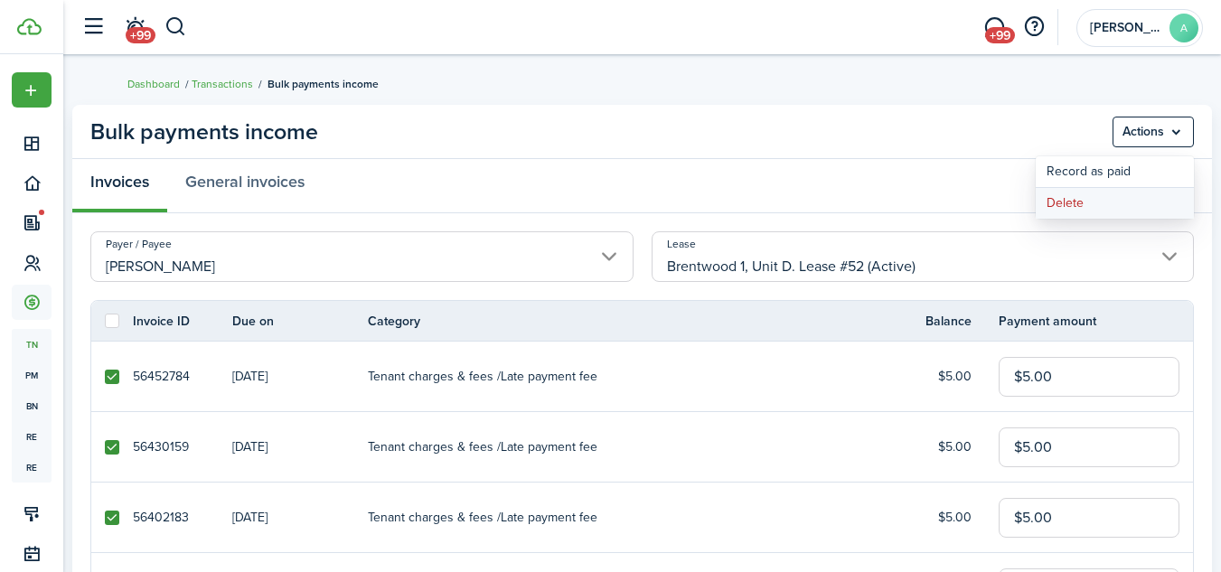
click at [1091, 191] on button "Delete" at bounding box center [1114, 203] width 158 height 31
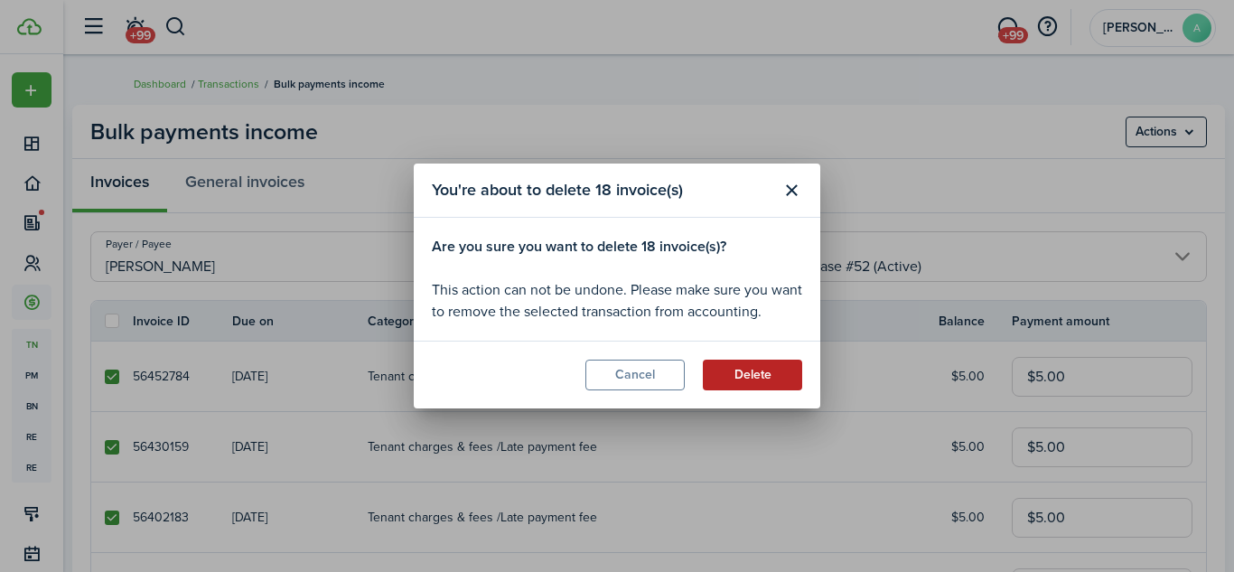
click at [762, 378] on button "Delete" at bounding box center [752, 375] width 99 height 31
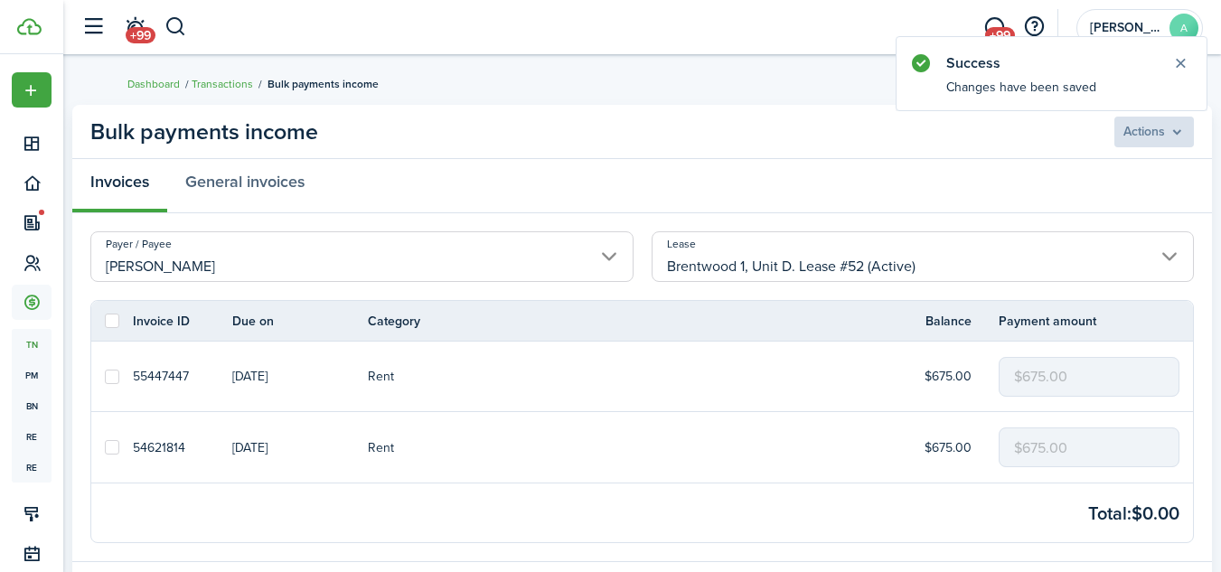
click at [113, 319] on label at bounding box center [112, 321] width 14 height 14
click at [105, 321] on input "checkbox" at bounding box center [104, 321] width 1 height 1
checkbox input "true"
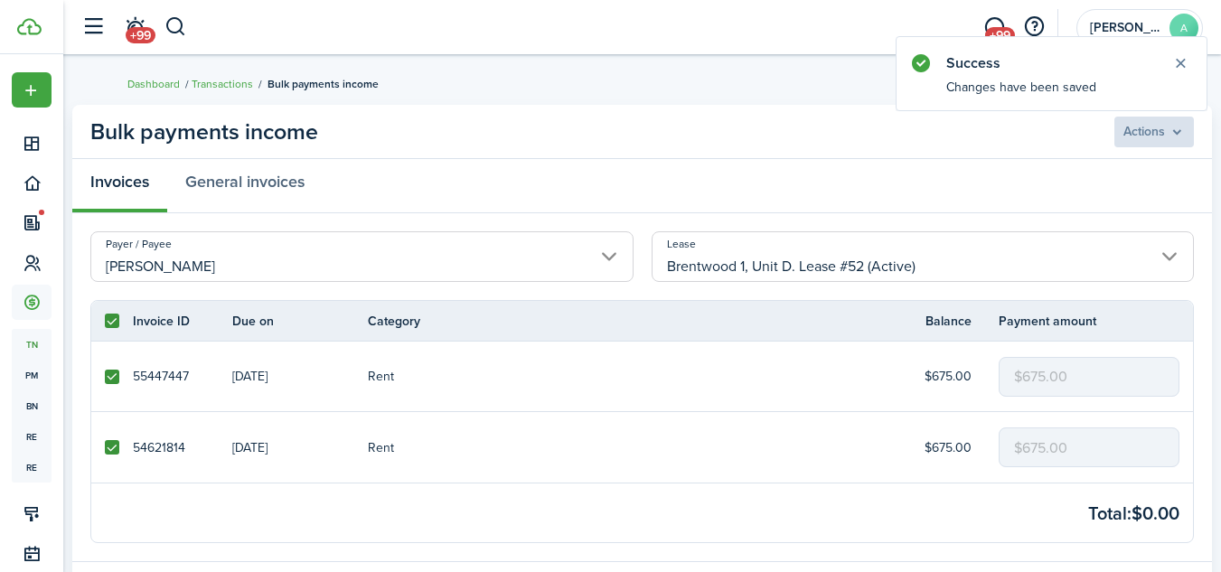
checkbox input "true"
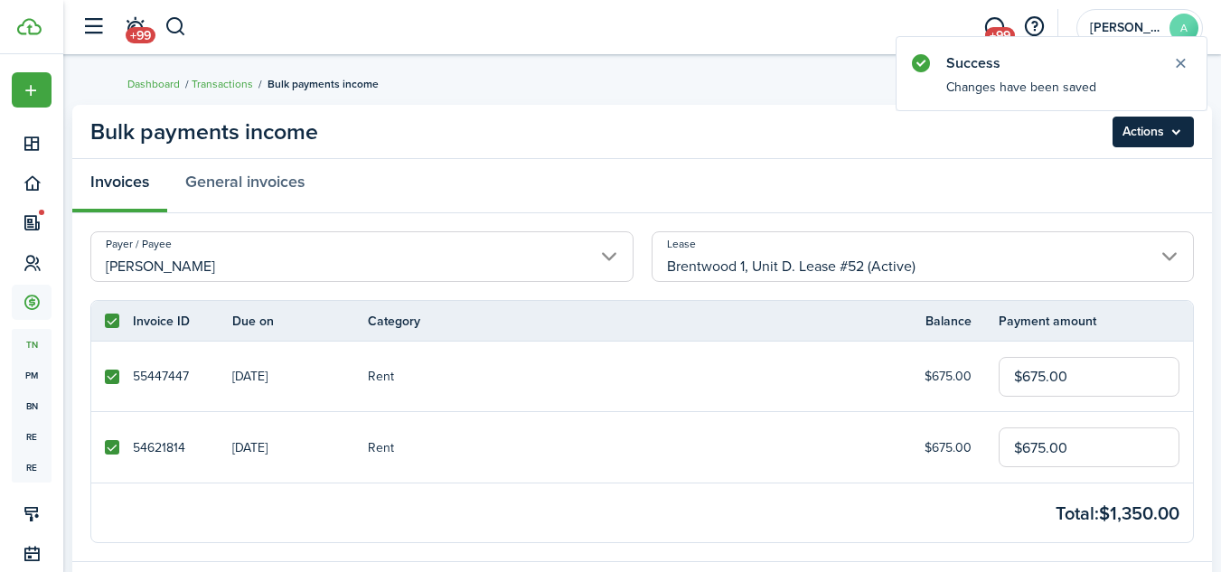
click at [1175, 135] on menu-btn "Actions" at bounding box center [1152, 132] width 81 height 31
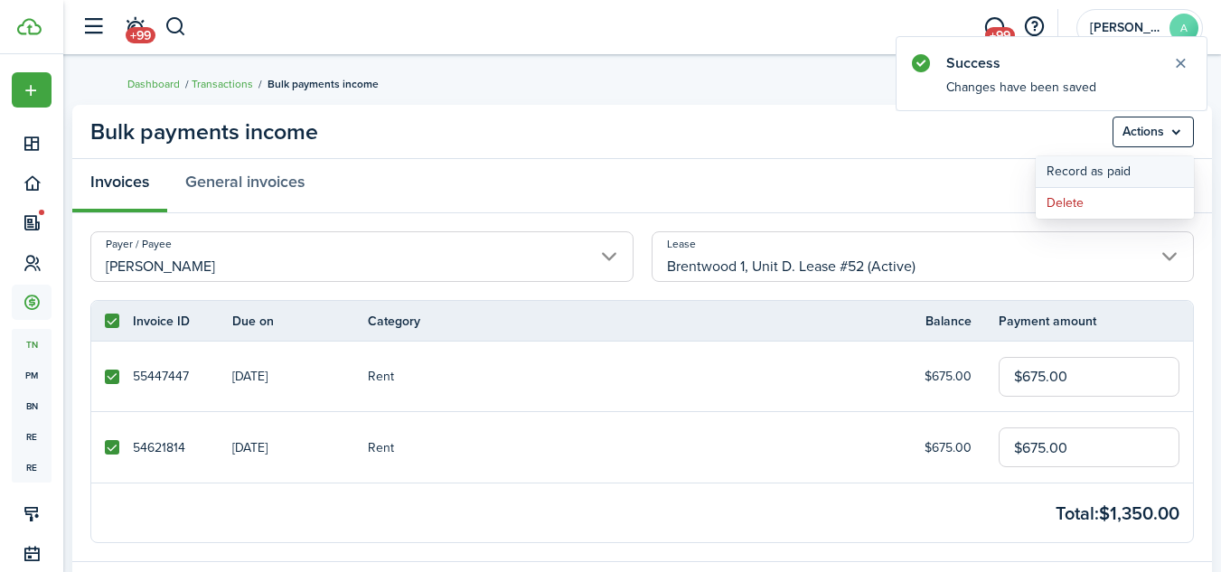
click at [1090, 169] on button "Record as paid" at bounding box center [1114, 171] width 158 height 31
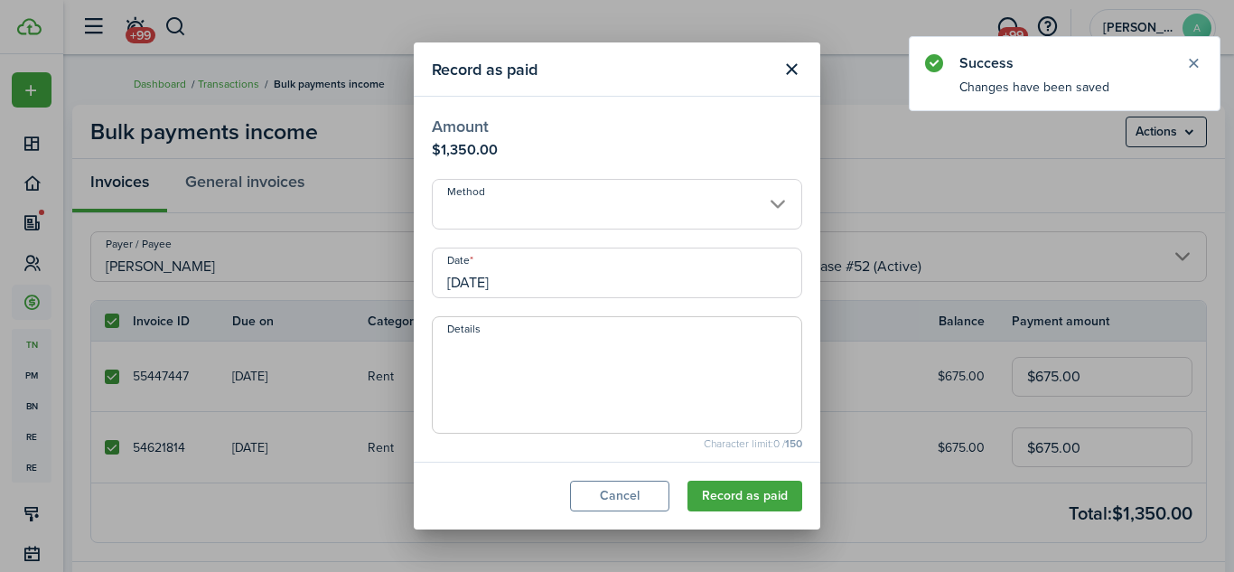
click at [632, 203] on input "Method" at bounding box center [617, 204] width 370 height 51
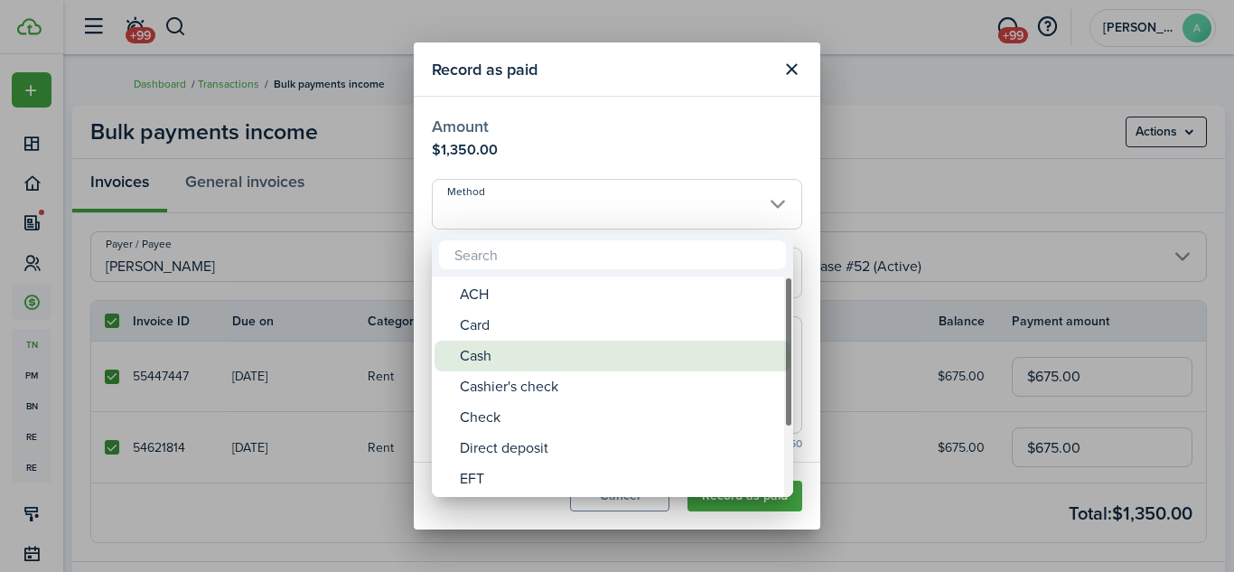
click at [537, 346] on div "Cash" at bounding box center [620, 356] width 320 height 31
type input "Cash"
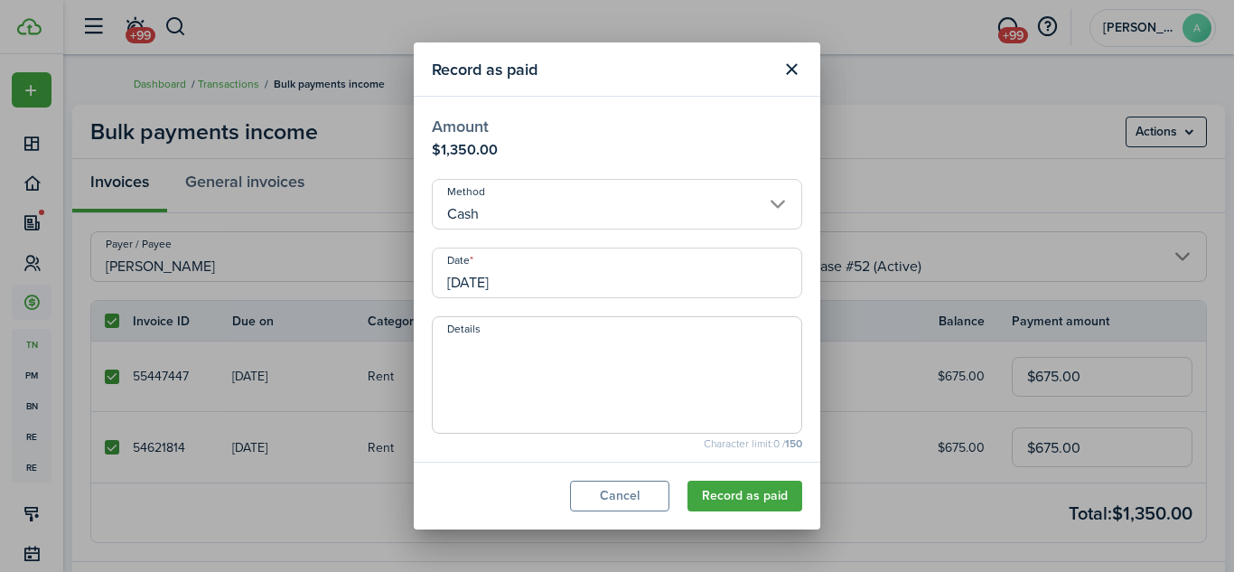
click at [585, 286] on input "[DATE]" at bounding box center [617, 273] width 370 height 51
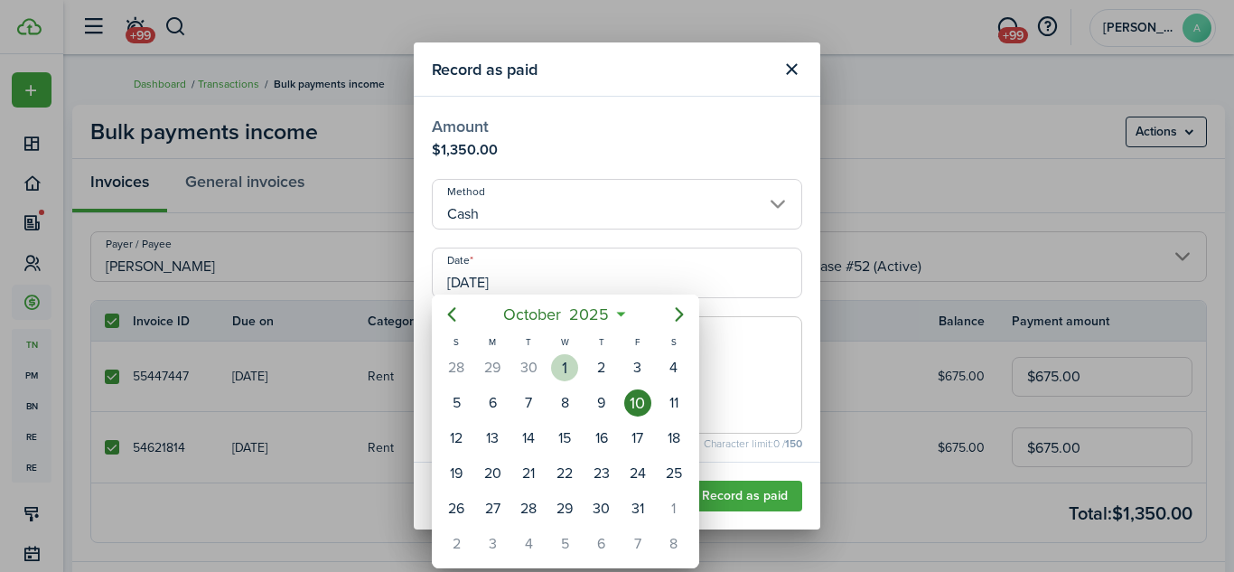
click at [565, 363] on div "1" at bounding box center [564, 367] width 27 height 27
type input "[DATE]"
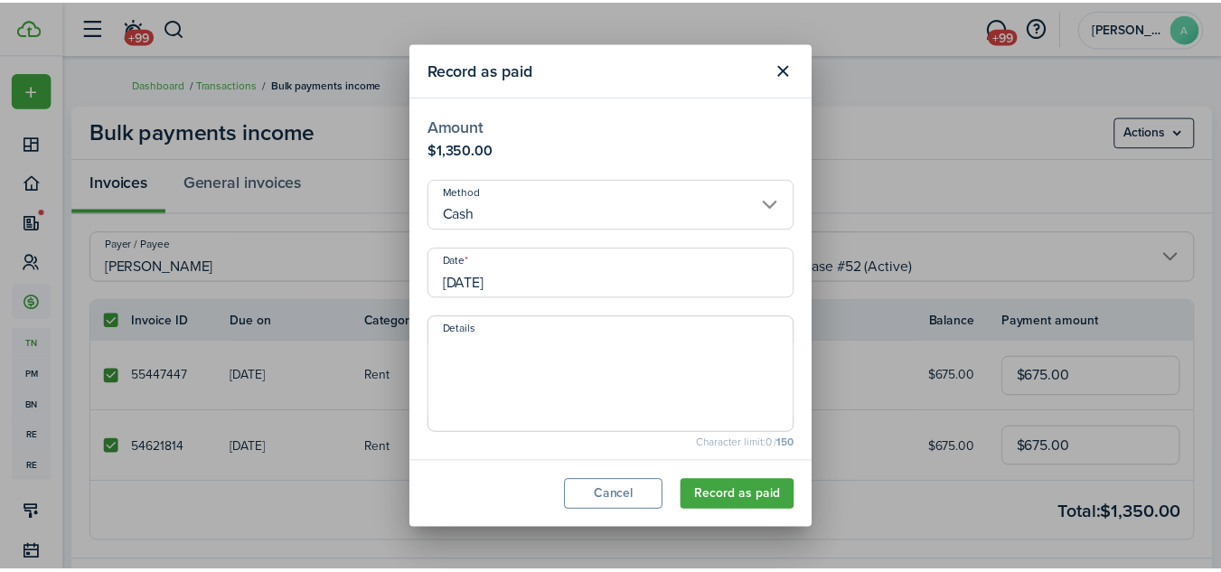
scroll to position [190, 0]
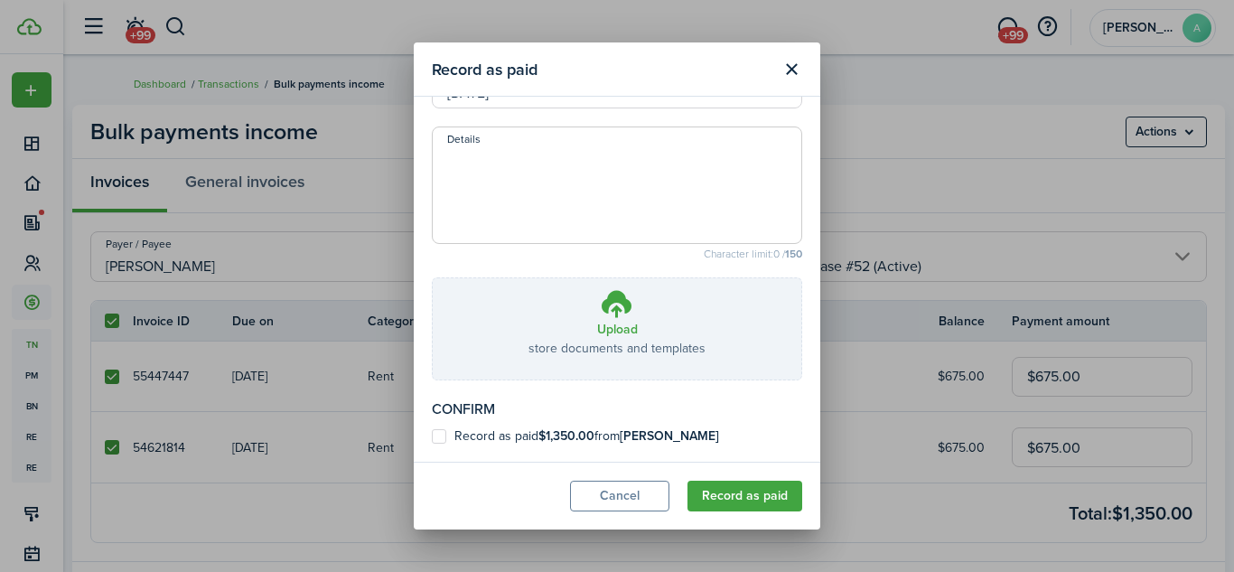
click at [655, 432] on b "[PERSON_NAME]" at bounding box center [669, 435] width 99 height 19
checkbox input "true"
click at [754, 493] on button "Record as paid" at bounding box center [745, 496] width 115 height 31
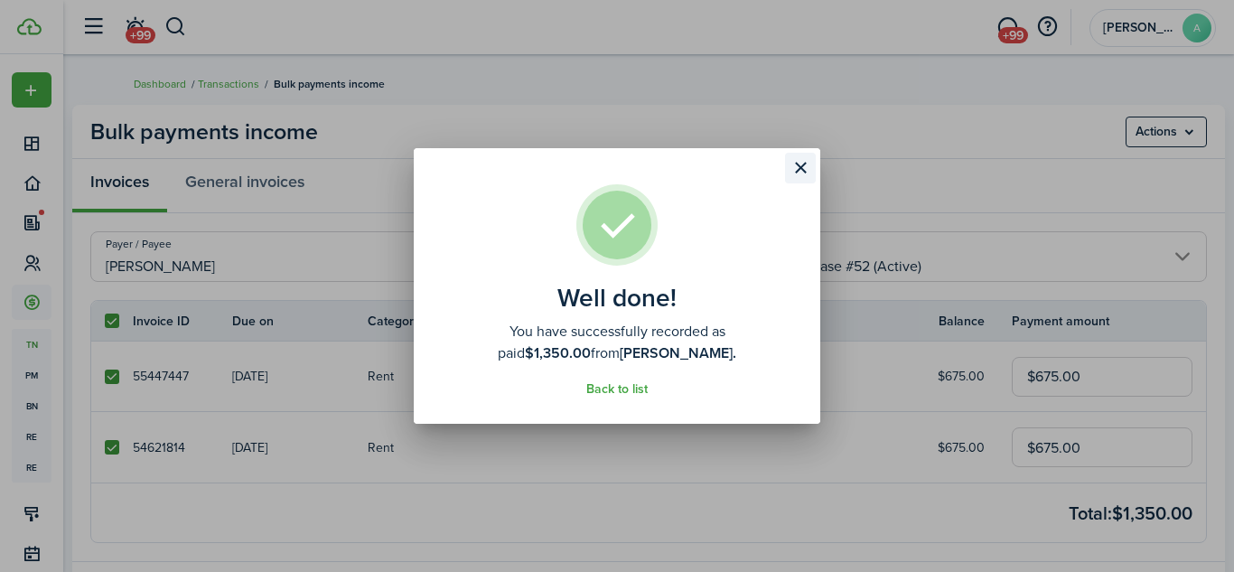
click at [799, 167] on button "Close modal" at bounding box center [800, 168] width 31 height 31
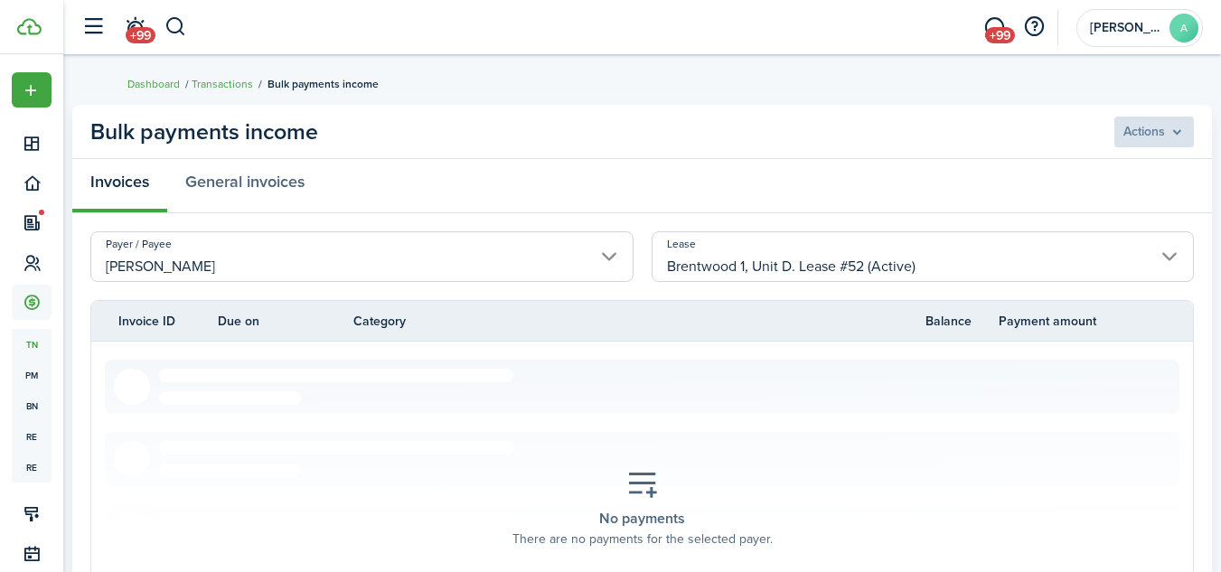
click at [432, 20] on header-wrapper "+99 +99 [PERSON_NAME]" at bounding box center [637, 27] width 1130 height 54
